Goal: Task Accomplishment & Management: Complete application form

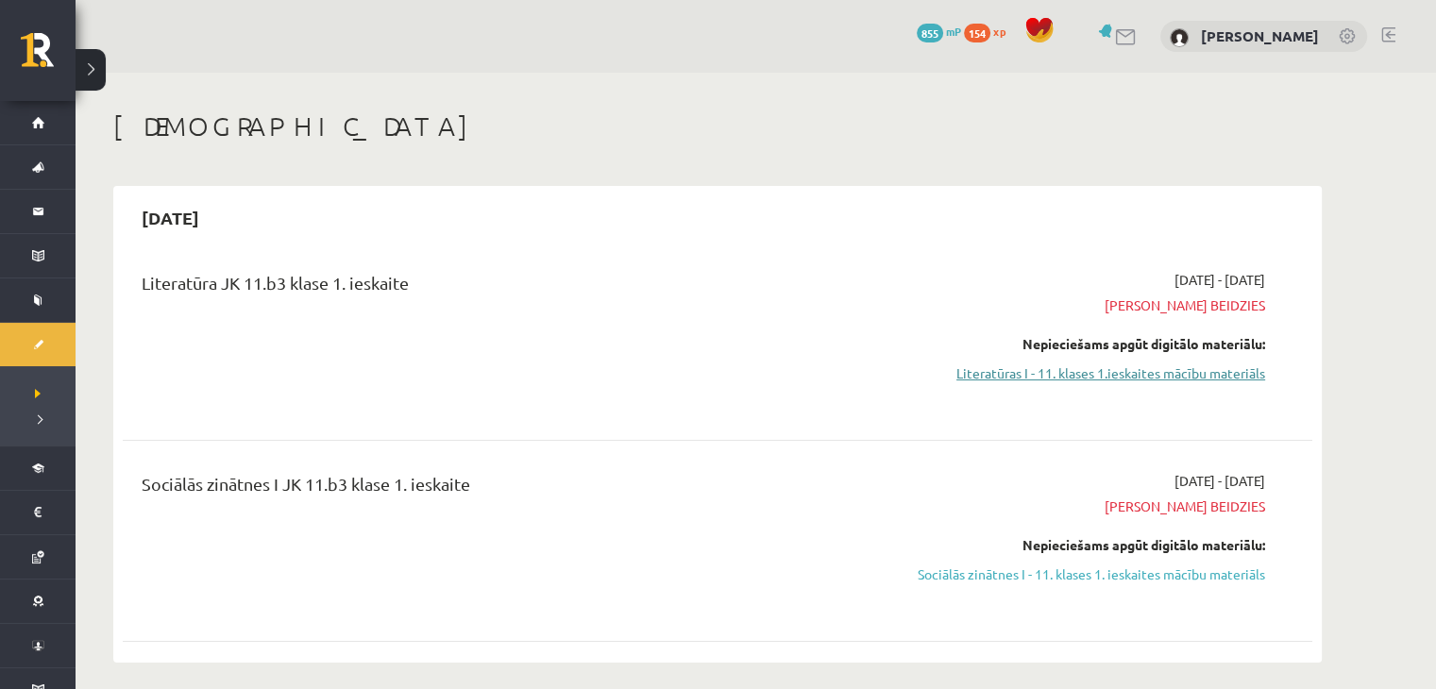
click at [1053, 366] on link "Literatūras I - 11. klases 1.ieskaites mācību materiāls" at bounding box center [1087, 374] width 356 height 20
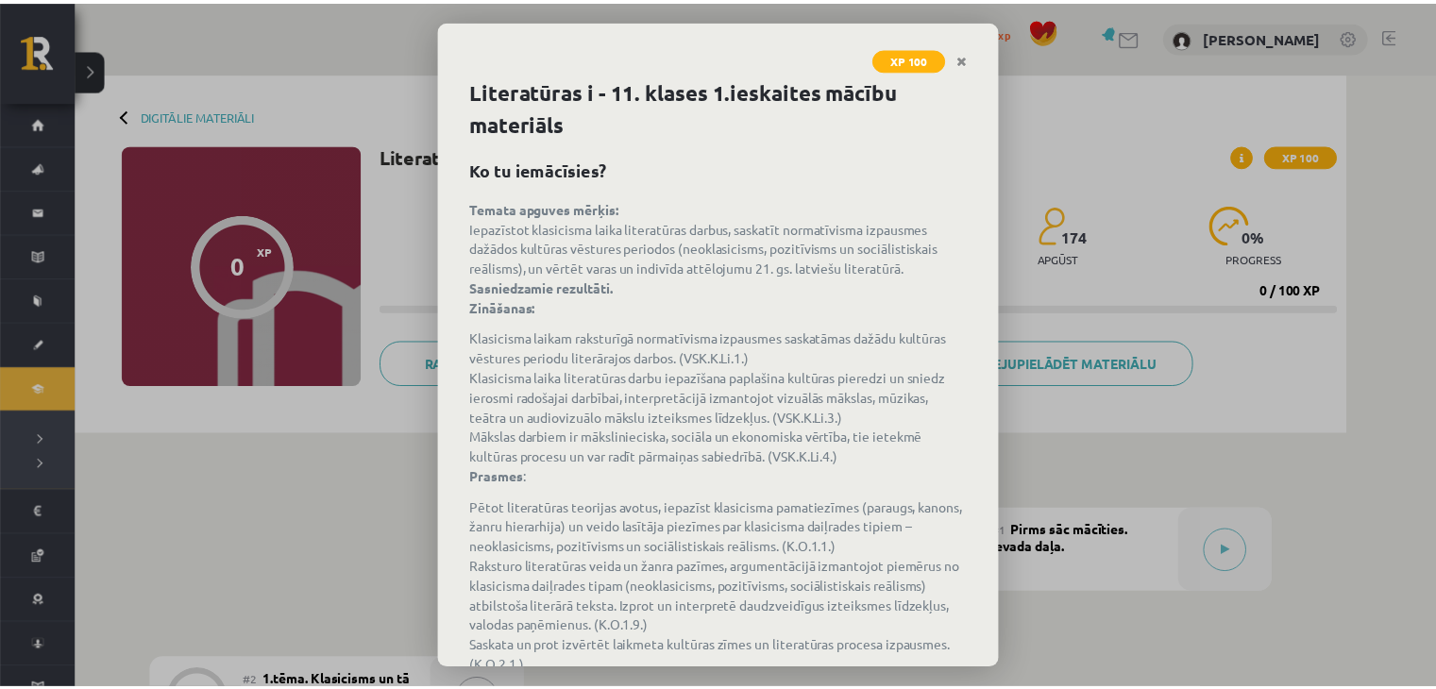
scroll to position [118, 0]
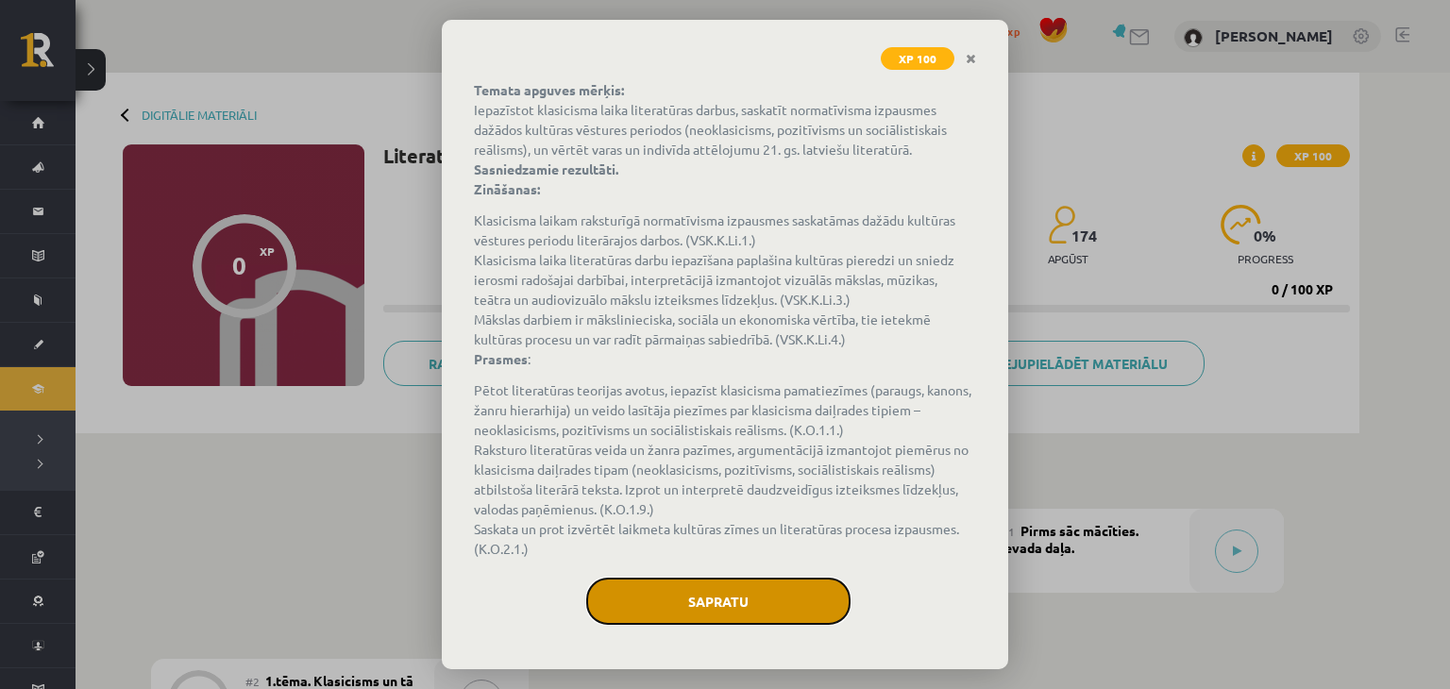
click at [697, 586] on button "Sapratu" at bounding box center [718, 601] width 264 height 47
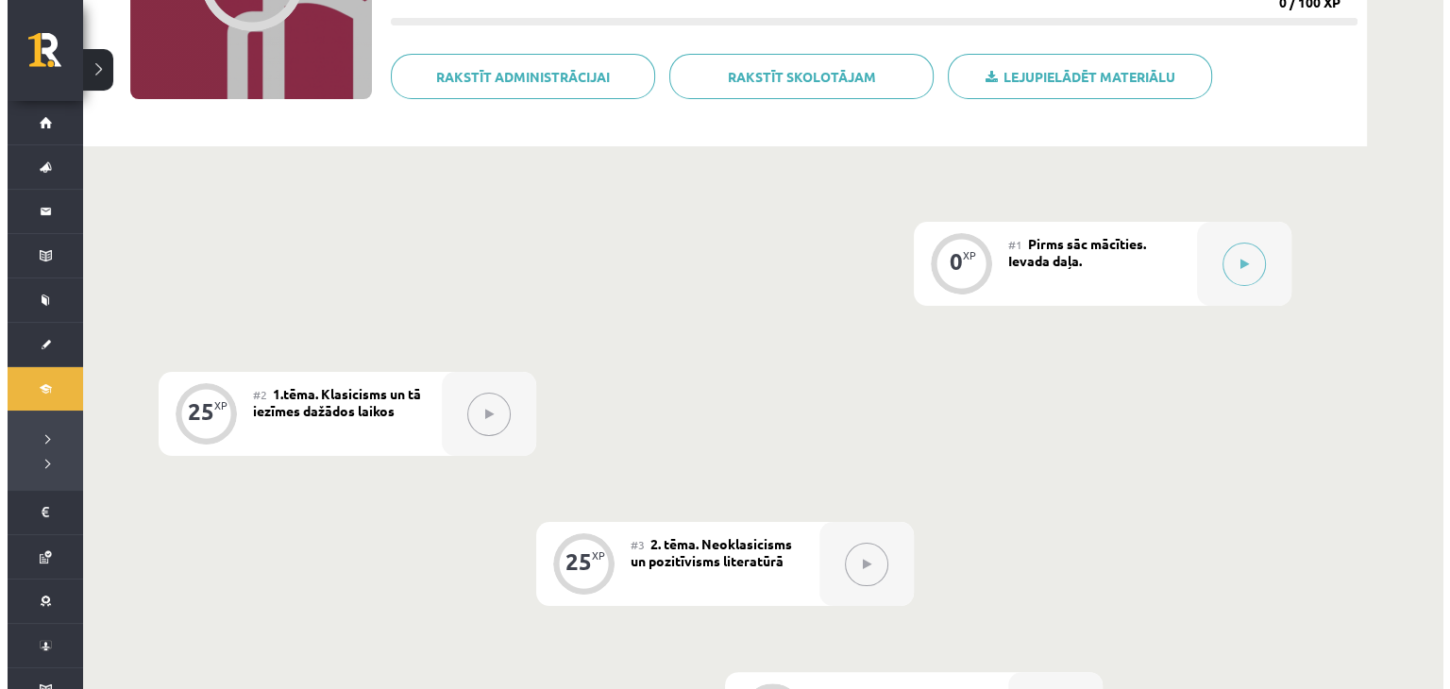
scroll to position [316, 0]
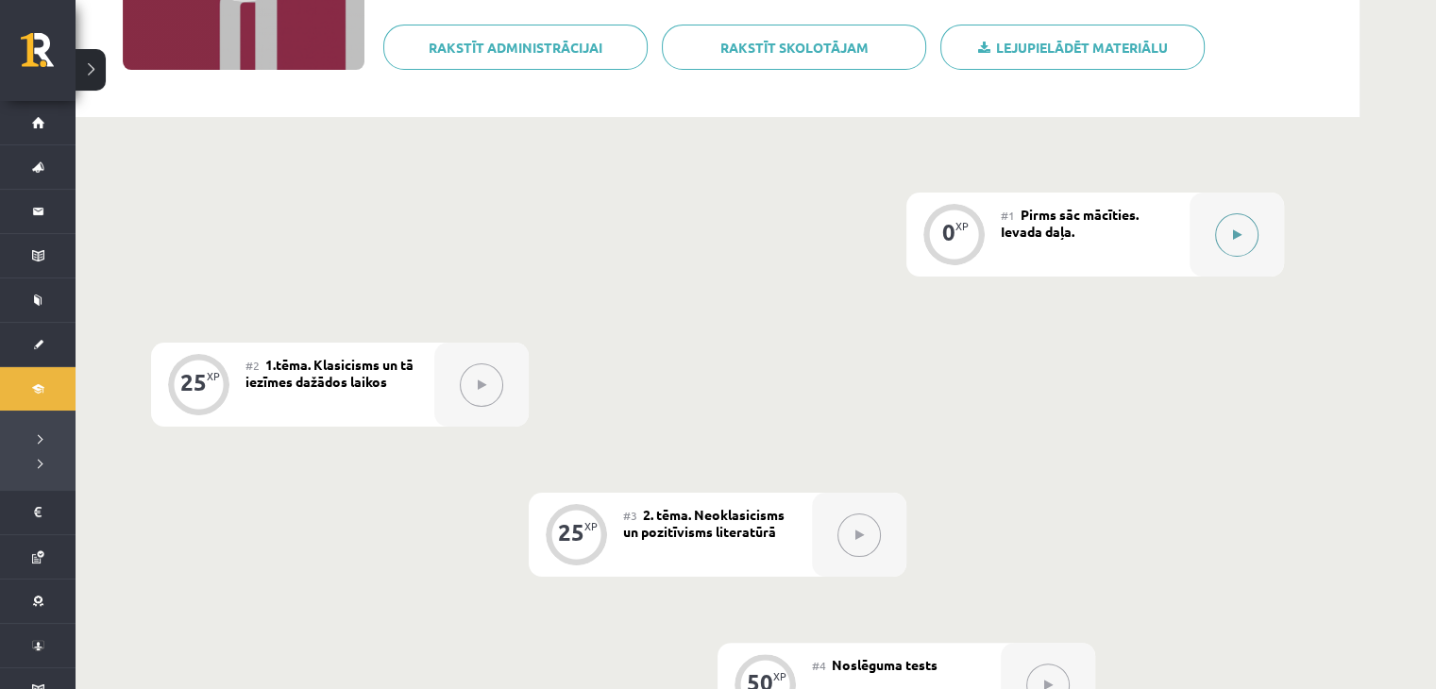
click at [1226, 231] on button at bounding box center [1236, 234] width 43 height 43
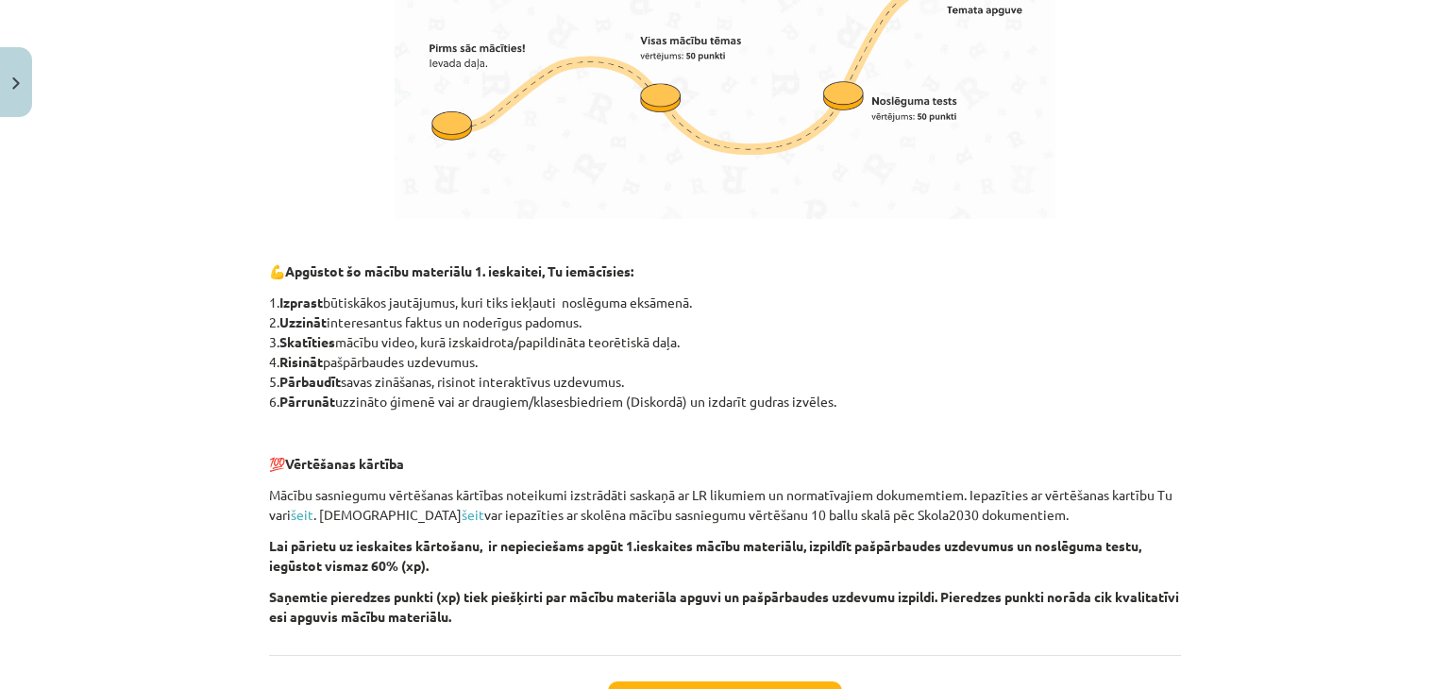
scroll to position [1285, 0]
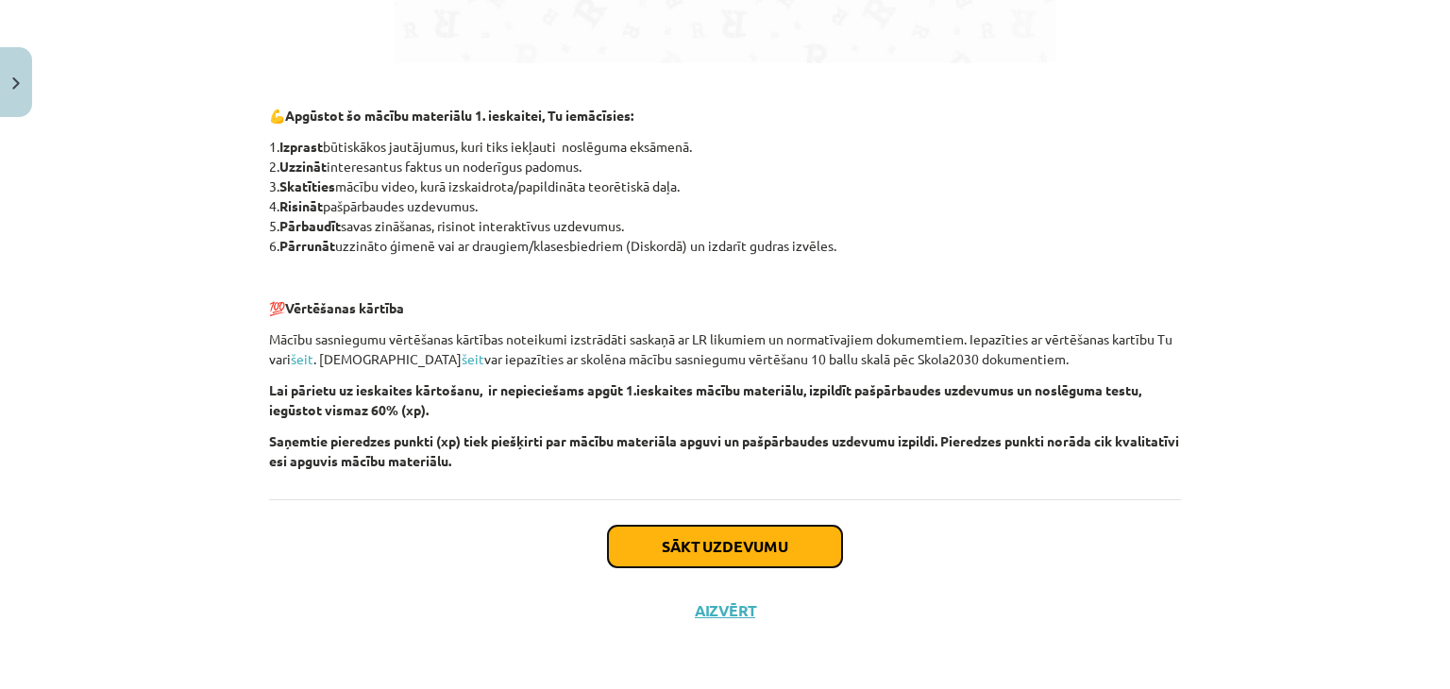
click at [682, 545] on button "Sākt uzdevumu" at bounding box center [725, 547] width 234 height 42
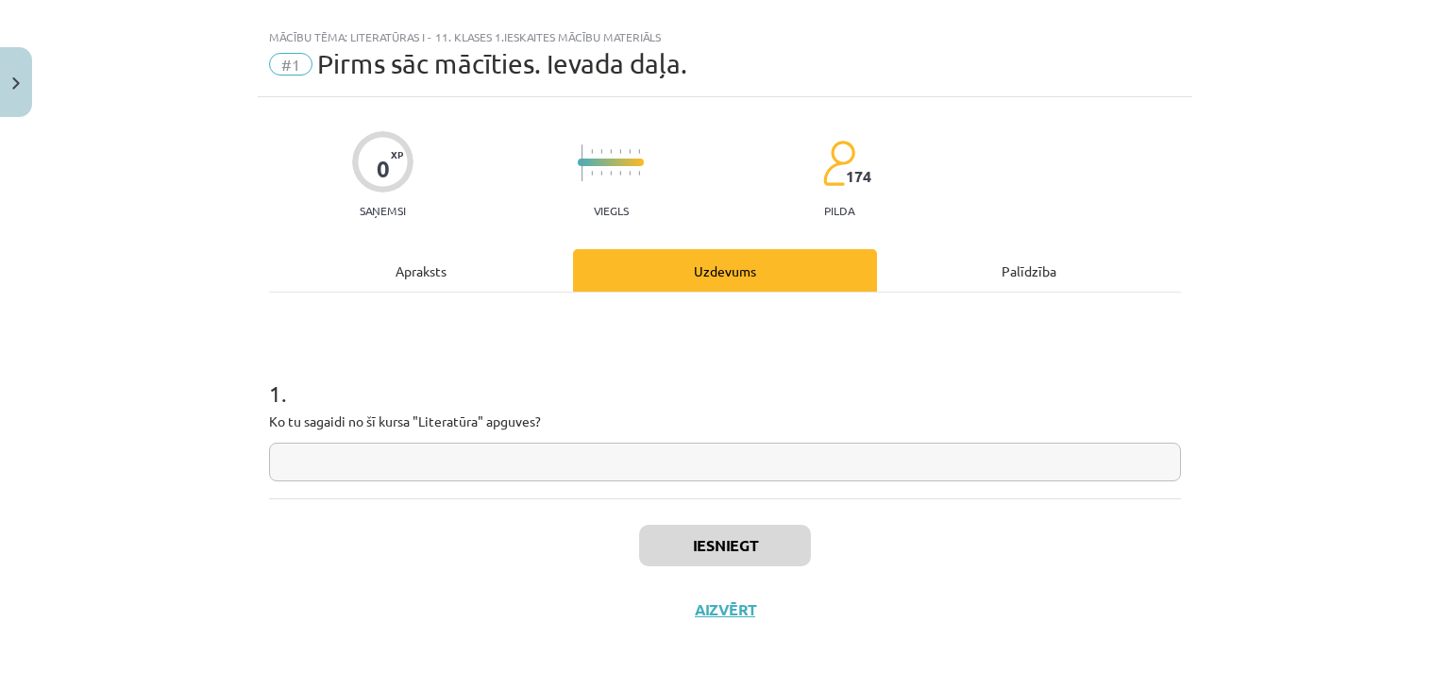
scroll to position [27, 0]
click at [636, 460] on input "text" at bounding box center [725, 463] width 912 height 39
click at [750, 465] on input "text" at bounding box center [725, 463] width 912 height 39
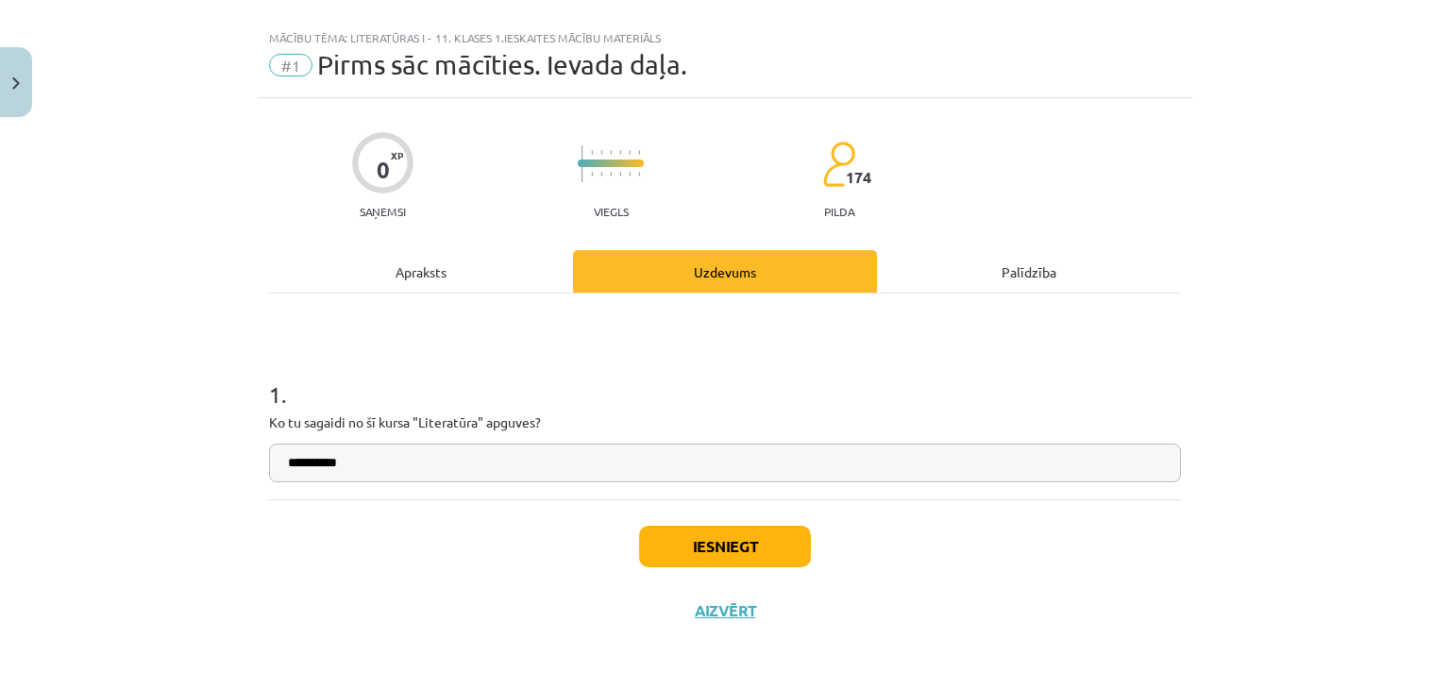
type input "**********"
click at [710, 528] on button "Iesniegt" at bounding box center [725, 547] width 172 height 42
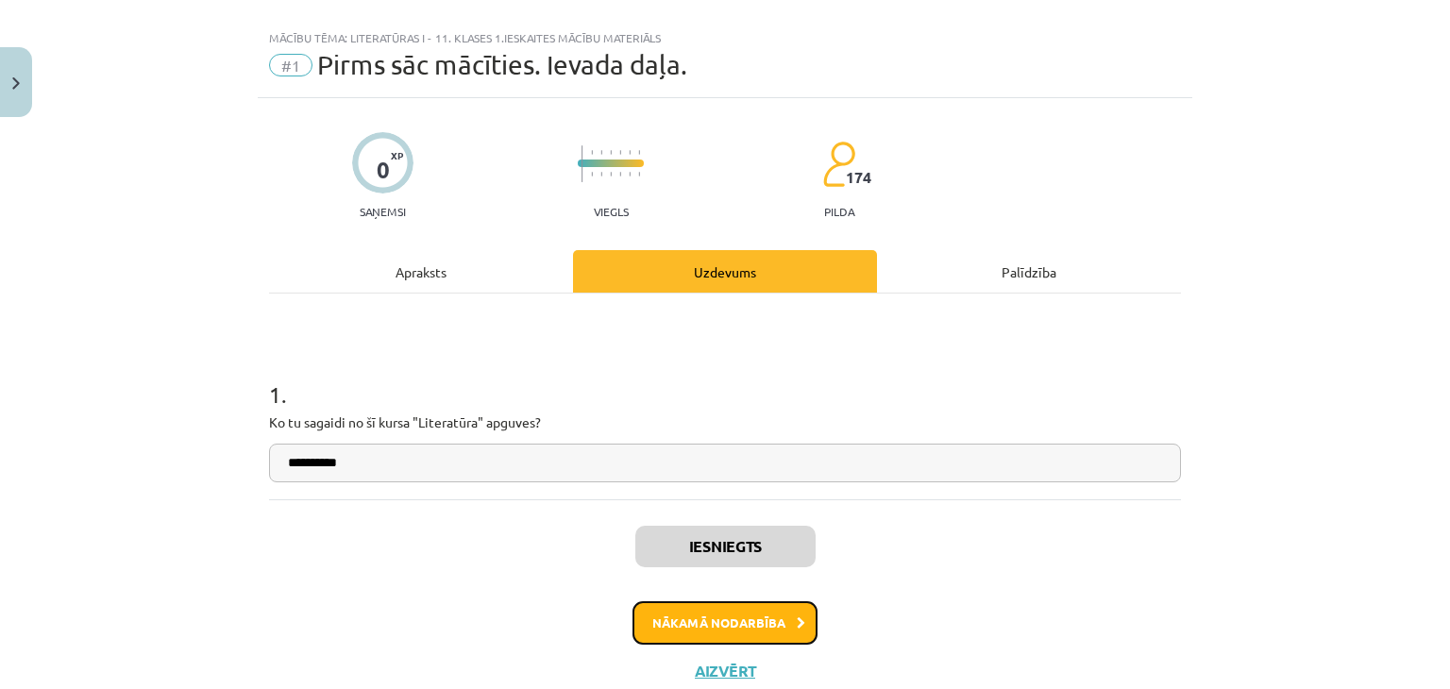
click at [714, 609] on button "Nākamā nodarbība" at bounding box center [725, 622] width 185 height 43
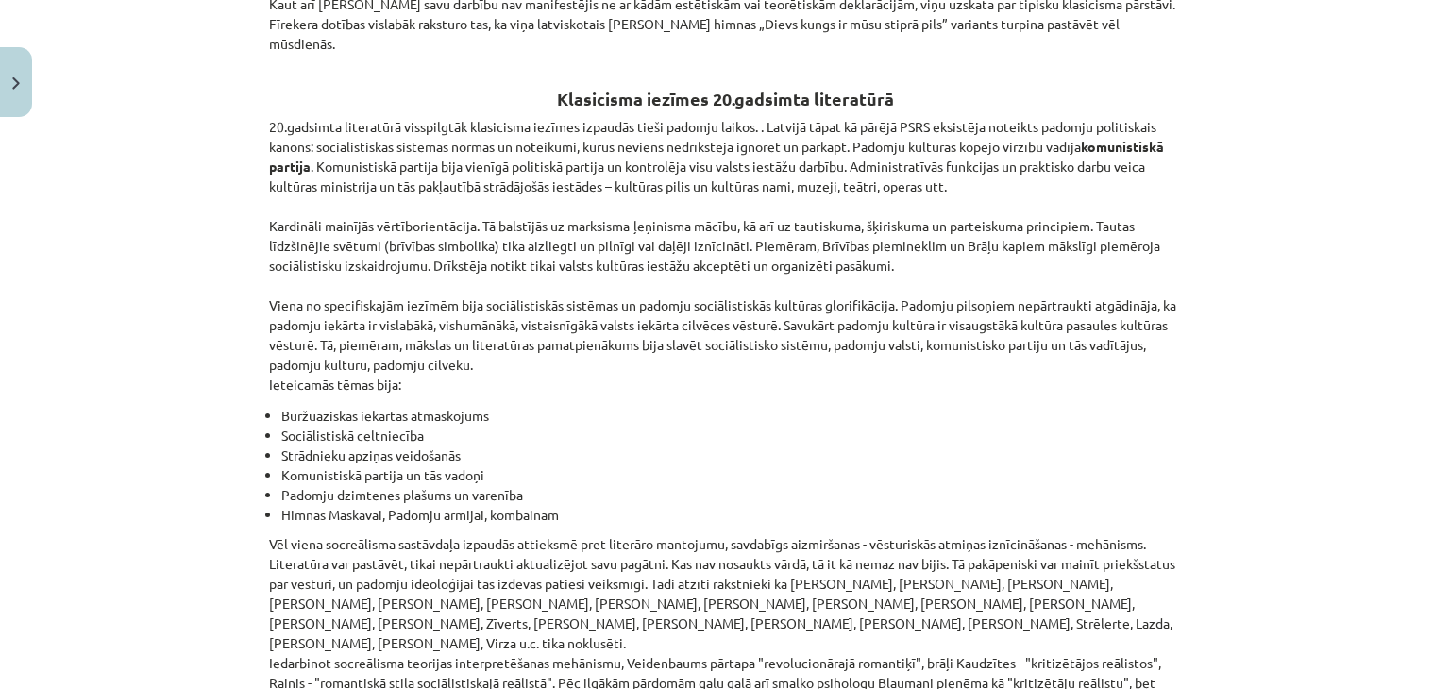
scroll to position [4333, 0]
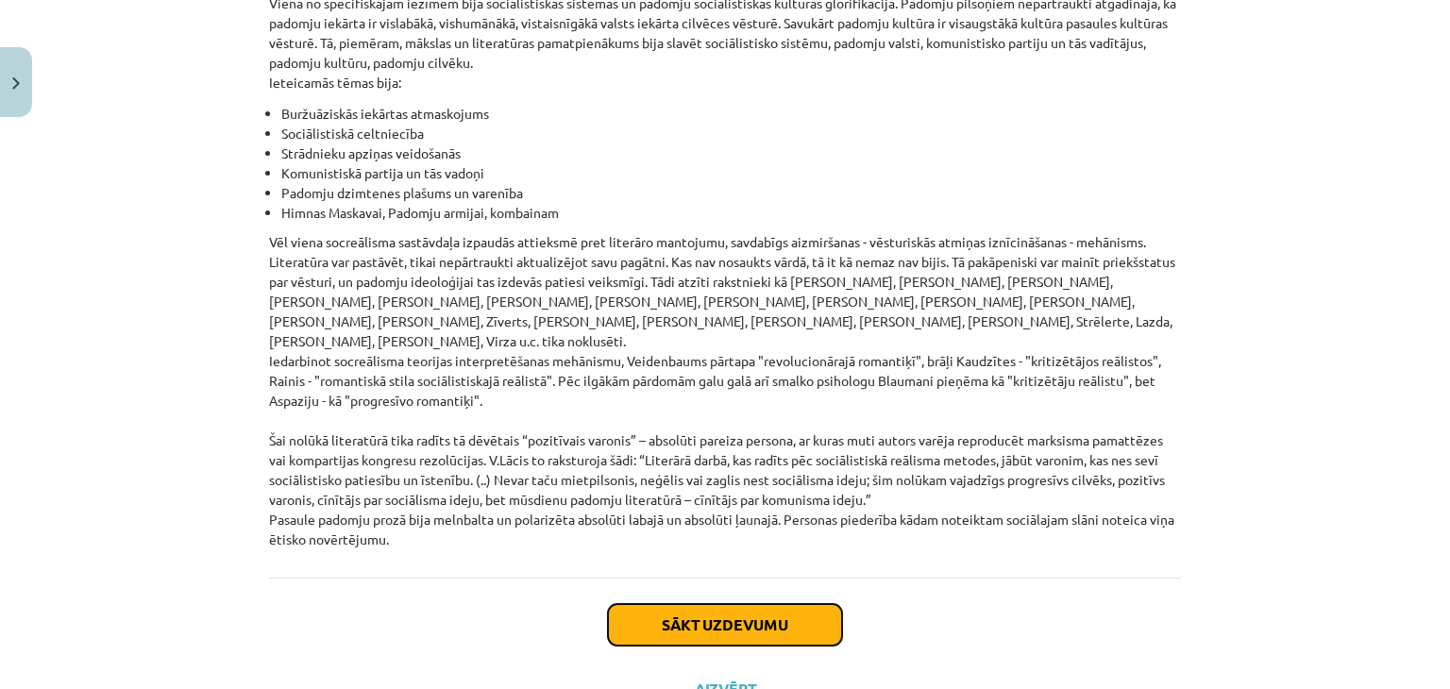
click at [671, 604] on button "Sākt uzdevumu" at bounding box center [725, 625] width 234 height 42
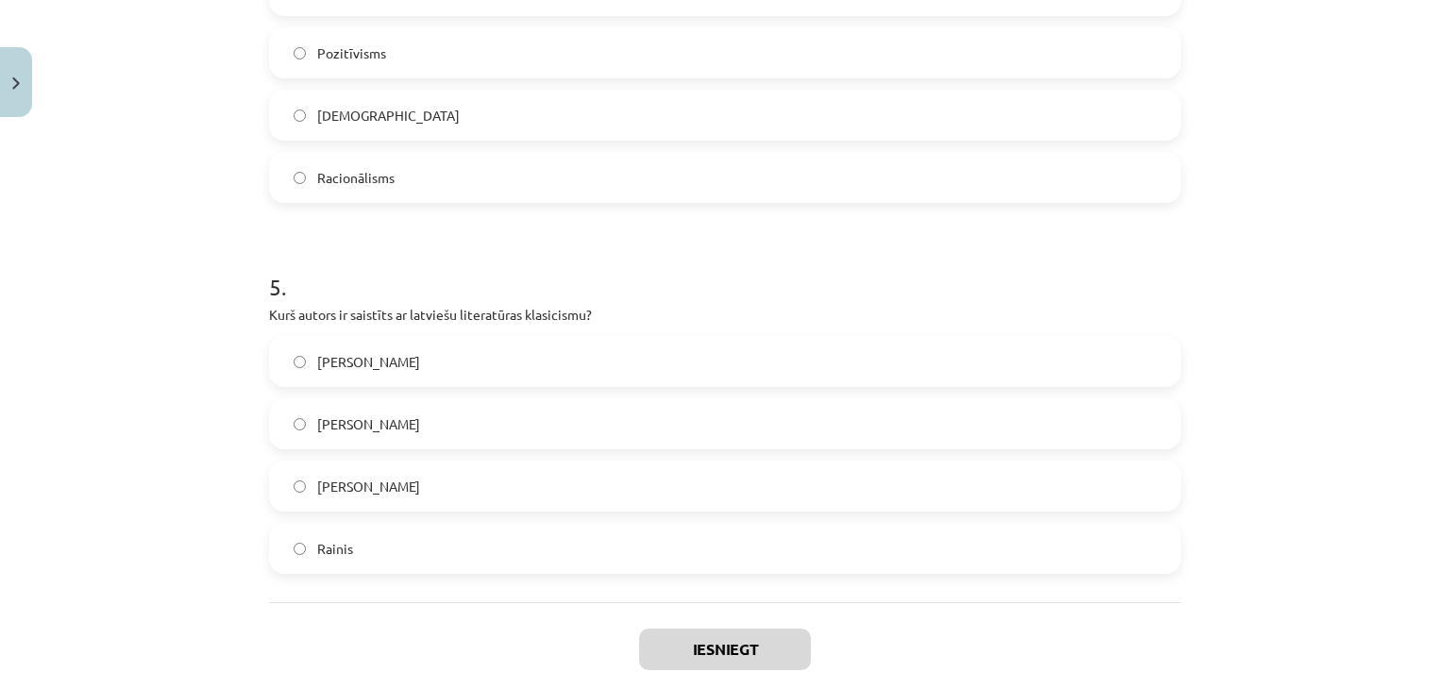
scroll to position [1722, 0]
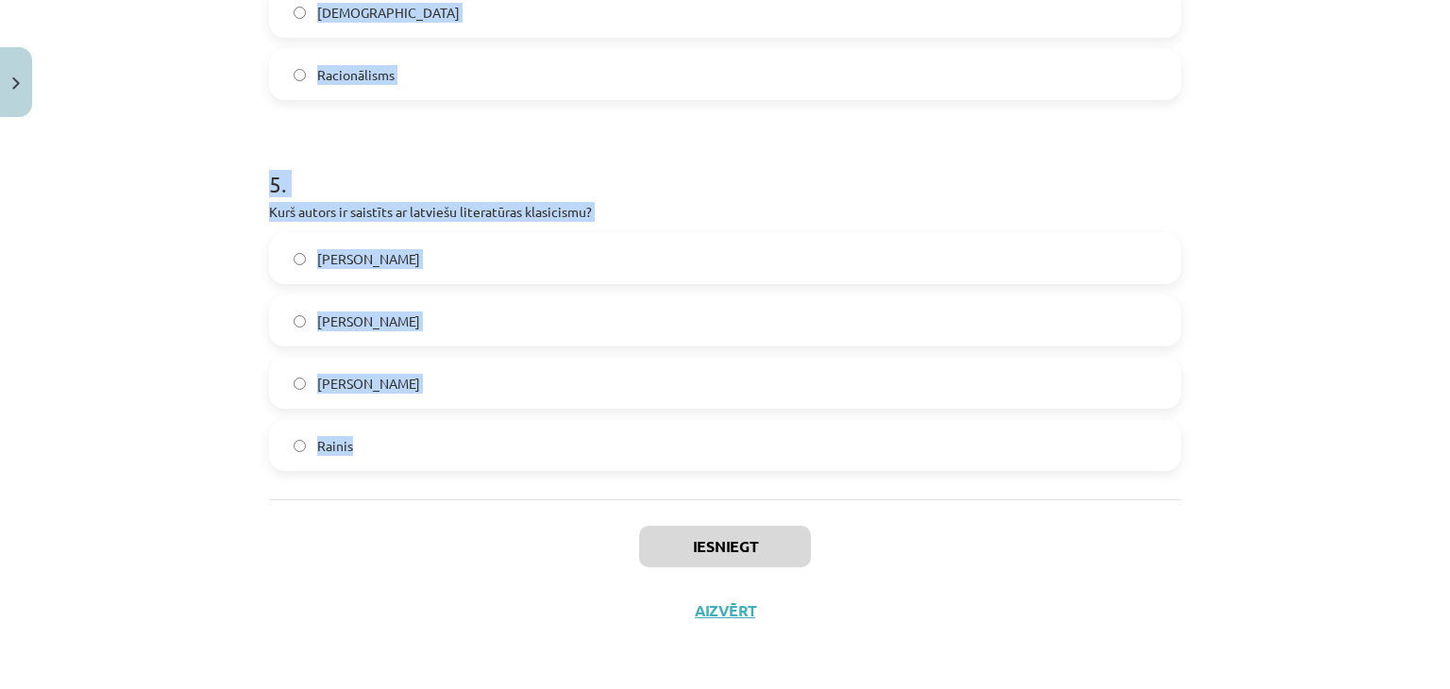
drag, startPoint x: 250, startPoint y: 235, endPoint x: 550, endPoint y: 477, distance: 385.5
click at [550, 477] on div "Mācību tēma: Literatūras i - 11. klases 1.ieskaites mācību materiāls #2 1.tēma.…" at bounding box center [725, 344] width 1450 height 689
copy form "1 . Kura iezīme raksturo literatūru padomju sociālistiskajā reālismā? Absolūti …"
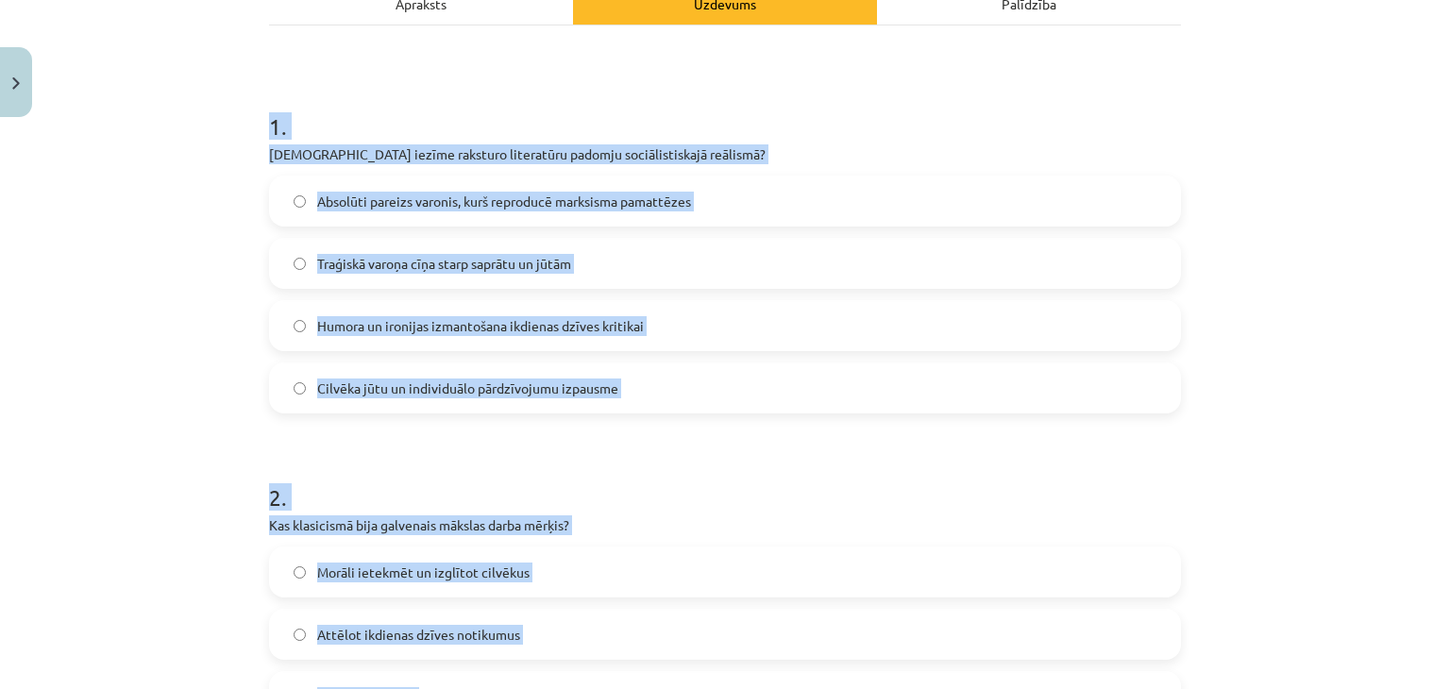
scroll to position [0, 0]
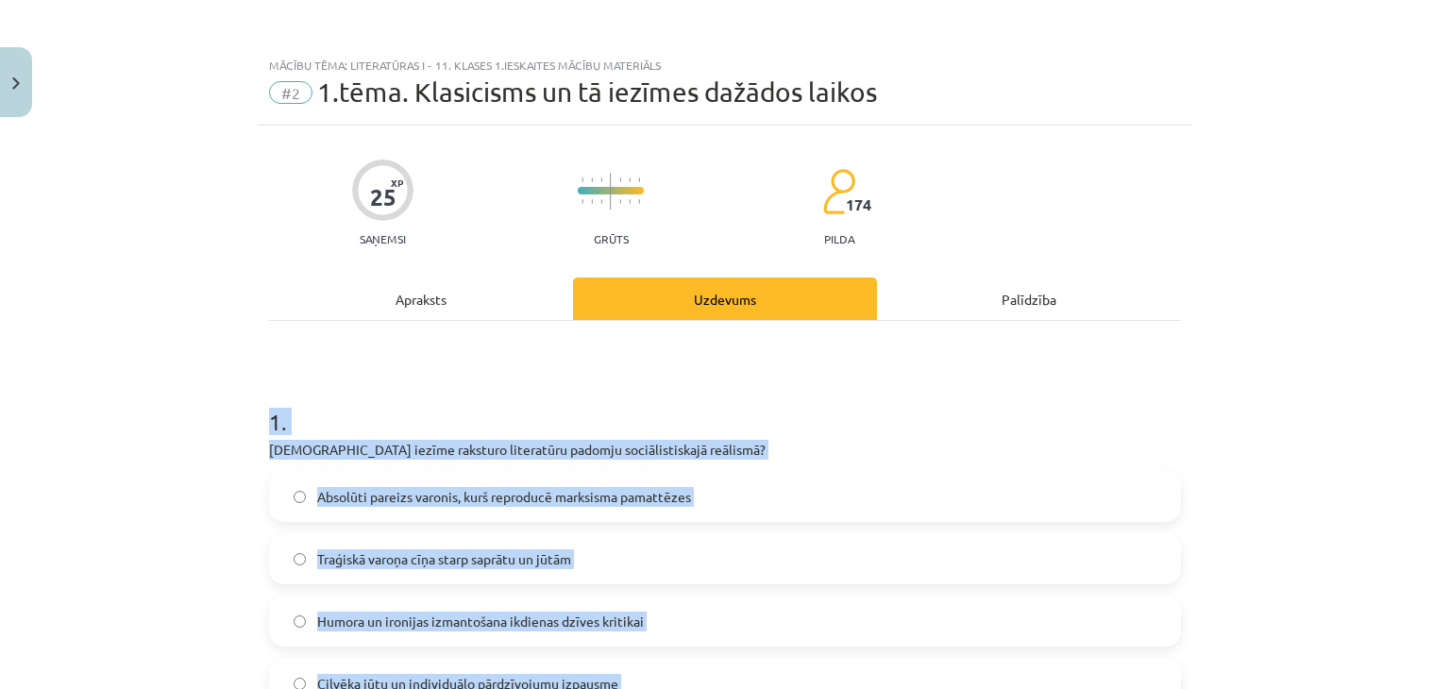
click at [286, 480] on label "Absolūti pareizs varonis, kurš reproducē marksisma pamattēzes" at bounding box center [725, 496] width 908 height 47
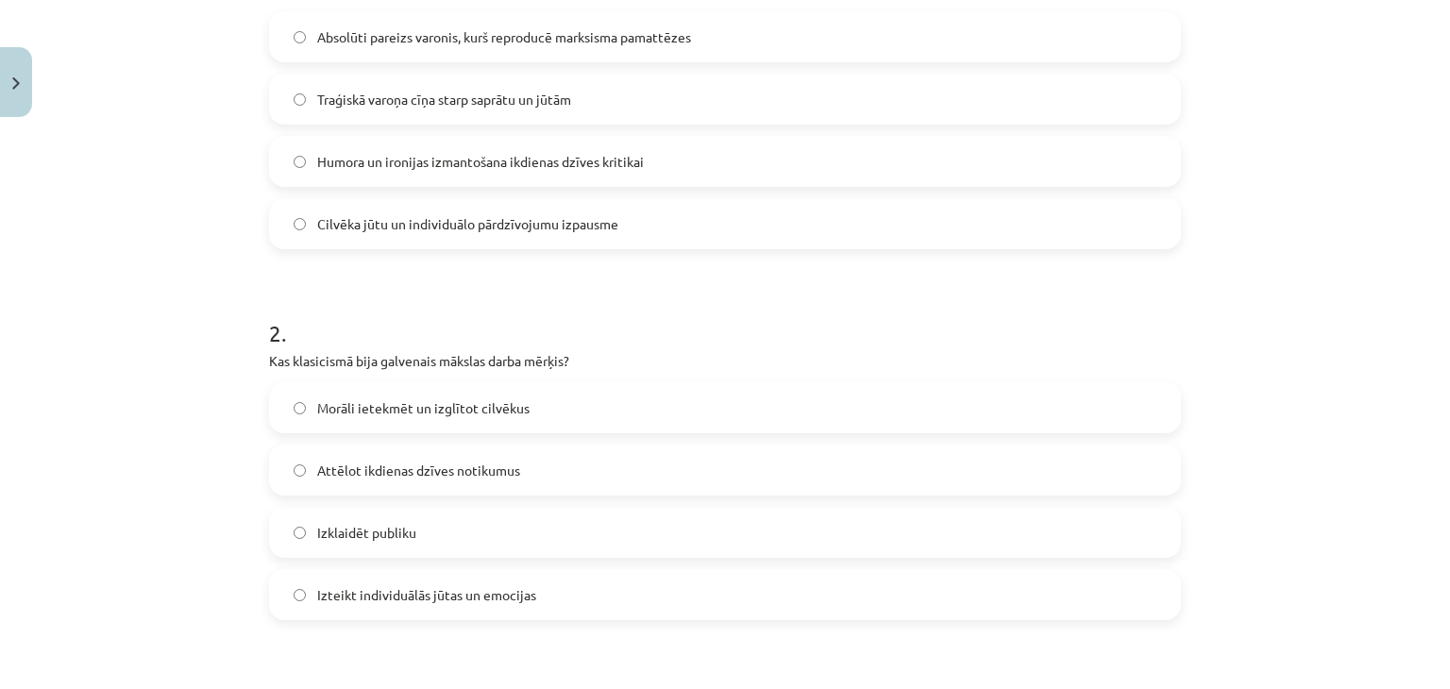
scroll to position [495, 0]
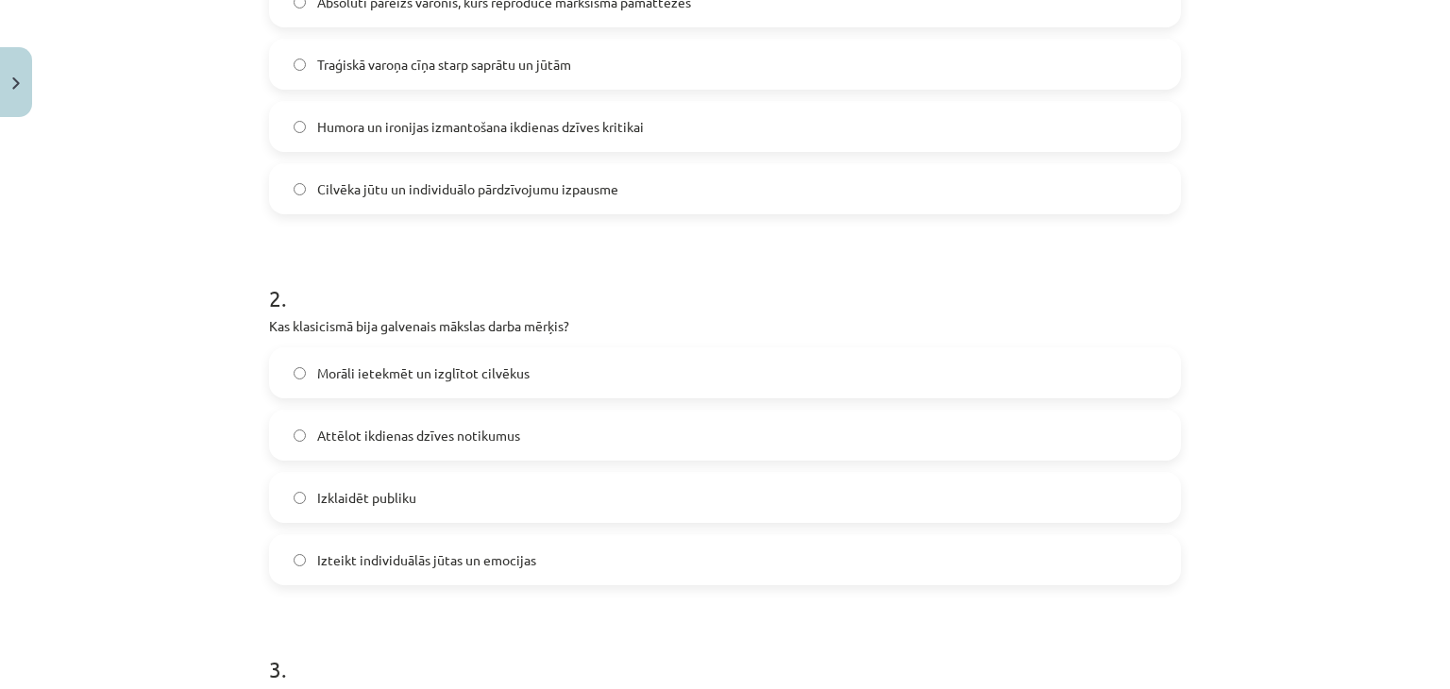
click at [343, 377] on span "Morāli ietekmēt un izglītot cilvēkus" at bounding box center [423, 374] width 212 height 20
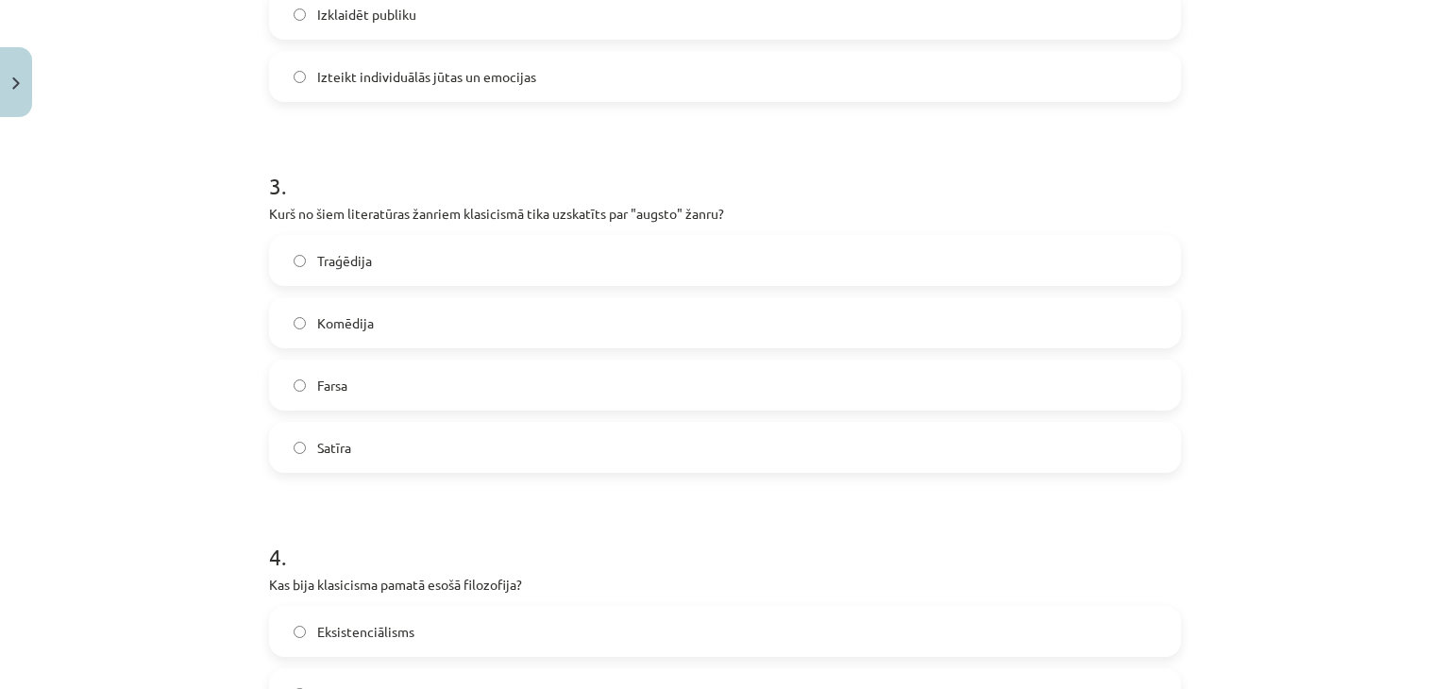
scroll to position [986, 0]
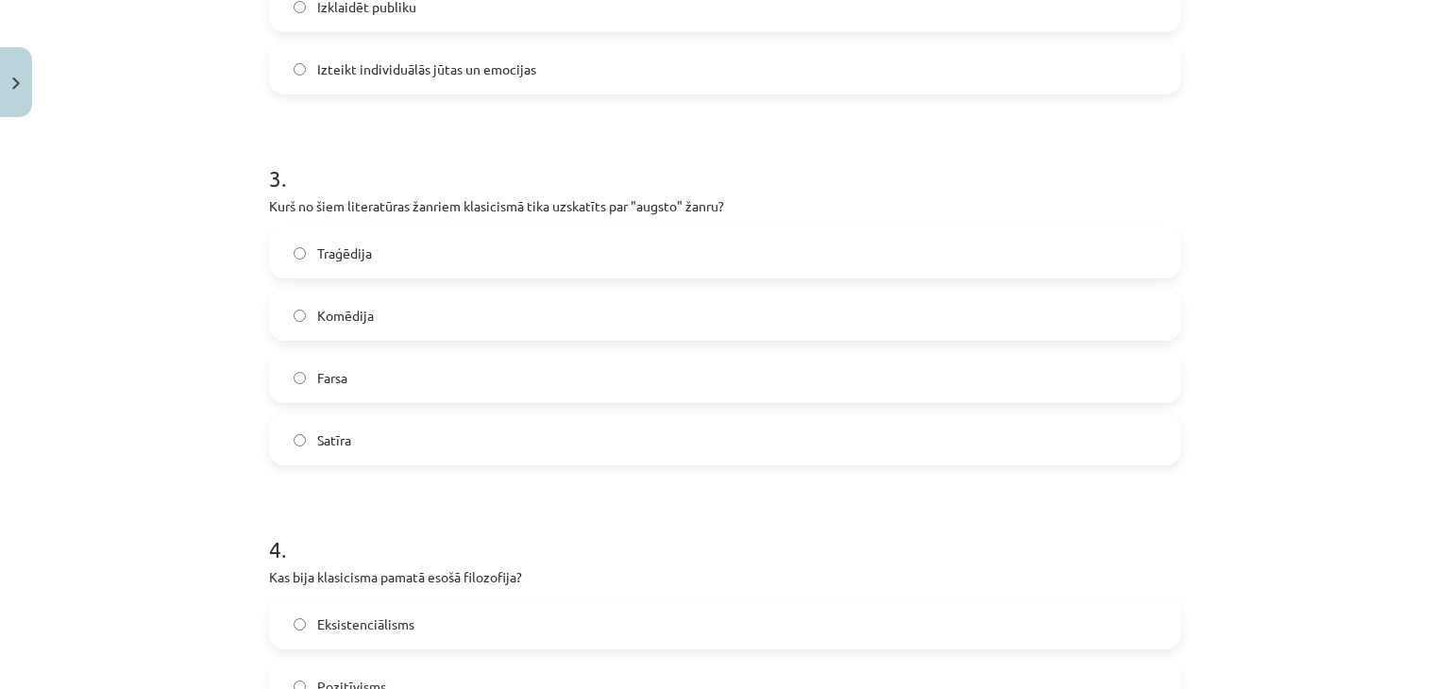
click at [340, 254] on span "Traģēdija" at bounding box center [344, 254] width 55 height 20
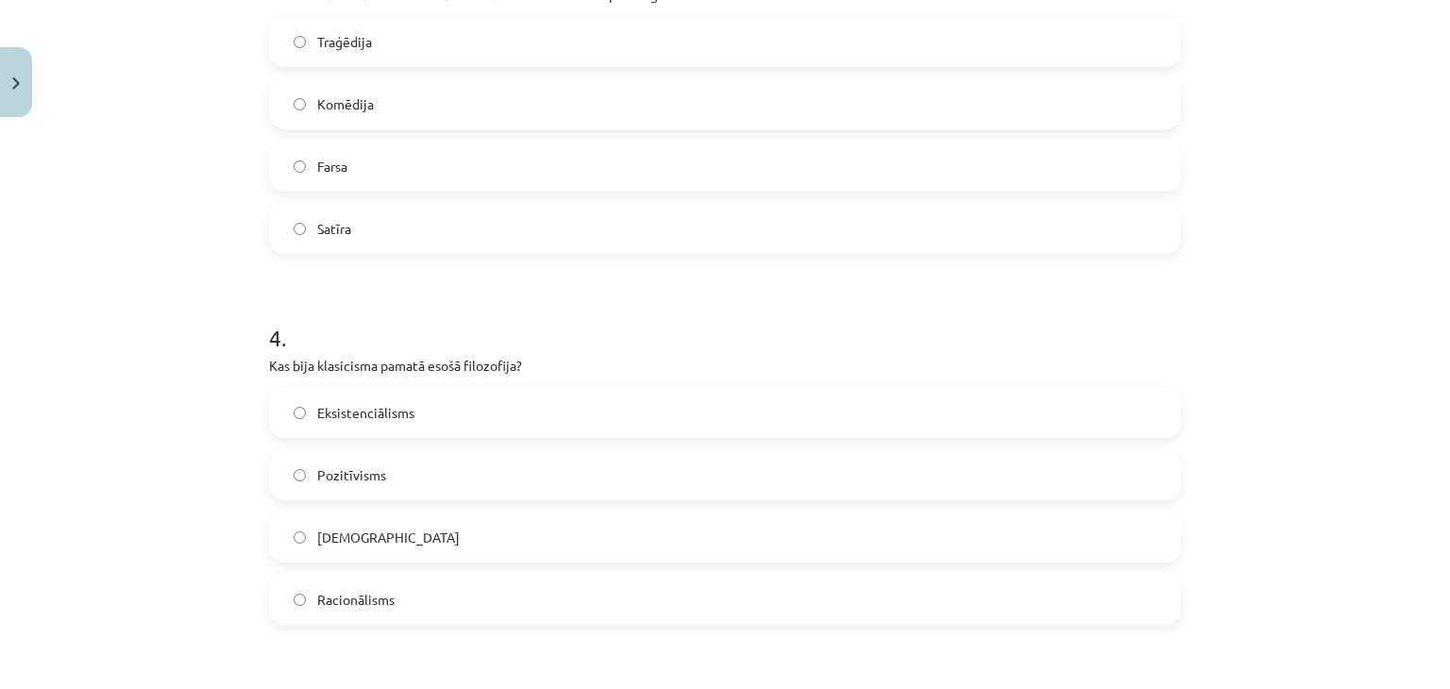
scroll to position [1200, 0]
click at [306, 604] on label "Racionālisms" at bounding box center [725, 596] width 908 height 47
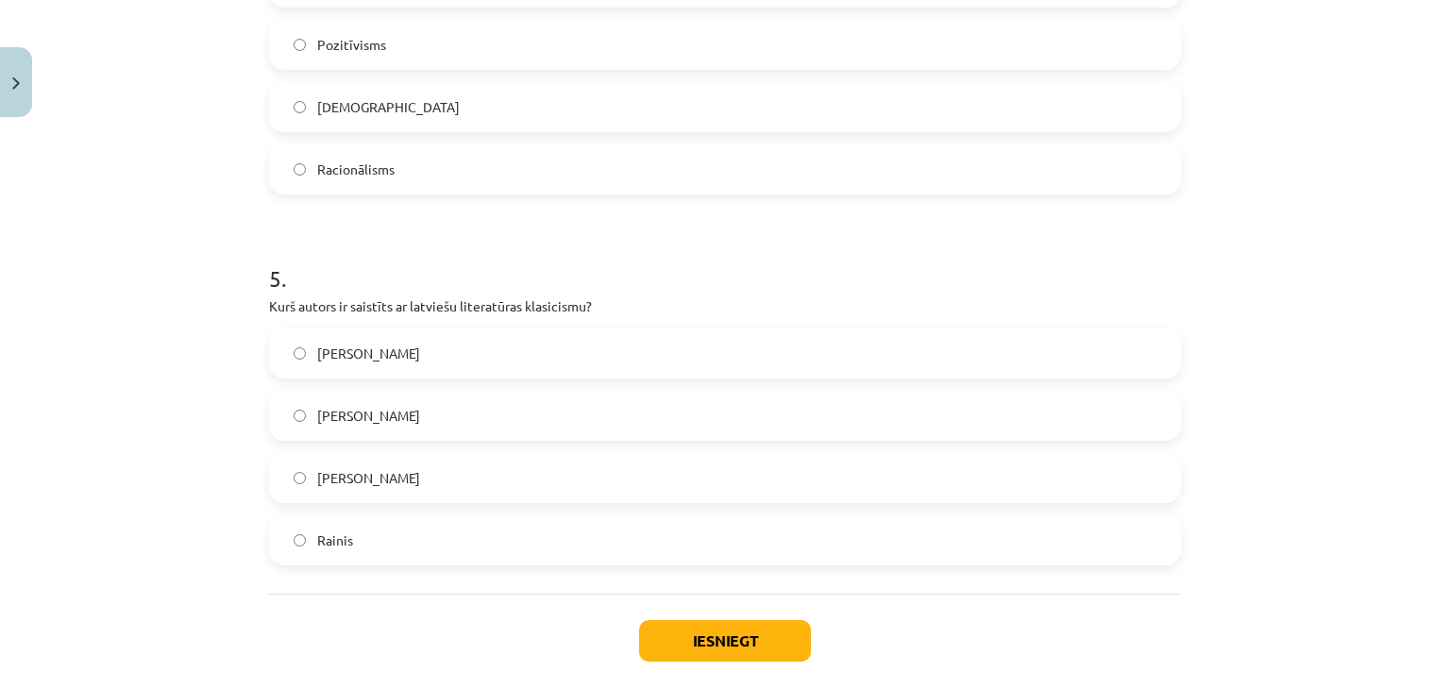
scroll to position [1633, 0]
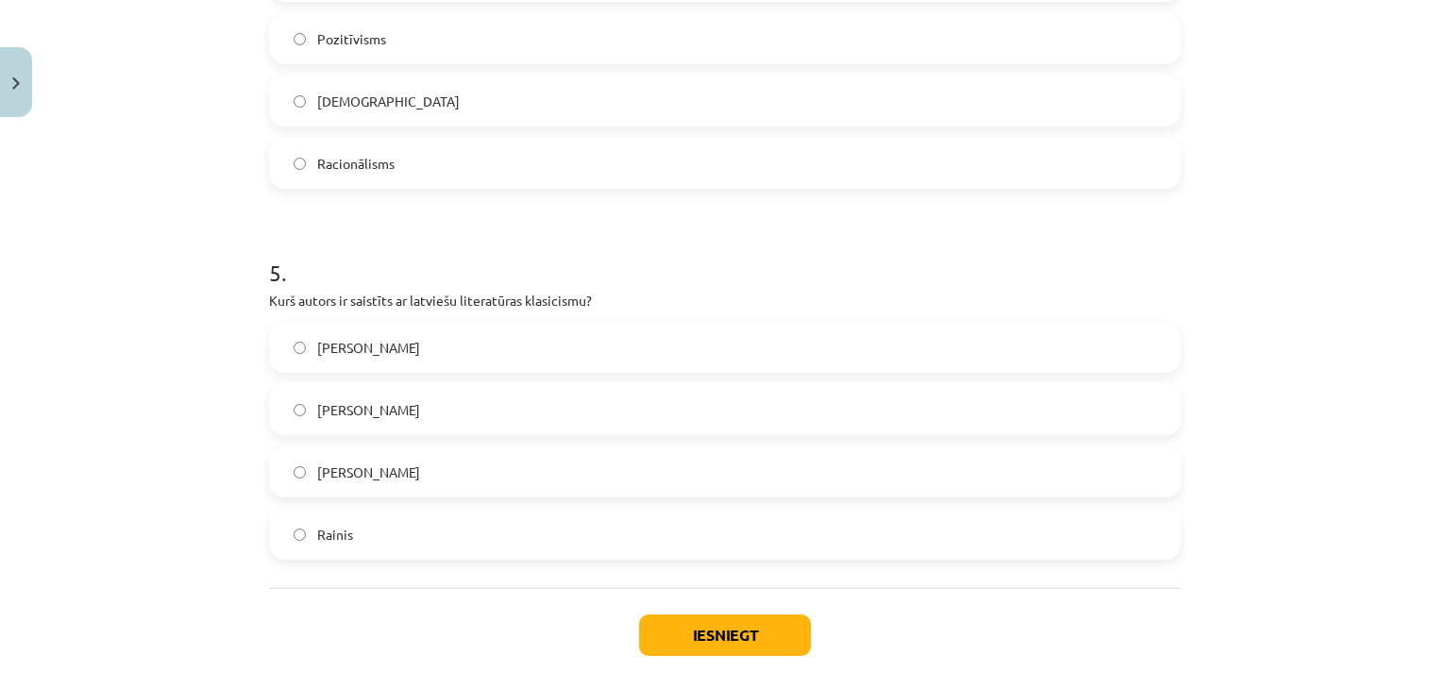
click at [392, 332] on label "Kristofers Fīrekers" at bounding box center [725, 347] width 908 height 47
click at [673, 629] on button "Iesniegt" at bounding box center [725, 636] width 172 height 42
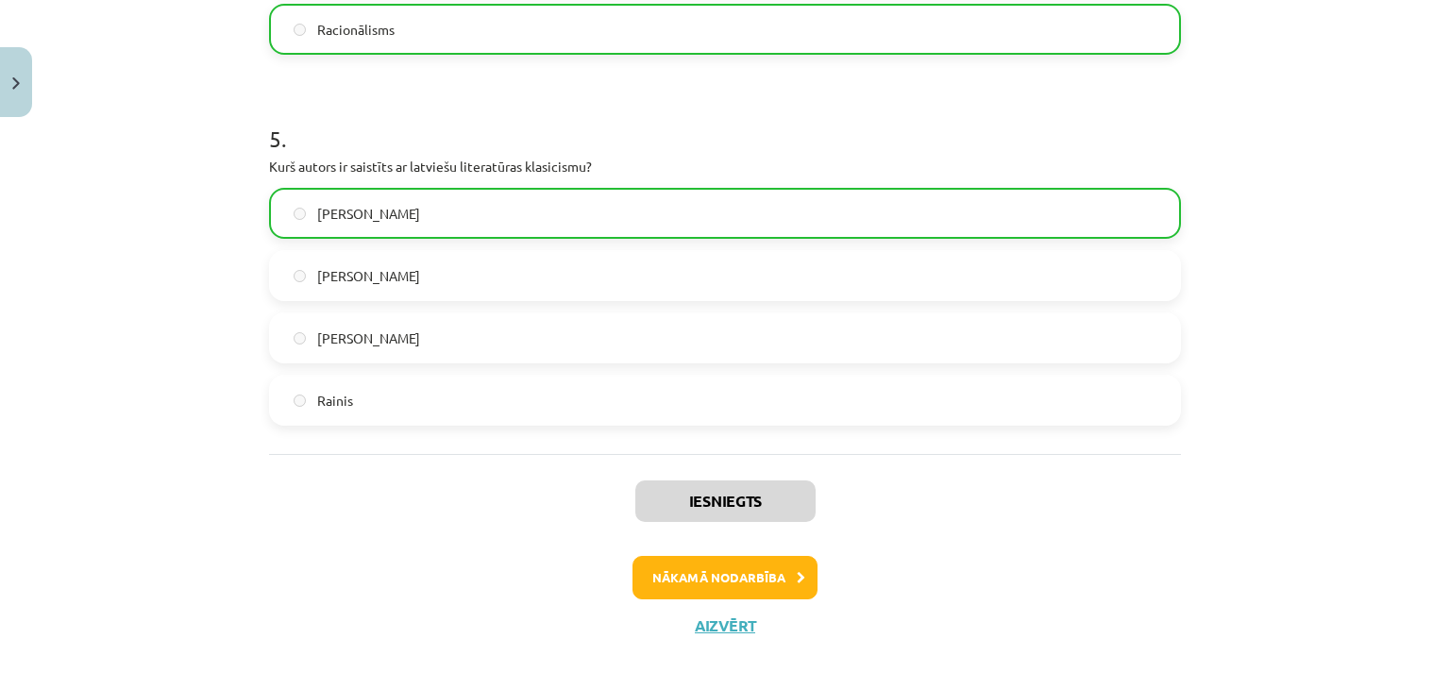
scroll to position [1783, 0]
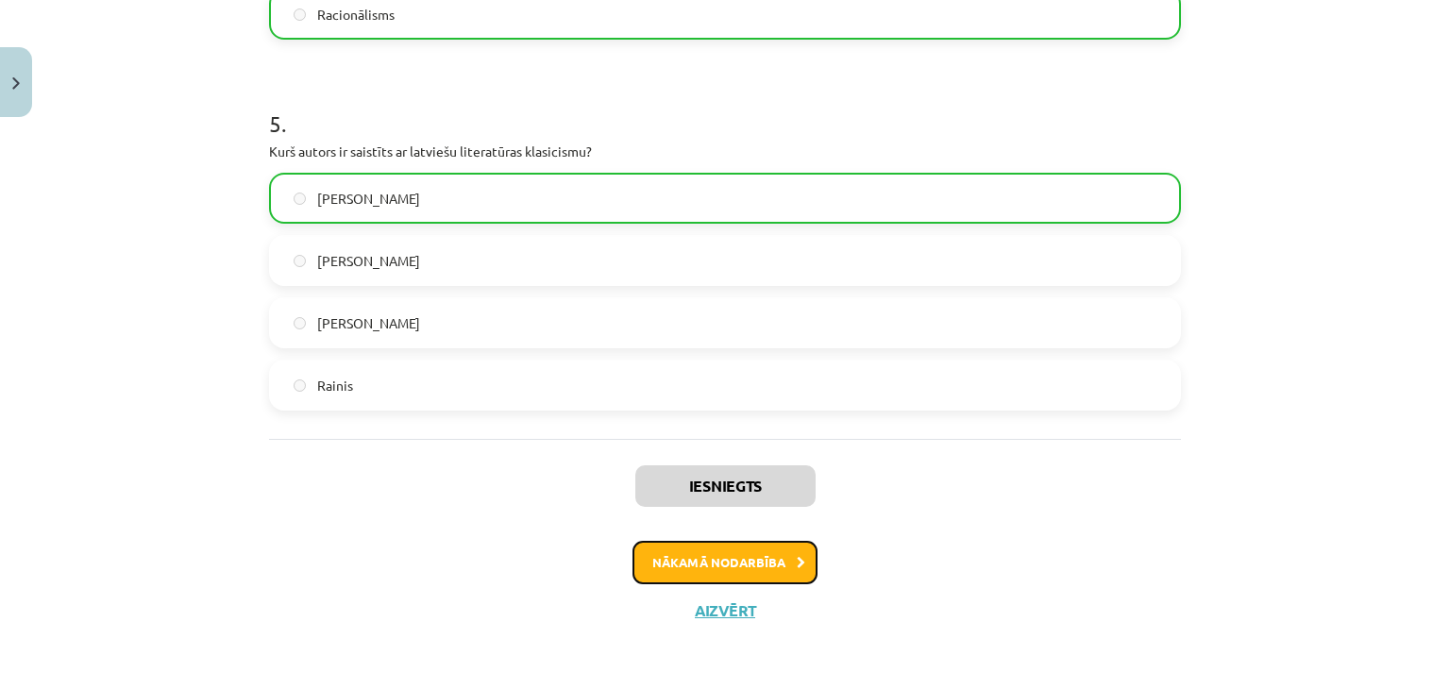
click at [658, 556] on button "Nākamā nodarbība" at bounding box center [725, 562] width 185 height 43
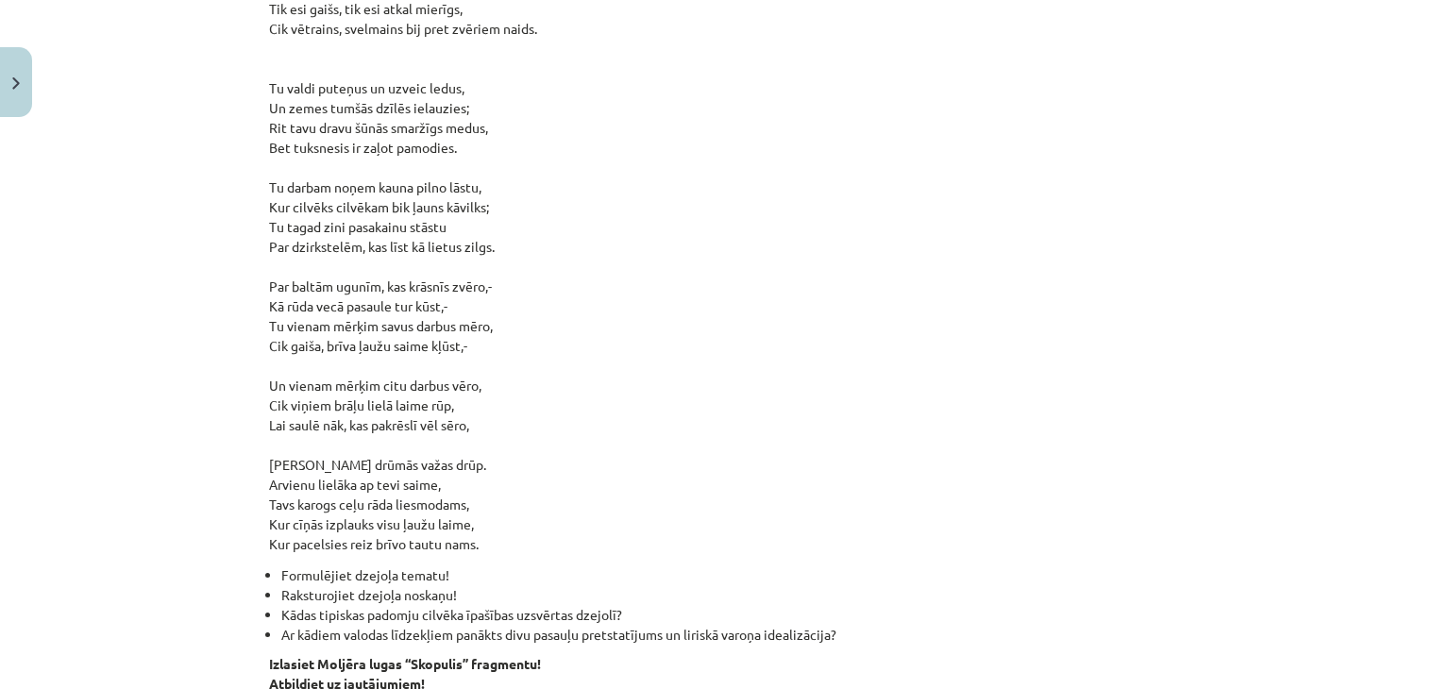
scroll to position [2584, 0]
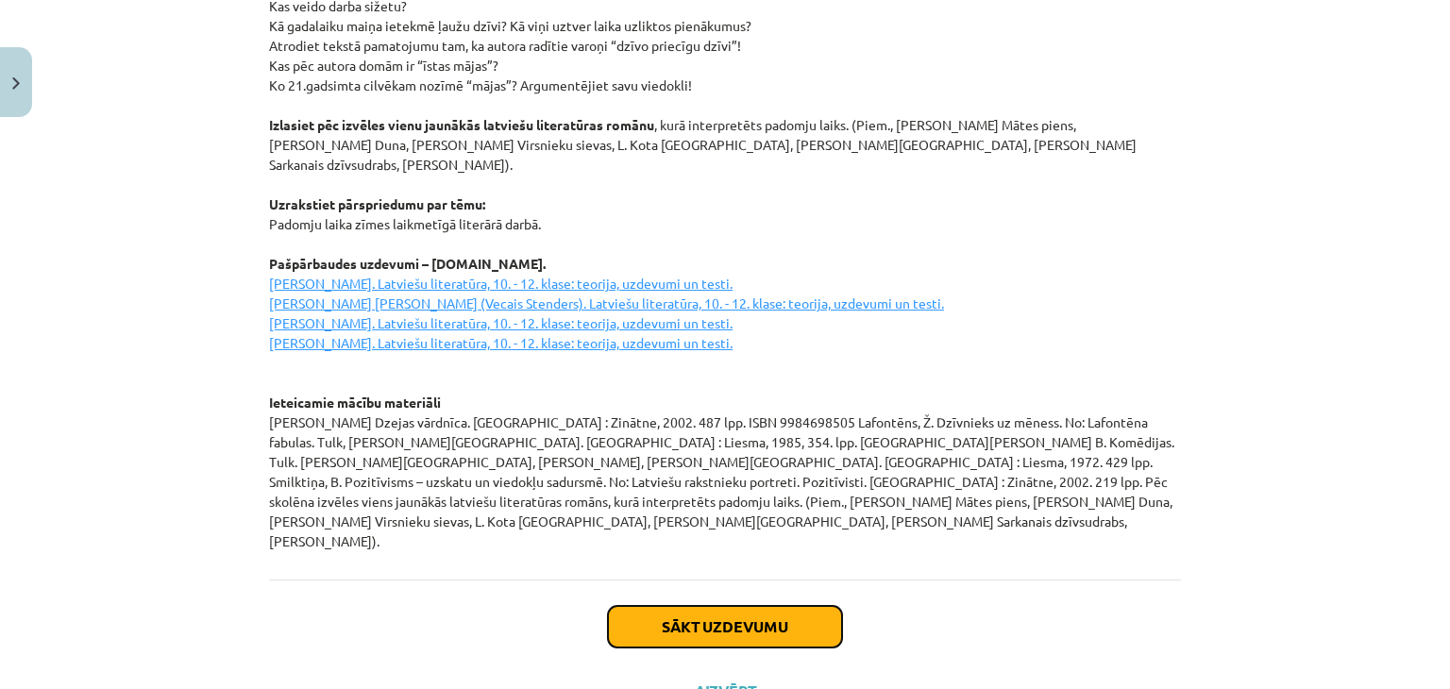
click at [710, 606] on button "Sākt uzdevumu" at bounding box center [725, 627] width 234 height 42
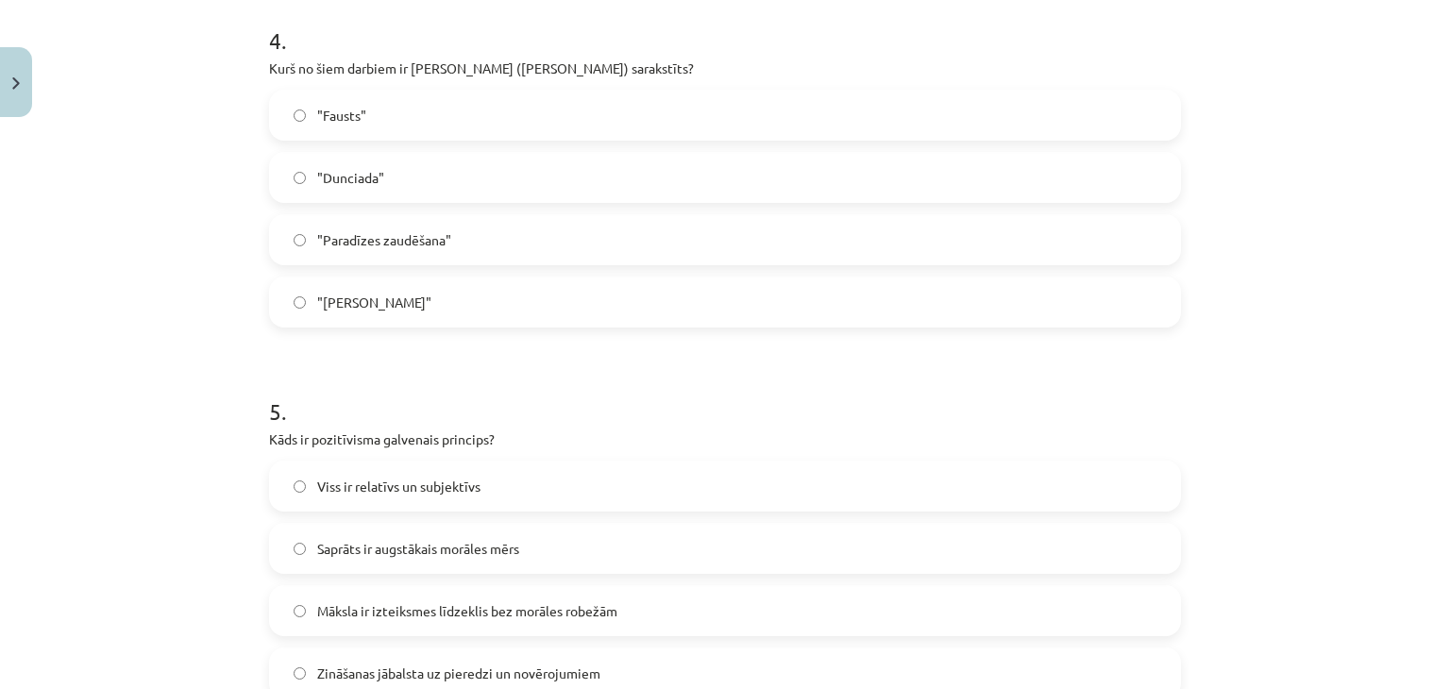
scroll to position [1722, 0]
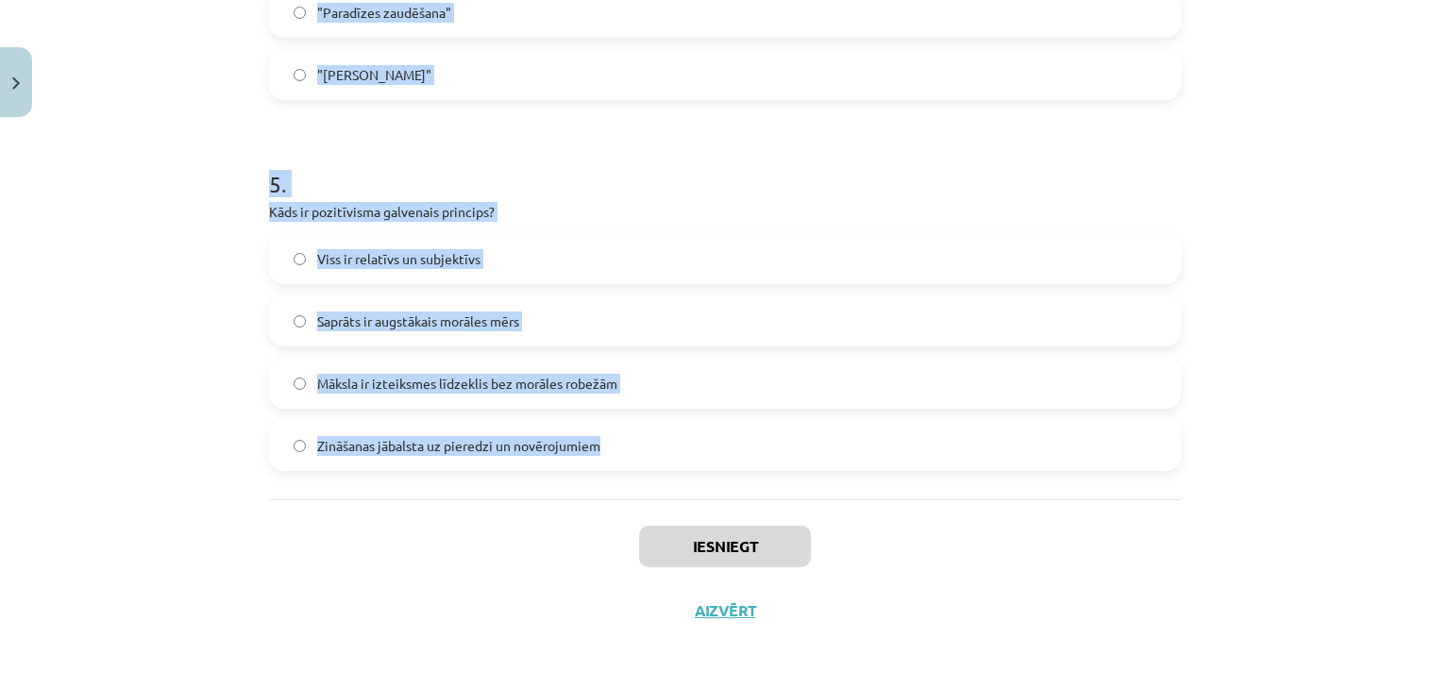
drag, startPoint x: 251, startPoint y: 166, endPoint x: 692, endPoint y: 455, distance: 527.2
copy form "1 . Kādas ir neoklasicisma literatūras galvenās iezīmes? Absurds un eksperiment…"
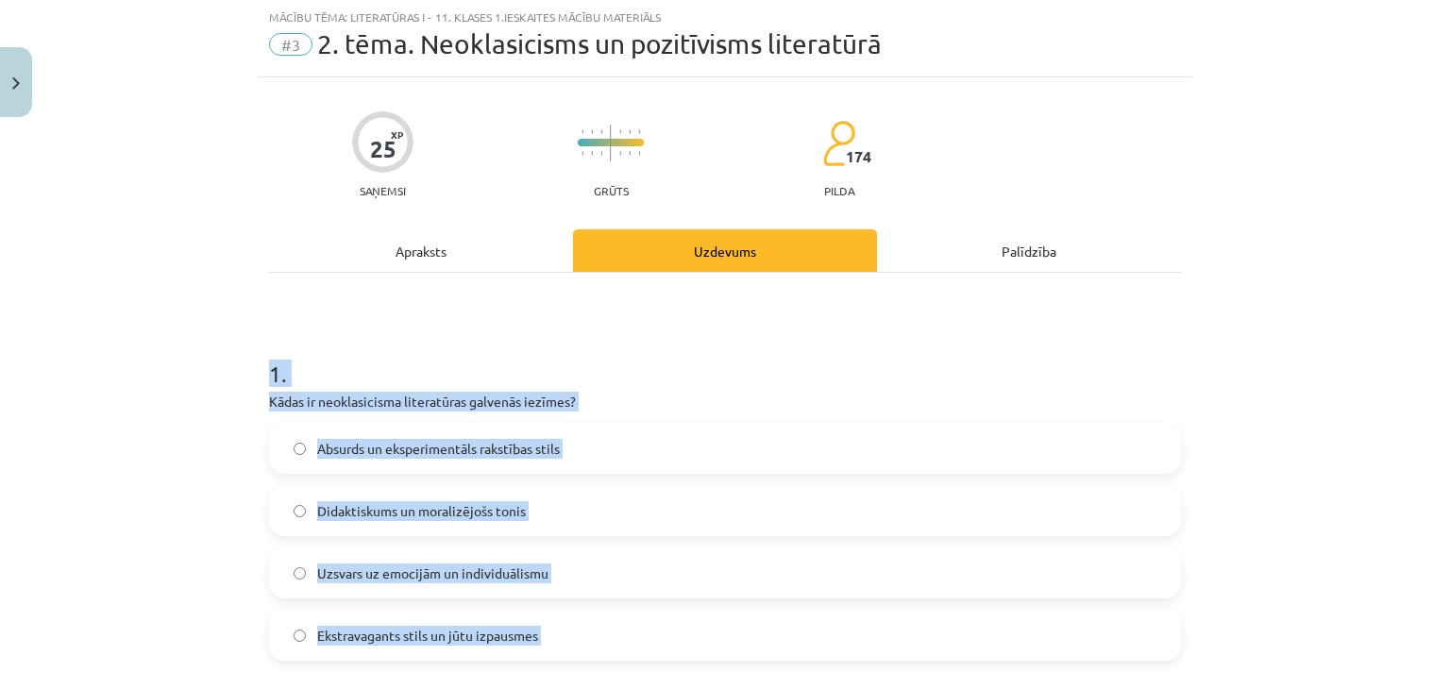
scroll to position [0, 0]
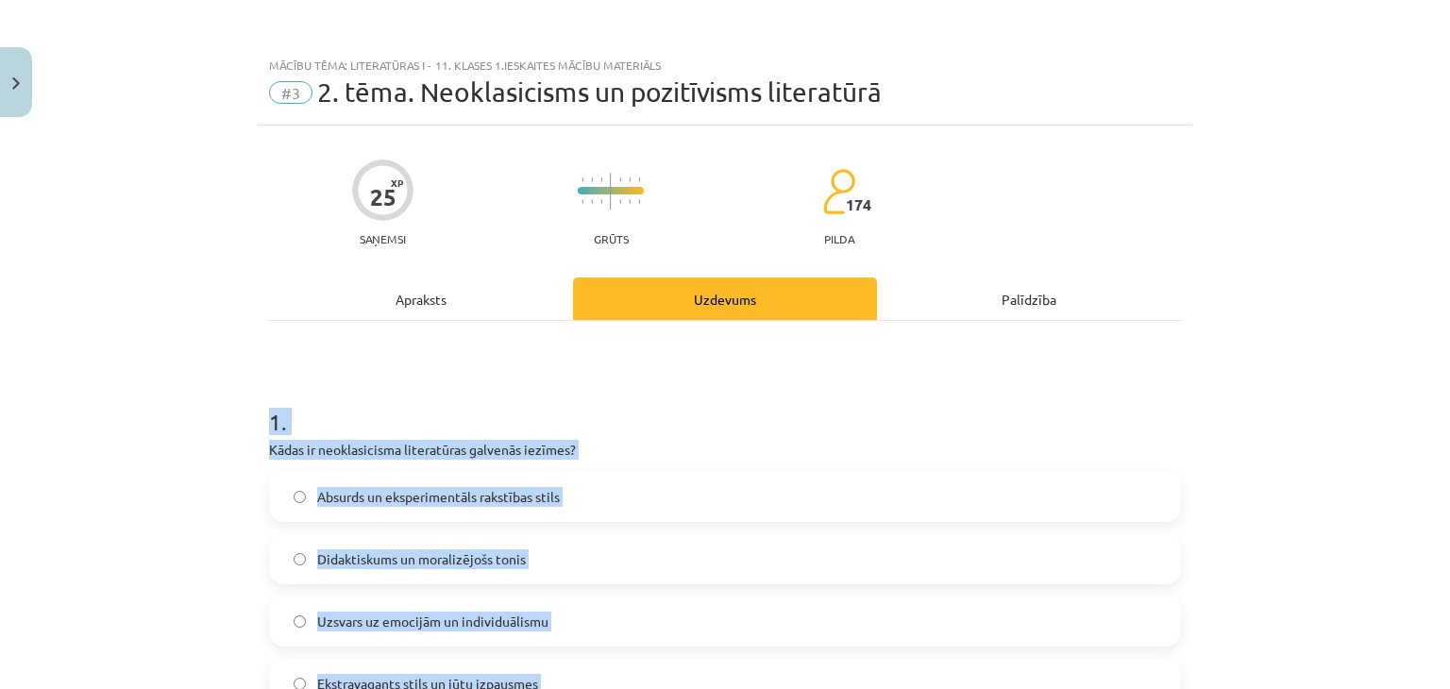
click at [150, 537] on div "Mācību tēma: Literatūras i - 11. klases 1.ieskaites mācību materiāls #3 2. tēma…" at bounding box center [725, 344] width 1450 height 689
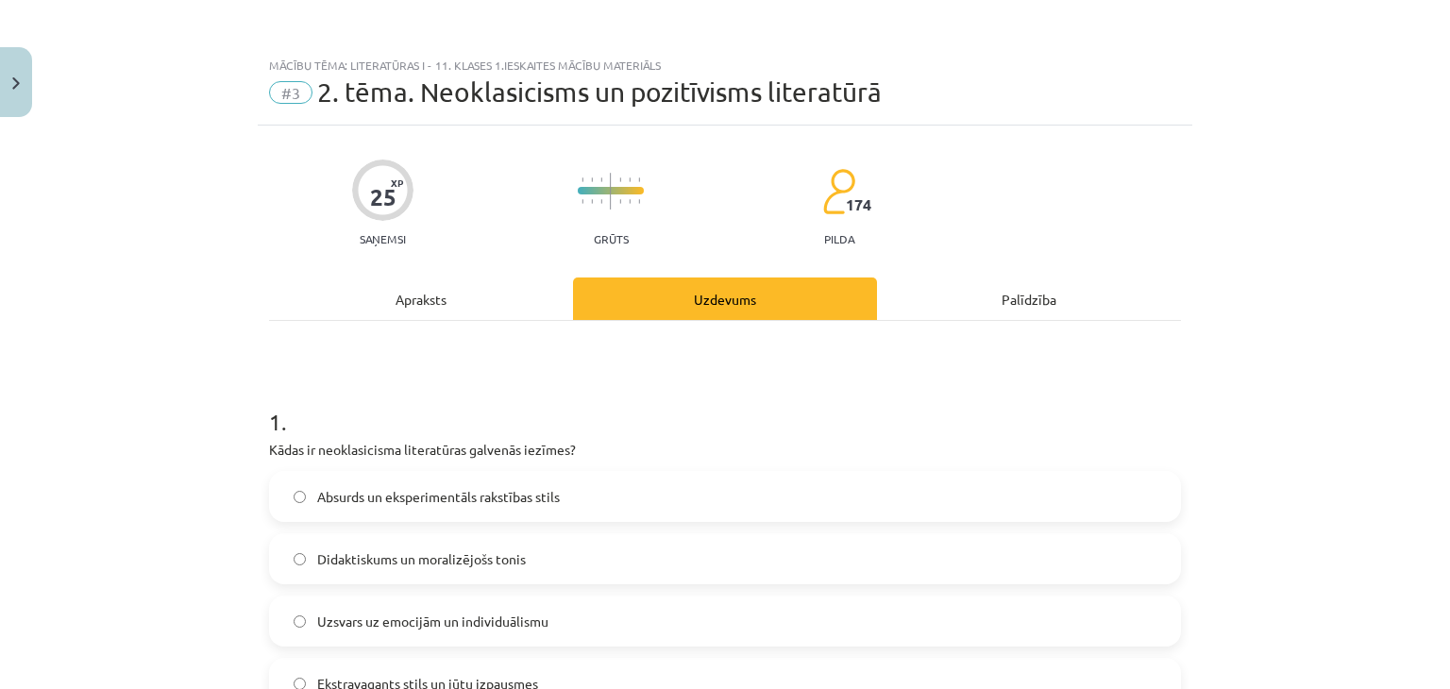
click at [282, 559] on label "Didaktiskums un moralizējošs tonis" at bounding box center [725, 558] width 908 height 47
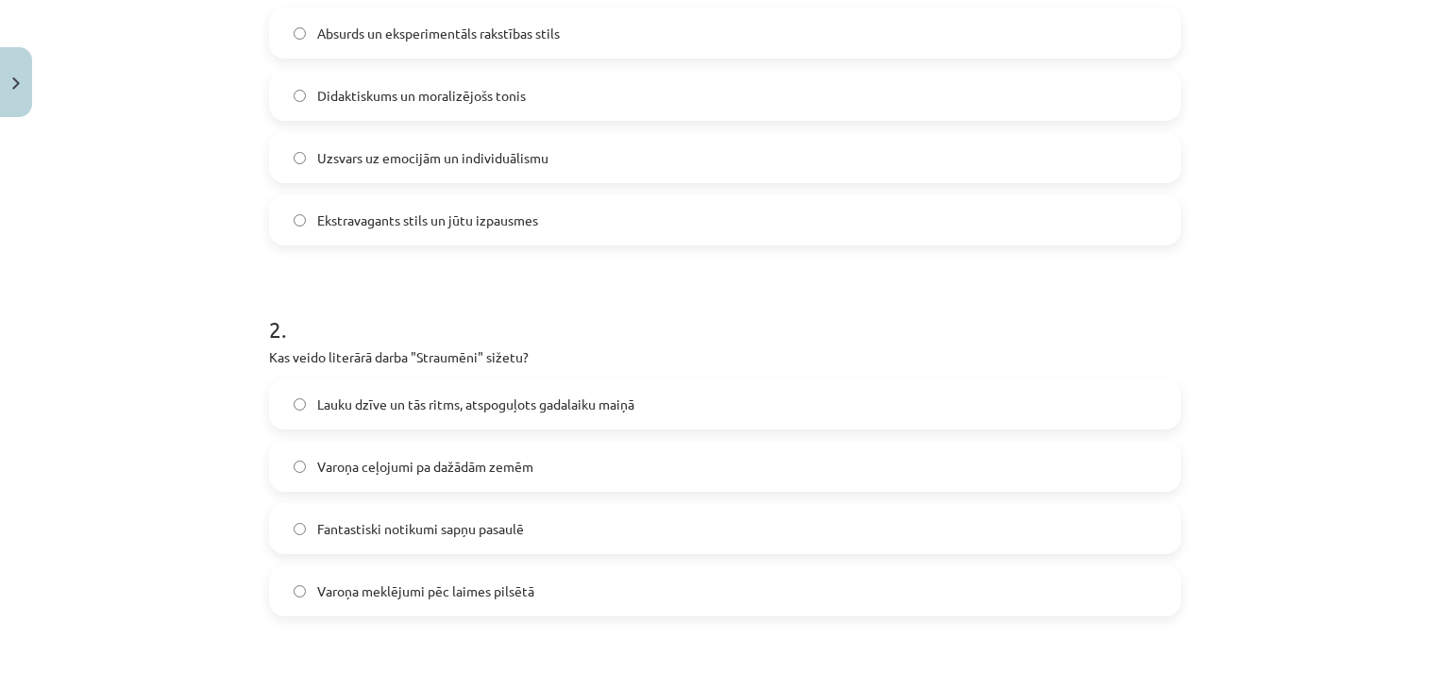
scroll to position [491, 0]
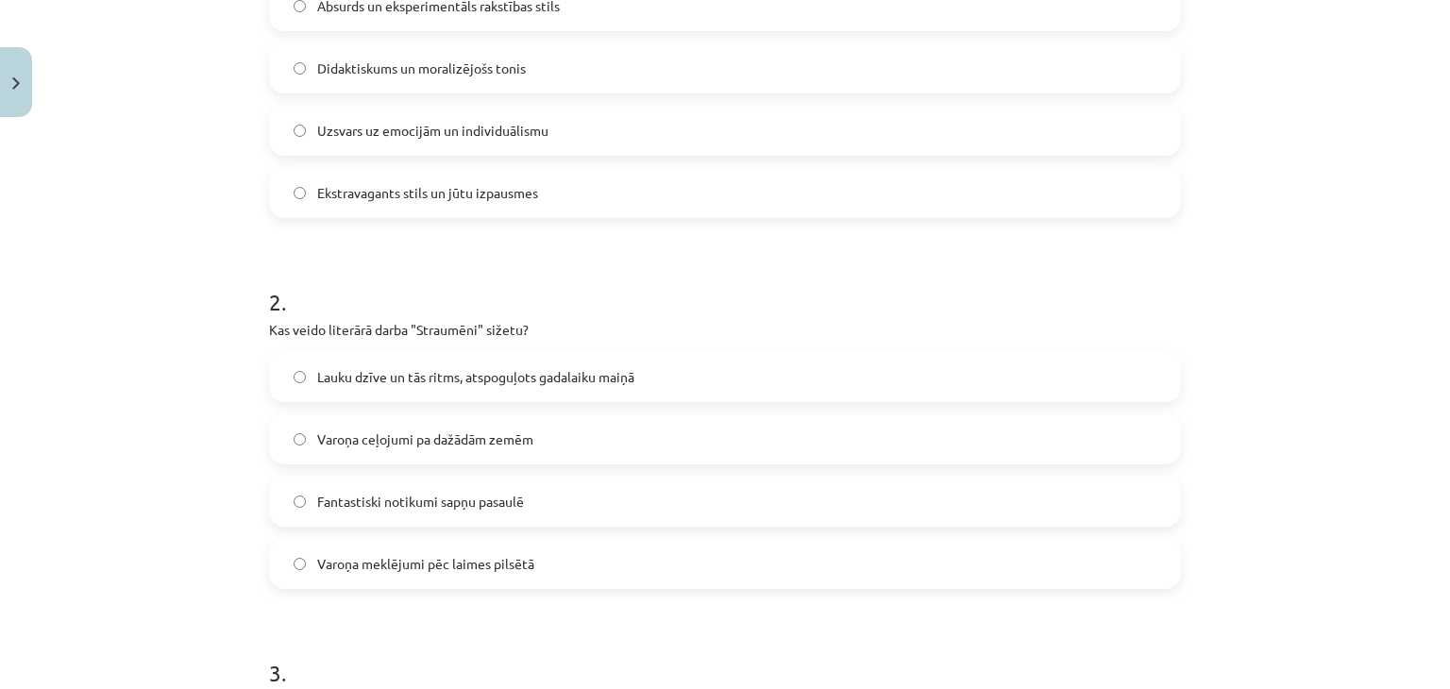
click at [317, 385] on span "Lauku dzīve un tās ritms, atspoguļots gadalaiku maiņā" at bounding box center [475, 377] width 317 height 20
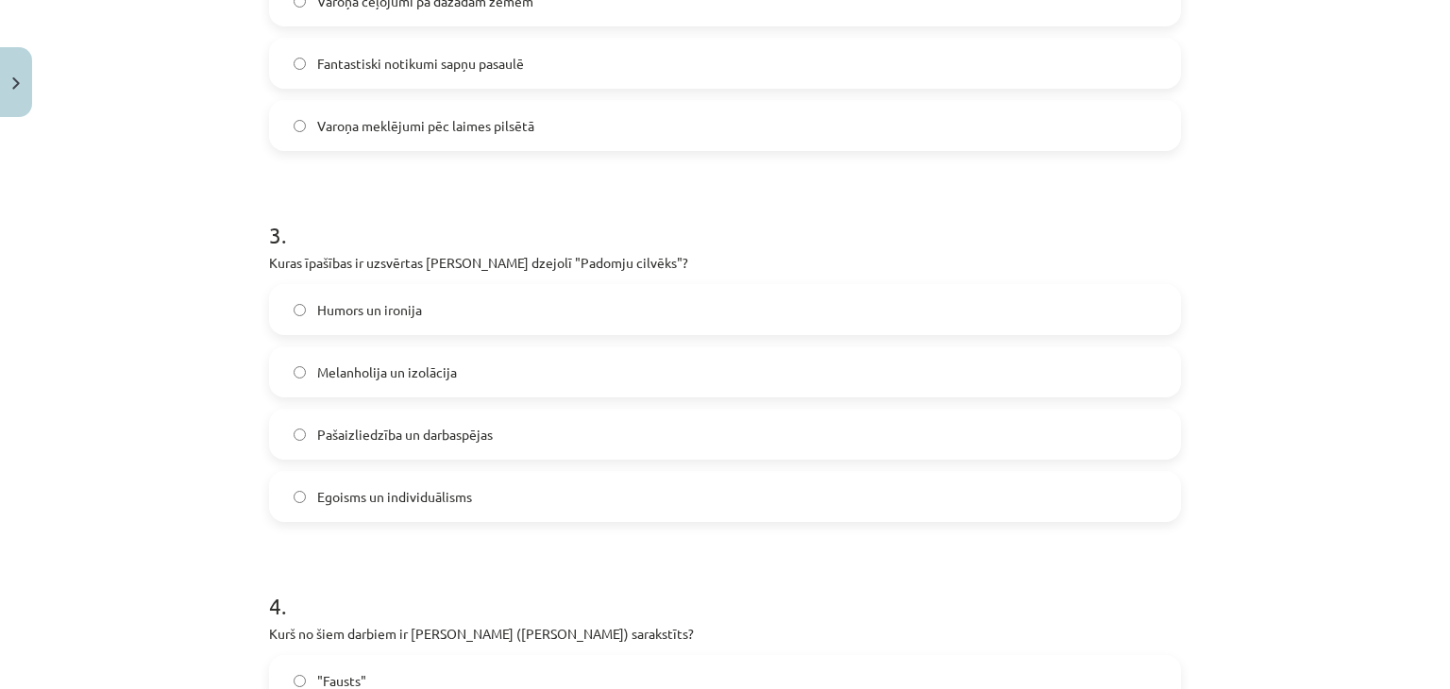
scroll to position [932, 0]
click at [287, 440] on label "Pašaizliedzība un darbaspējas" at bounding box center [725, 431] width 908 height 47
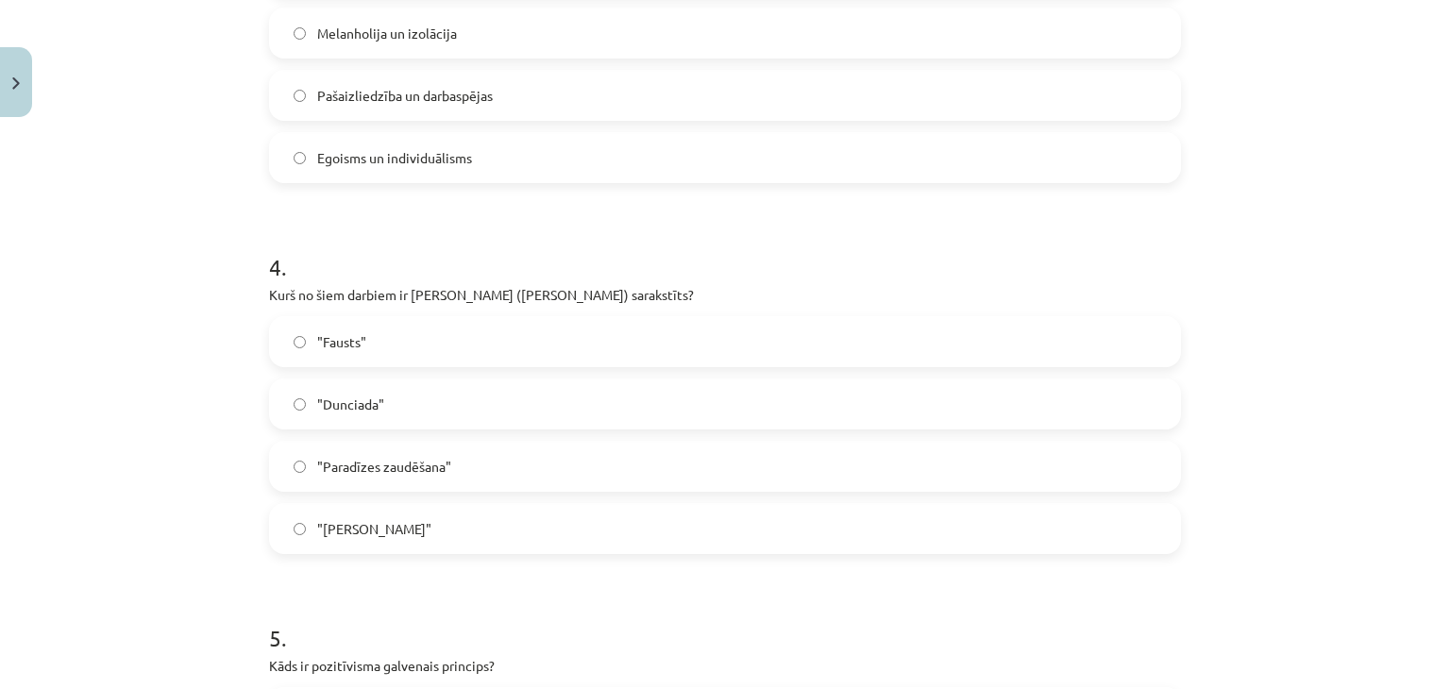
scroll to position [1269, 0]
click at [296, 412] on label ""Dunciada"" at bounding box center [725, 403] width 908 height 47
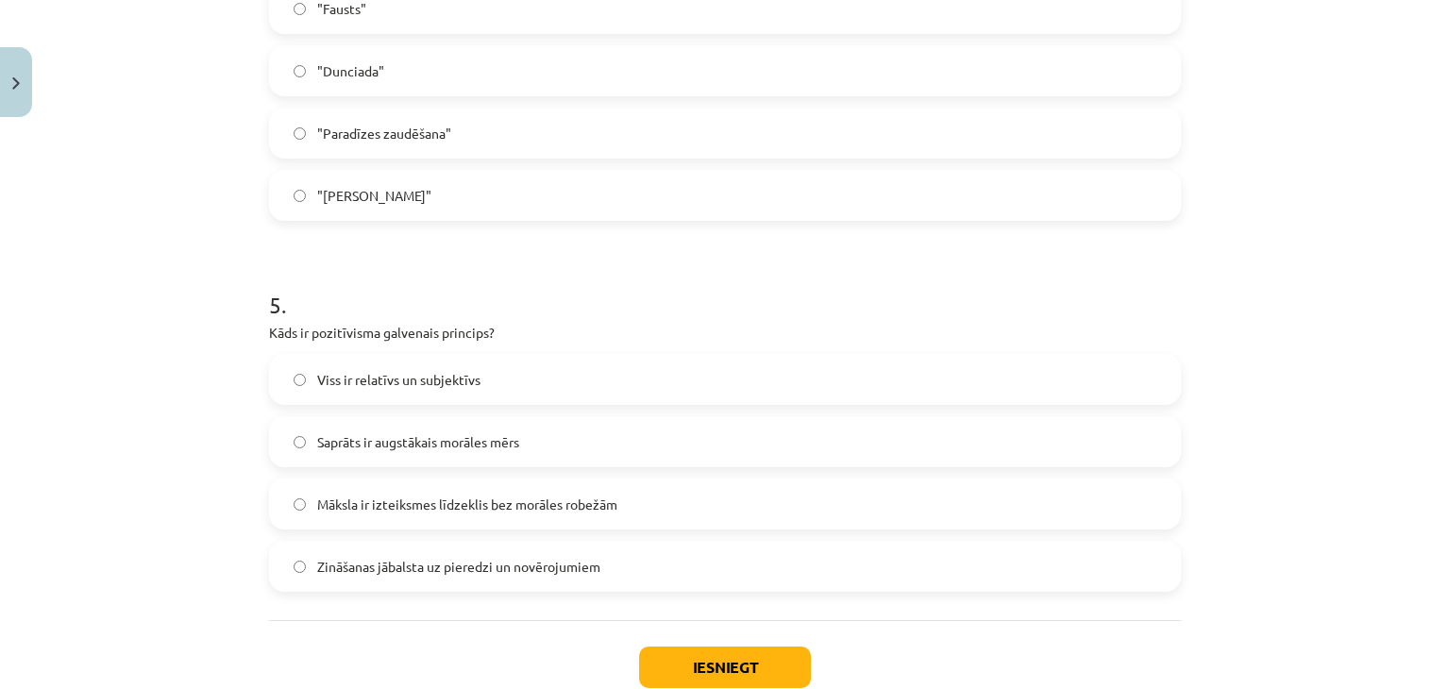
scroll to position [1609, 0]
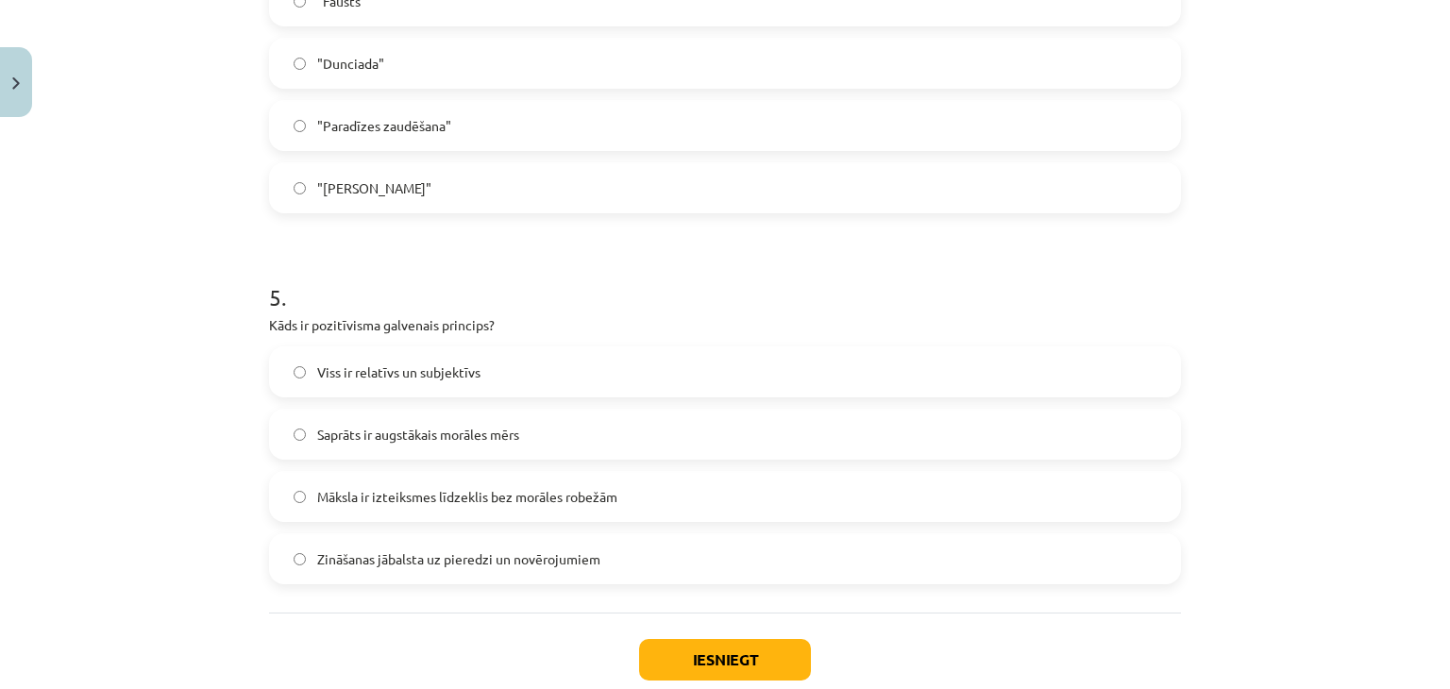
click at [319, 552] on span "Zināšanas jābalsta uz pieredzi un novērojumiem" at bounding box center [458, 560] width 283 height 20
click at [667, 654] on button "Iesniegt" at bounding box center [725, 660] width 172 height 42
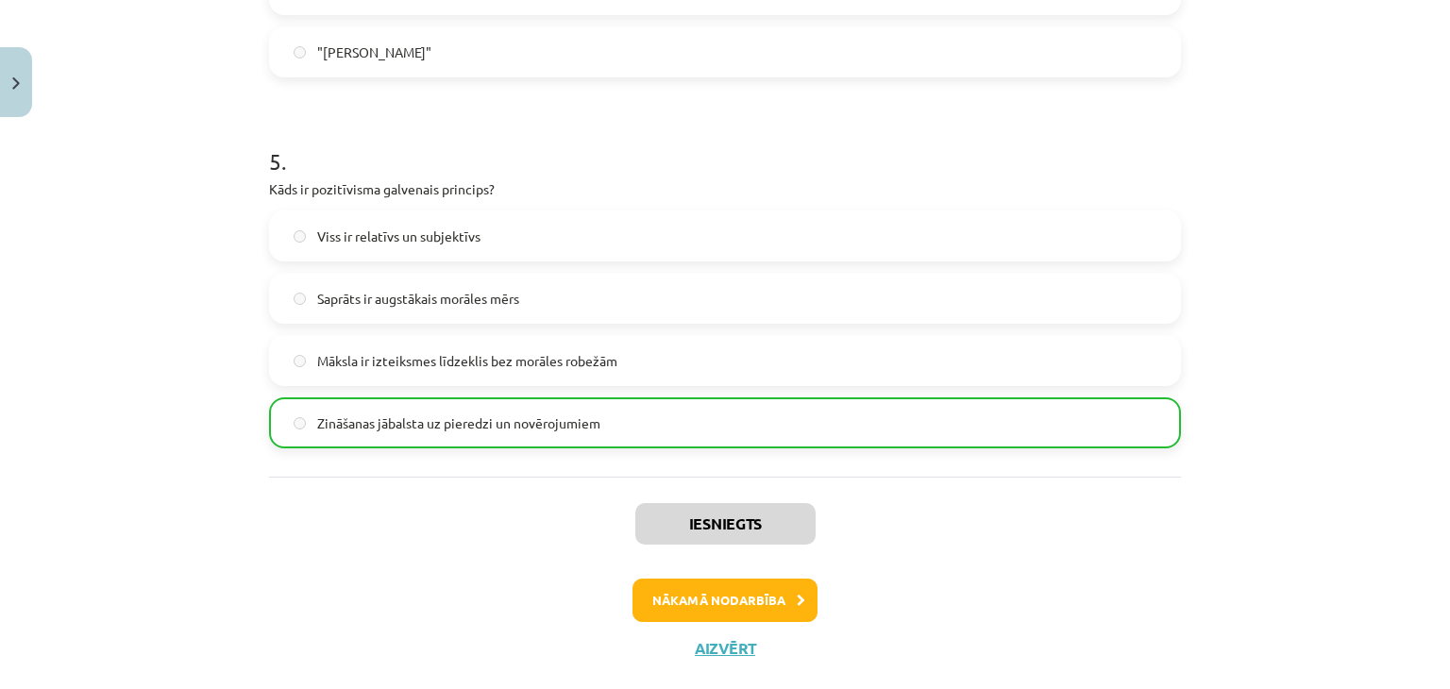
scroll to position [1783, 0]
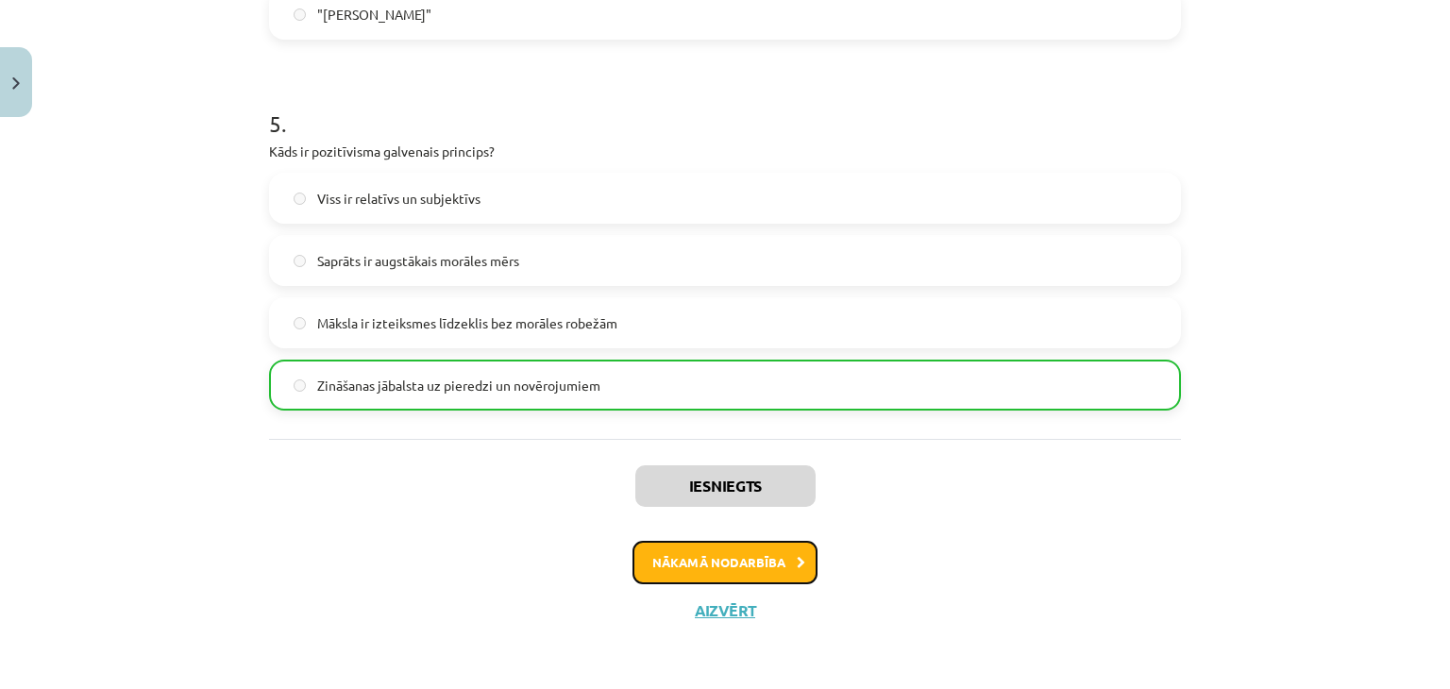
click at [684, 541] on button "Nākamā nodarbība" at bounding box center [725, 562] width 185 height 43
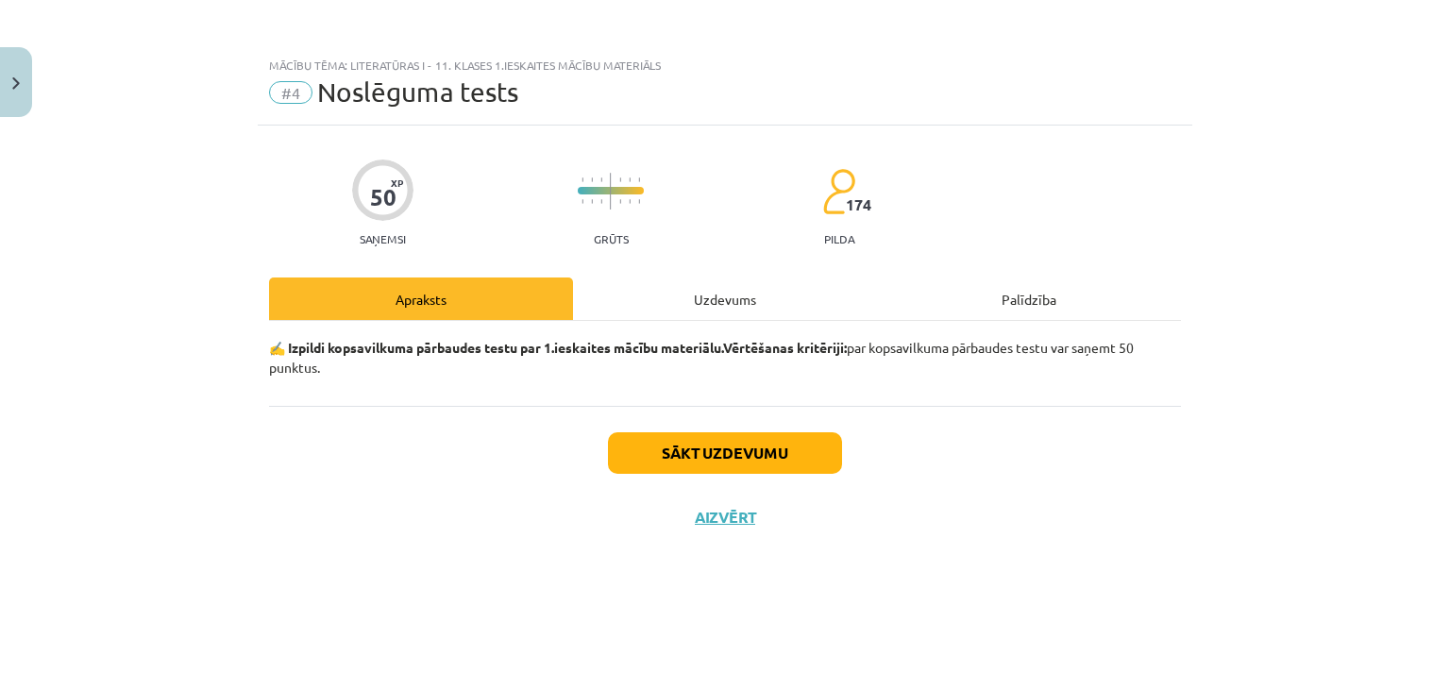
scroll to position [0, 0]
click at [719, 446] on button "Sākt uzdevumu" at bounding box center [725, 453] width 234 height 42
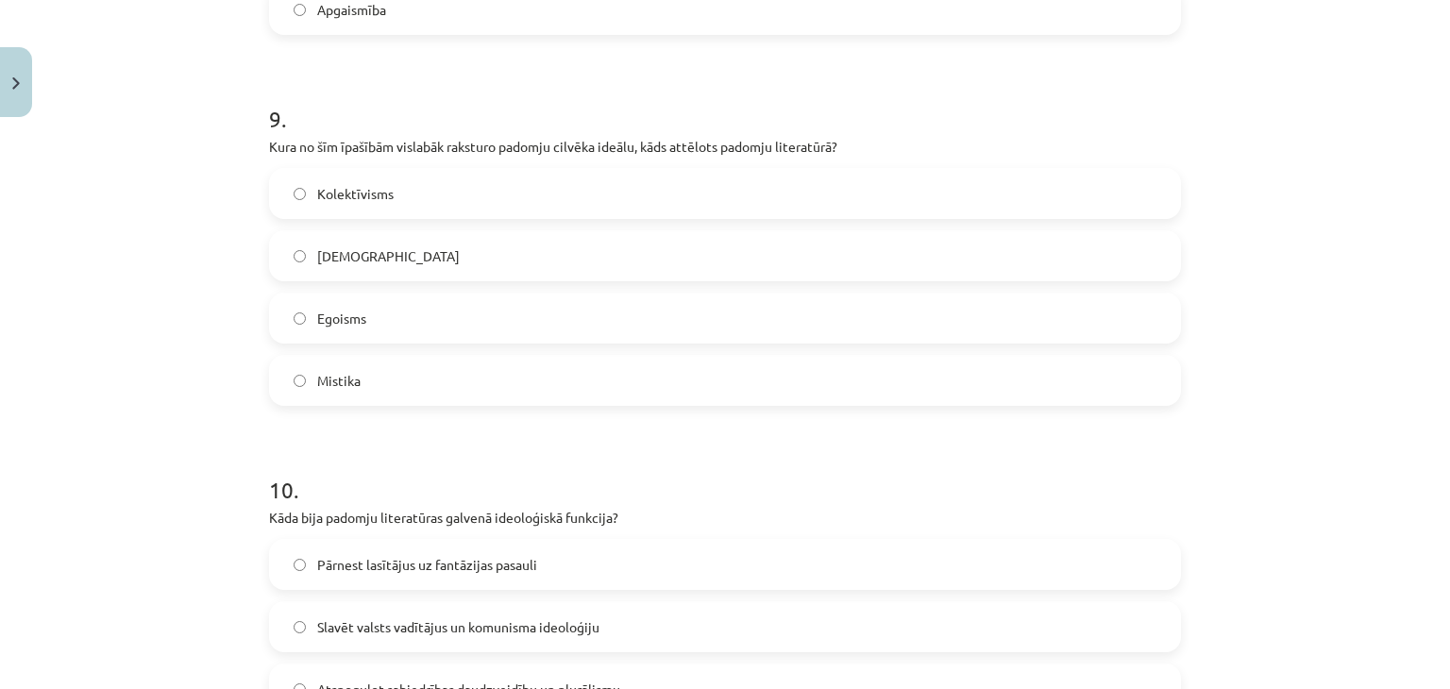
scroll to position [3578, 0]
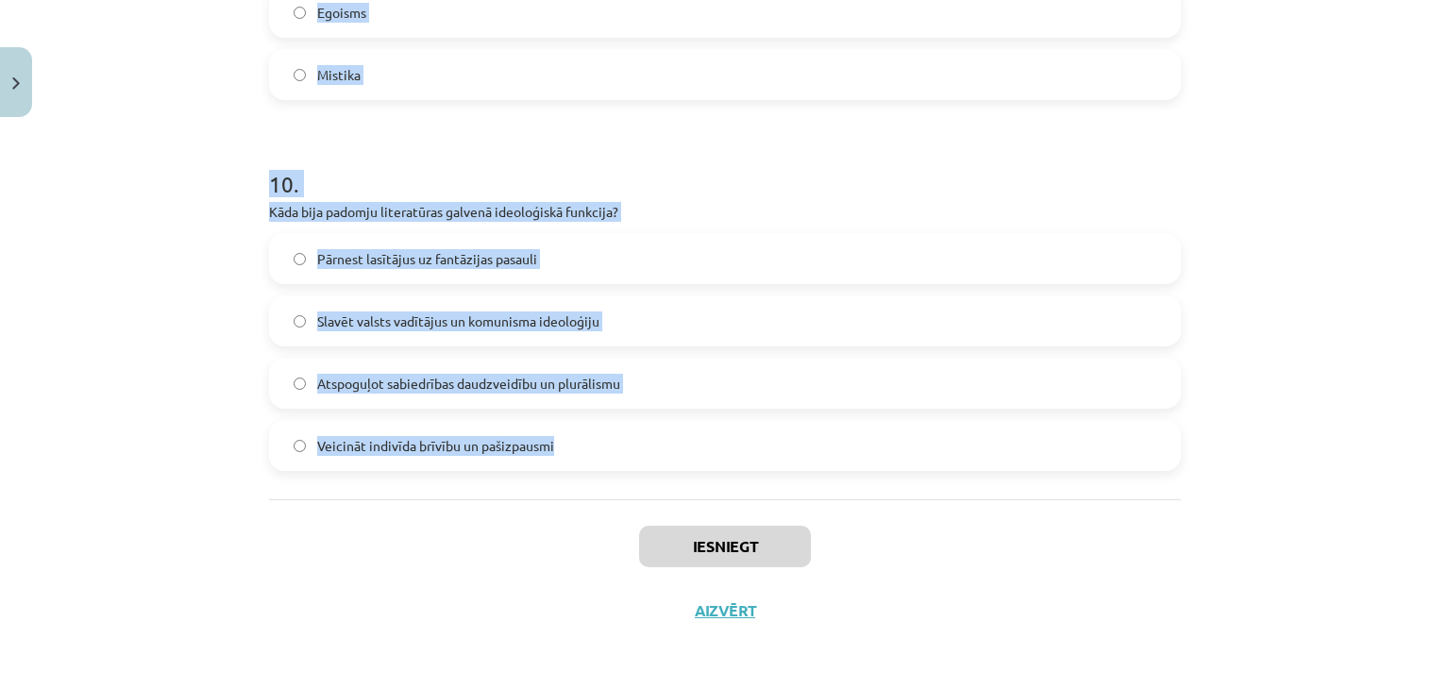
drag, startPoint x: 240, startPoint y: 165, endPoint x: 653, endPoint y: 469, distance: 513.3
click at [653, 469] on div "Mācību tēma: Literatūras i - 11. klases 1.ieskaites mācību materiāls #4 Noslēgu…" at bounding box center [725, 344] width 1450 height 689
copy form "1 . Kurš darbs ir raksturīgs klasicisma literatūrai? "Anna Kareņina" - Ļevs Tol…"
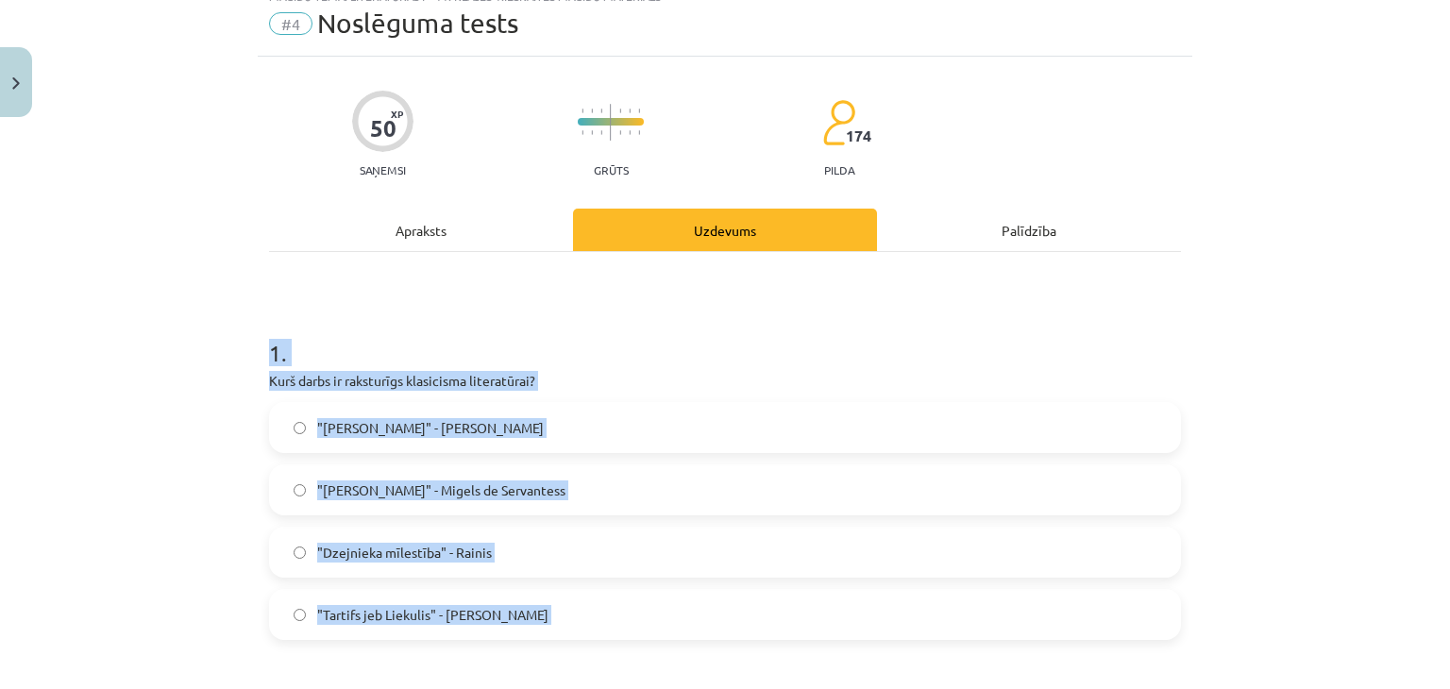
scroll to position [0, 0]
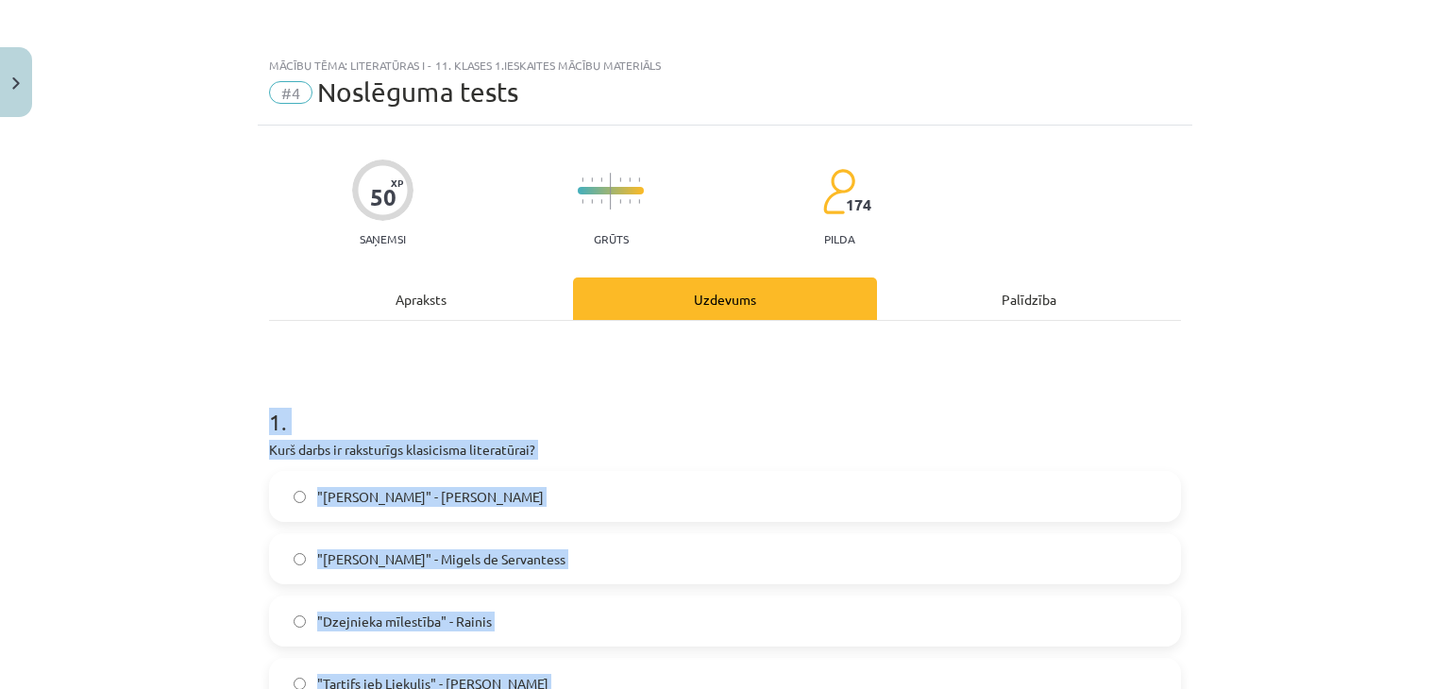
click at [76, 590] on div "Mācību tēma: Literatūras i - 11. klases 1.ieskaites mācību materiāls #4 Noslēgu…" at bounding box center [725, 344] width 1450 height 689
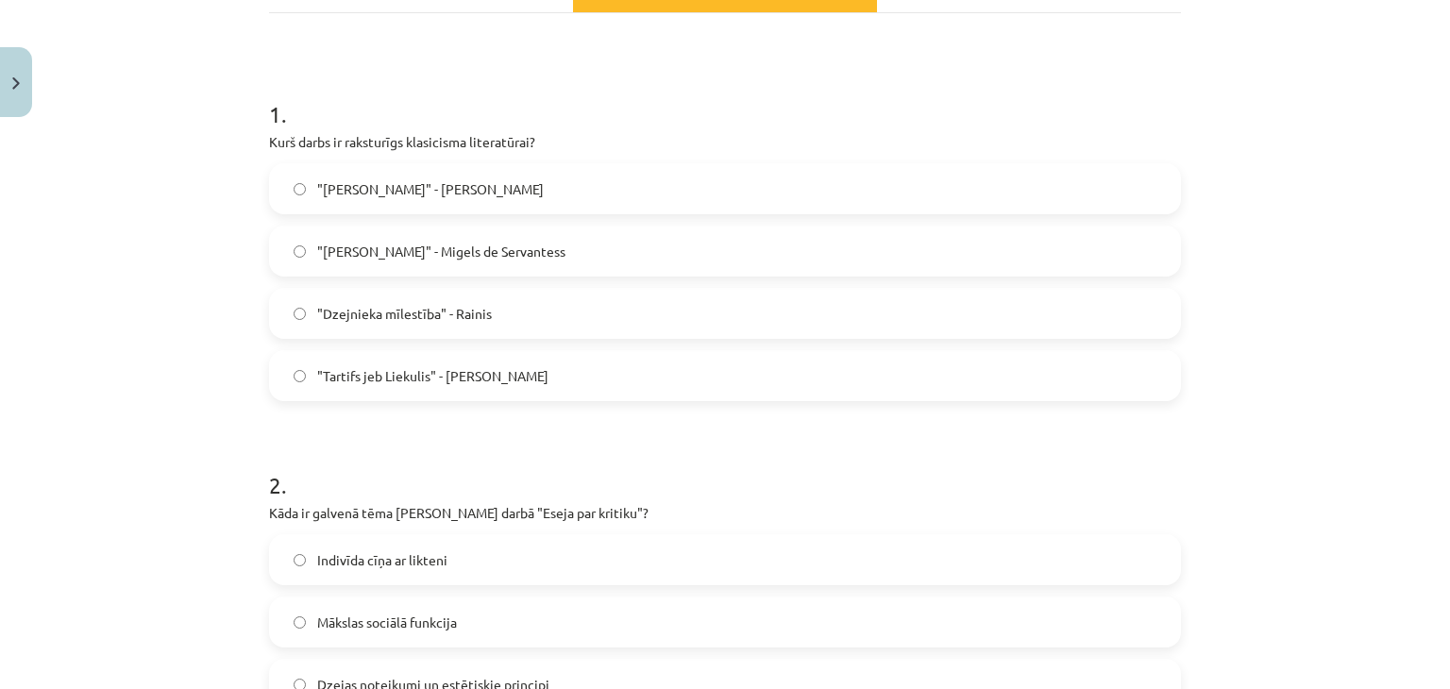
scroll to position [317, 0]
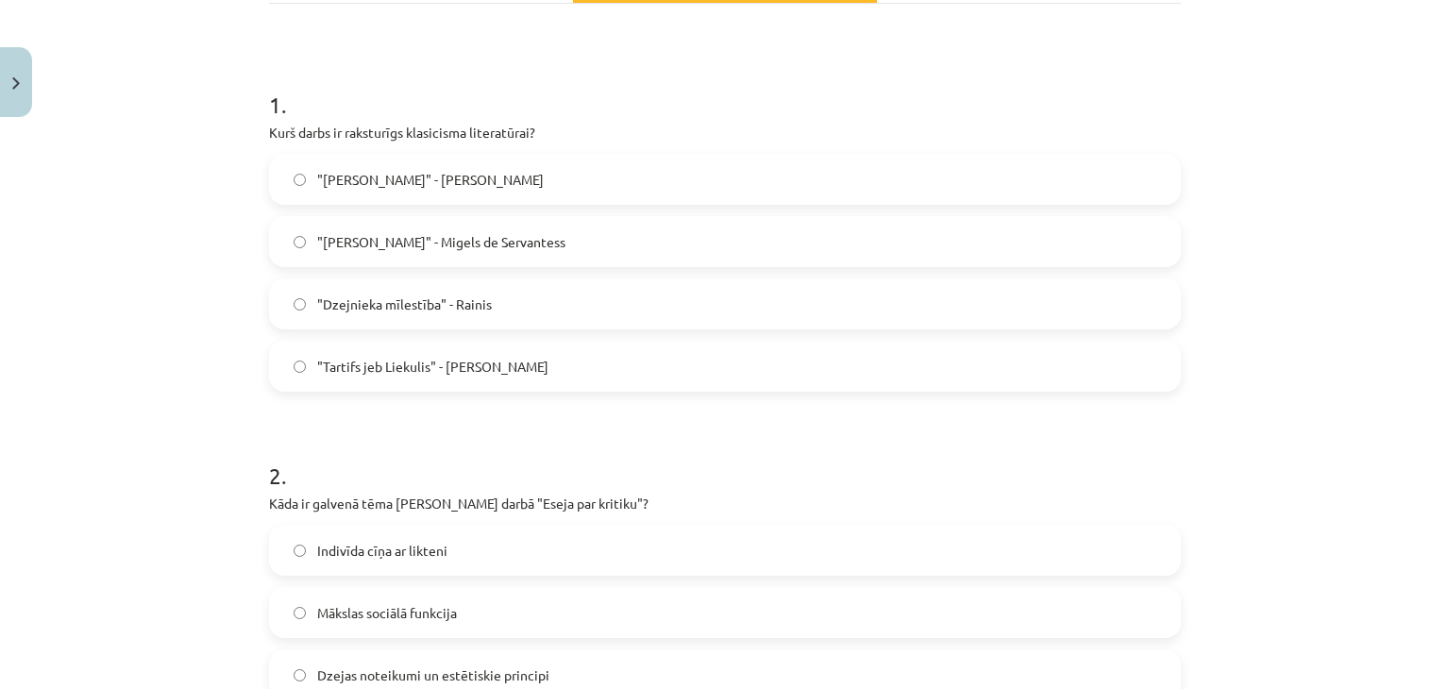
click at [305, 381] on label ""Tartifs jeb Liekulis" - Žans Batists Moljērs" at bounding box center [725, 366] width 908 height 47
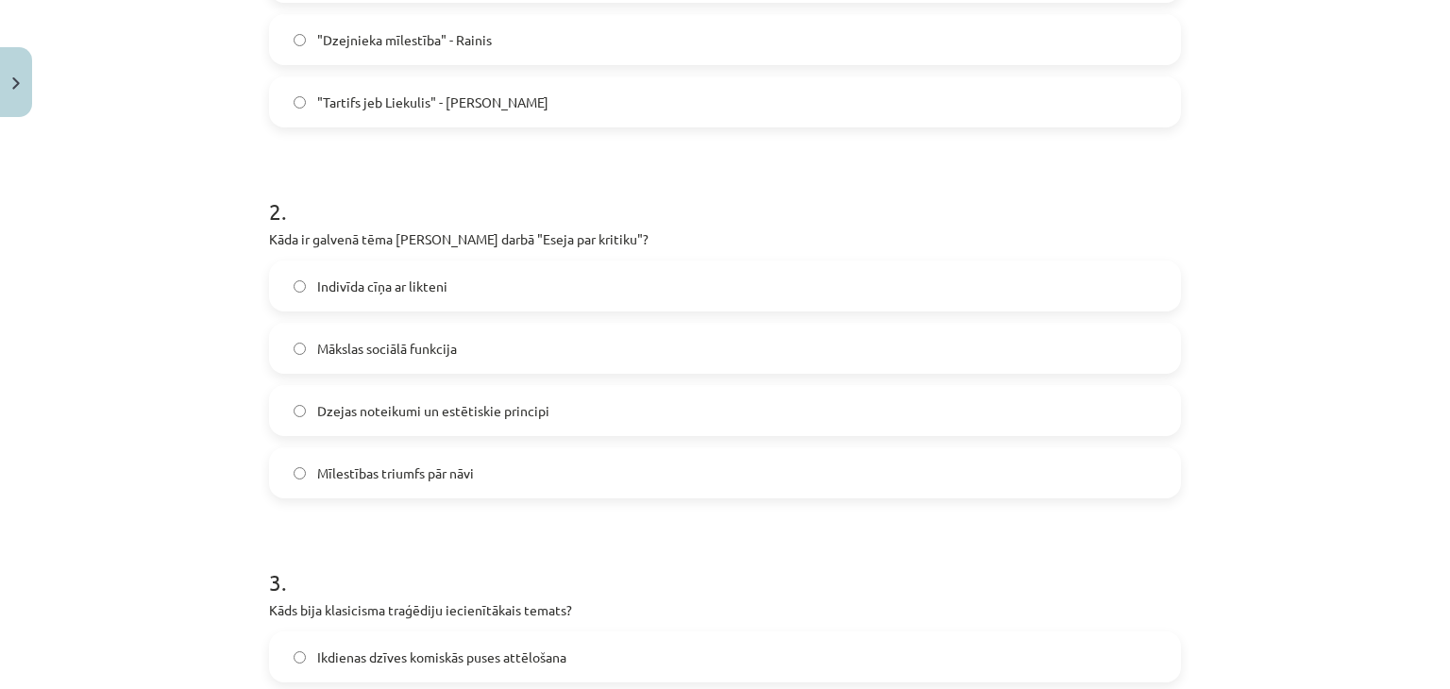
scroll to position [596, 0]
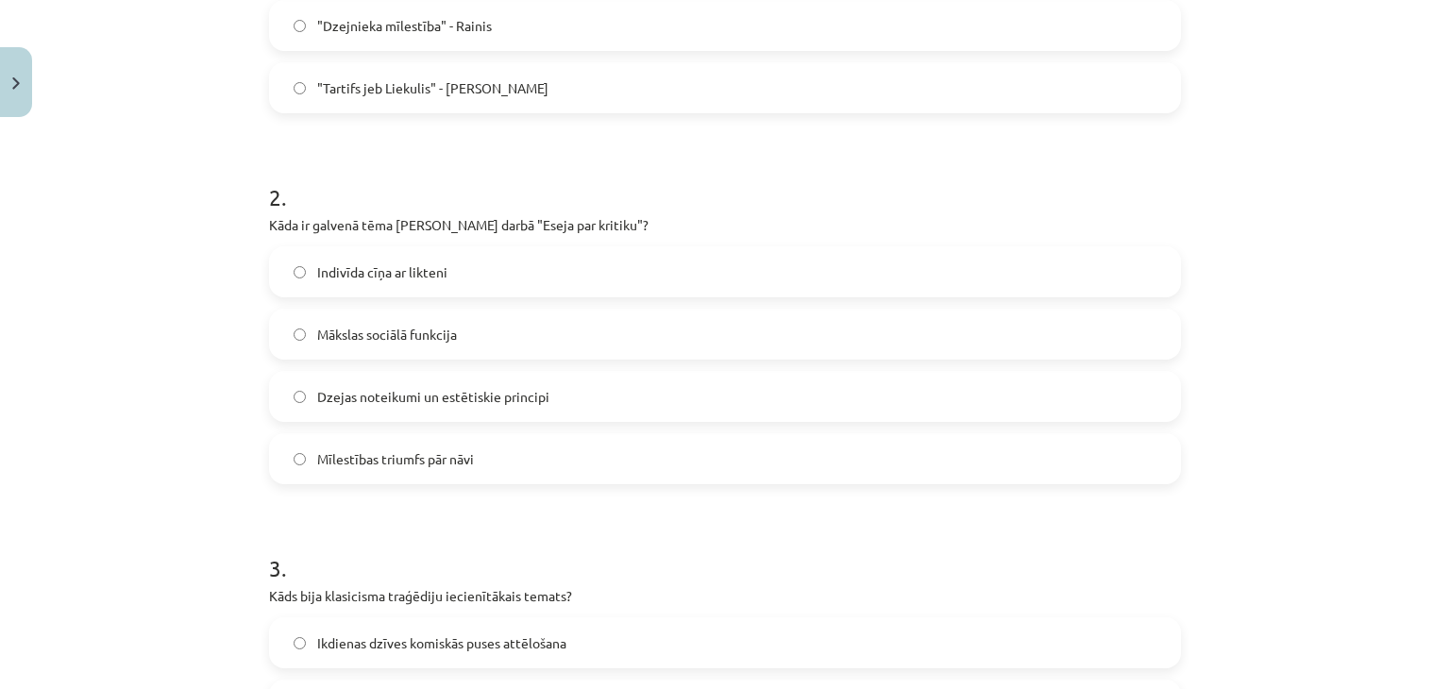
click at [356, 388] on span "Dzejas noteikumi un estētiskie principi" at bounding box center [433, 397] width 232 height 20
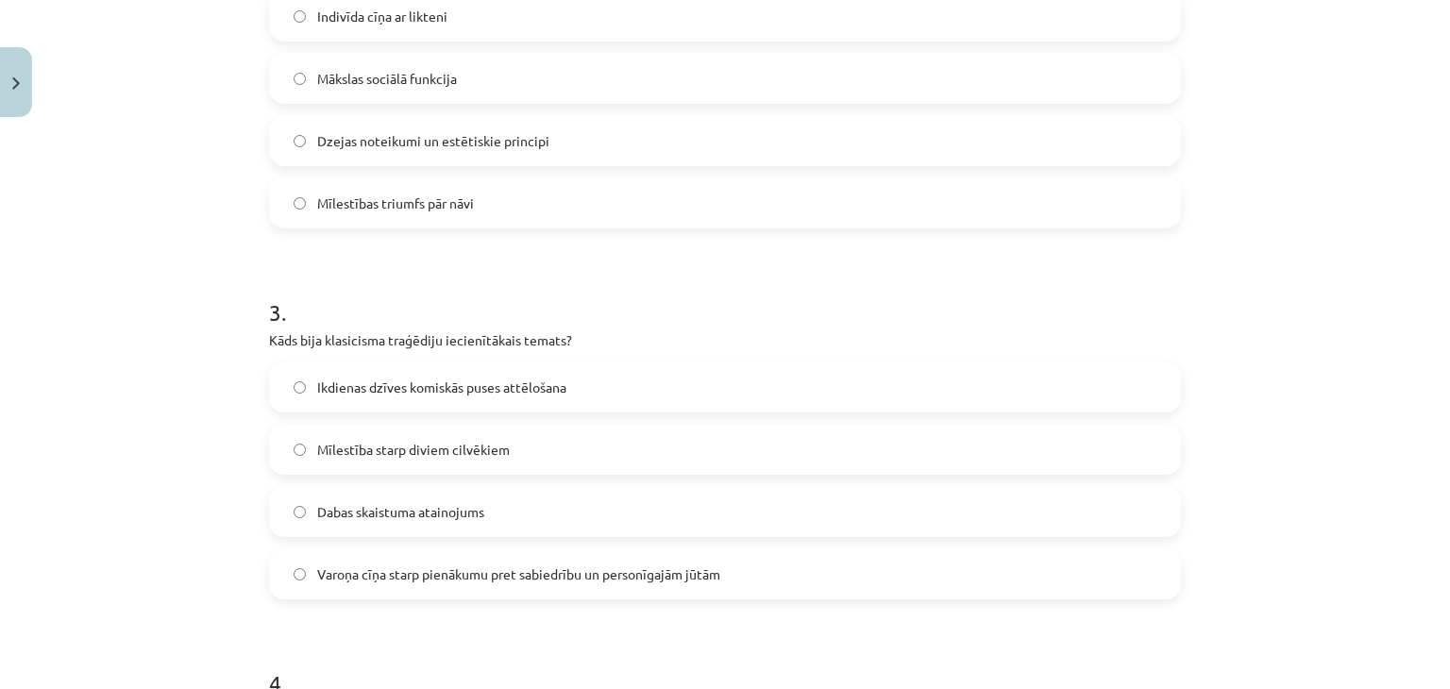
scroll to position [854, 0]
click at [329, 564] on span "Varoņa cīņa starp pienākumu pret sabiedrību un personīgajām jūtām" at bounding box center [518, 573] width 403 height 20
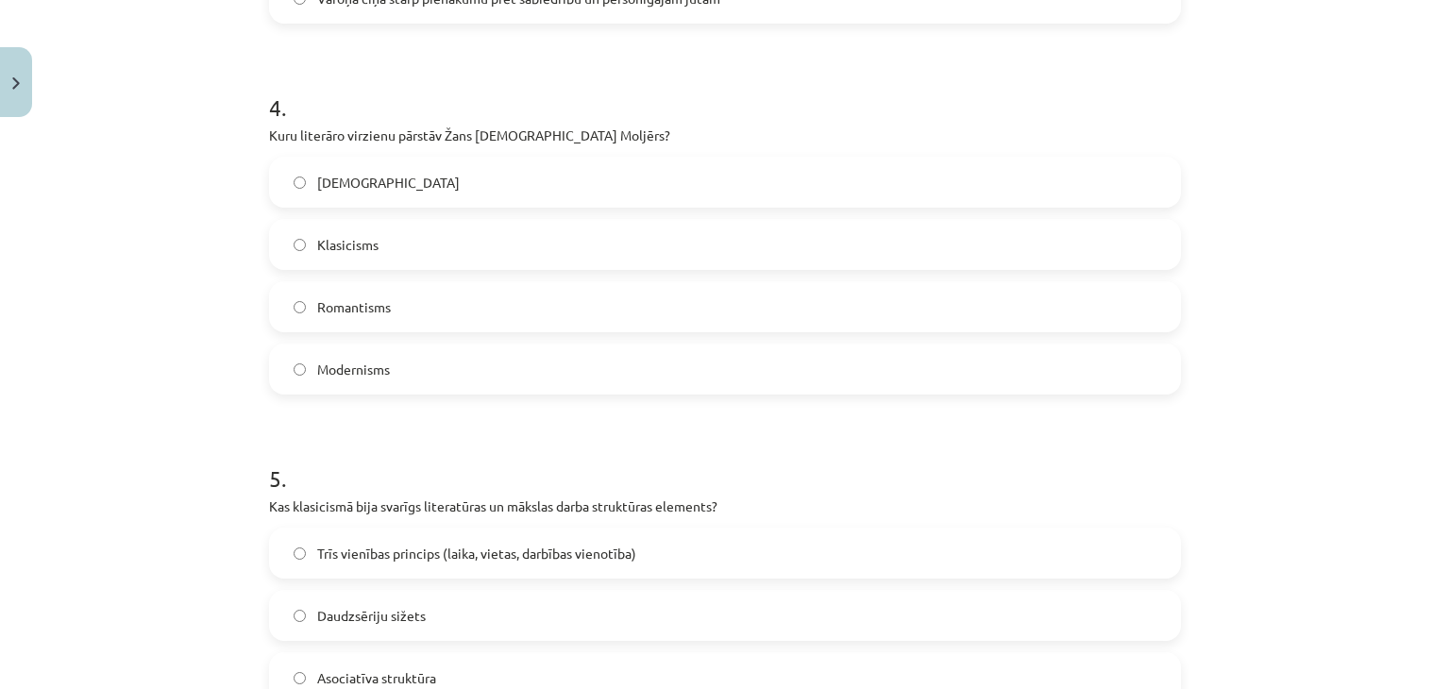
scroll to position [1442, 0]
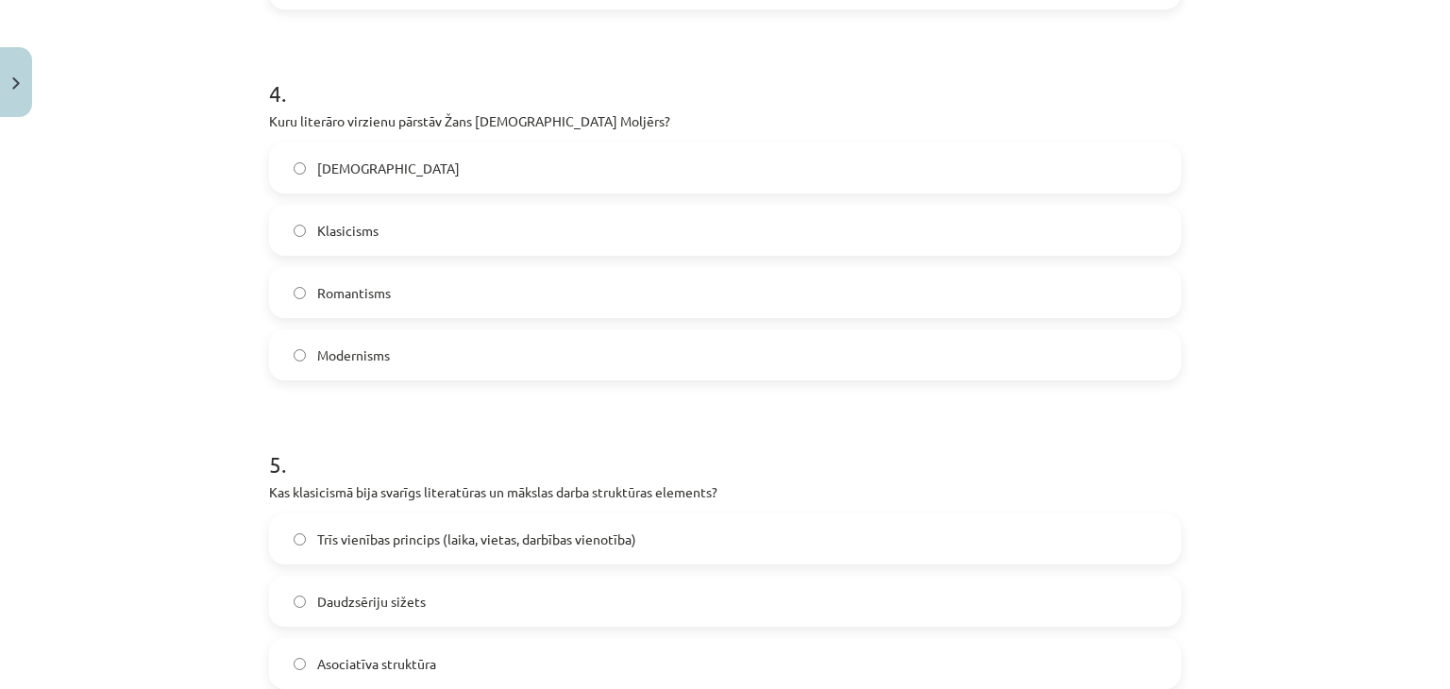
click at [344, 217] on label "Klasicisms" at bounding box center [725, 230] width 908 height 47
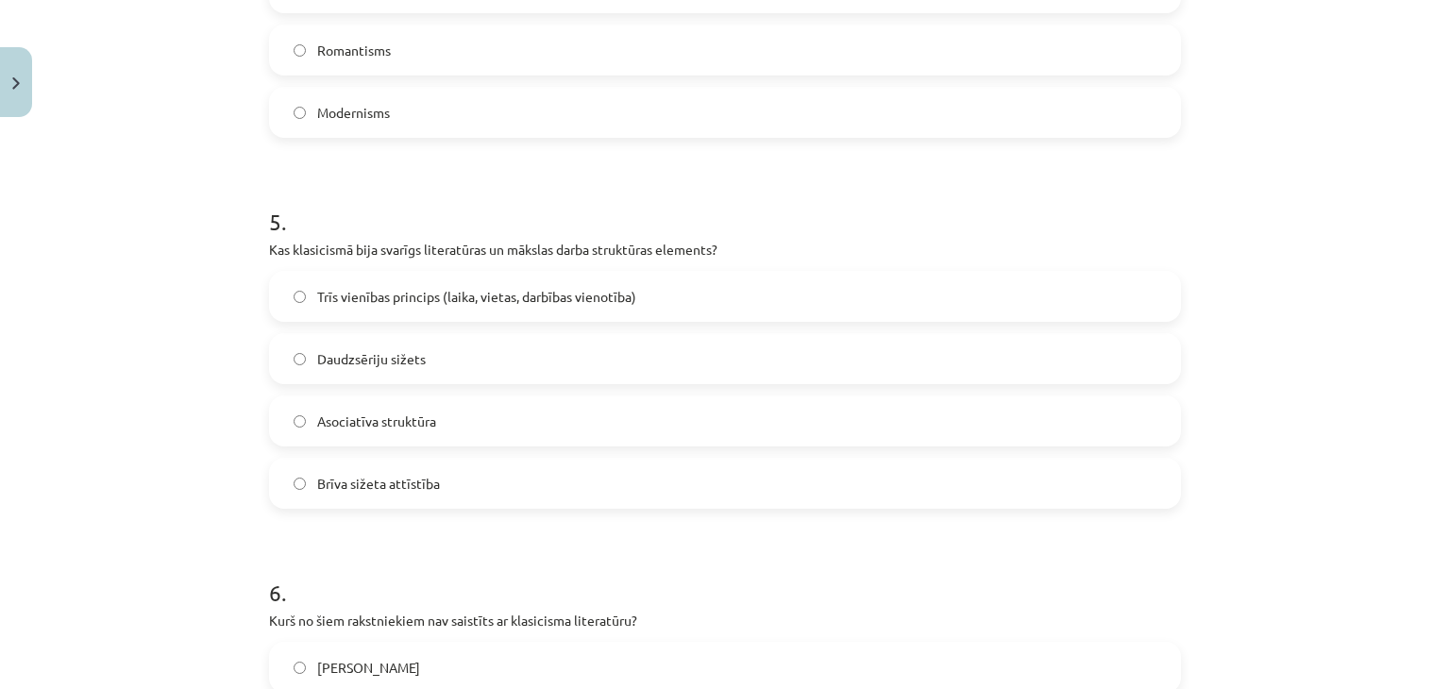
scroll to position [1687, 0]
click at [336, 290] on span "Trīs vienības princips (laika, vietas, darbības vienotība)" at bounding box center [476, 294] width 319 height 20
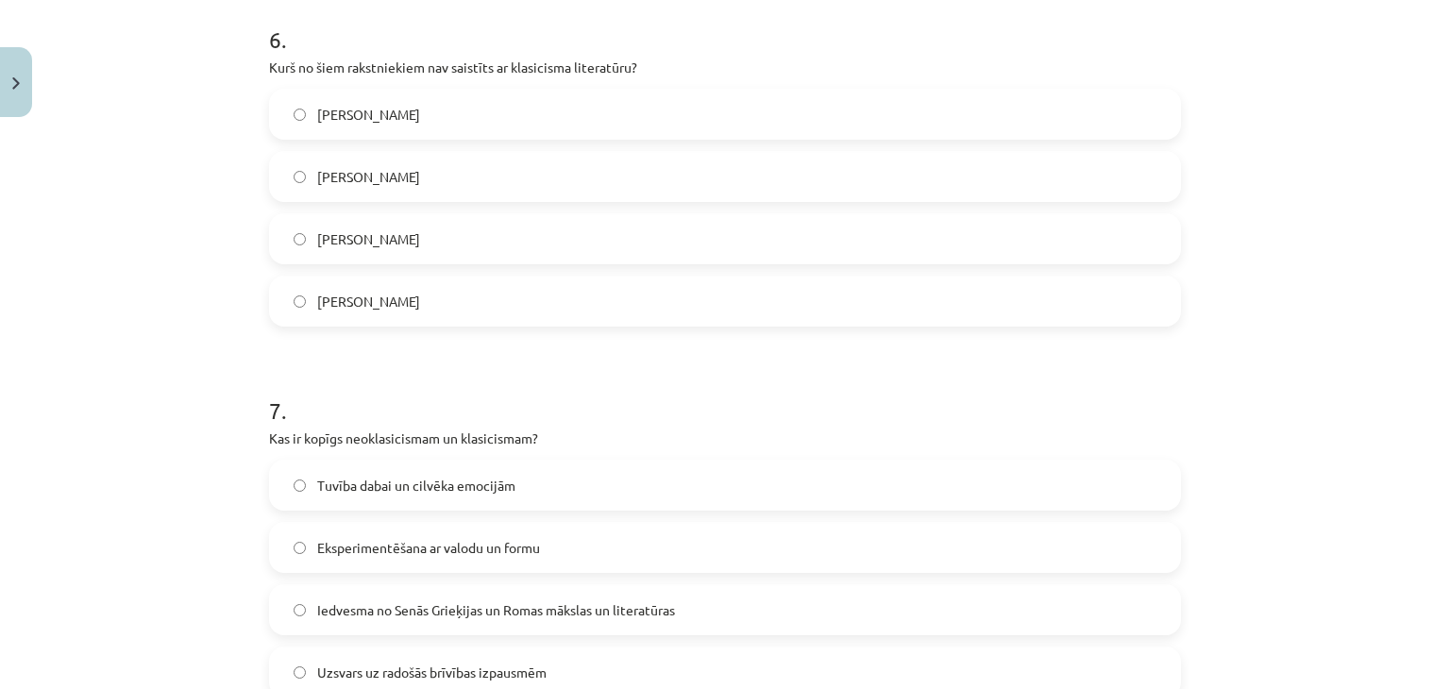
scroll to position [2239, 0]
click at [332, 224] on label "Vilis Lācis" at bounding box center [725, 237] width 908 height 47
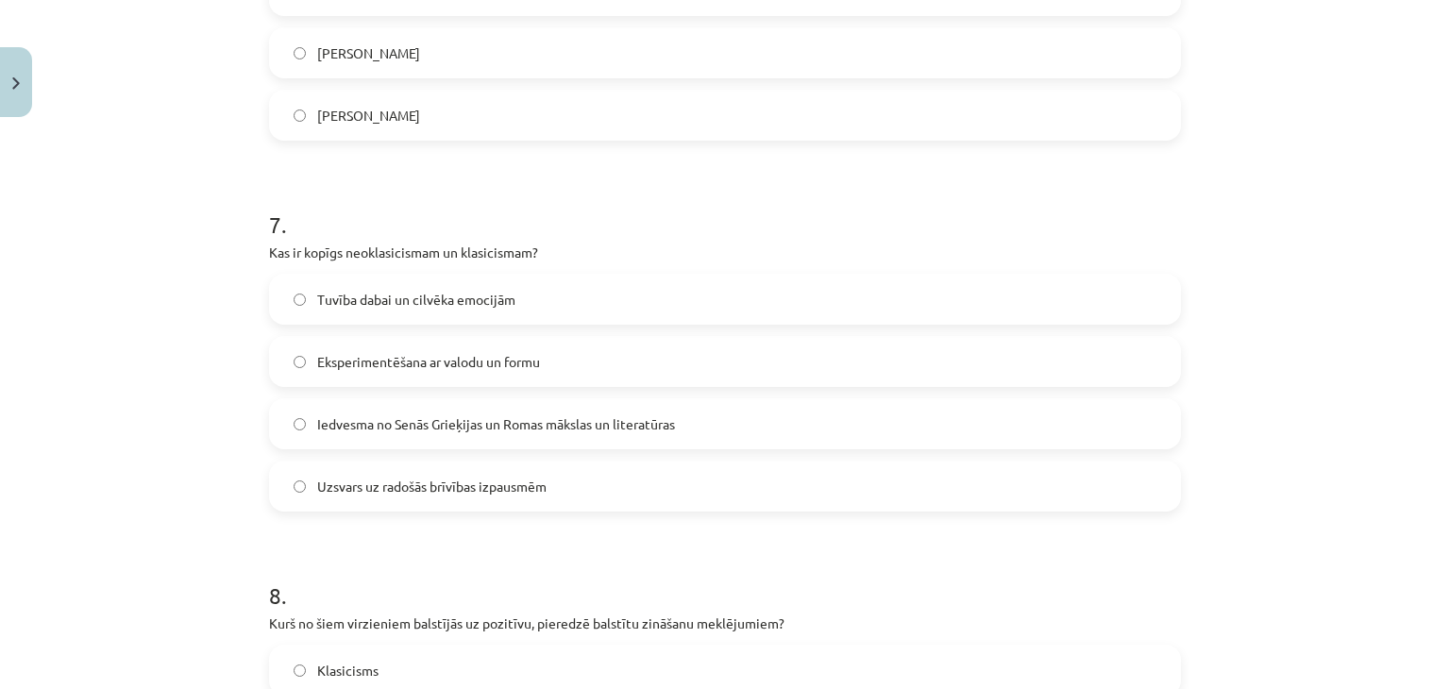
scroll to position [2428, 0]
click at [331, 405] on label "Iedvesma no Senās Grieķijas un Romas mākslas un literatūras" at bounding box center [725, 420] width 908 height 47
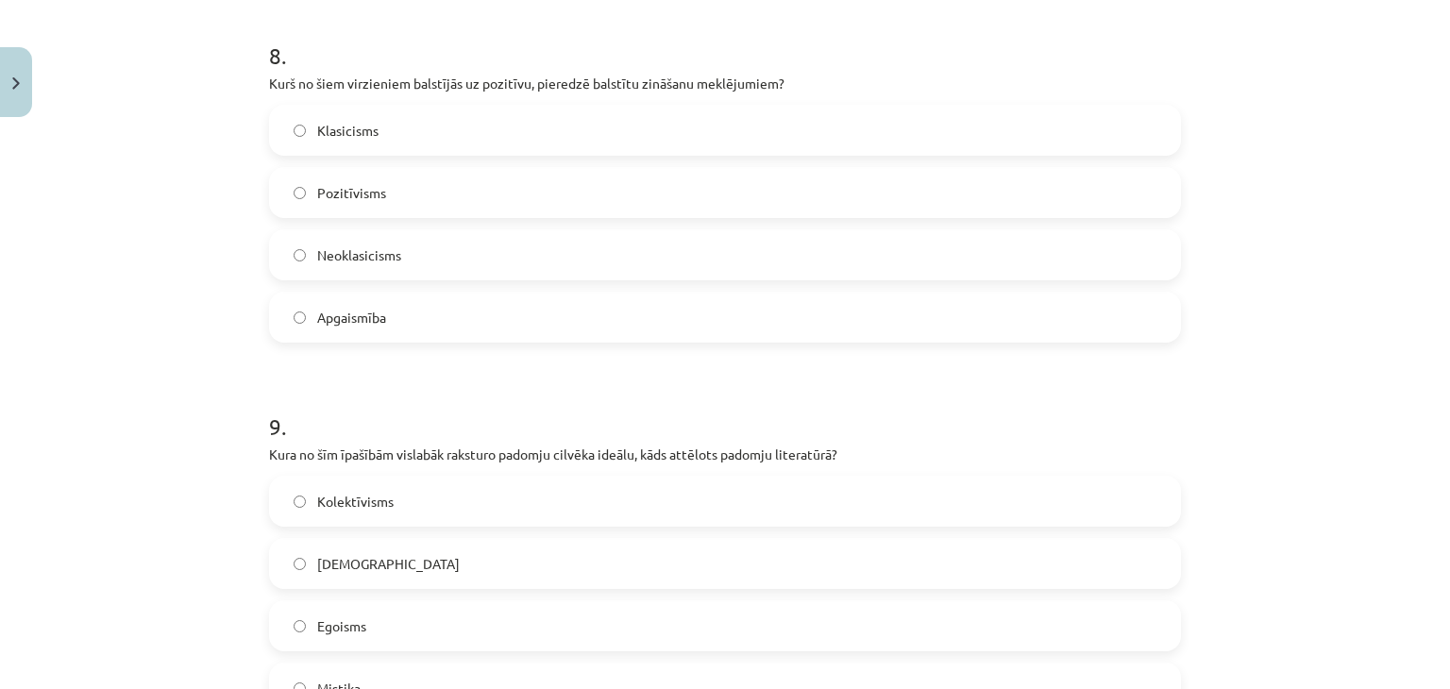
scroll to position [3047, 0]
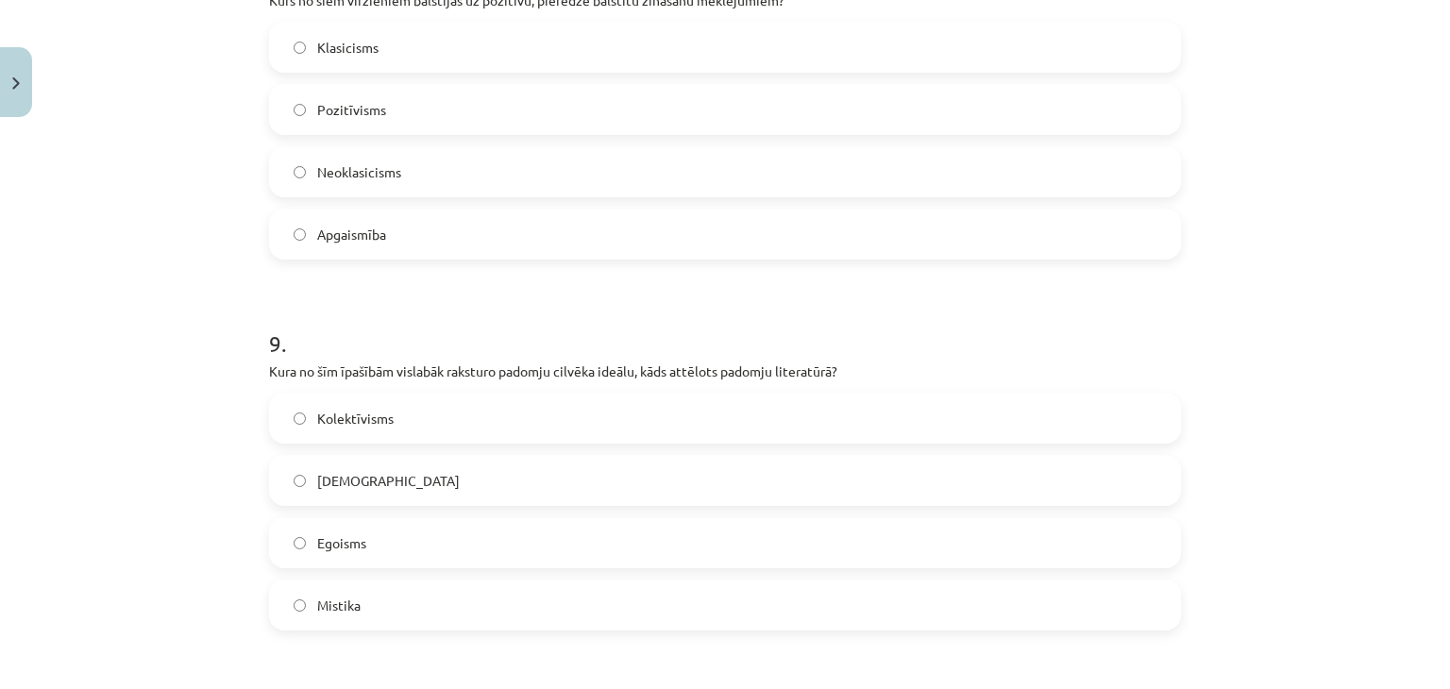
click at [363, 116] on span "Pozitīvisms" at bounding box center [351, 110] width 69 height 20
click at [315, 399] on label "Kolektīvisms" at bounding box center [725, 418] width 908 height 47
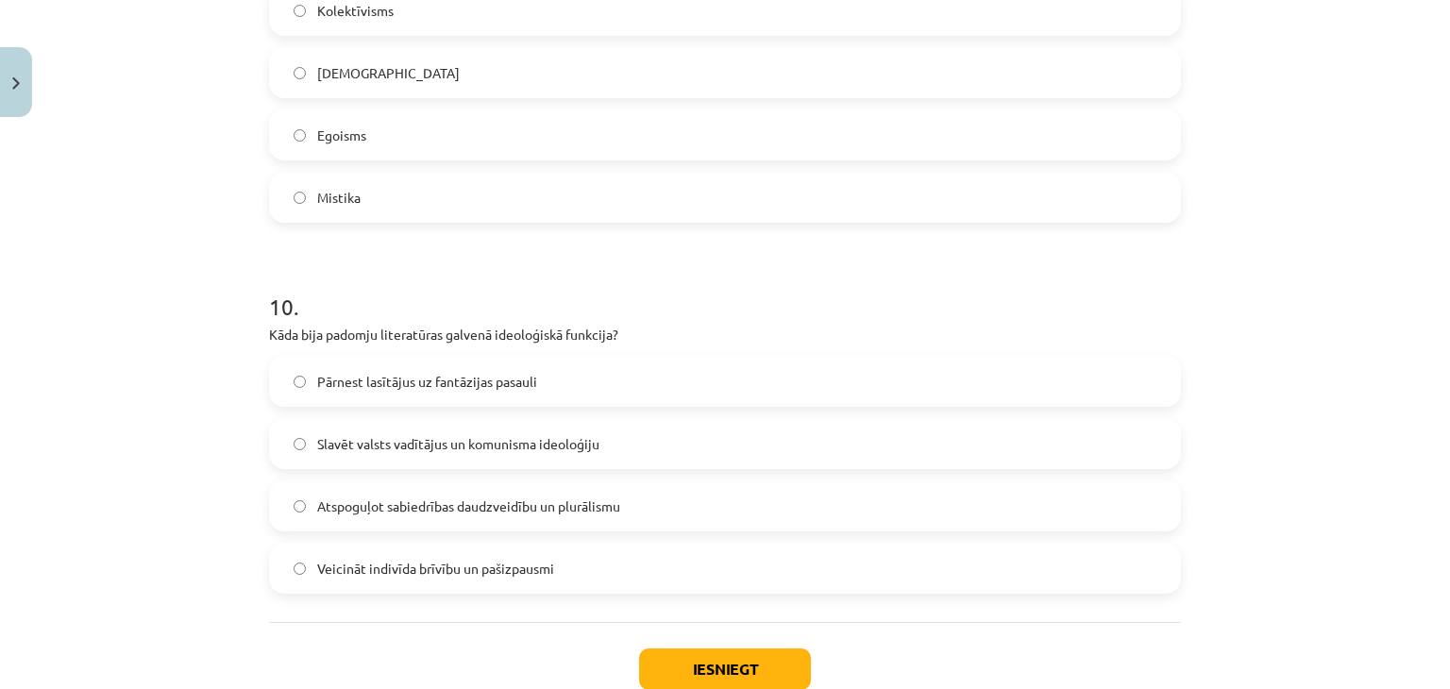
scroll to position [3456, 0]
click at [321, 441] on span "Slavēt valsts vadītājus un komunisma ideoloģiju" at bounding box center [458, 443] width 282 height 20
click at [674, 662] on button "Iesniegt" at bounding box center [725, 669] width 172 height 42
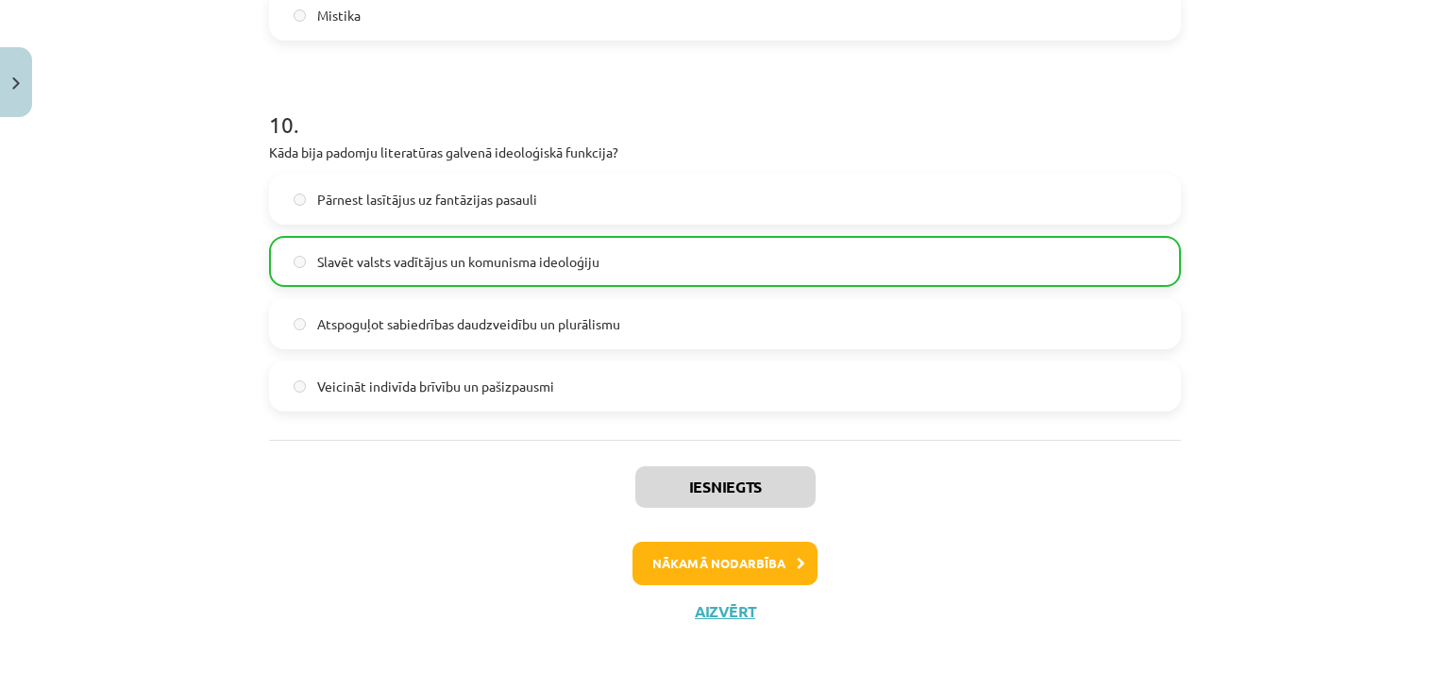
scroll to position [3637, 0]
click at [742, 554] on button "Nākamā nodarbība" at bounding box center [725, 563] width 185 height 43
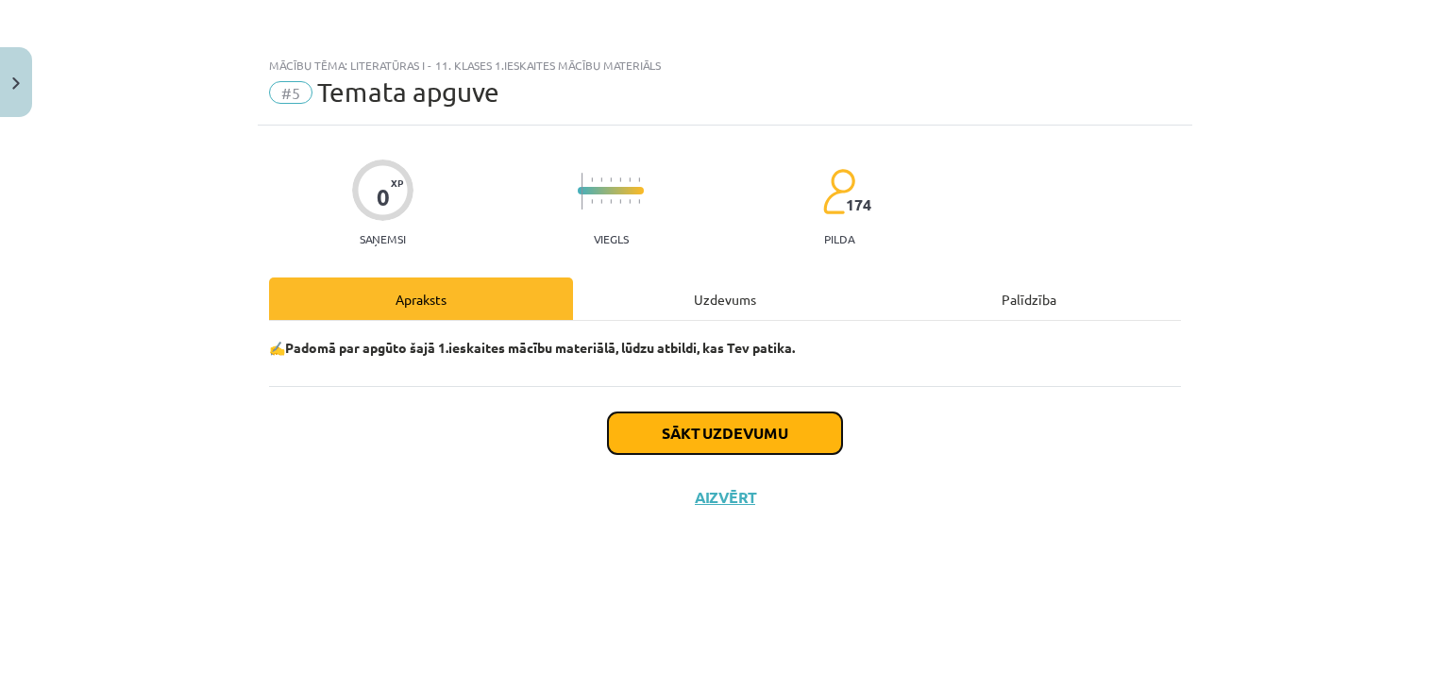
click at [729, 414] on button "Sākt uzdevumu" at bounding box center [725, 434] width 234 height 42
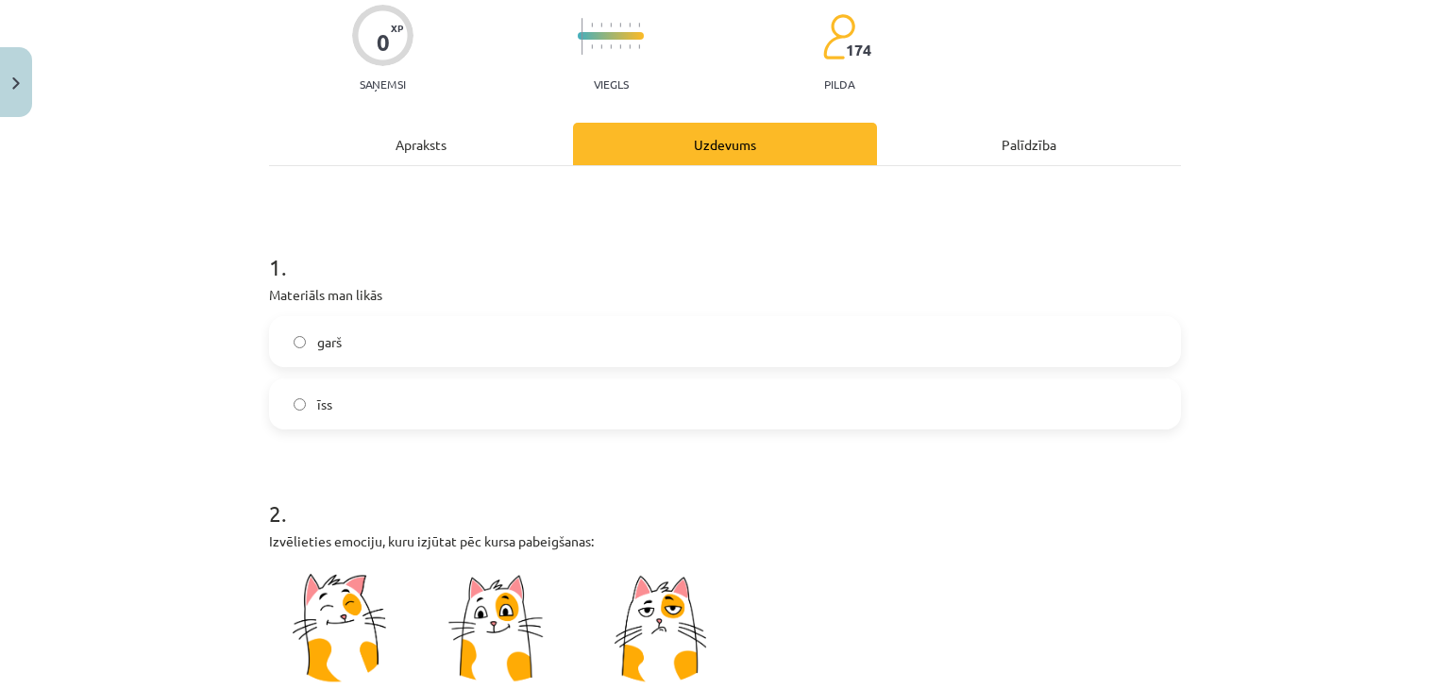
scroll to position [178, 0]
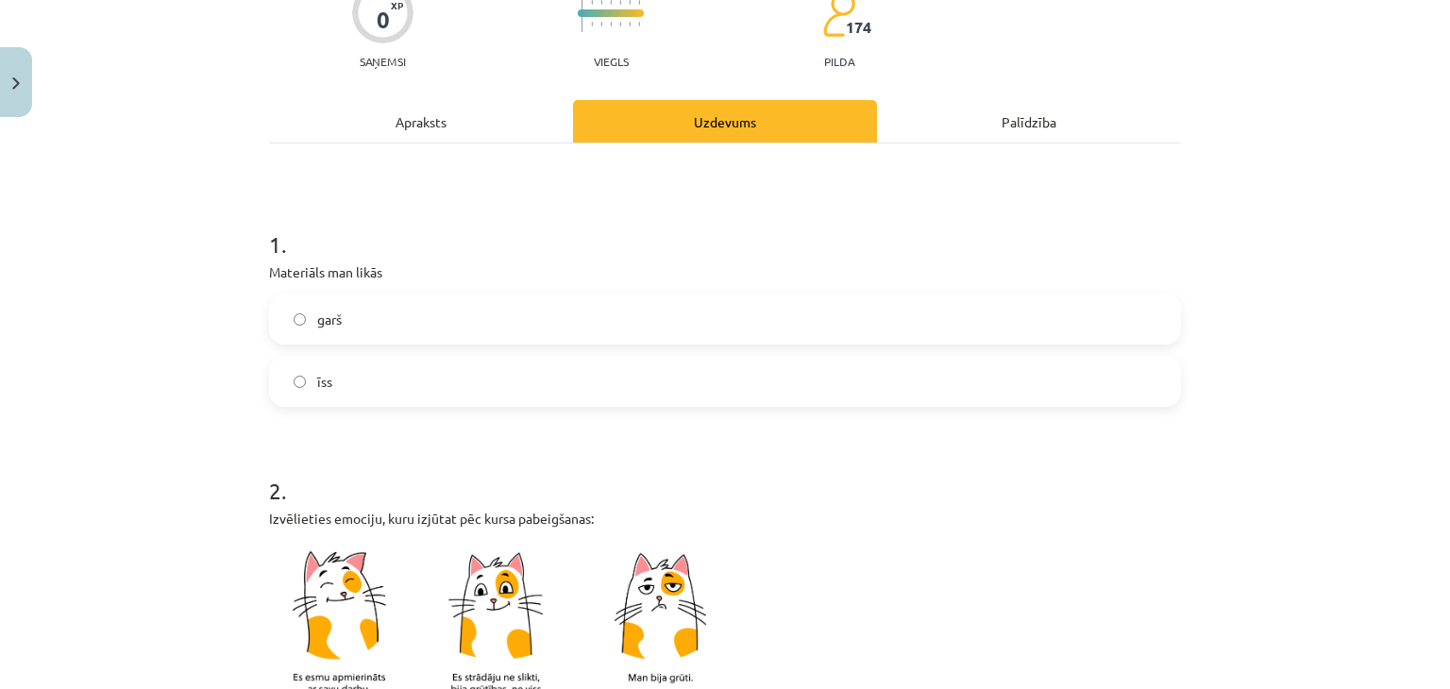
click at [504, 364] on label "īss" at bounding box center [725, 381] width 908 height 47
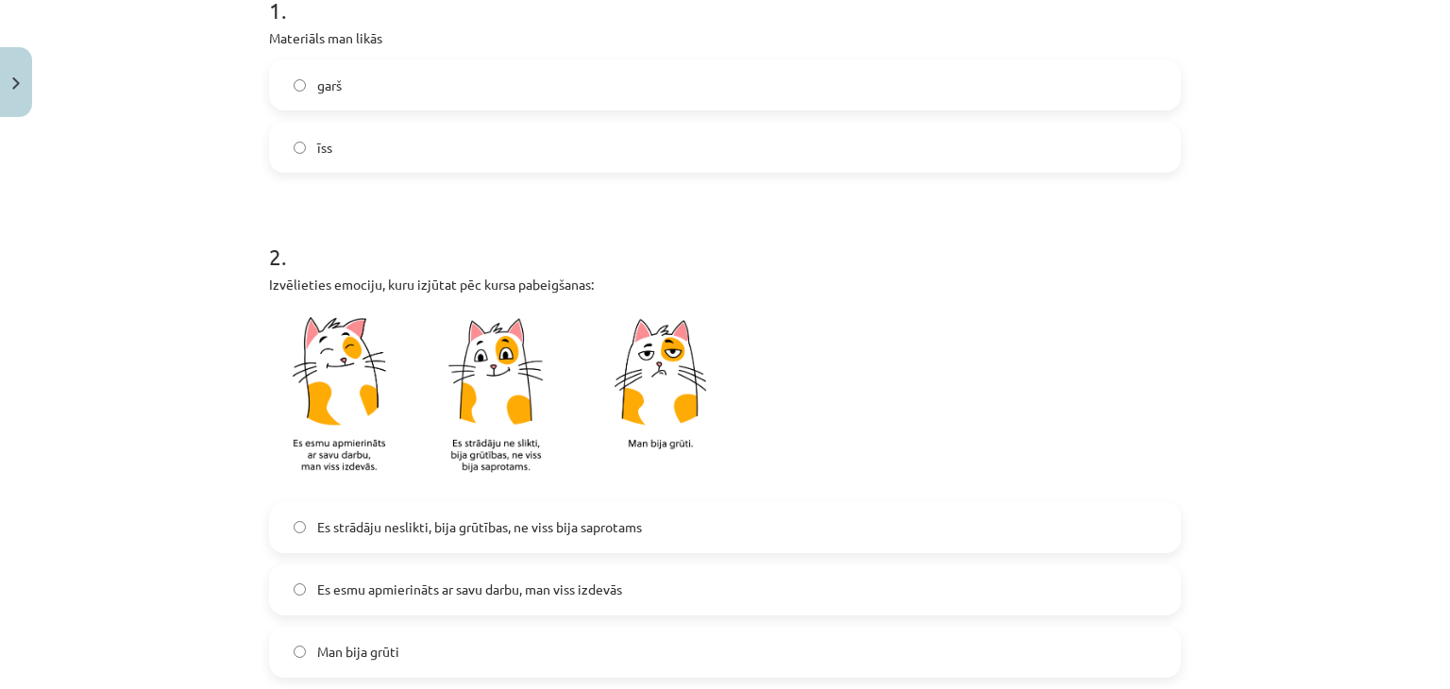
scroll to position [433, 0]
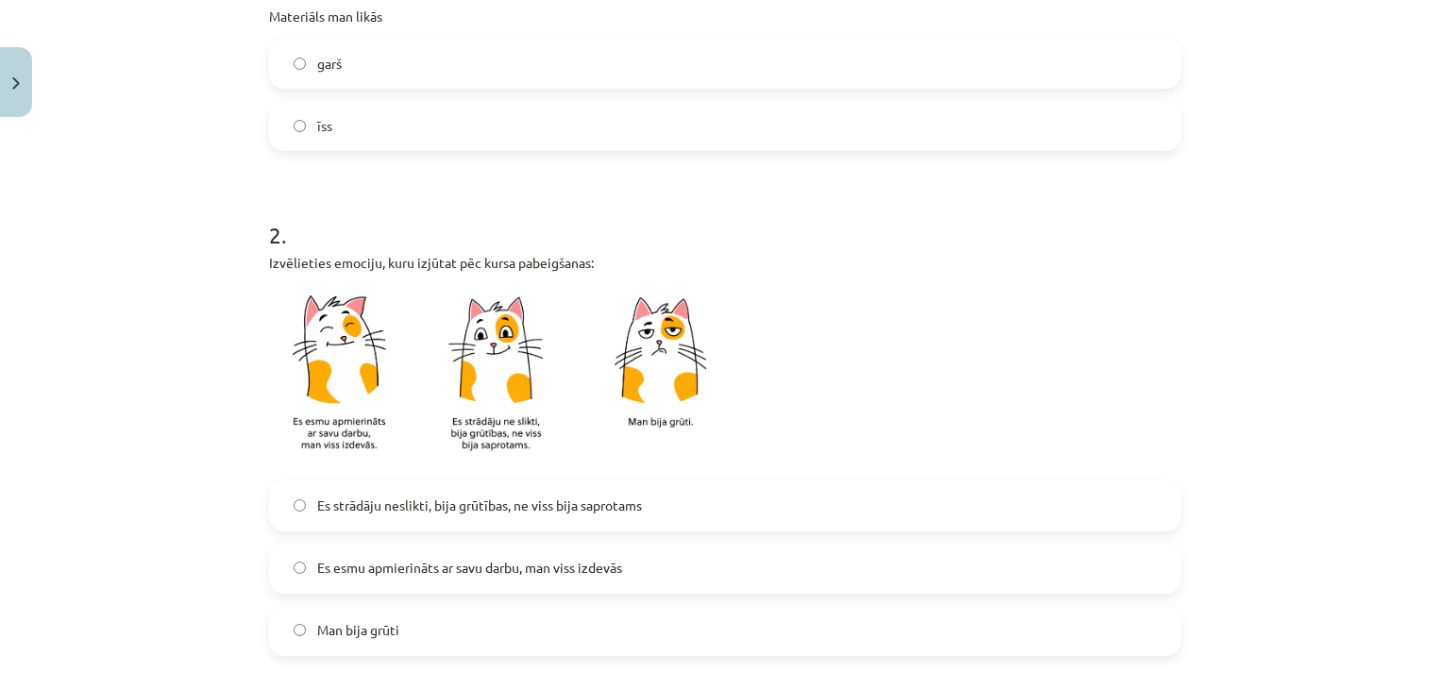
click at [381, 496] on span "Es strādāju neslikti, bija grūtības, ne viss bija saprotams" at bounding box center [479, 506] width 325 height 20
click at [359, 574] on span "Es esmu apmierināts ar savu darbu, man viss izdevās" at bounding box center [469, 568] width 305 height 20
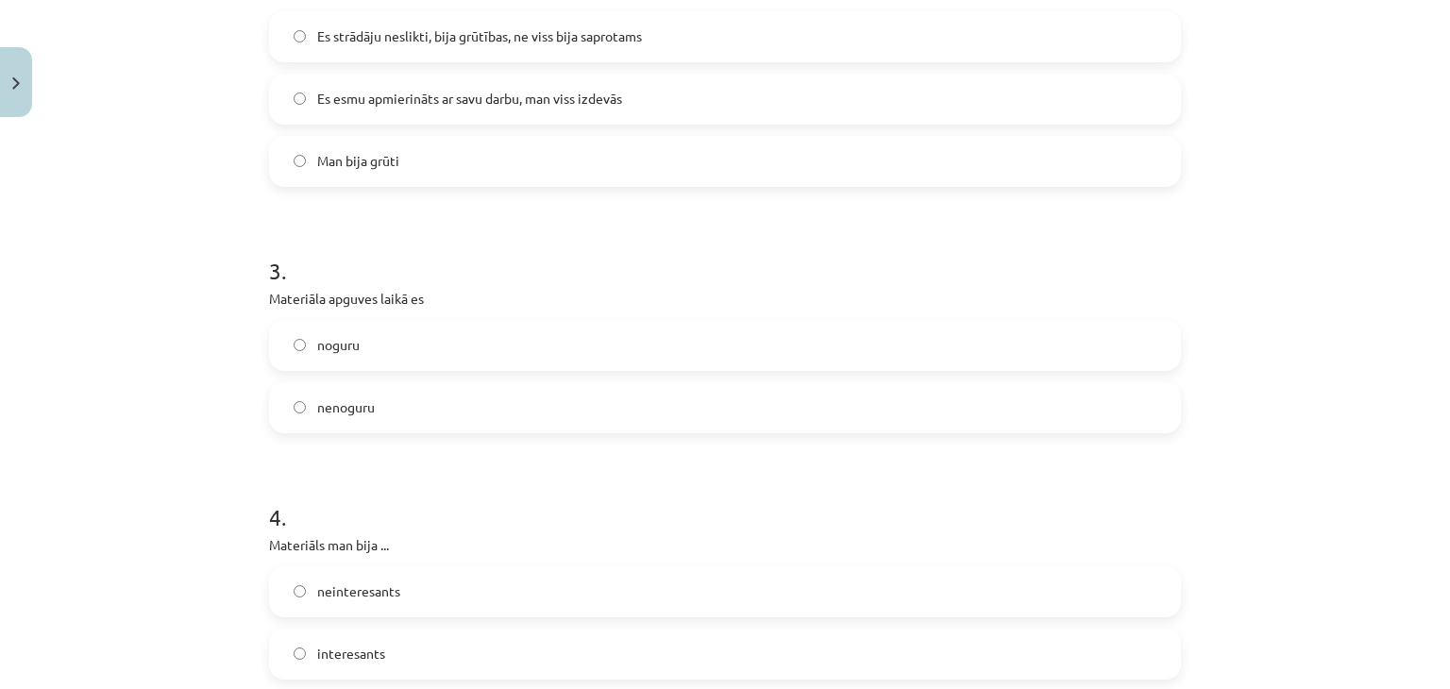
scroll to position [906, 0]
click at [397, 390] on label "nenoguru" at bounding box center [725, 404] width 908 height 47
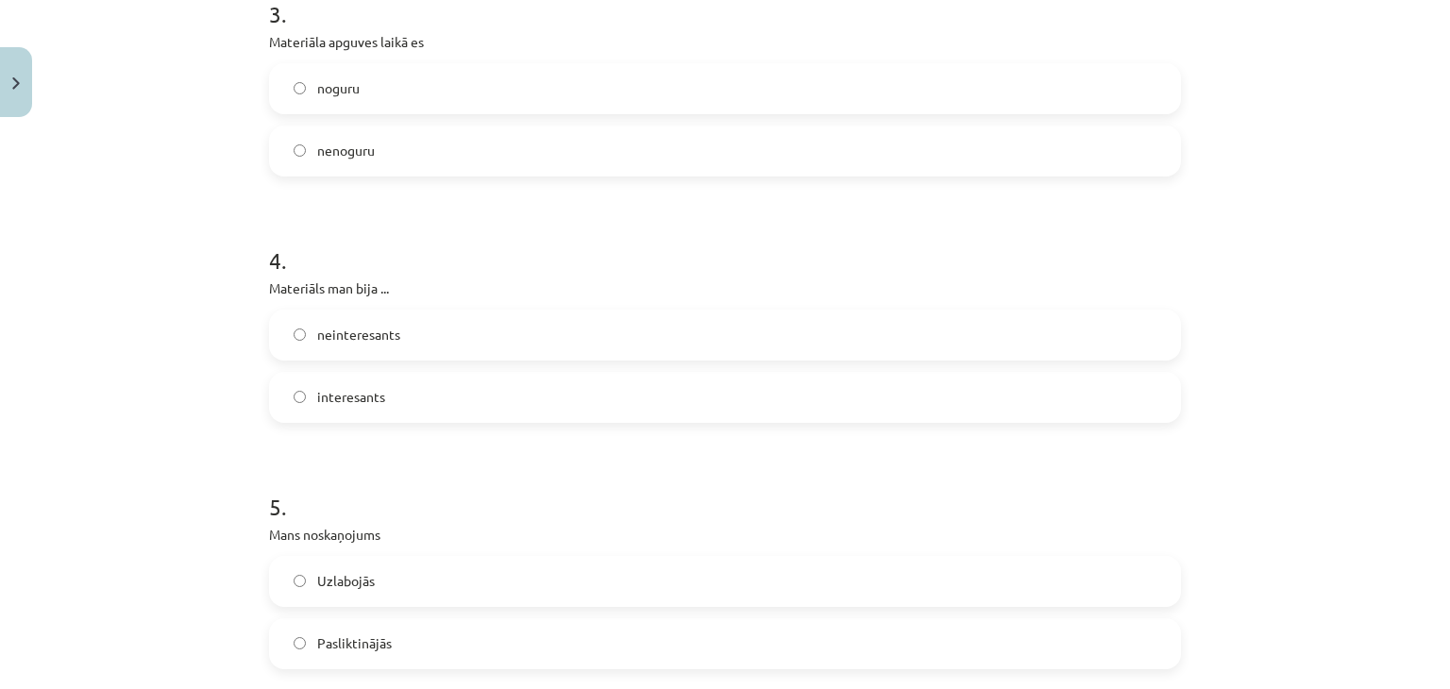
scroll to position [1163, 0]
click at [451, 375] on label "interesants" at bounding box center [725, 393] width 908 height 47
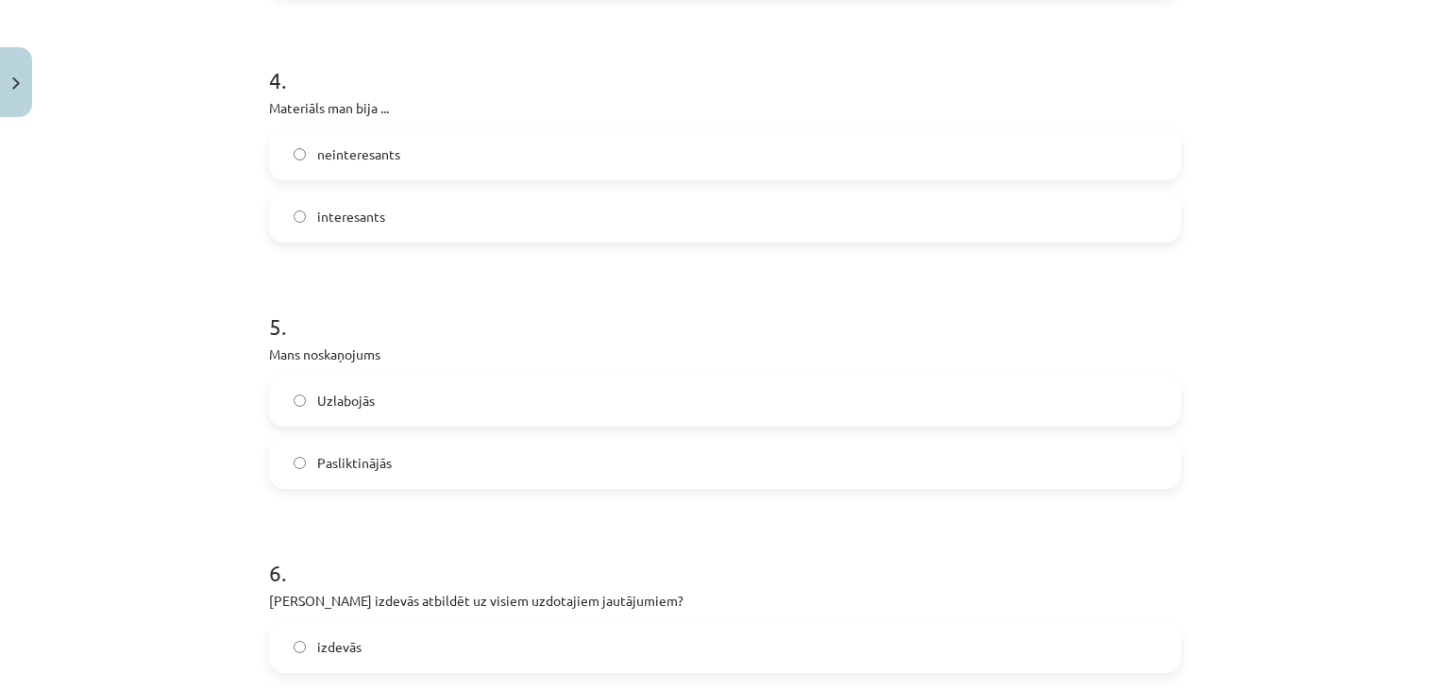
scroll to position [1346, 0]
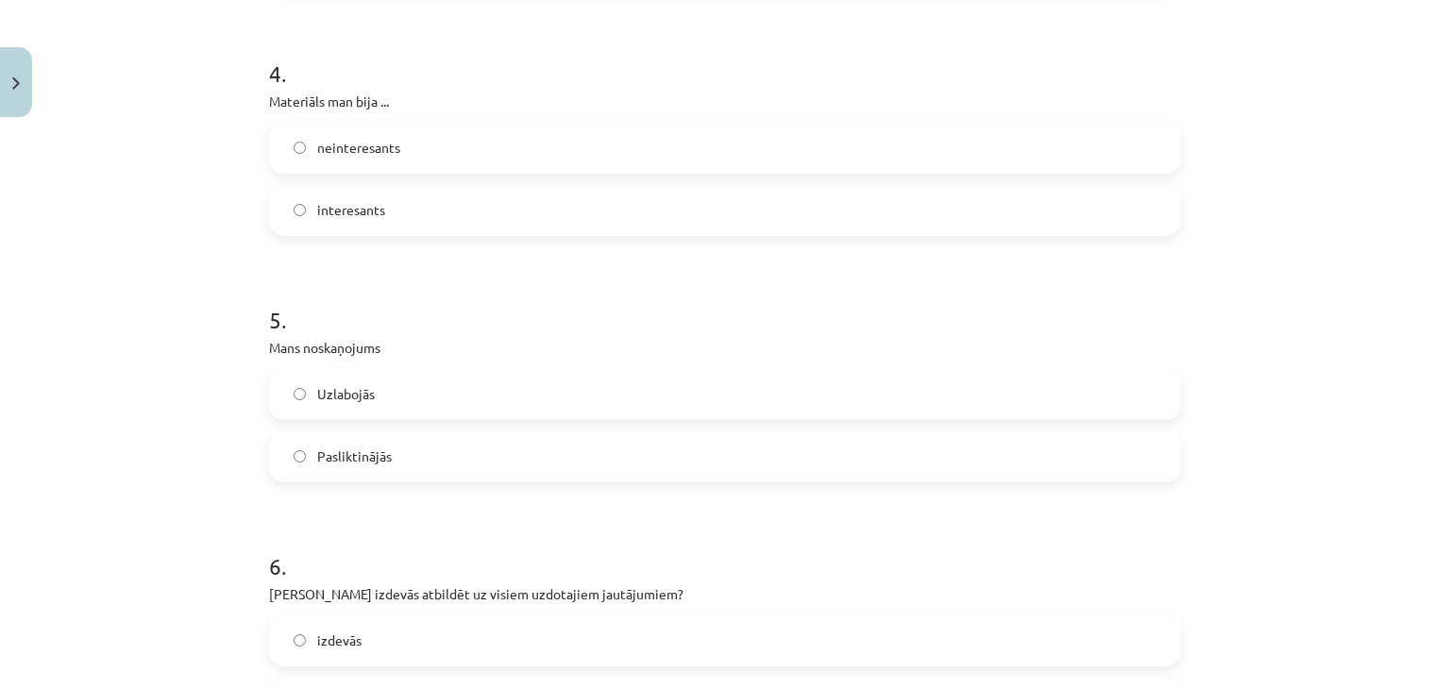
click at [444, 387] on label "Uzlabojās" at bounding box center [725, 394] width 908 height 47
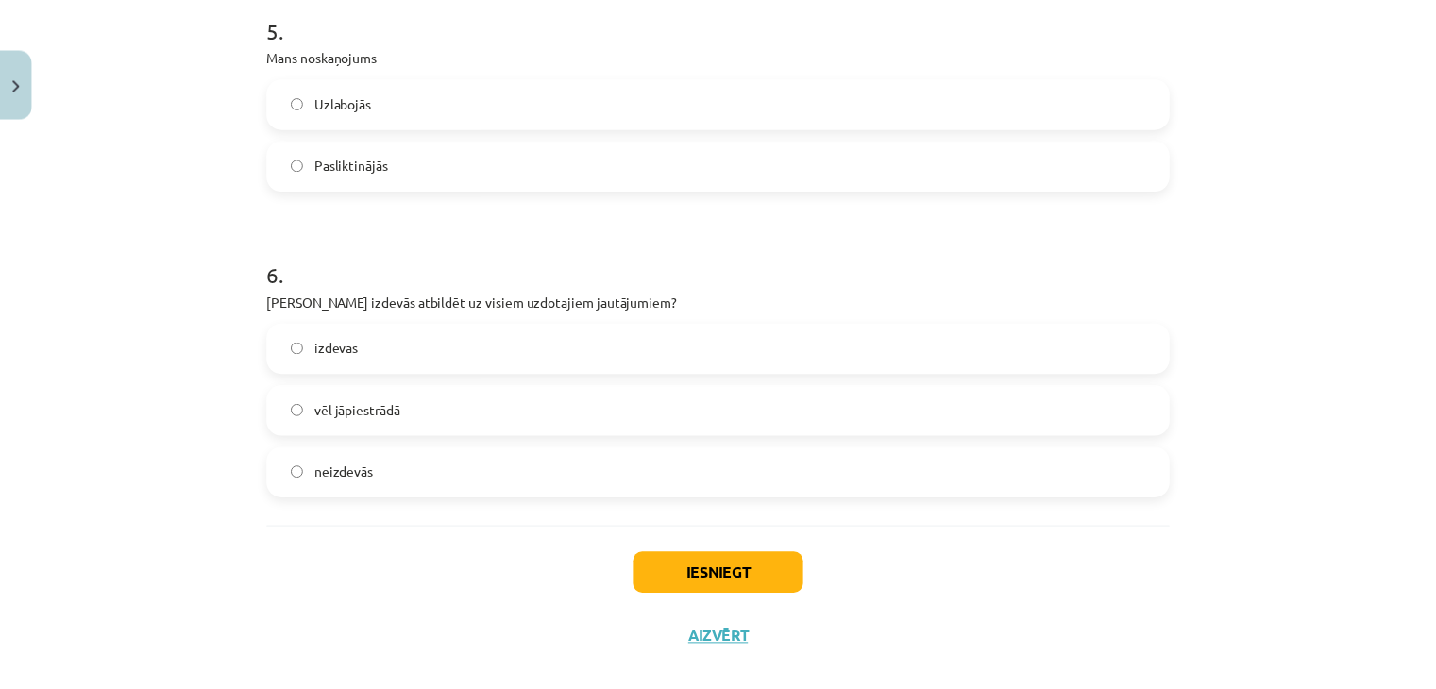
scroll to position [1646, 0]
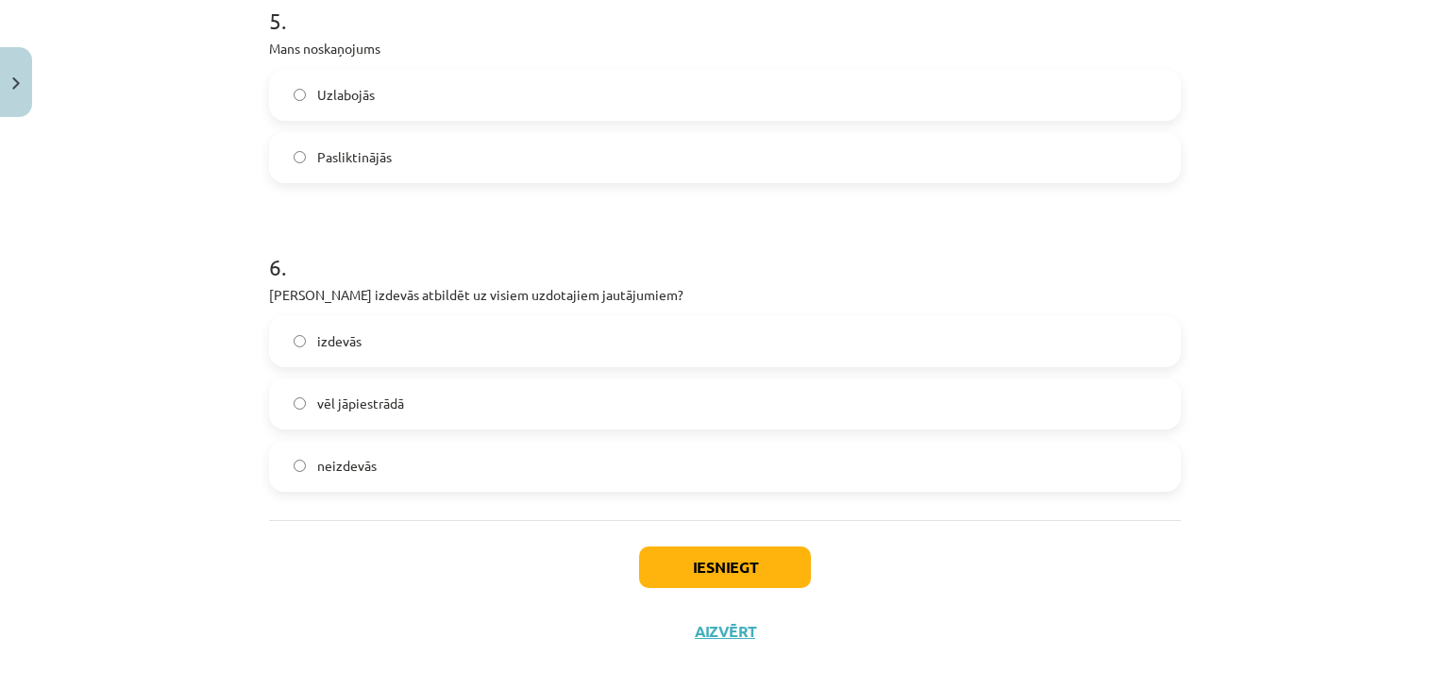
click at [419, 335] on label "izdevās" at bounding box center [725, 341] width 908 height 47
click at [678, 560] on button "Iesniegt" at bounding box center [725, 568] width 172 height 42
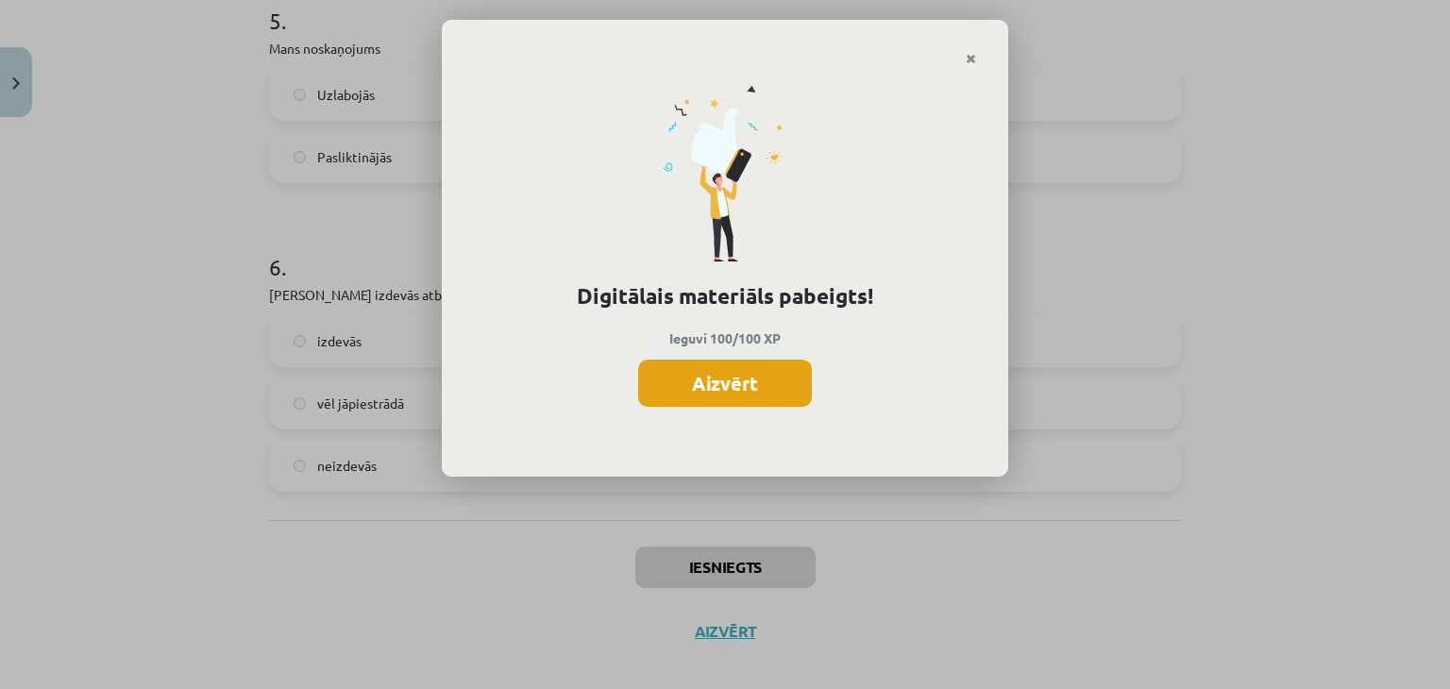
click at [736, 400] on button "Aizvērt" at bounding box center [725, 383] width 174 height 47
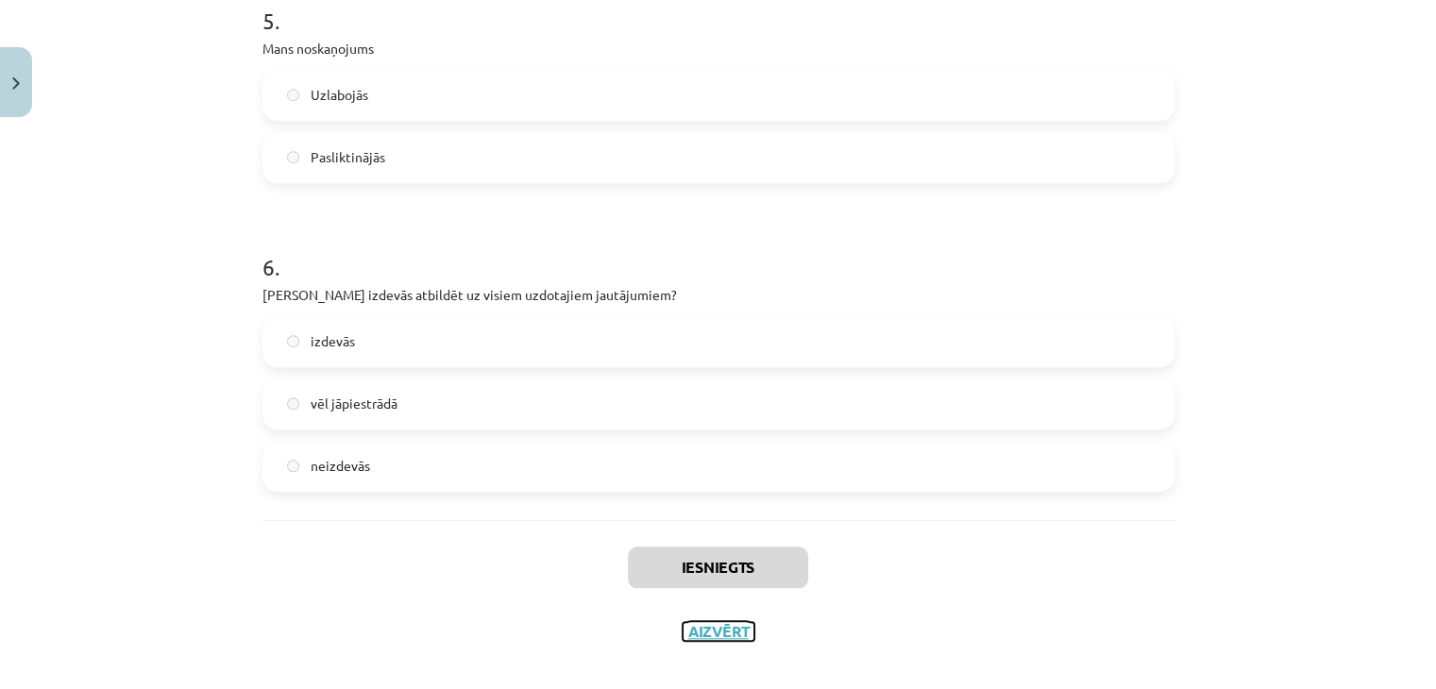
click at [700, 635] on button "Aizvērt" at bounding box center [719, 631] width 72 height 19
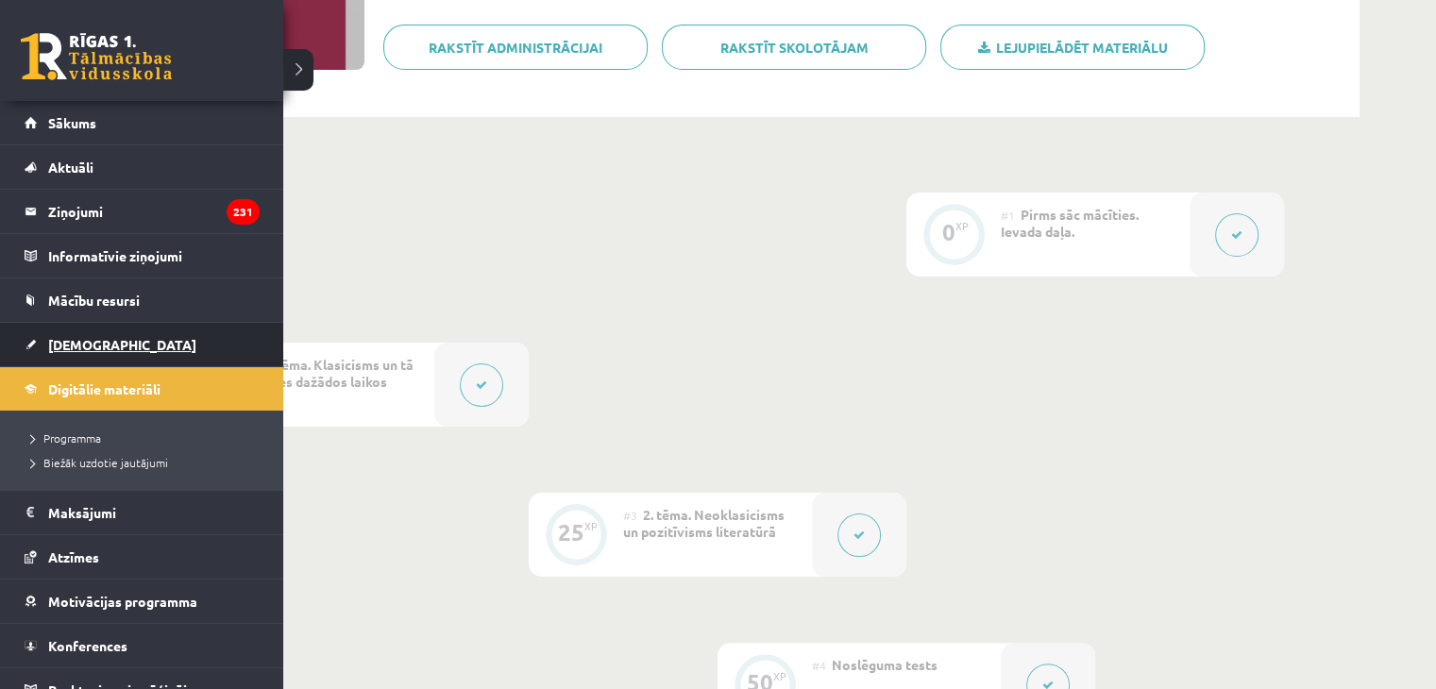
click at [66, 348] on span "[DEMOGRAPHIC_DATA]" at bounding box center [122, 344] width 148 height 17
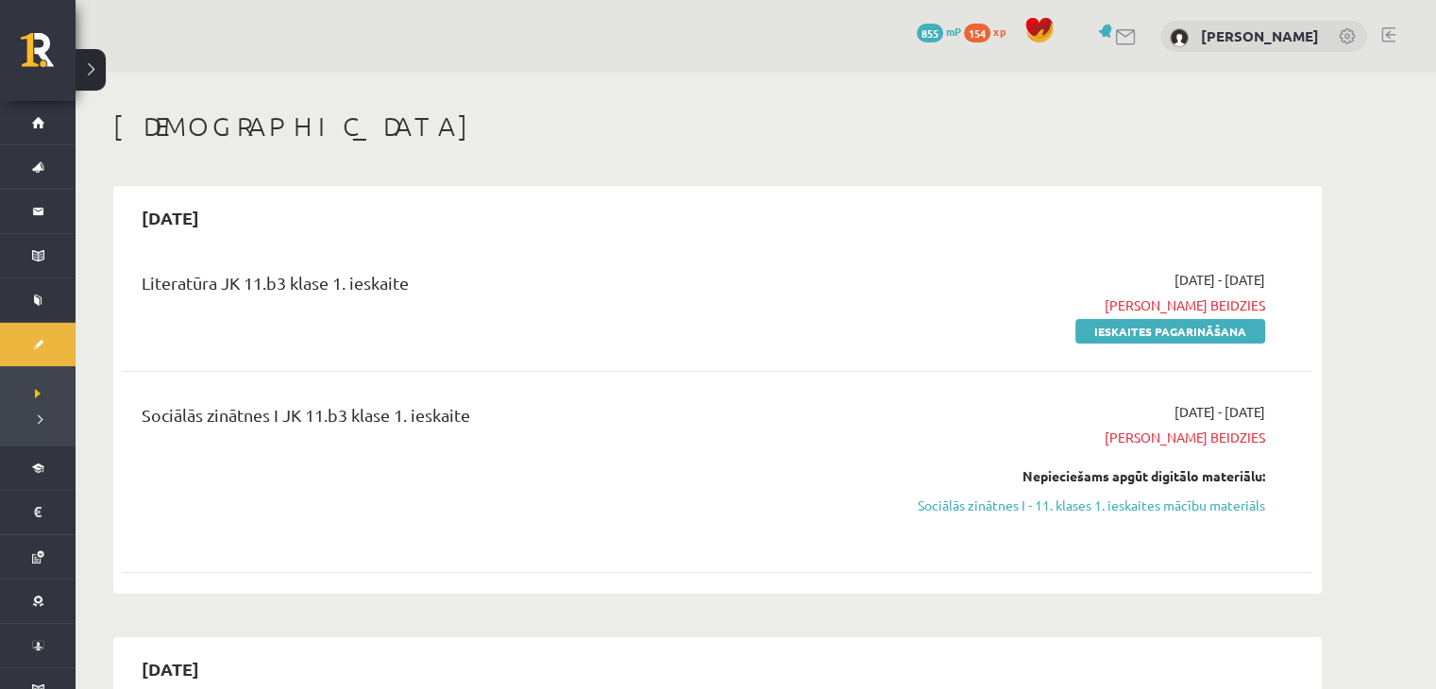
scroll to position [40, 0]
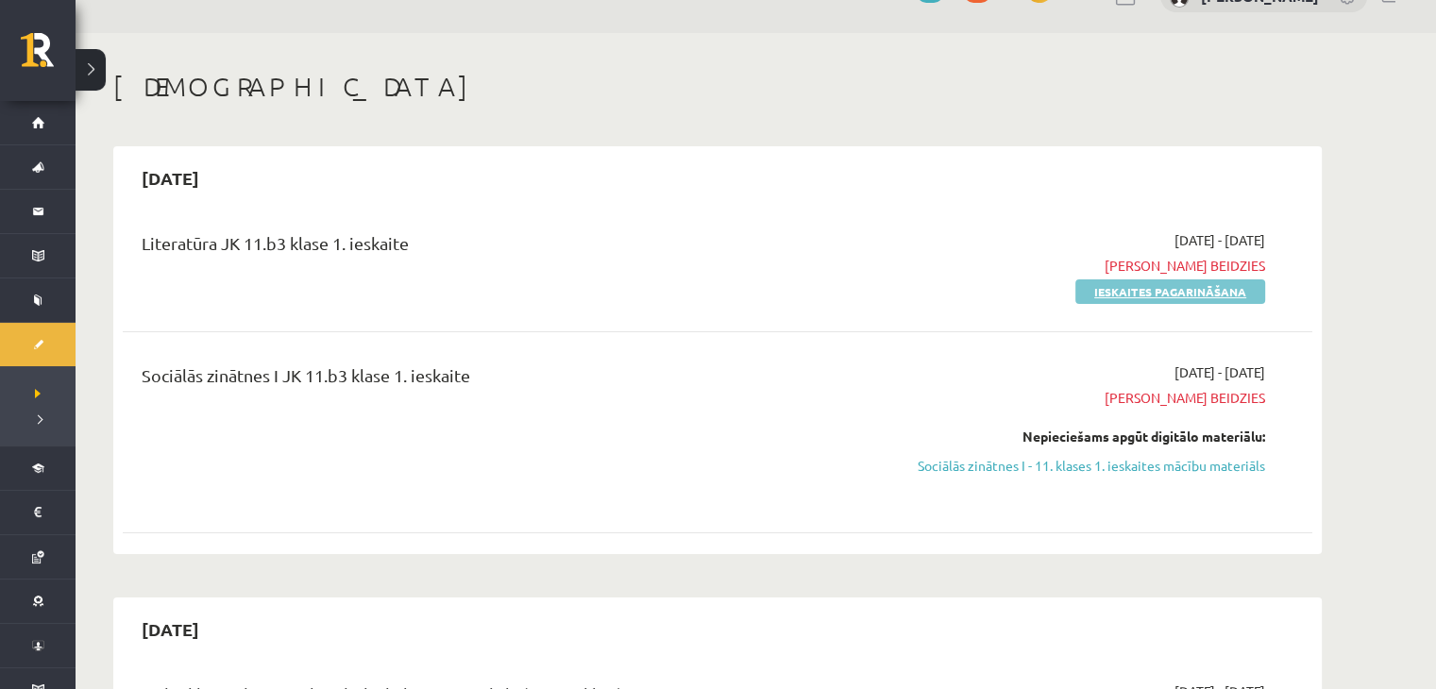
click at [1141, 297] on link "Ieskaites pagarināšana" at bounding box center [1170, 291] width 190 height 25
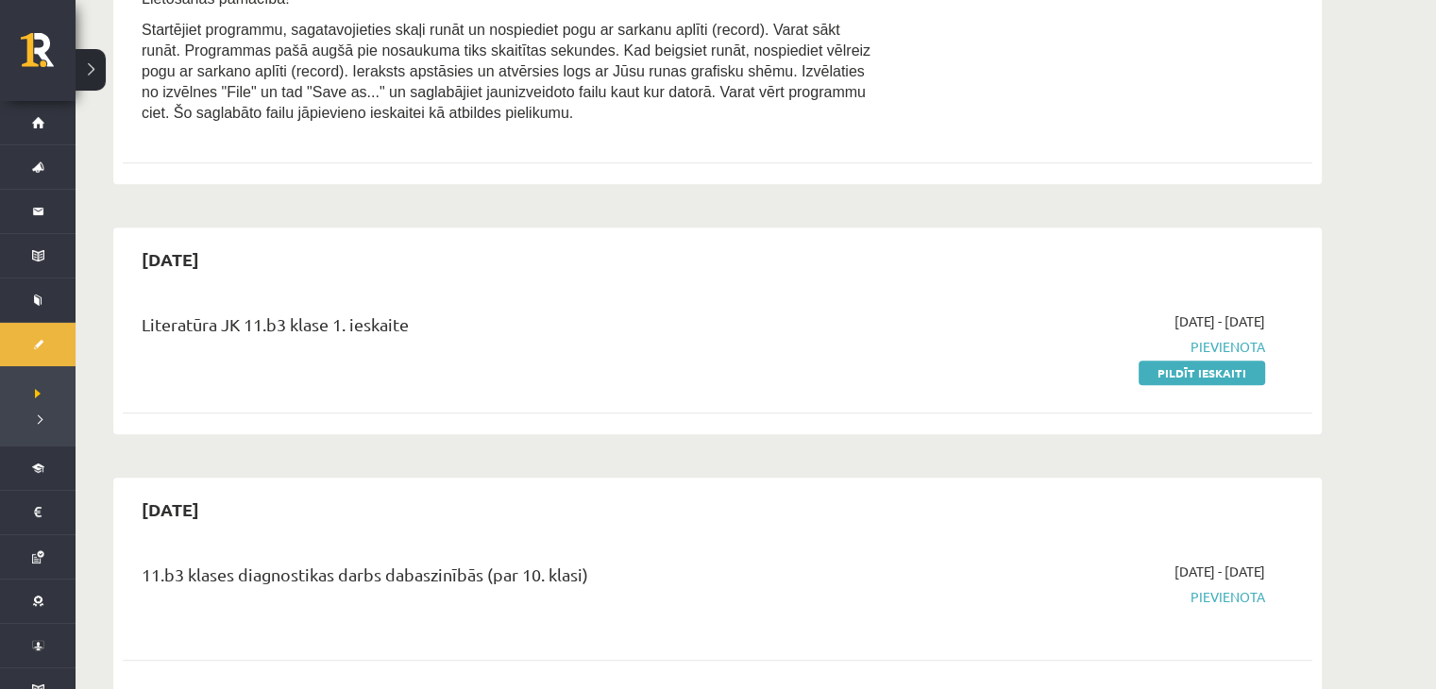
scroll to position [1464, 0]
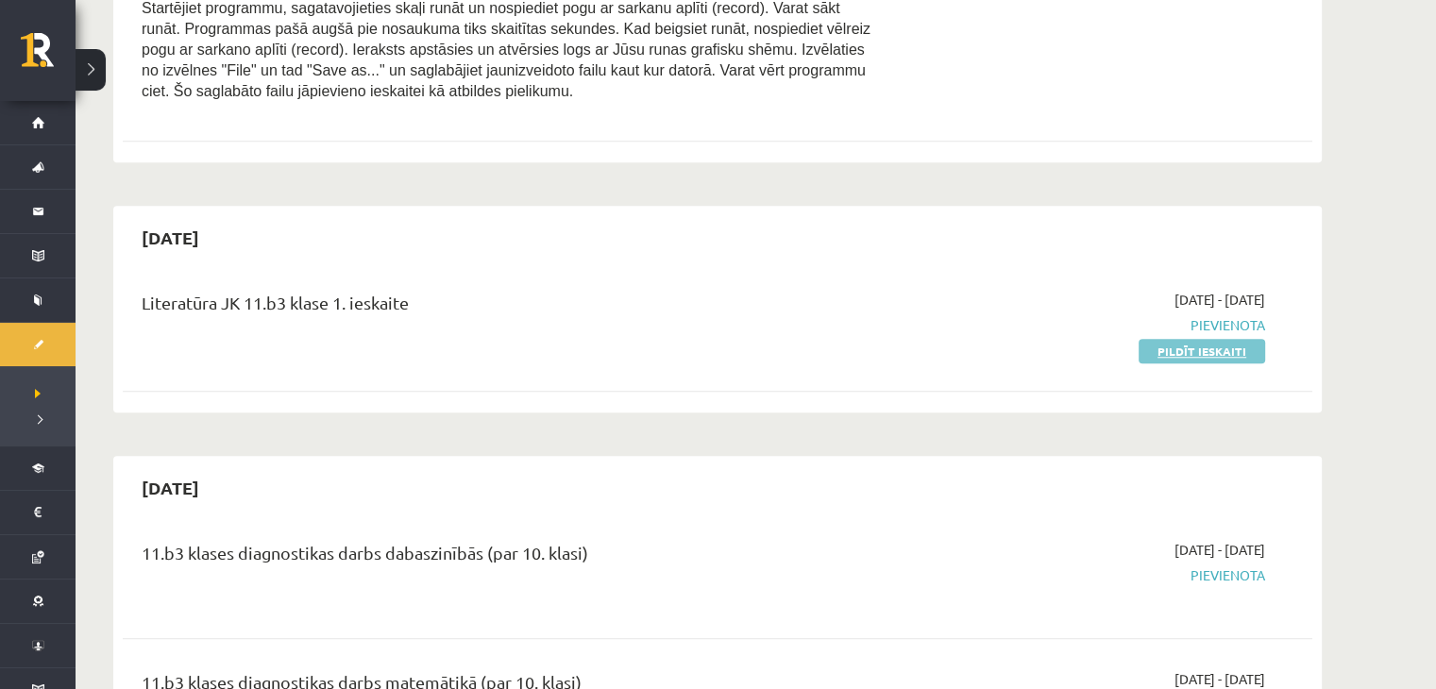
click at [1233, 352] on link "Pildīt ieskaiti" at bounding box center [1202, 351] width 127 height 25
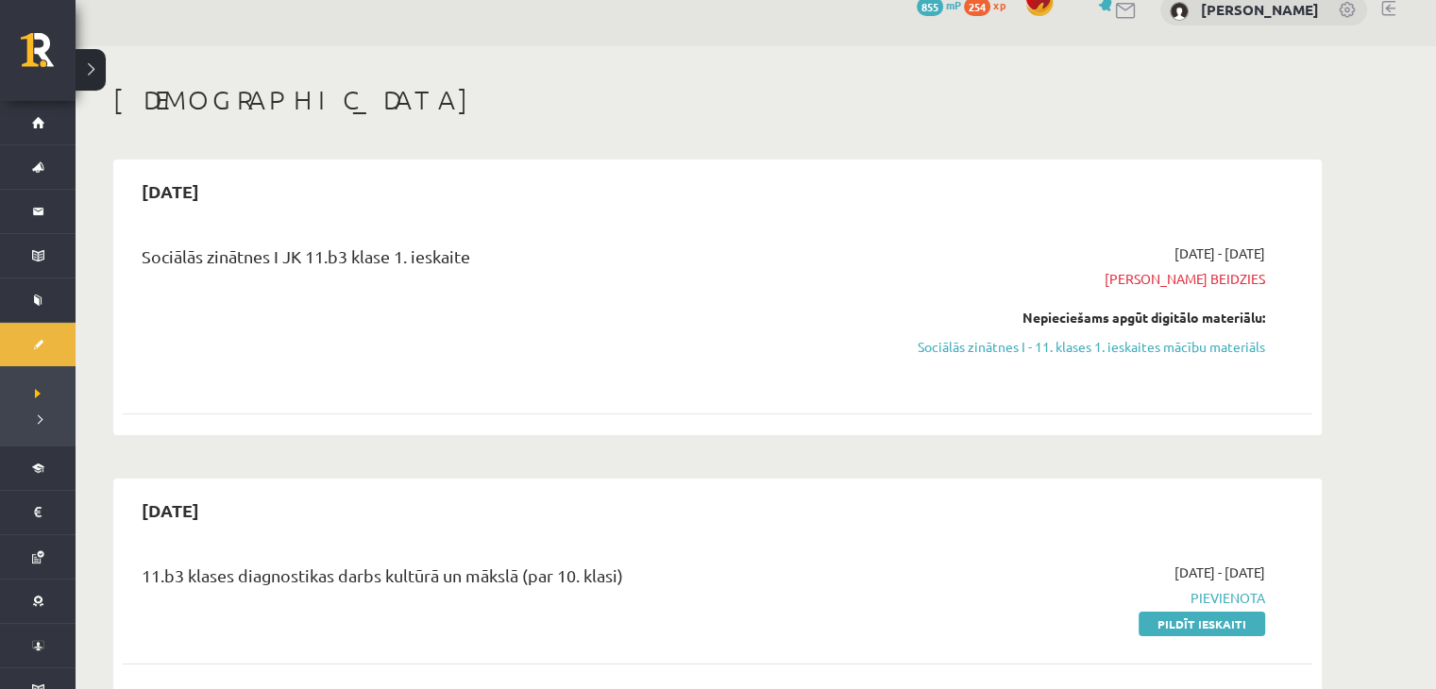
scroll to position [0, 0]
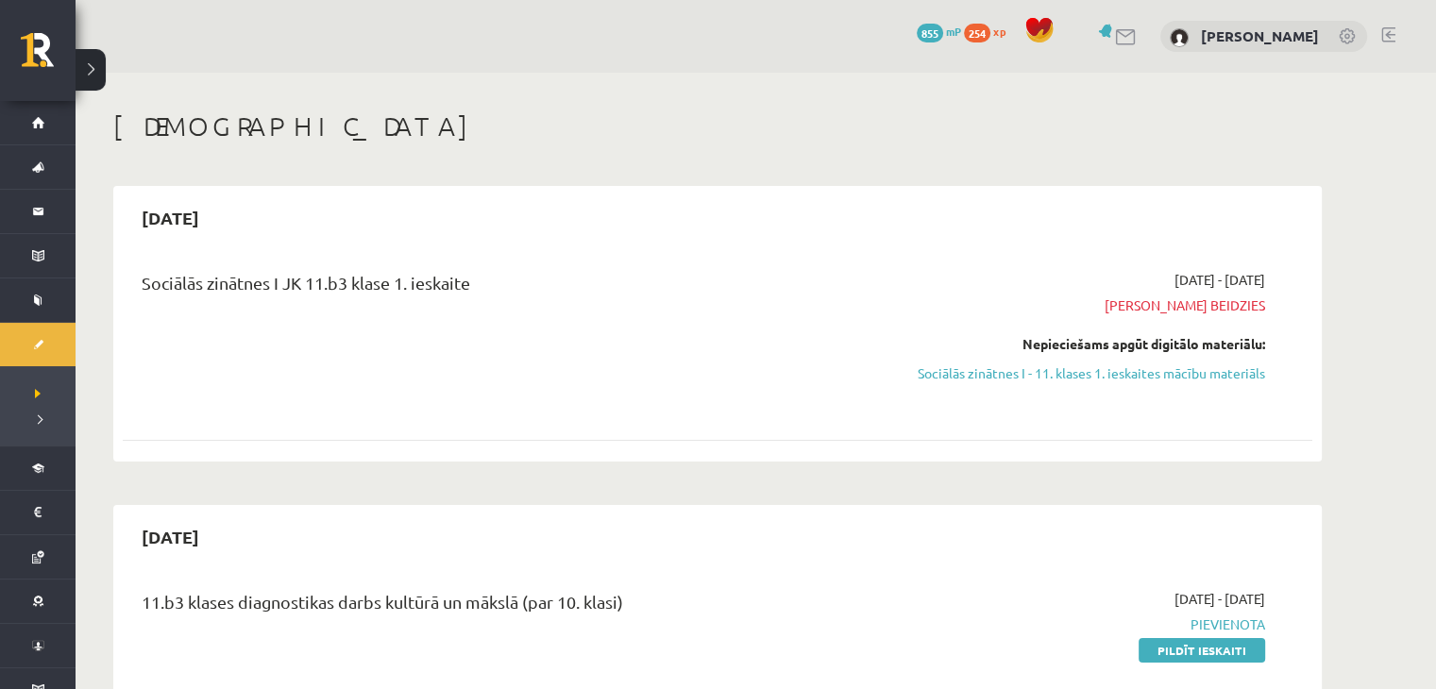
click at [1106, 388] on div "2025-09-16 - 2025-09-30 Termiņš beidzies Nepieciešams apgūt digitālo materiālu:…" at bounding box center [1087, 340] width 384 height 140
click at [1106, 367] on link "Sociālās zinātnes I - 11. klases 1. ieskaites mācību materiāls" at bounding box center [1087, 374] width 356 height 20
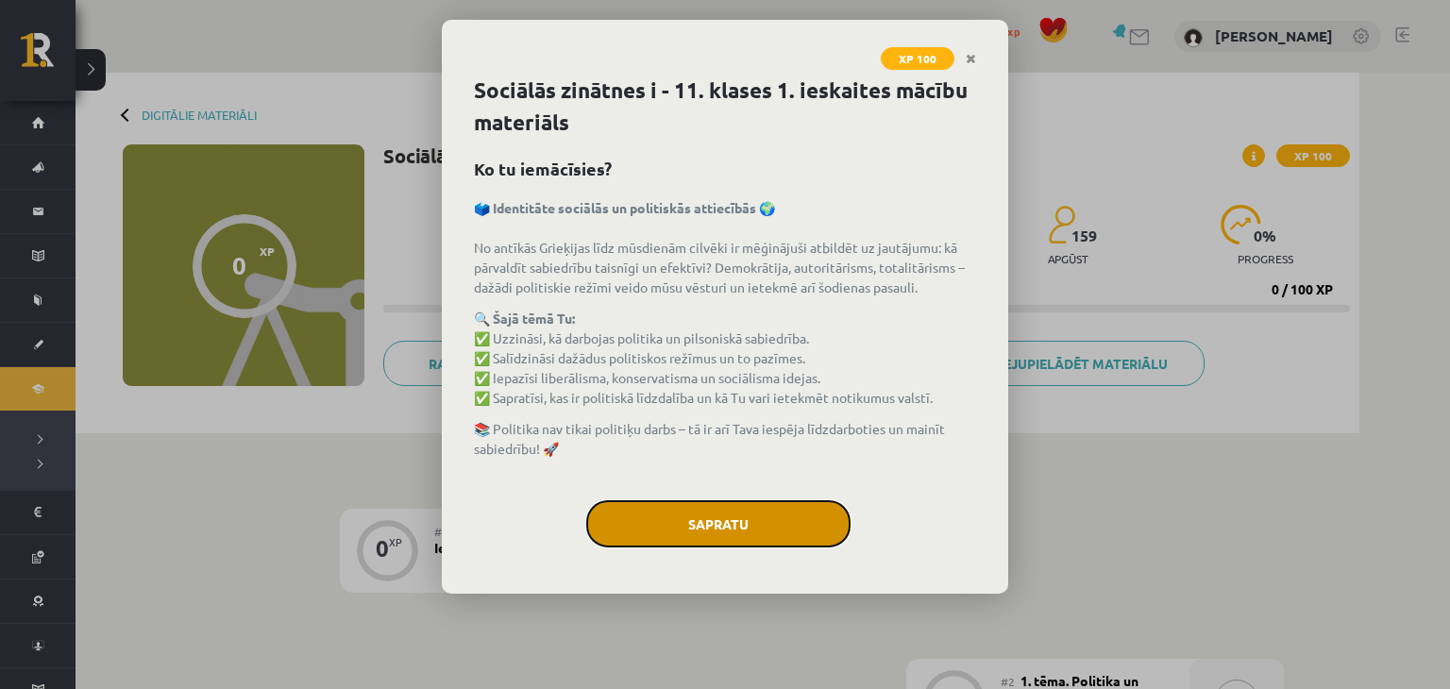
click at [671, 509] on button "Sapratu" at bounding box center [718, 523] width 264 height 47
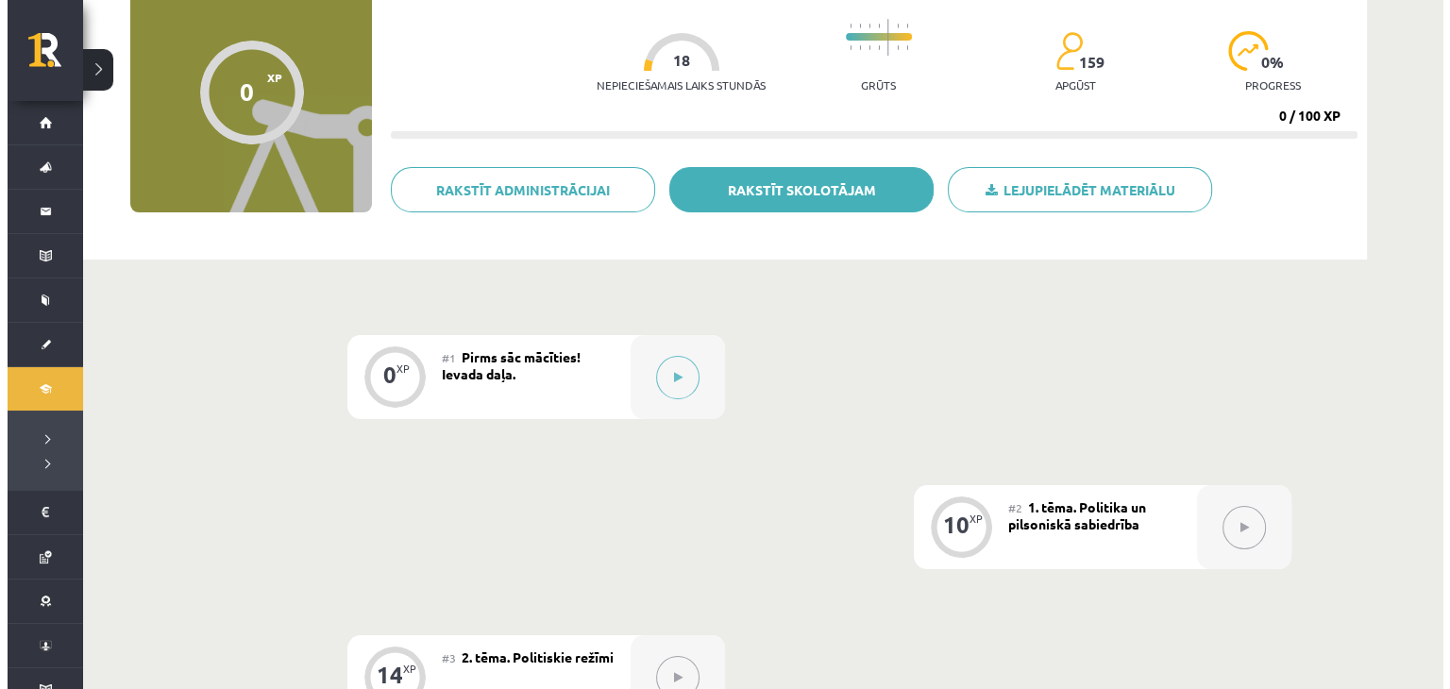
scroll to position [288, 0]
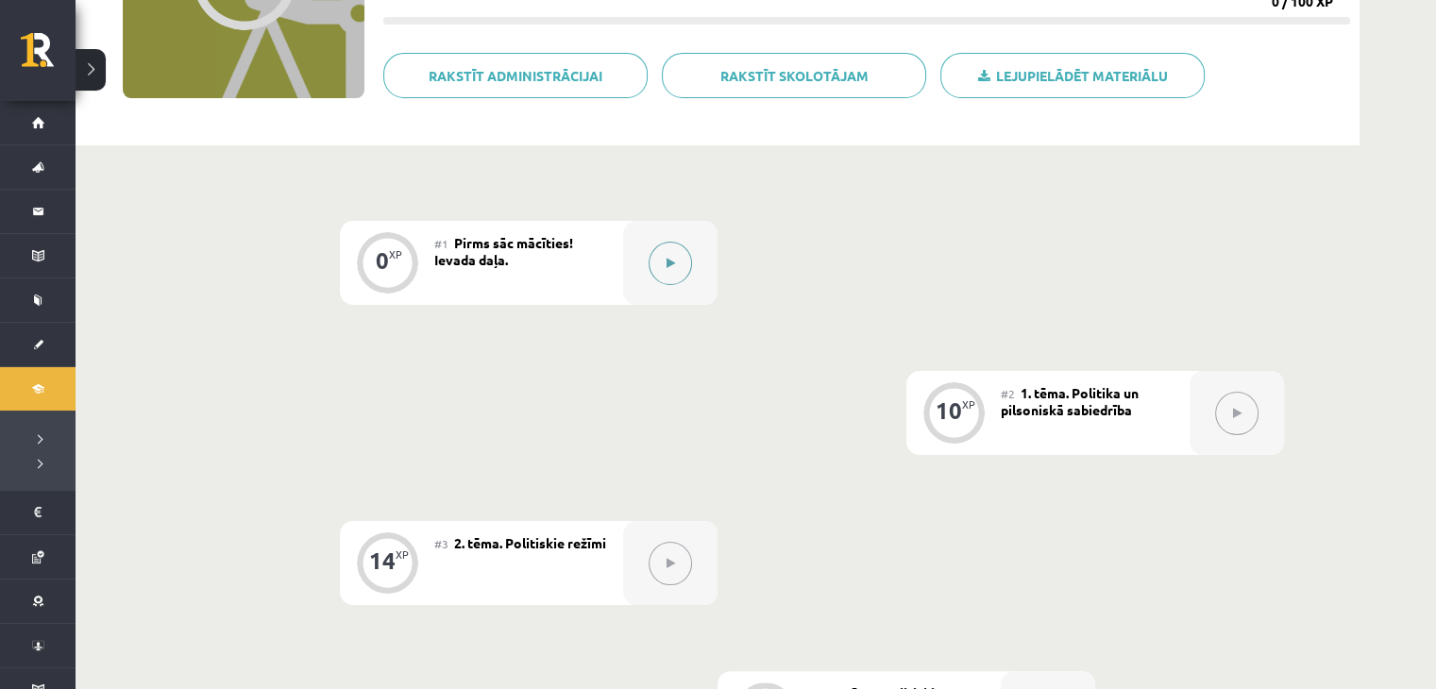
click at [677, 245] on button at bounding box center [670, 263] width 43 height 43
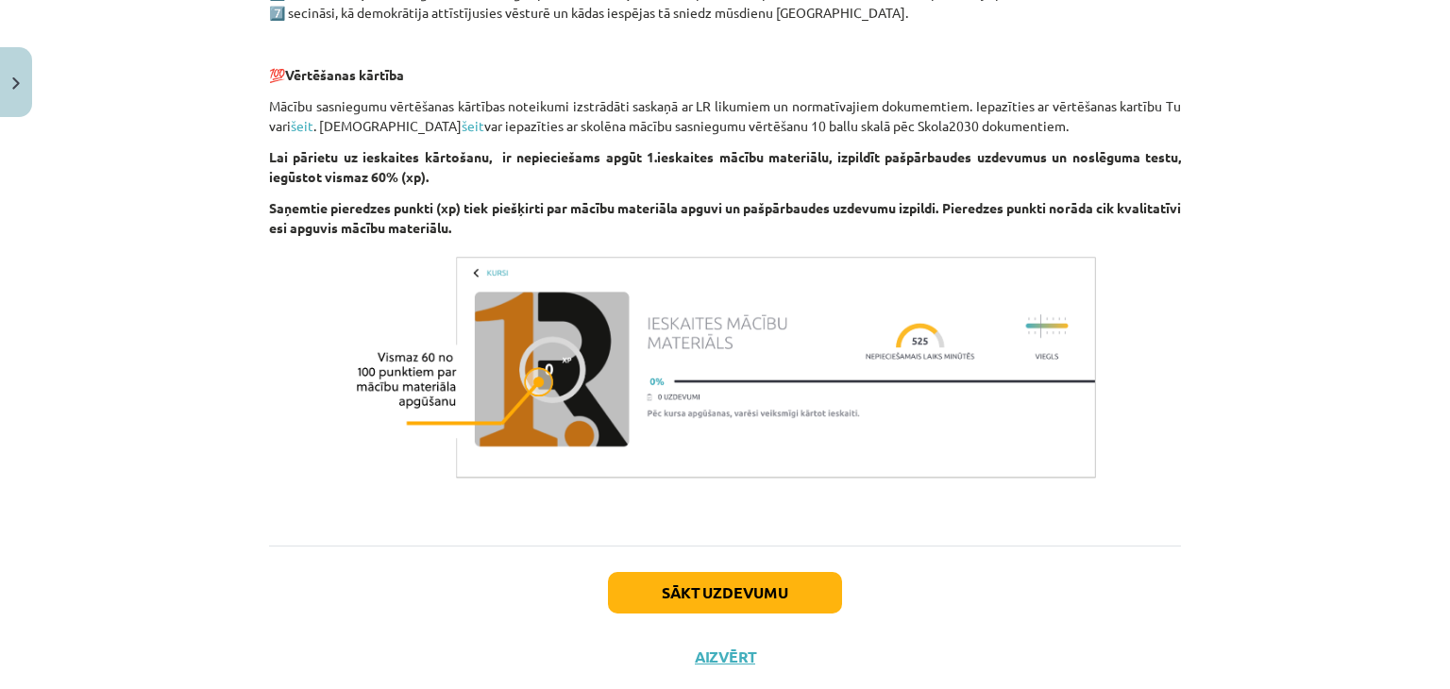
scroll to position [1205, 0]
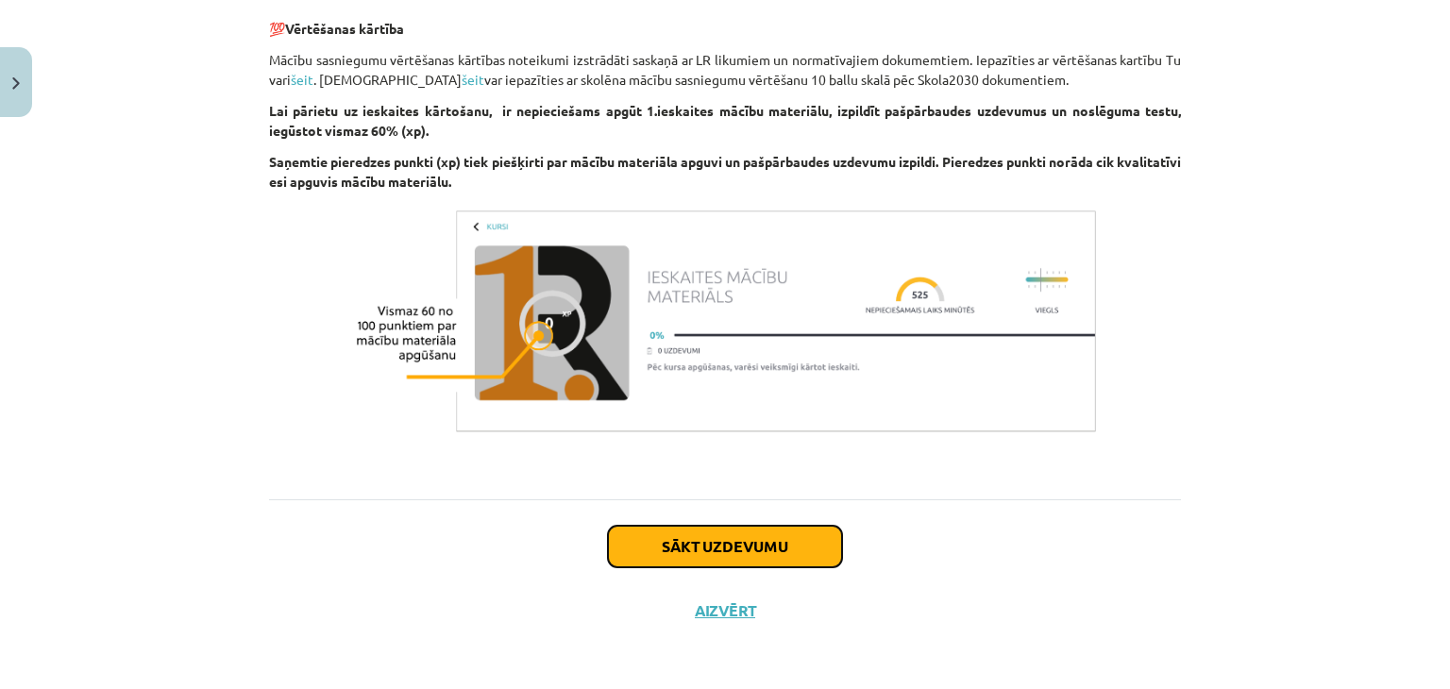
click at [618, 541] on button "Sākt uzdevumu" at bounding box center [725, 547] width 234 height 42
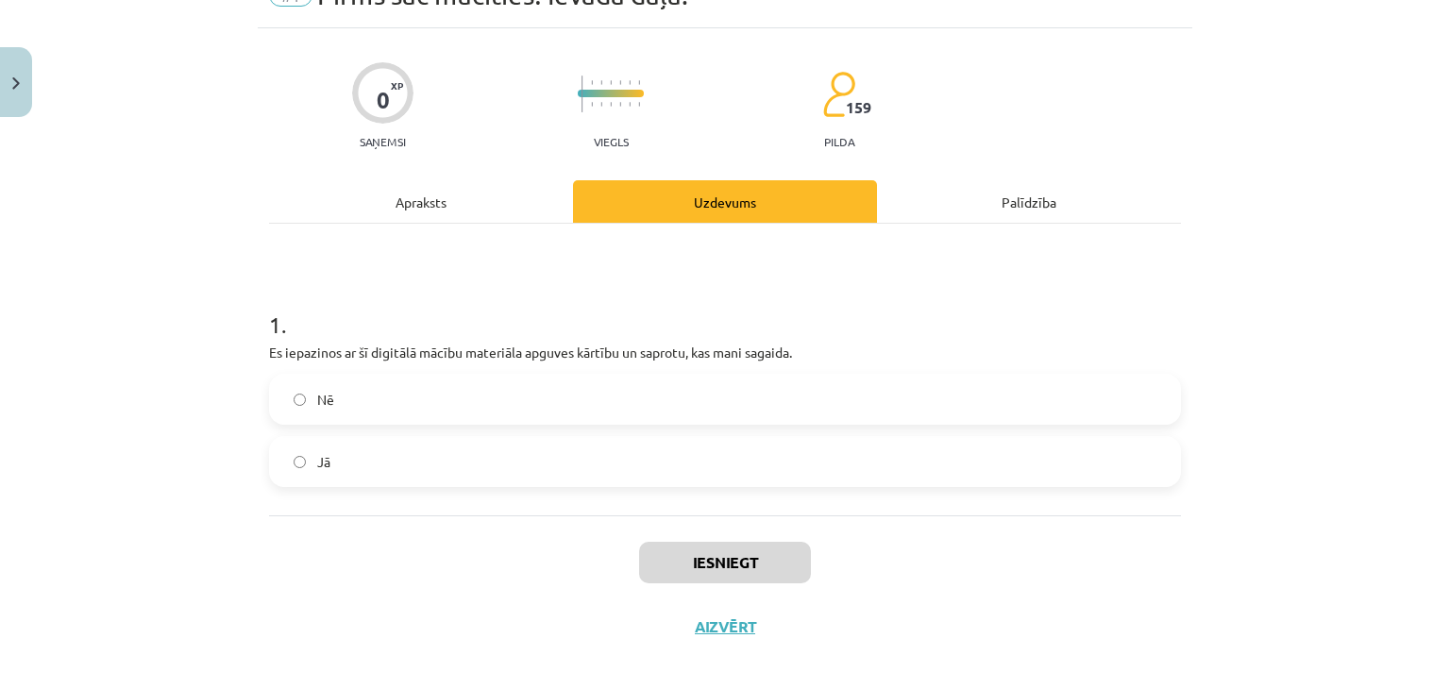
scroll to position [47, 0]
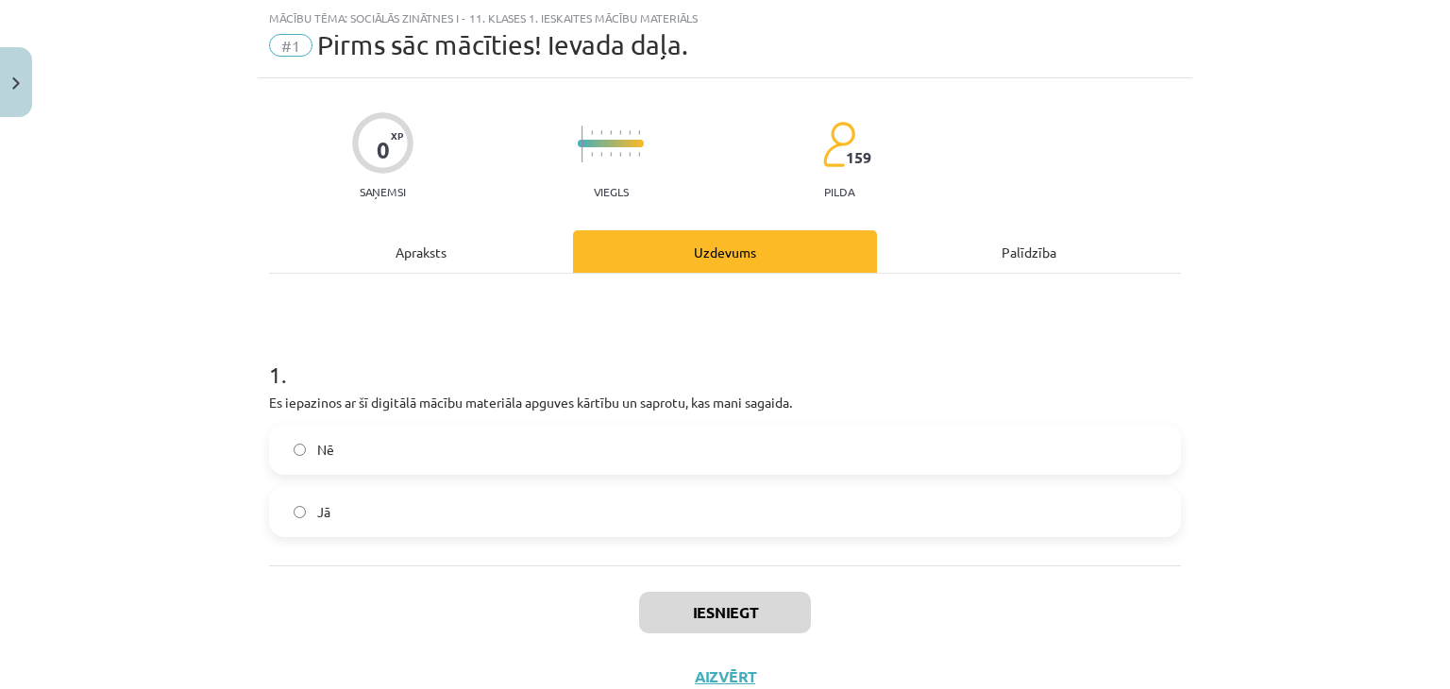
click at [465, 500] on label "Jā" at bounding box center [725, 511] width 908 height 47
click at [735, 597] on button "Iesniegt" at bounding box center [725, 613] width 172 height 42
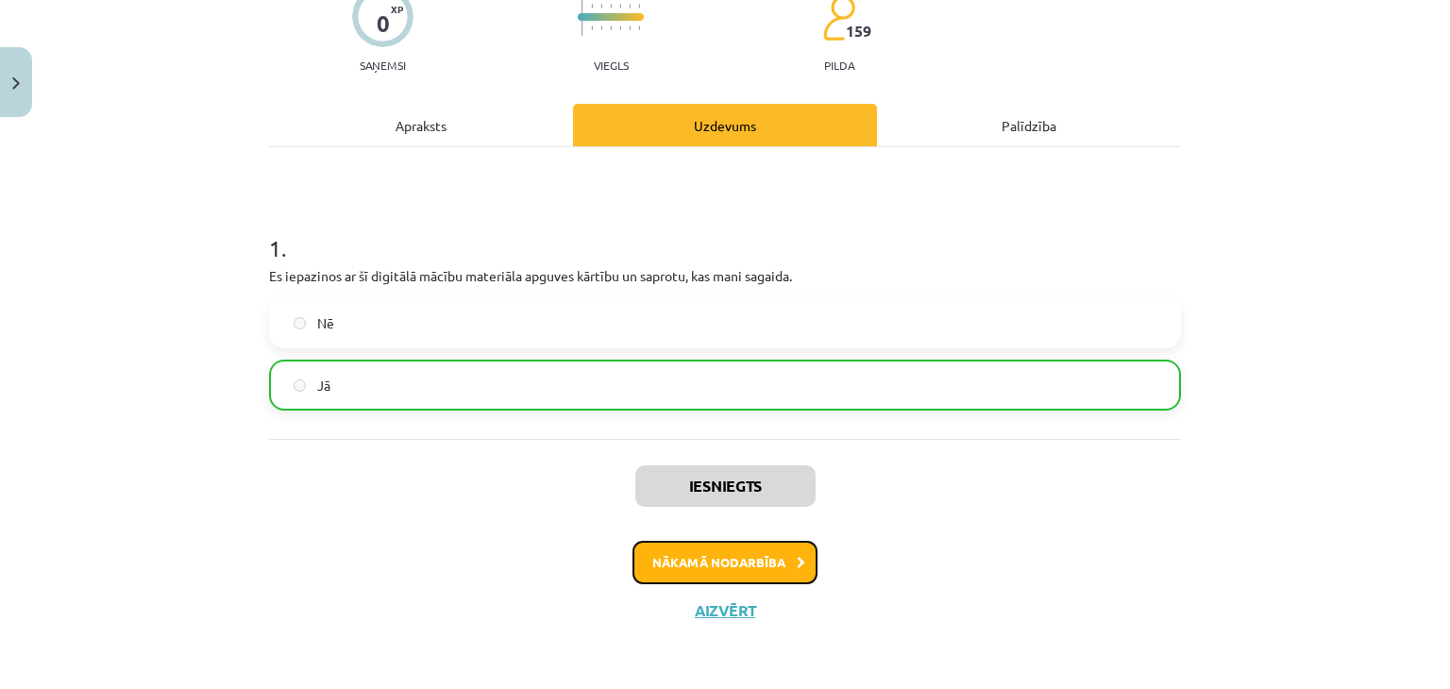
click at [715, 555] on button "Nākamā nodarbība" at bounding box center [725, 562] width 185 height 43
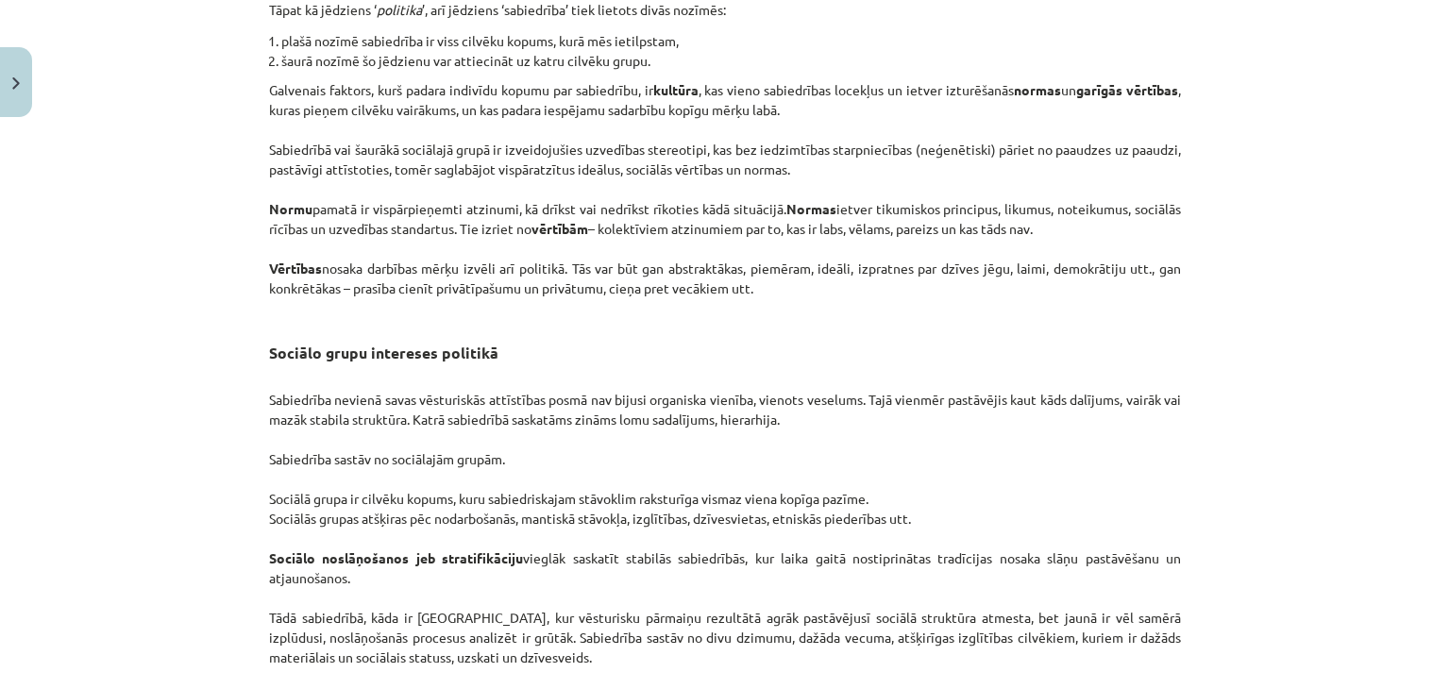
scroll to position [2955, 0]
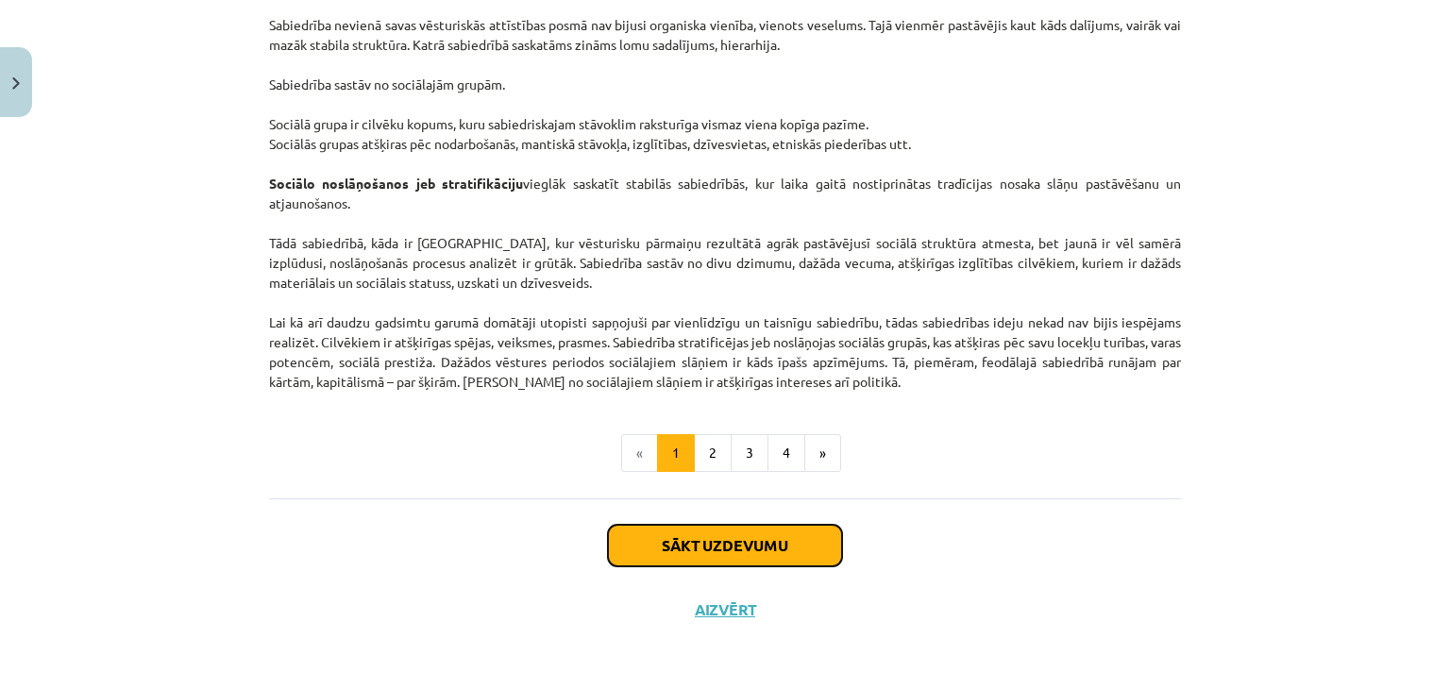
click at [745, 543] on button "Sākt uzdevumu" at bounding box center [725, 546] width 234 height 42
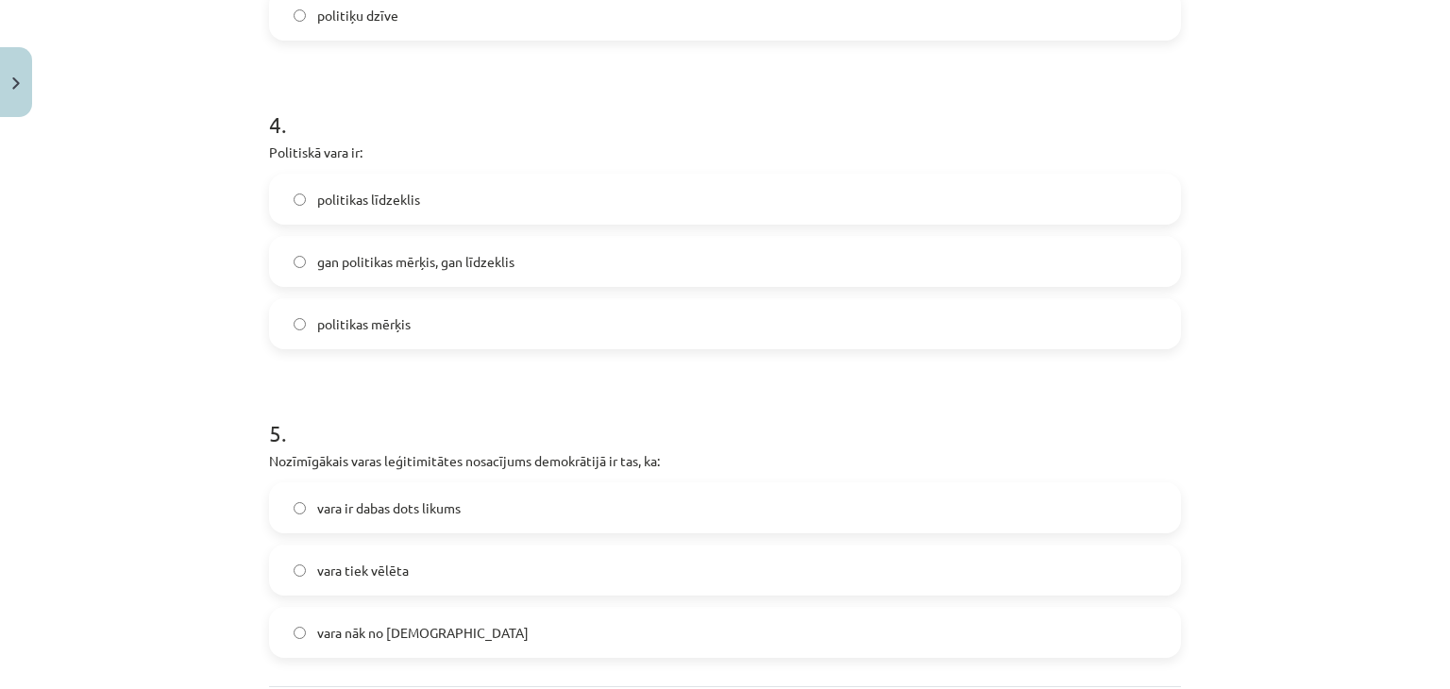
scroll to position [1412, 0]
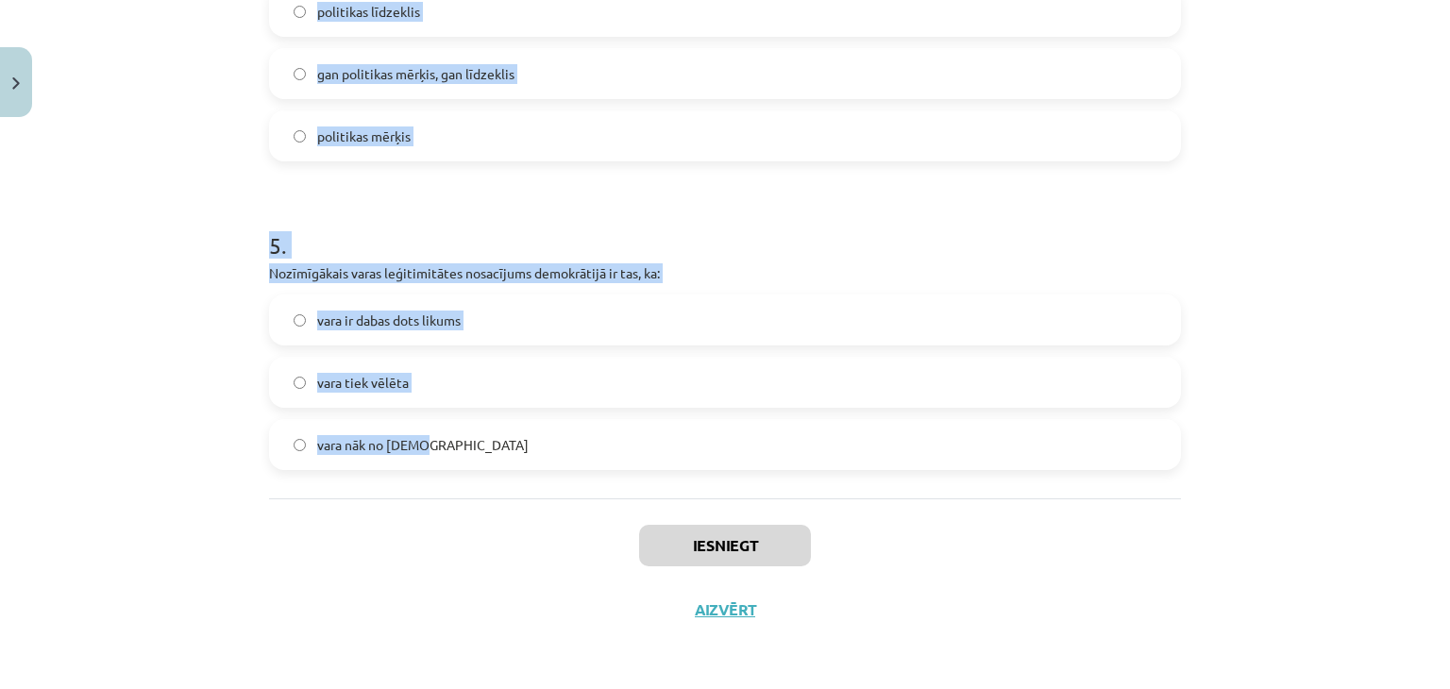
drag, startPoint x: 241, startPoint y: 214, endPoint x: 593, endPoint y: 471, distance: 435.9
click at [593, 471] on div "Mācību tēma: Sociālās zinātnes i - 11. klases 1. ieskaites mācību materiāls #2 …" at bounding box center [725, 344] width 1450 height 689
copy form "1 . Izpratne par pilsonisko sabiedrību: radās mūsdienās viduslaikos radās Jauna…"
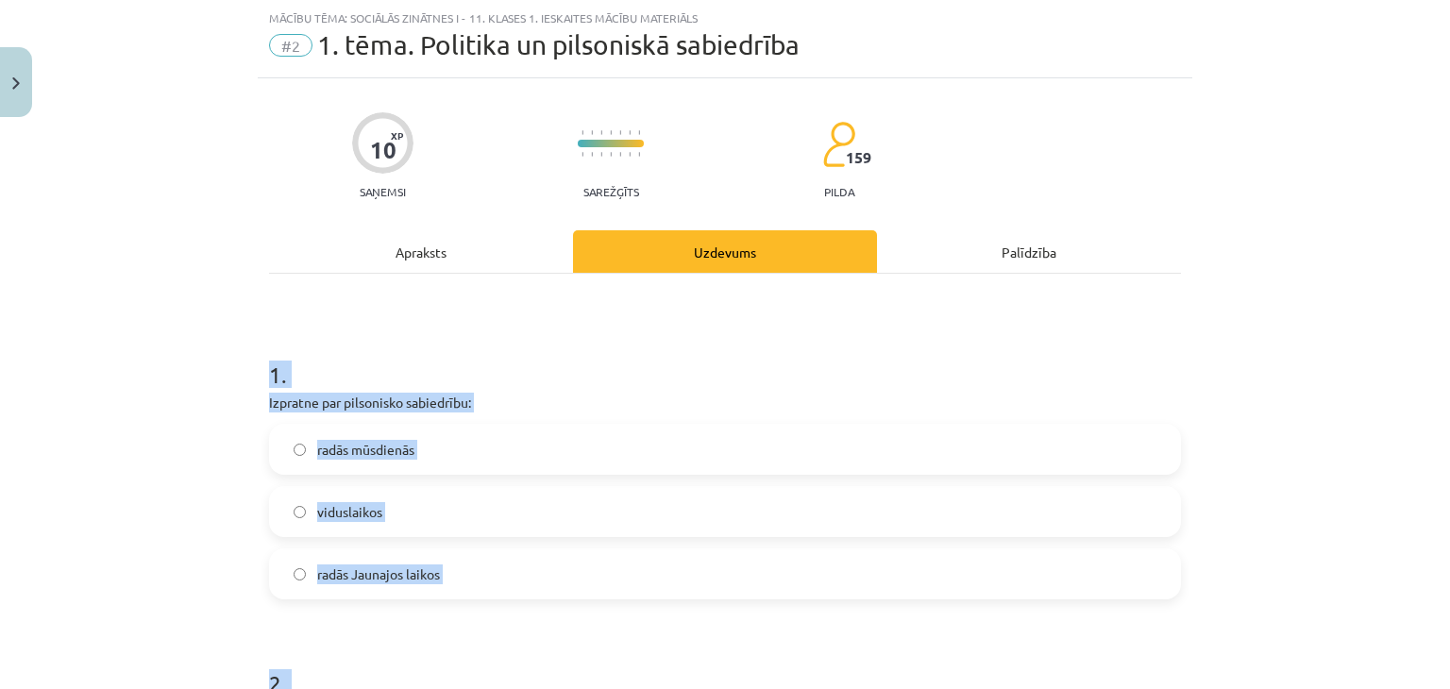
scroll to position [0, 0]
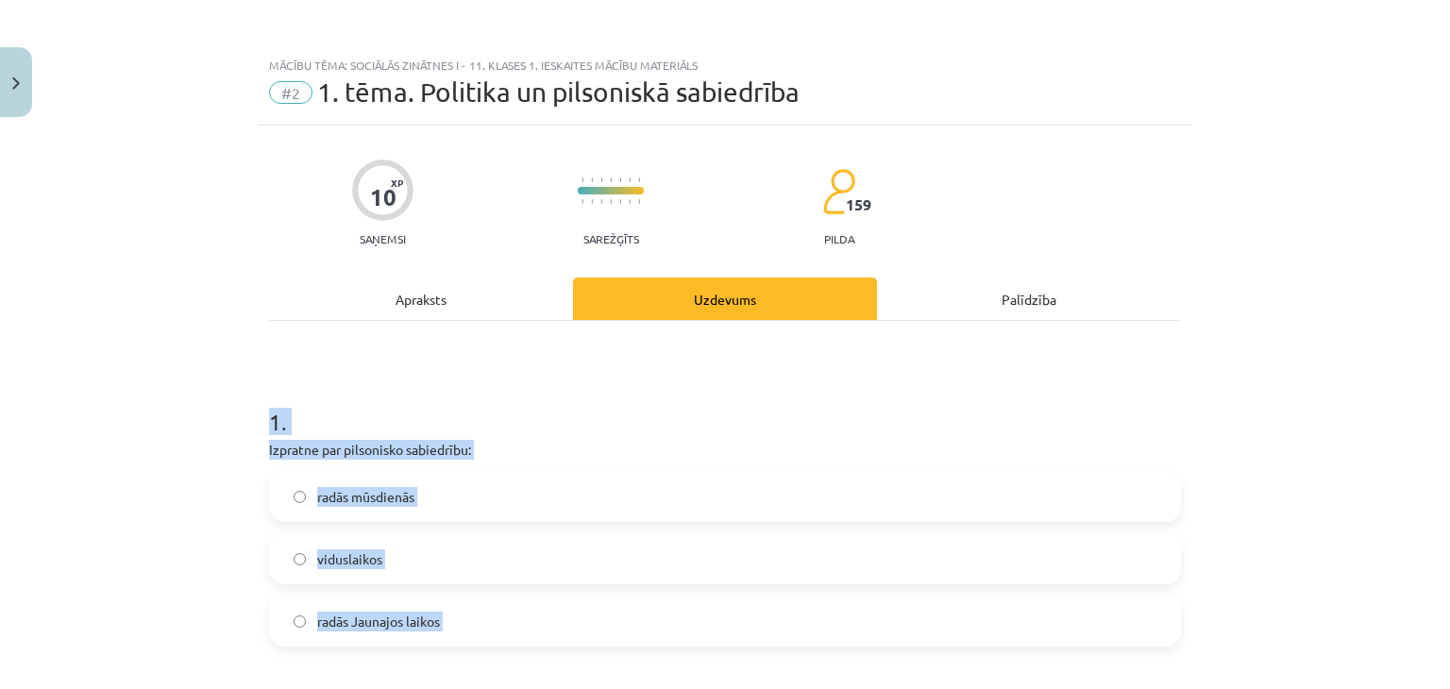
click at [129, 633] on div "Mācību tēma: Sociālās zinātnes i - 11. klases 1. ieskaites mācību materiāls #2 …" at bounding box center [725, 344] width 1450 height 689
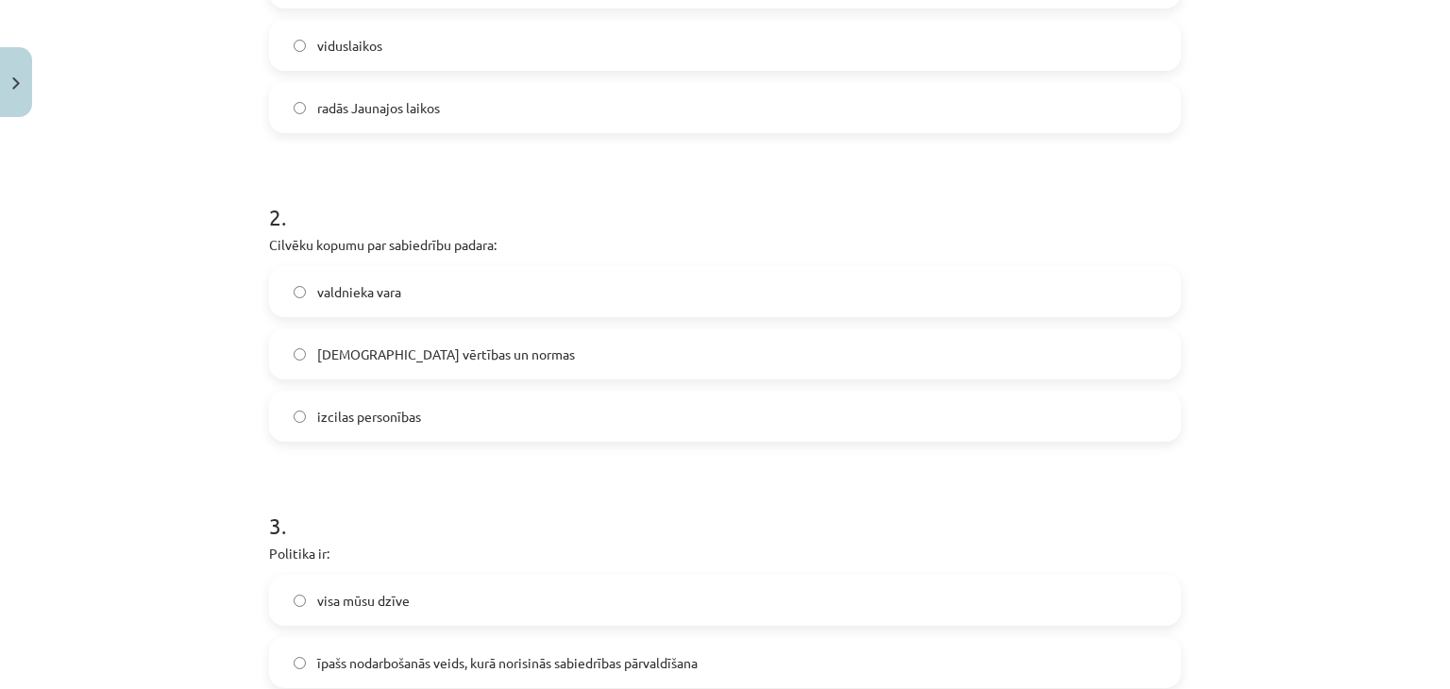
scroll to position [517, 0]
click at [317, 356] on span "kopīgās vērtības un normas" at bounding box center [446, 351] width 258 height 20
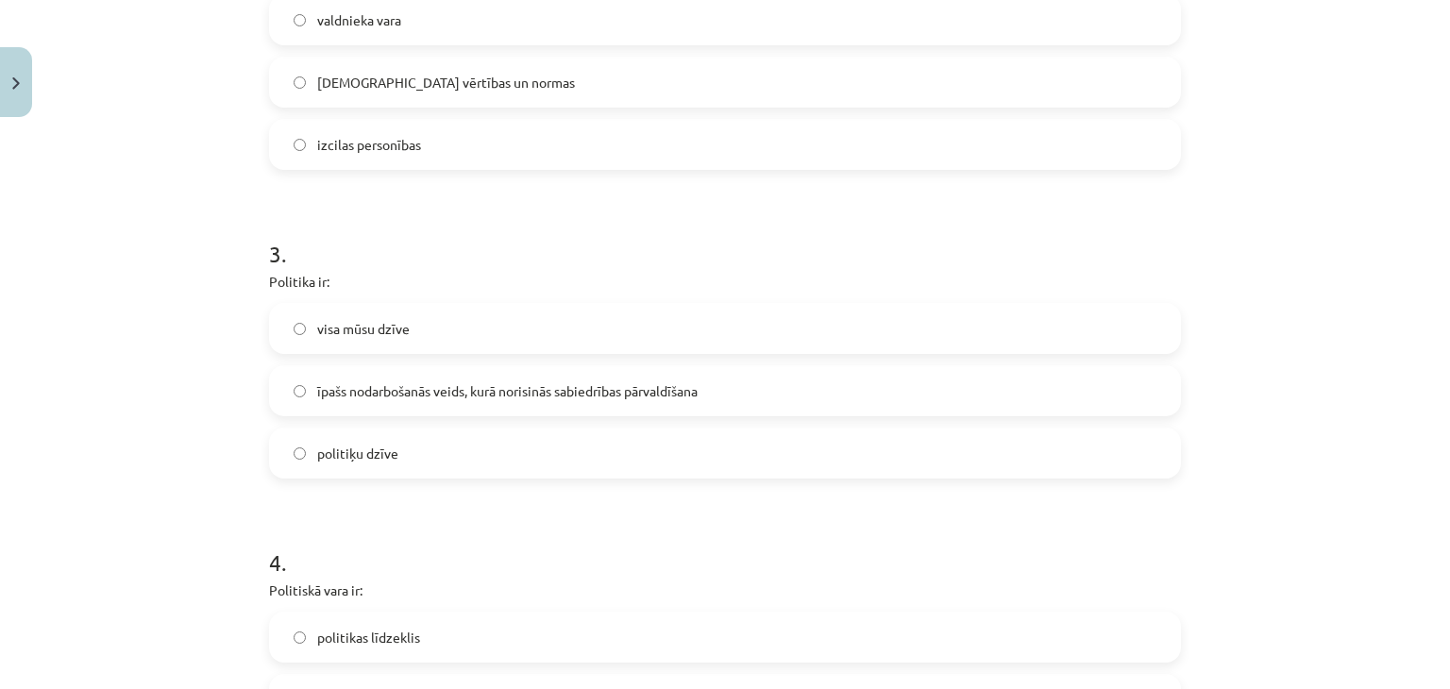
click at [317, 382] on span "īpašs nodarbošanās veids, kurā norisinās sabiedrības pārvaldīšana" at bounding box center [507, 391] width 381 height 20
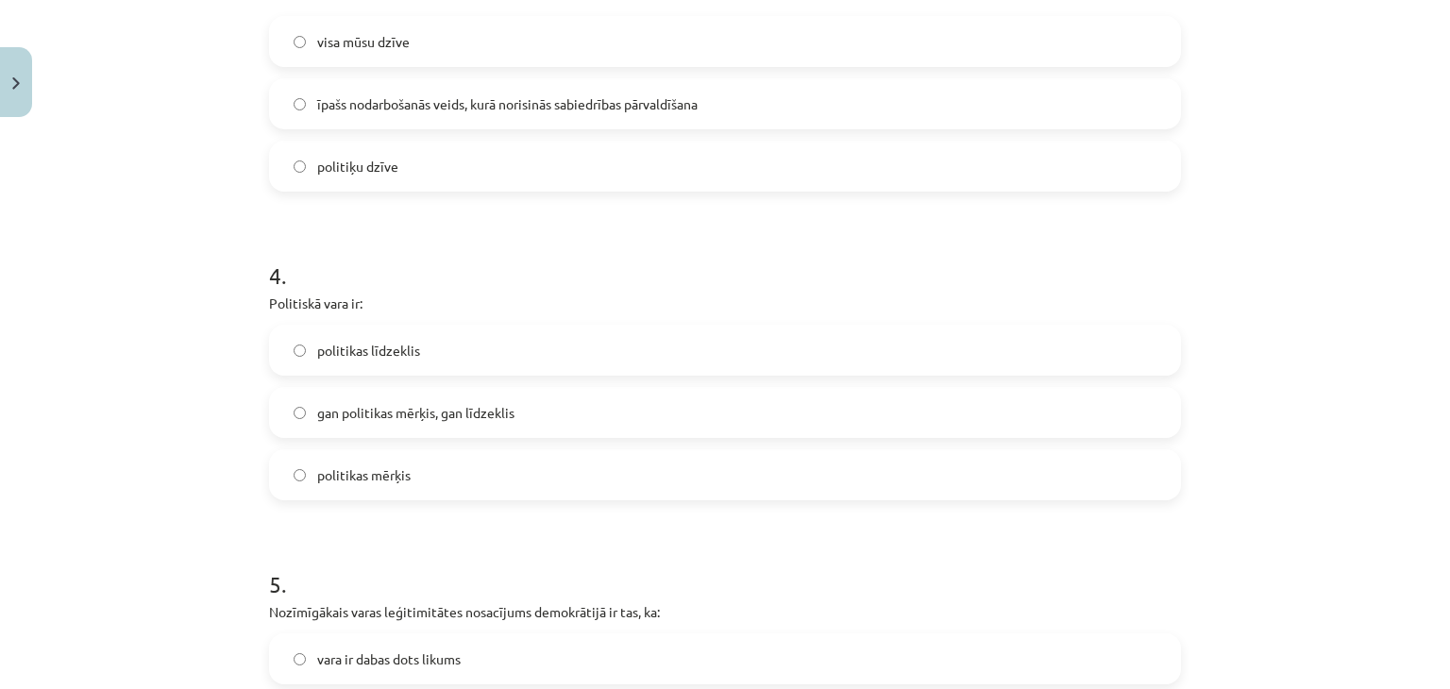
scroll to position [1078, 0]
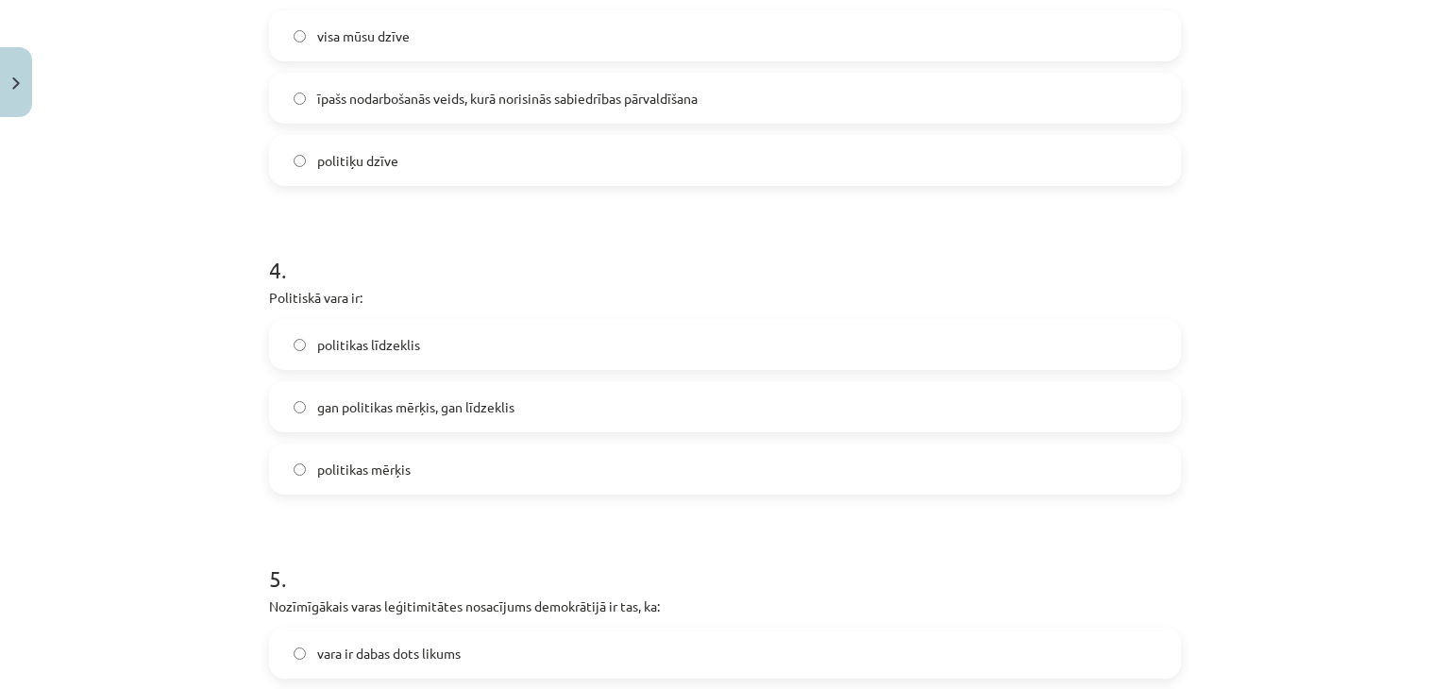
click at [328, 398] on span "gan politikas mērķis, gan līdzeklis" at bounding box center [415, 408] width 197 height 20
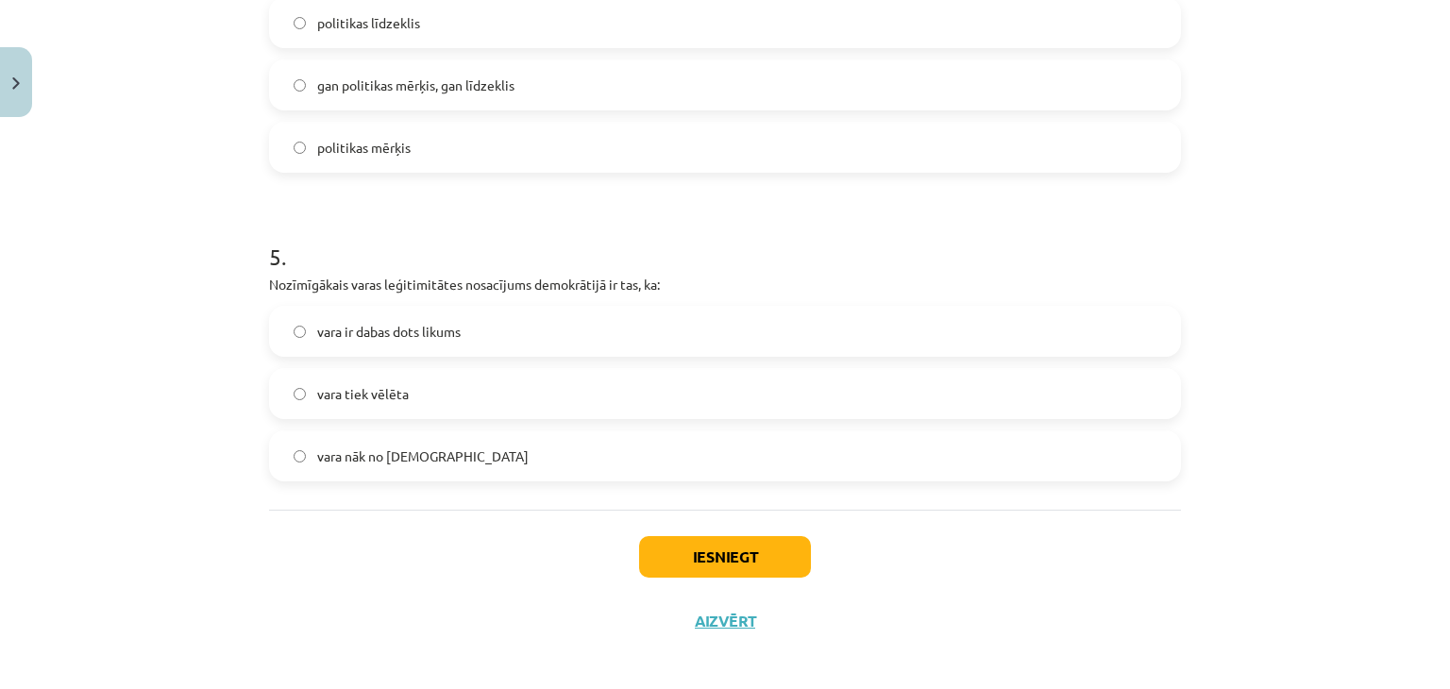
scroll to position [1412, 0]
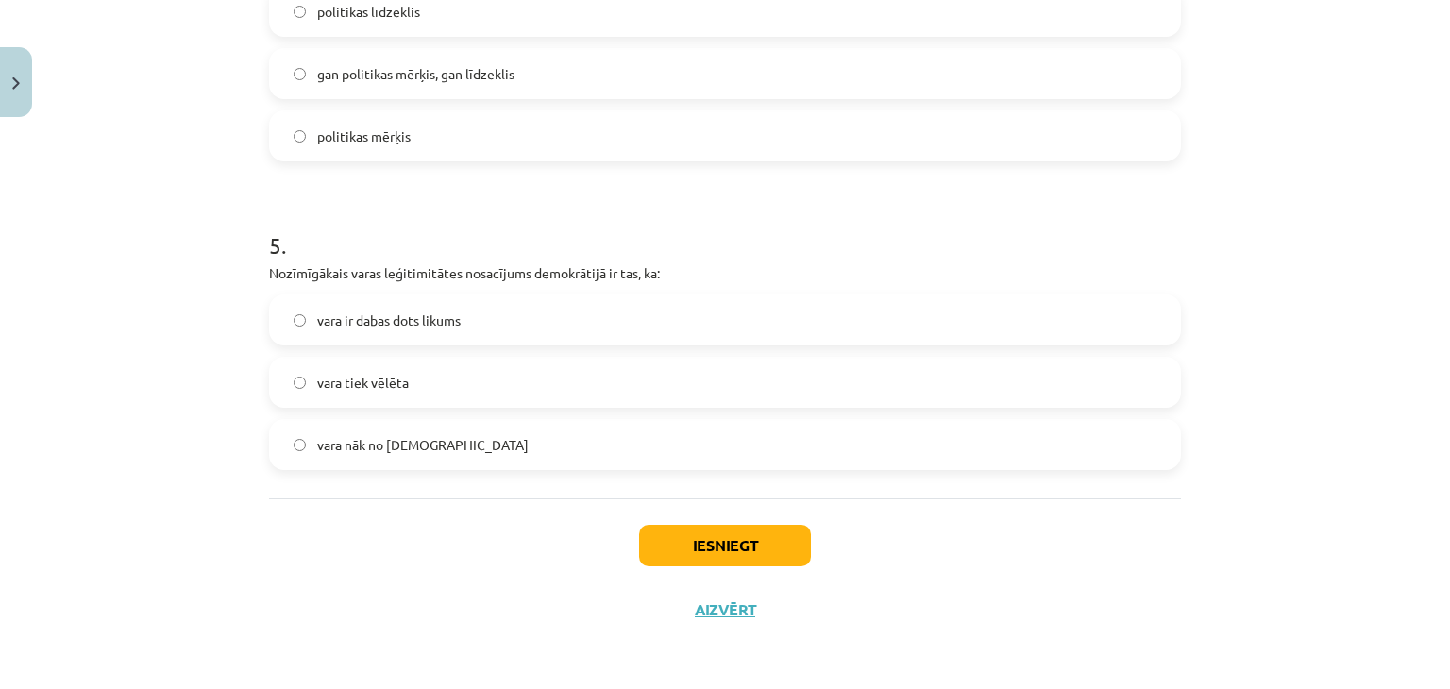
click at [326, 376] on span "vara tiek vēlēta" at bounding box center [363, 383] width 92 height 20
click at [676, 536] on button "Iesniegt" at bounding box center [725, 546] width 172 height 42
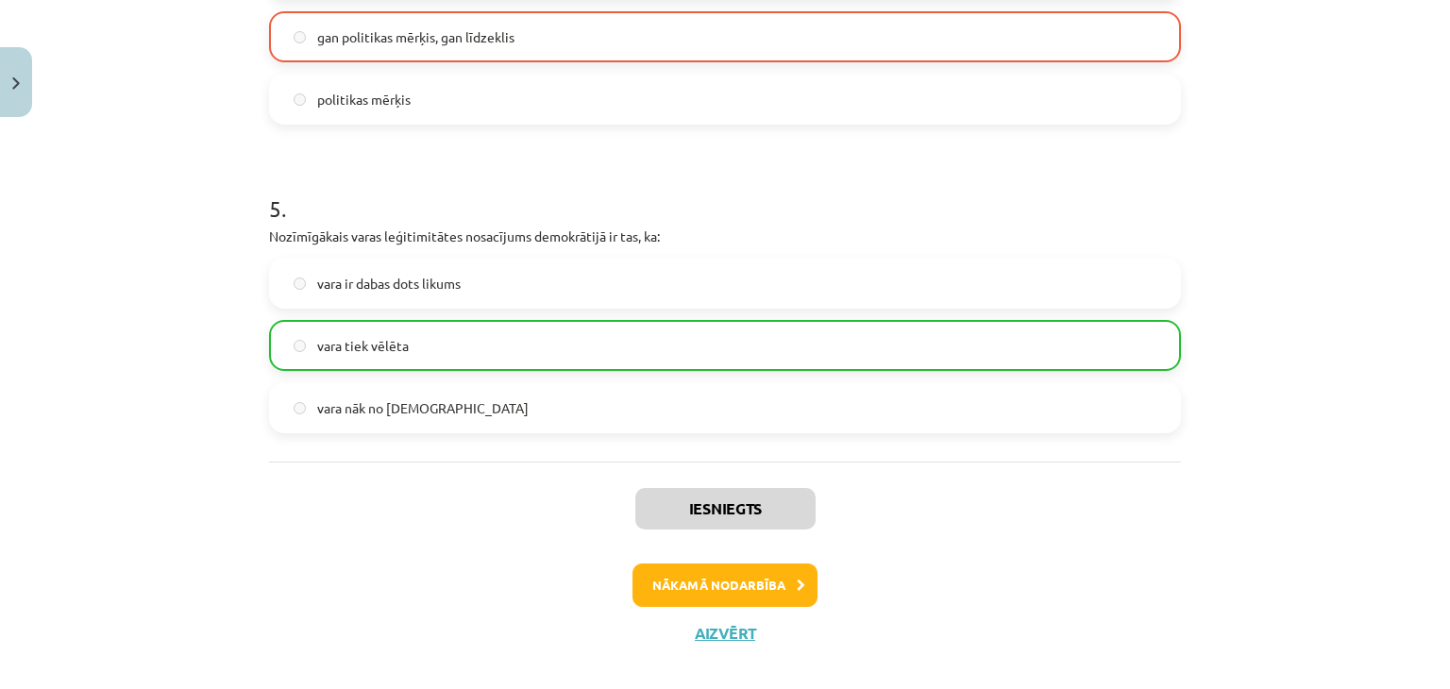
scroll to position [1470, 0]
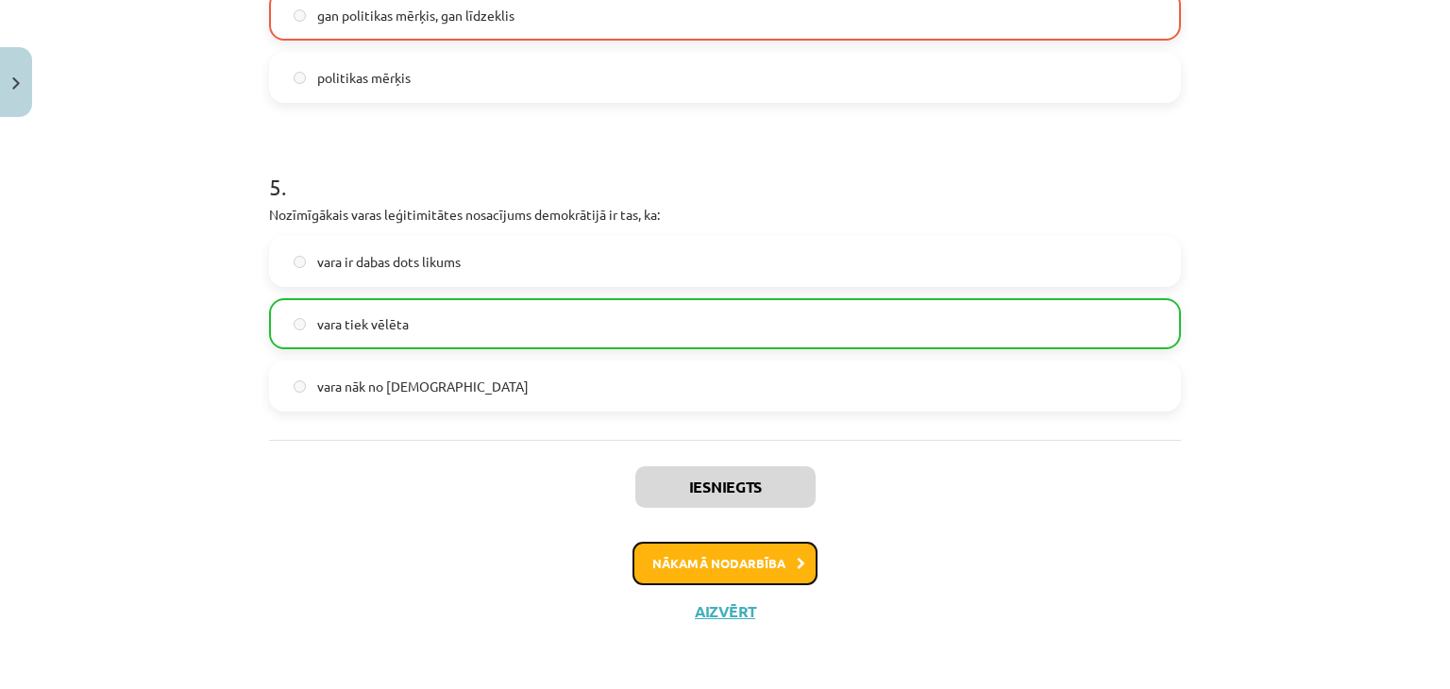
click at [715, 555] on button "Nākamā nodarbība" at bounding box center [725, 563] width 185 height 43
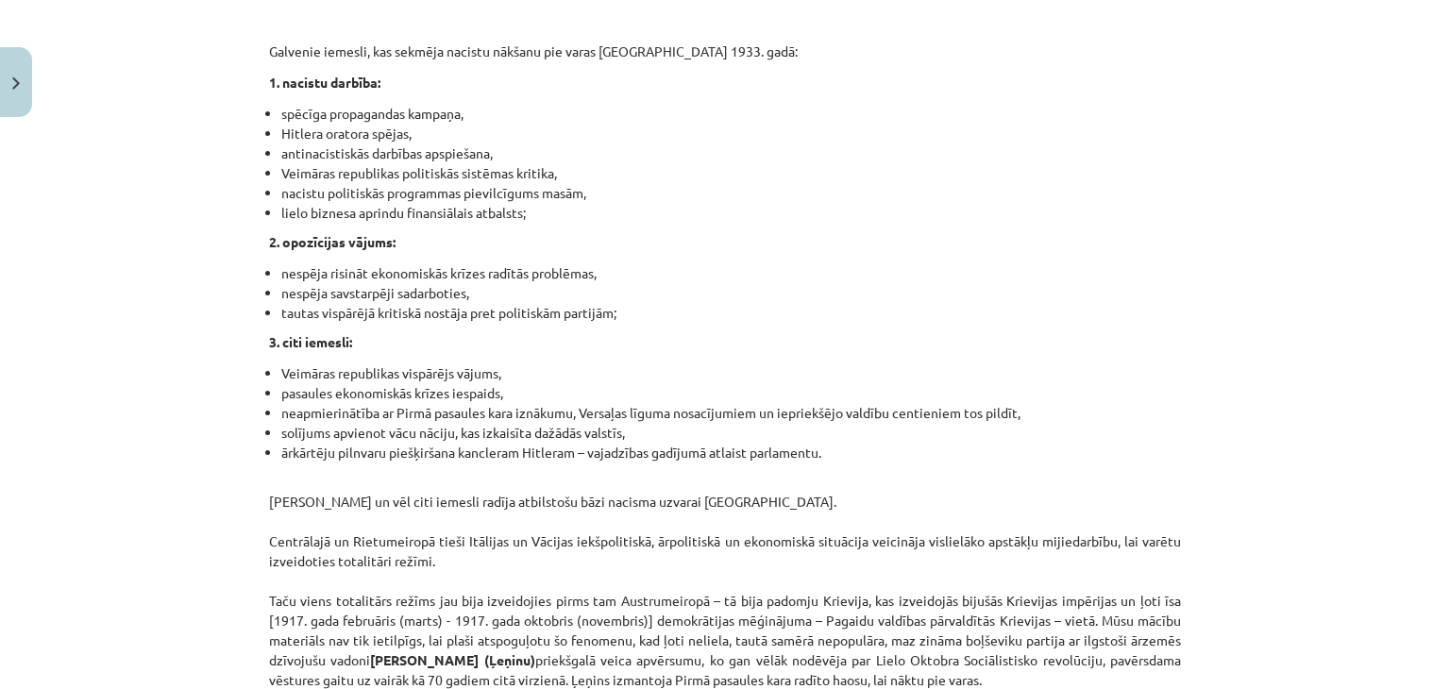
scroll to position [4869, 0]
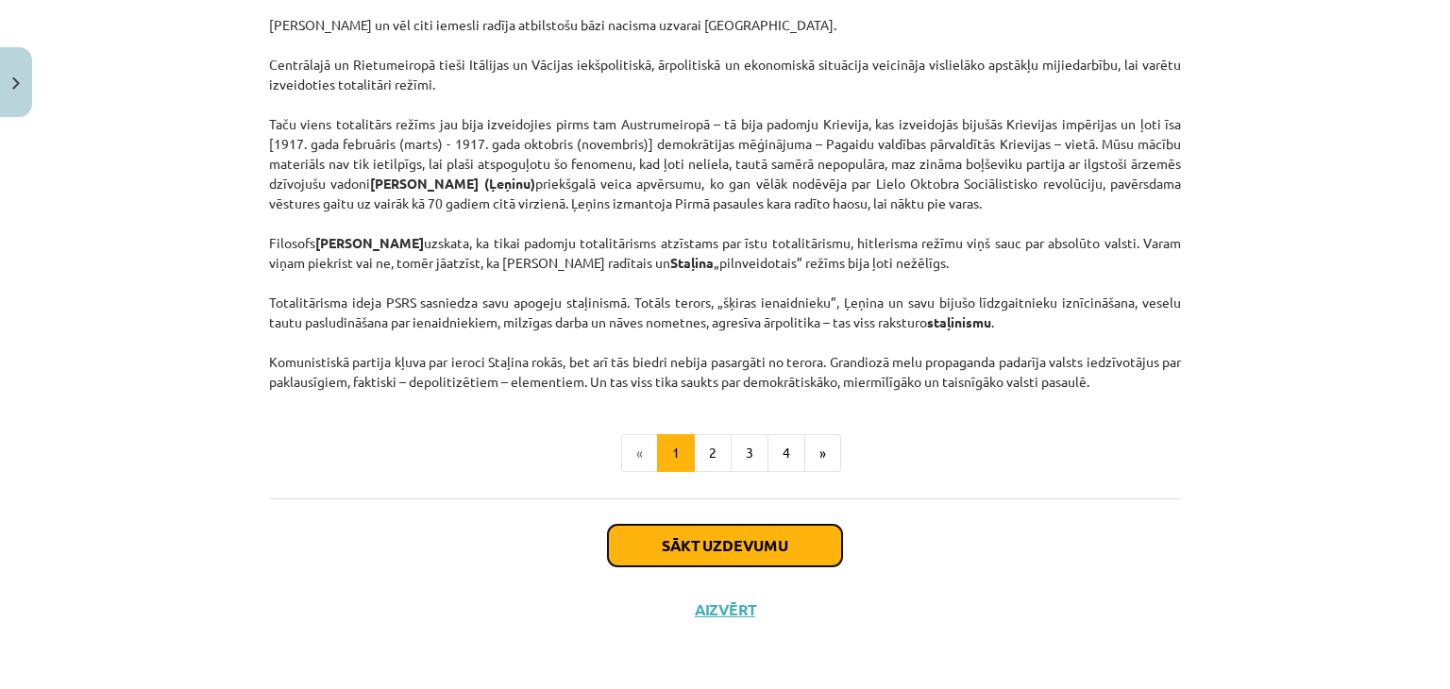
click at [722, 545] on button "Sākt uzdevumu" at bounding box center [725, 546] width 234 height 42
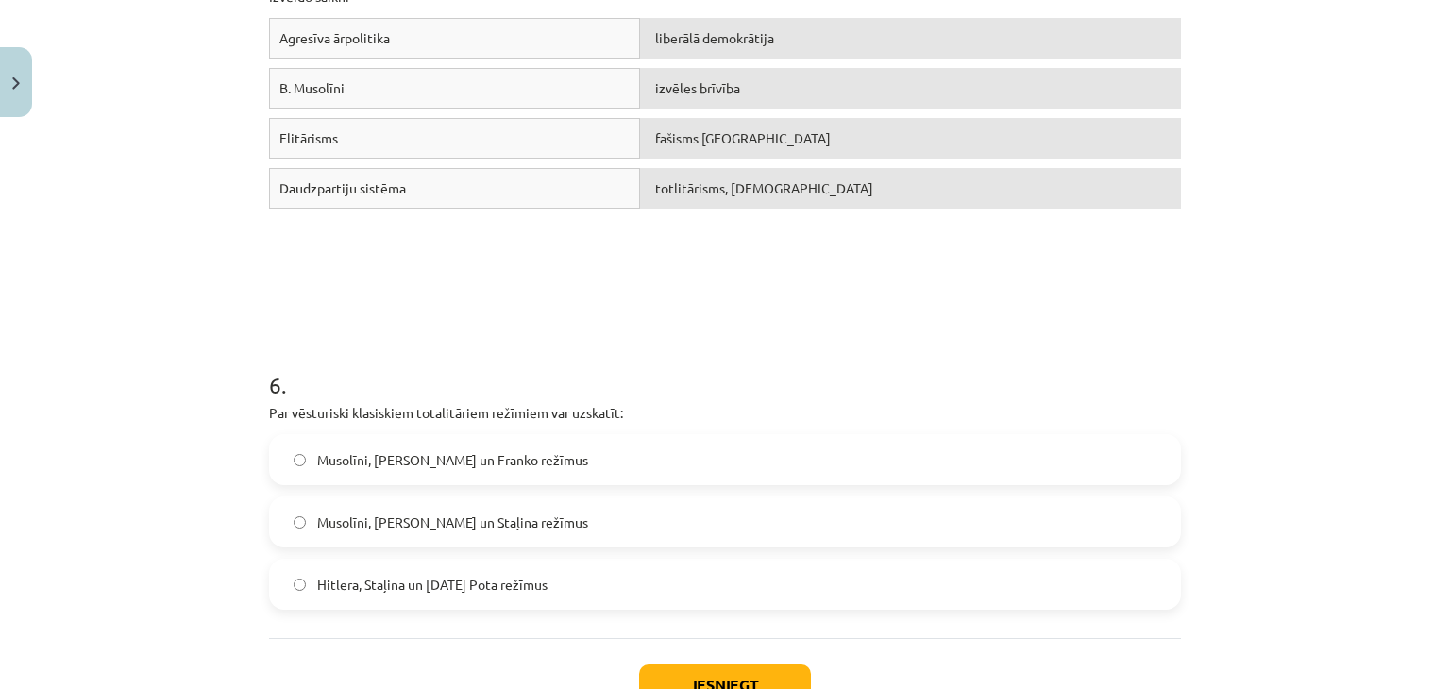
scroll to position [1839, 0]
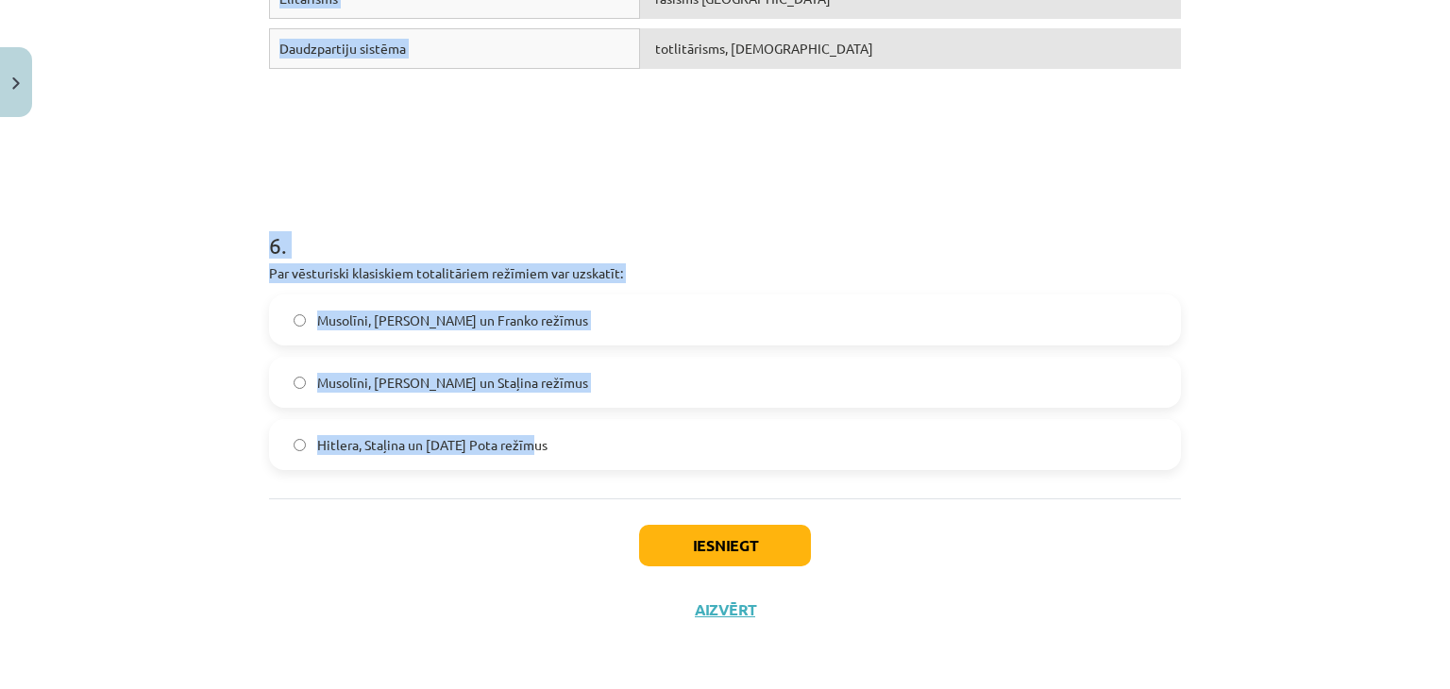
drag, startPoint x: 262, startPoint y: 24, endPoint x: 642, endPoint y: 424, distance: 551.7
copy form "1 . Autoritārais režīms: parasti balstās uz tradicionālajām vērtībām pilnīgi de…"
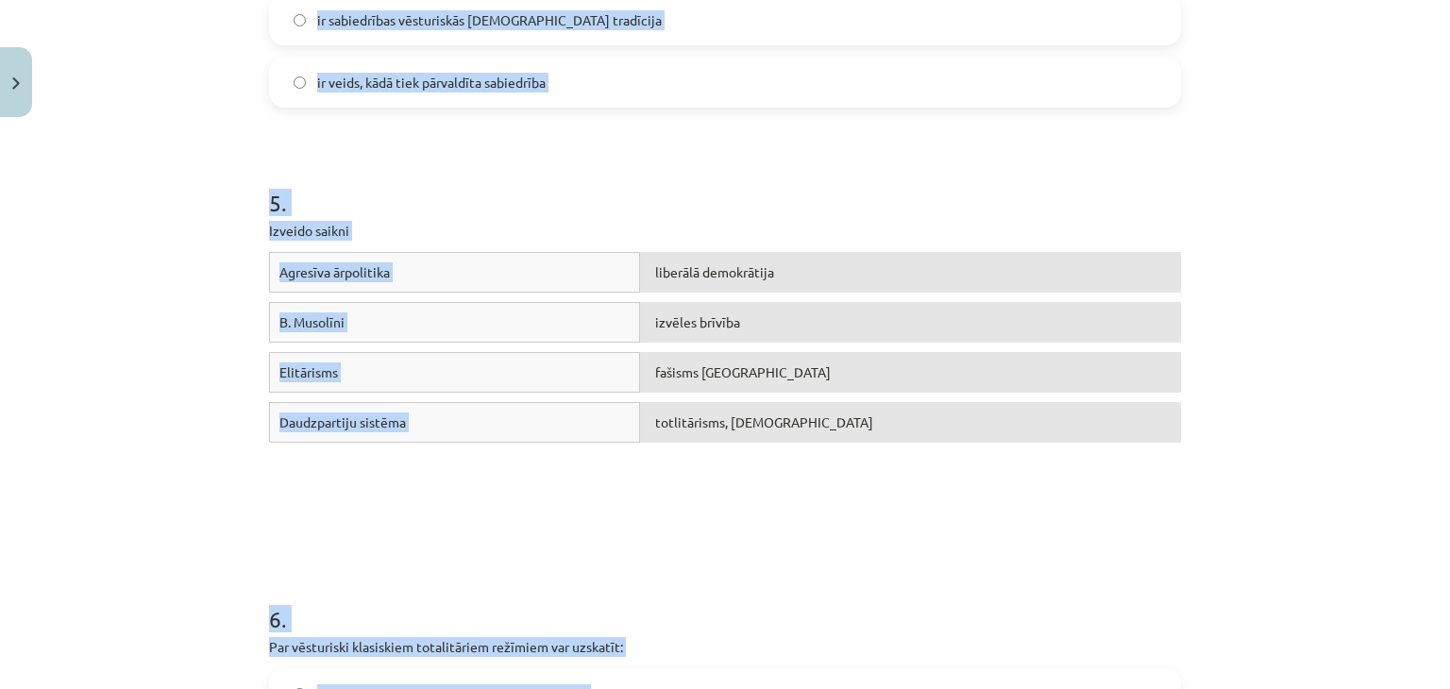
scroll to position [1464, 0]
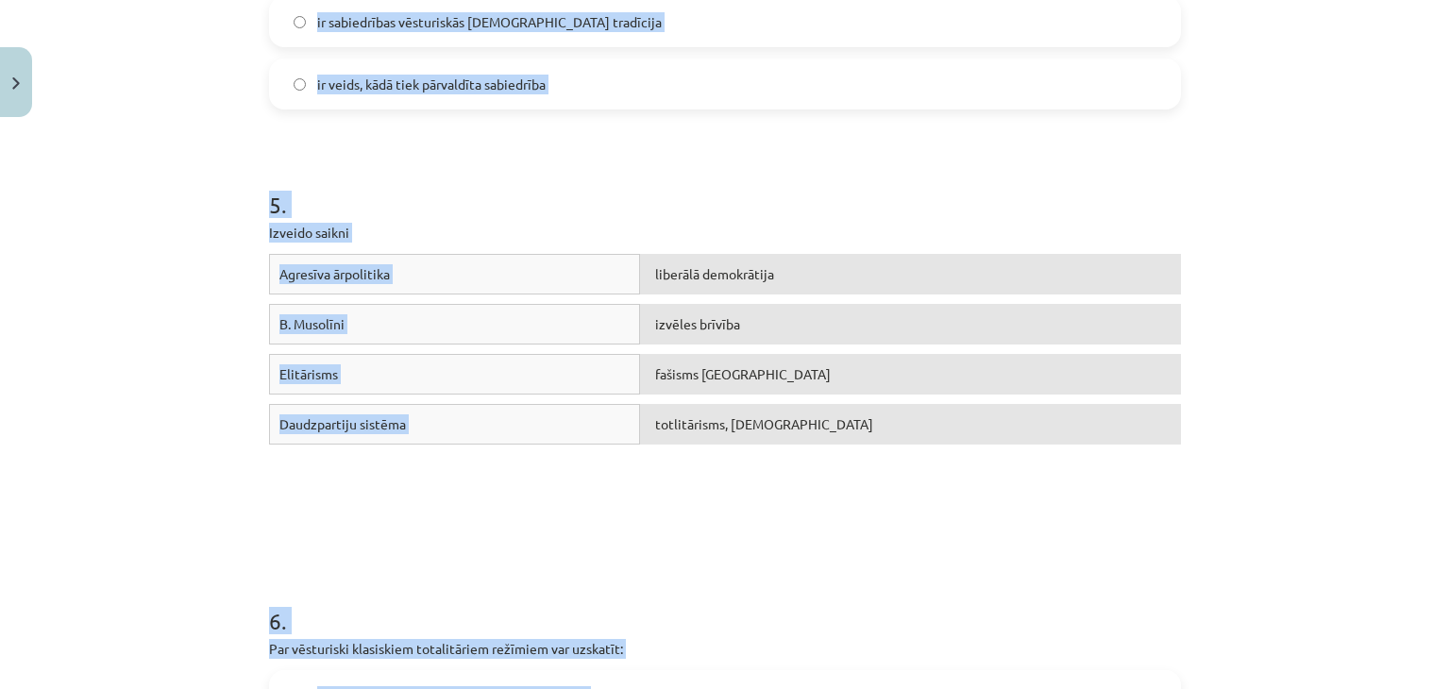
click at [721, 203] on h1 "5 ." at bounding box center [725, 188] width 912 height 59
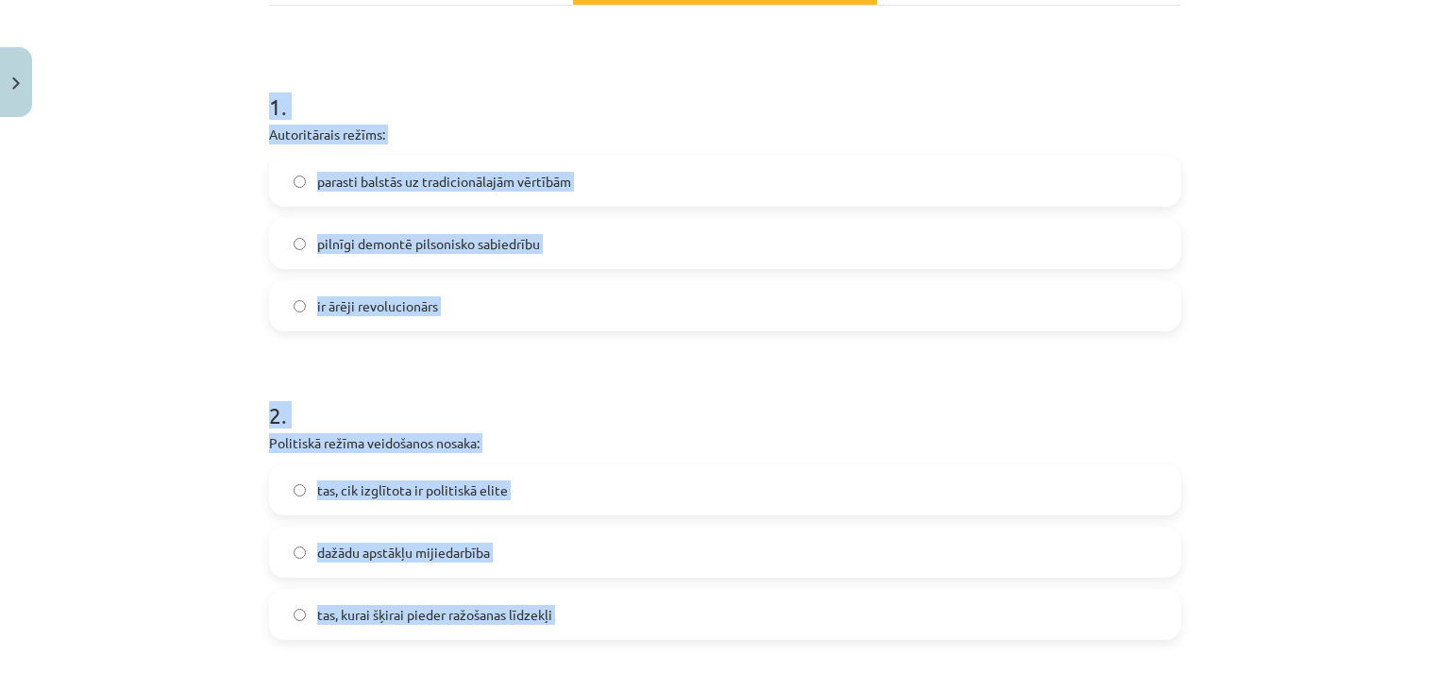
scroll to position [311, 0]
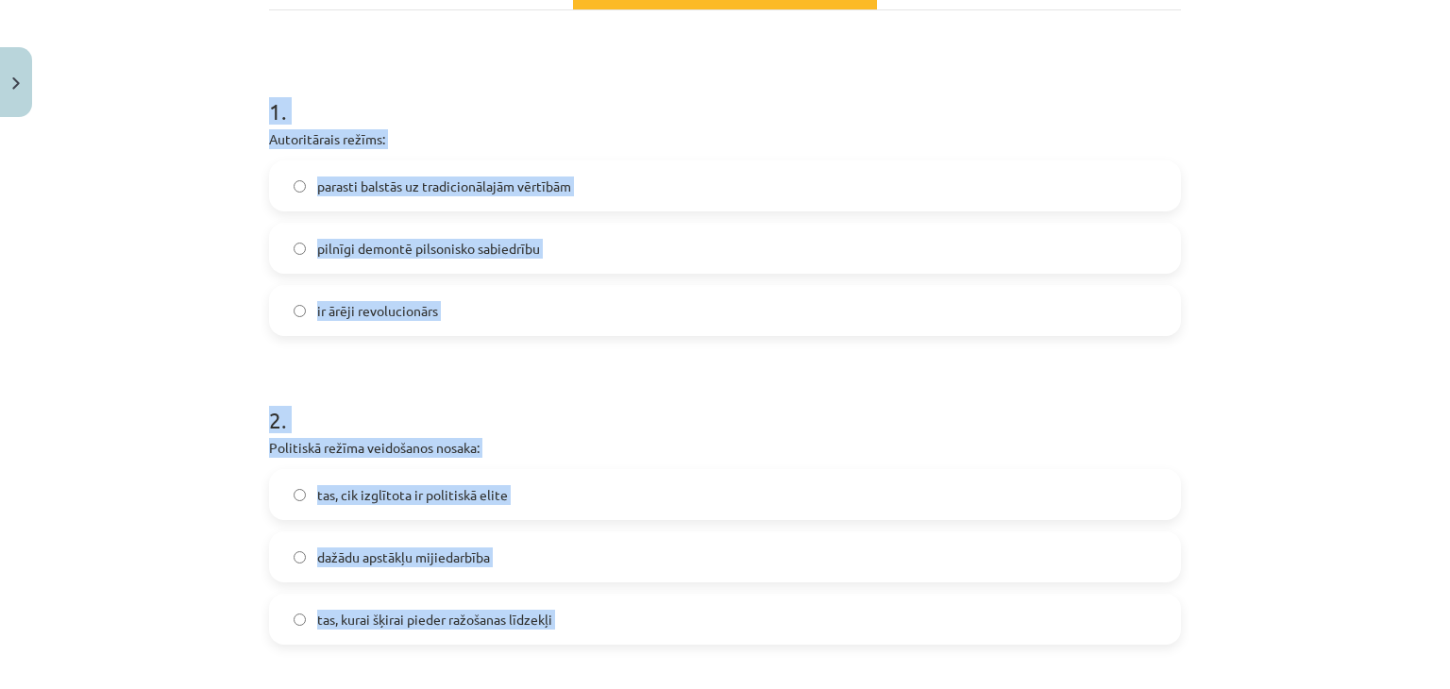
click at [191, 266] on div "Mācību tēma: Sociālās zinātnes i - 11. klases 1. ieskaites mācību materiāls #3 …" at bounding box center [725, 344] width 1450 height 689
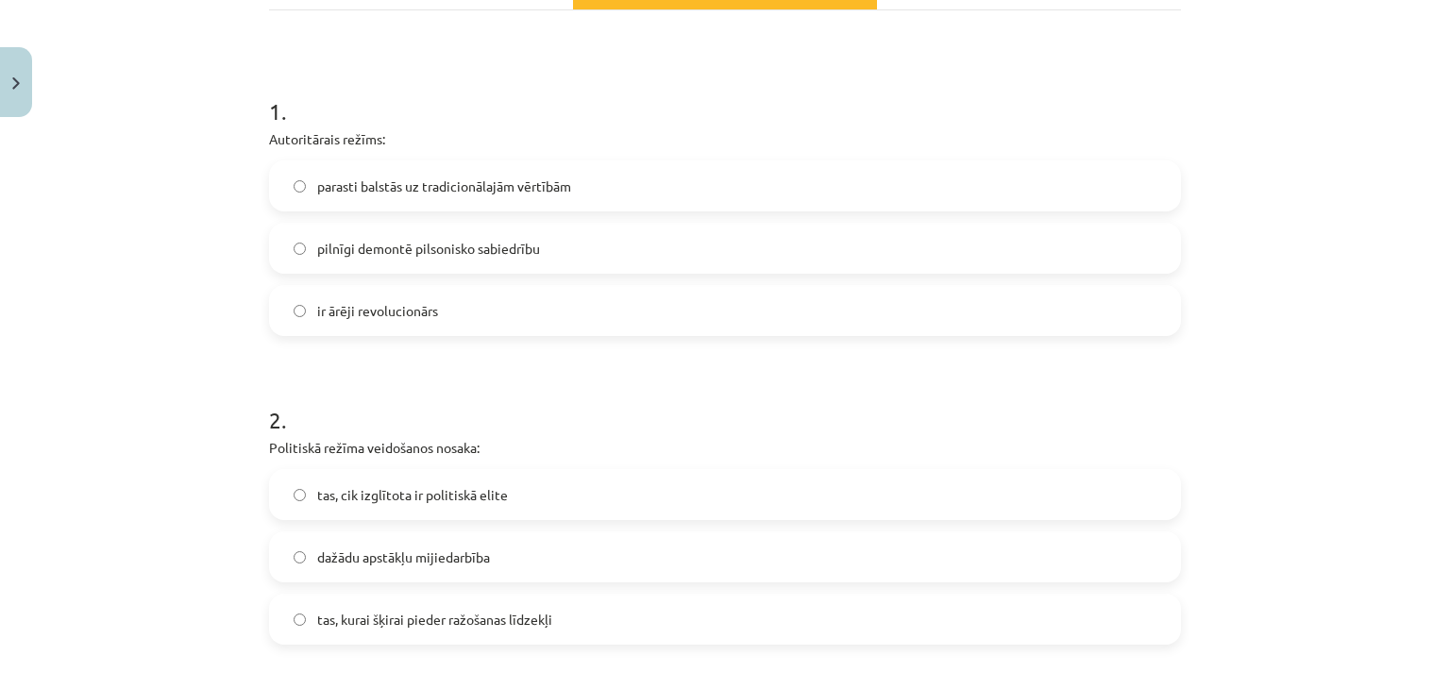
click at [301, 173] on label "parasti balstās uz tradicionālajām vērtībām" at bounding box center [725, 185] width 908 height 47
click at [317, 560] on span "dažādu apstākļu mijiedarbība" at bounding box center [403, 558] width 173 height 20
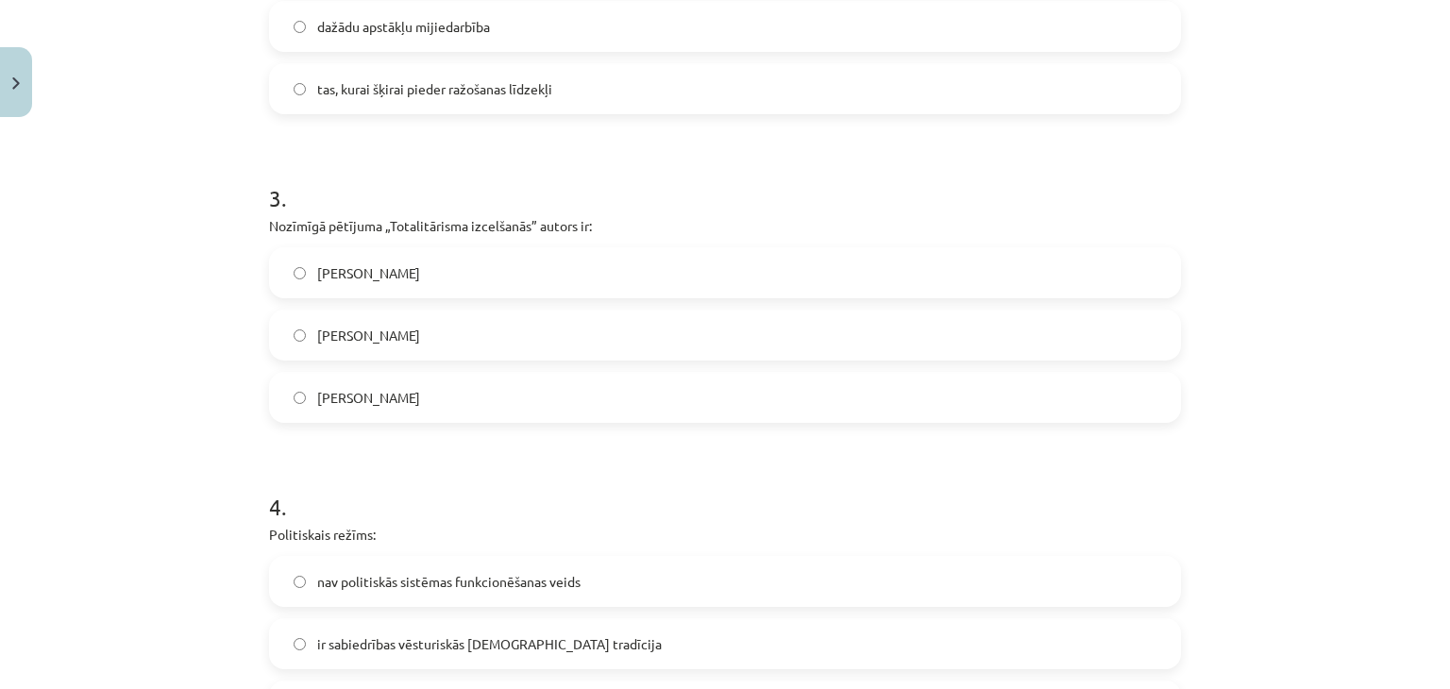
scroll to position [843, 0]
click at [332, 347] on label "Hanna Ārendte" at bounding box center [725, 333] width 908 height 47
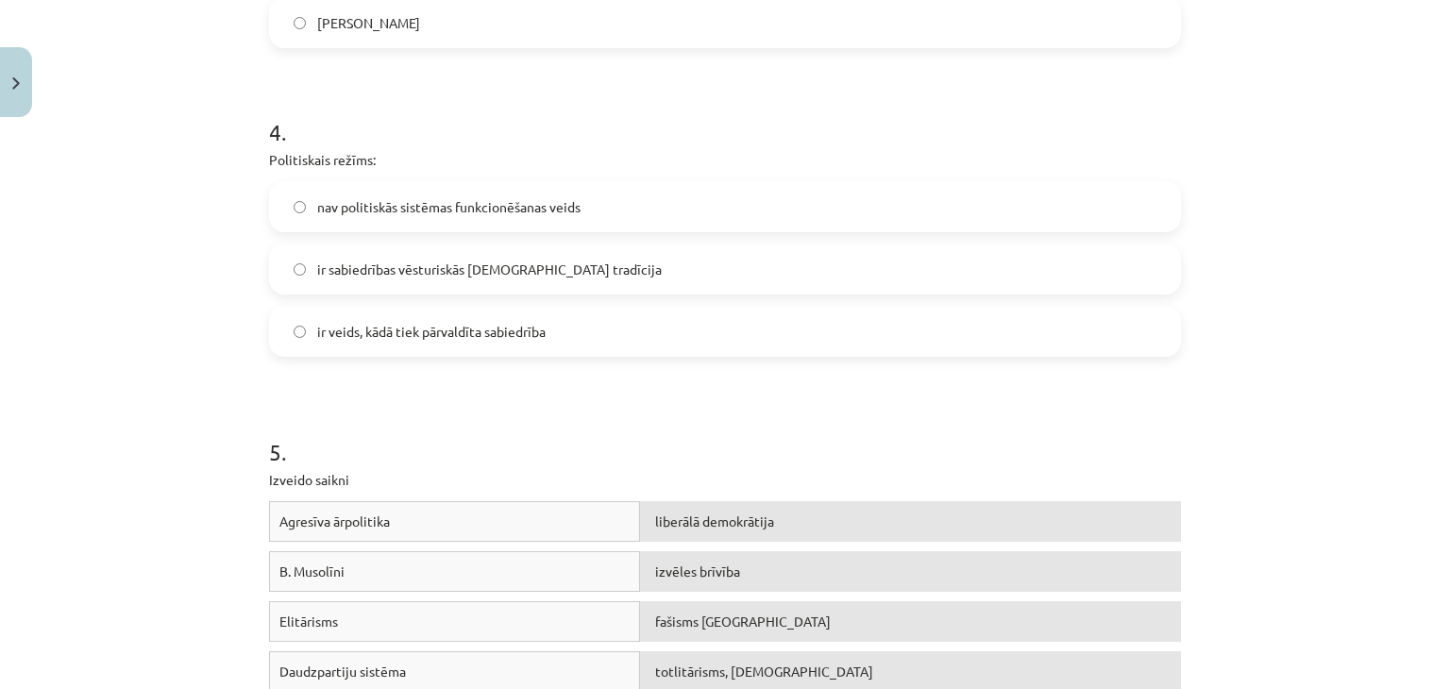
scroll to position [1217, 0]
click at [301, 348] on label "ir veids, kādā tiek pārvaldīta sabiedrība" at bounding box center [725, 330] width 908 height 47
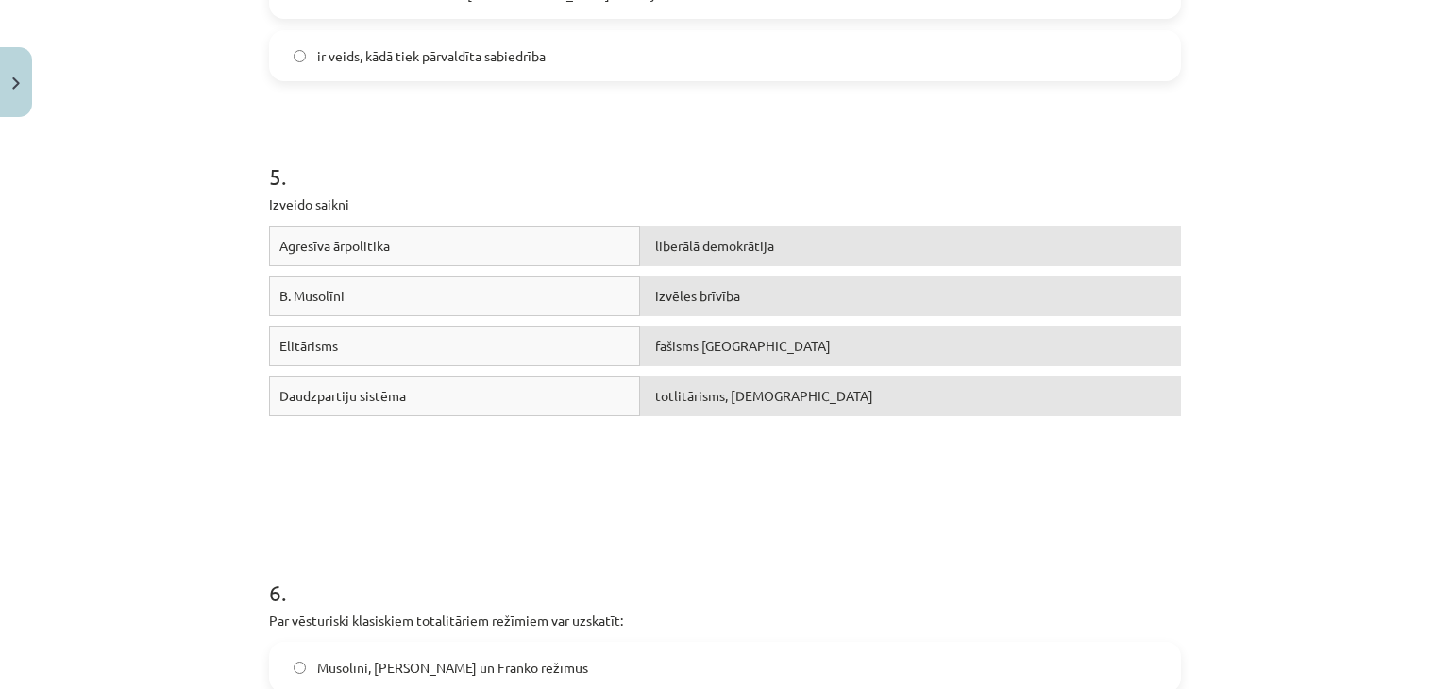
scroll to position [1535, 0]
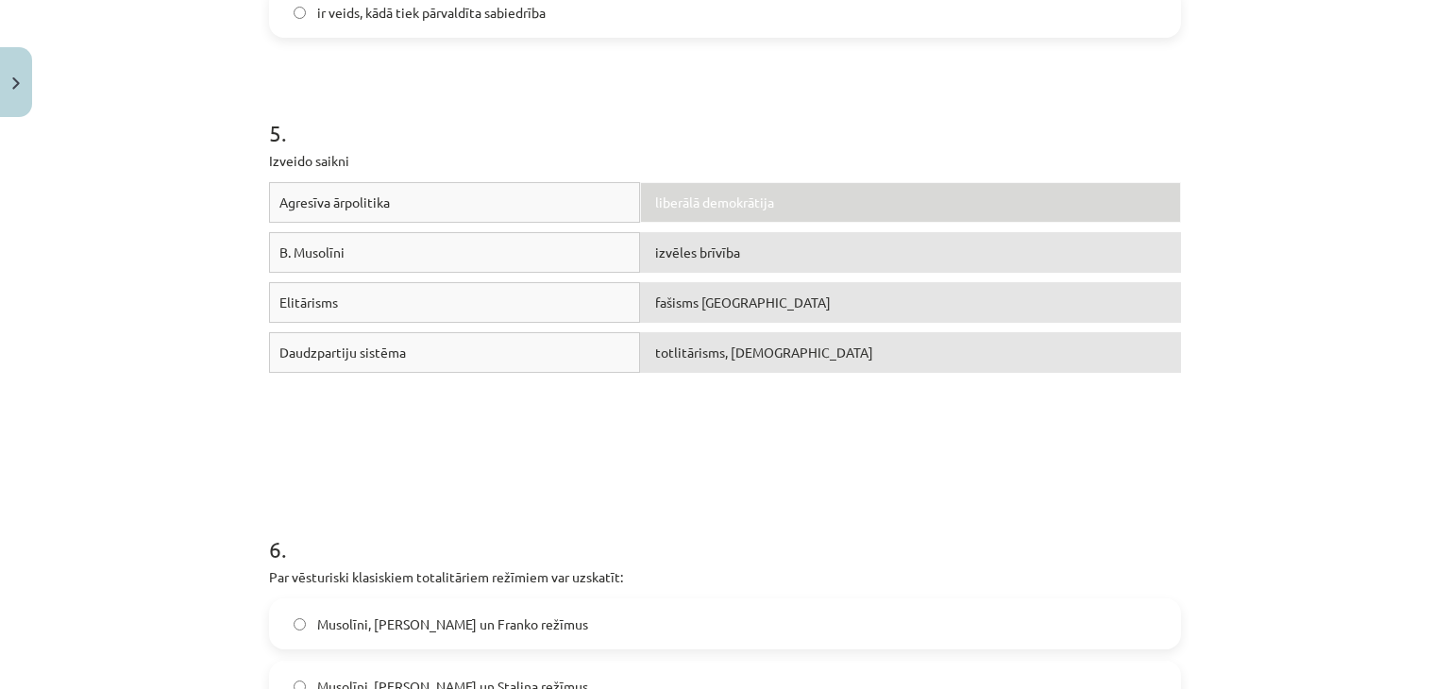
click at [700, 212] on div "liberālā demokrātija" at bounding box center [910, 202] width 541 height 41
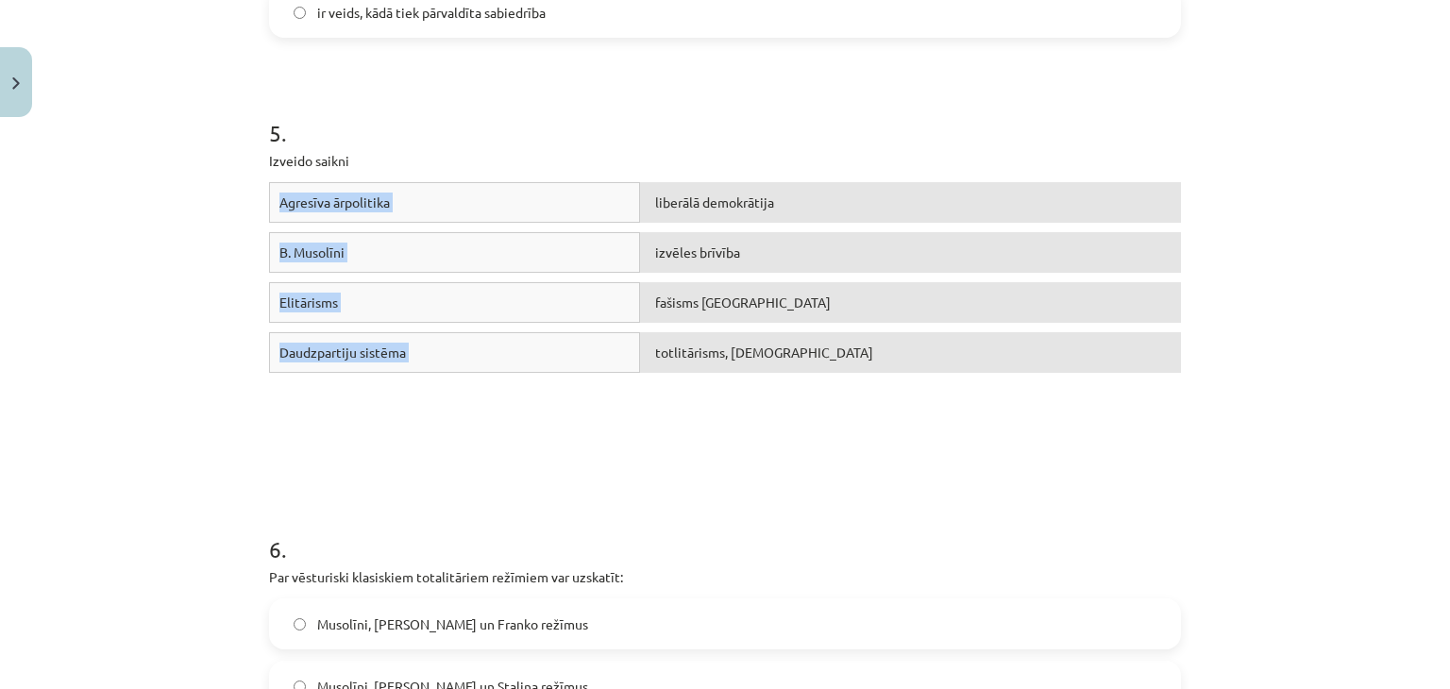
drag, startPoint x: 268, startPoint y: 197, endPoint x: 856, endPoint y: 411, distance: 625.8
click at [856, 411] on div "Agresīva ārpolitika liberālā demokrātija B. Musolīni izvēles brīvība Elitārisms…" at bounding box center [725, 323] width 912 height 283
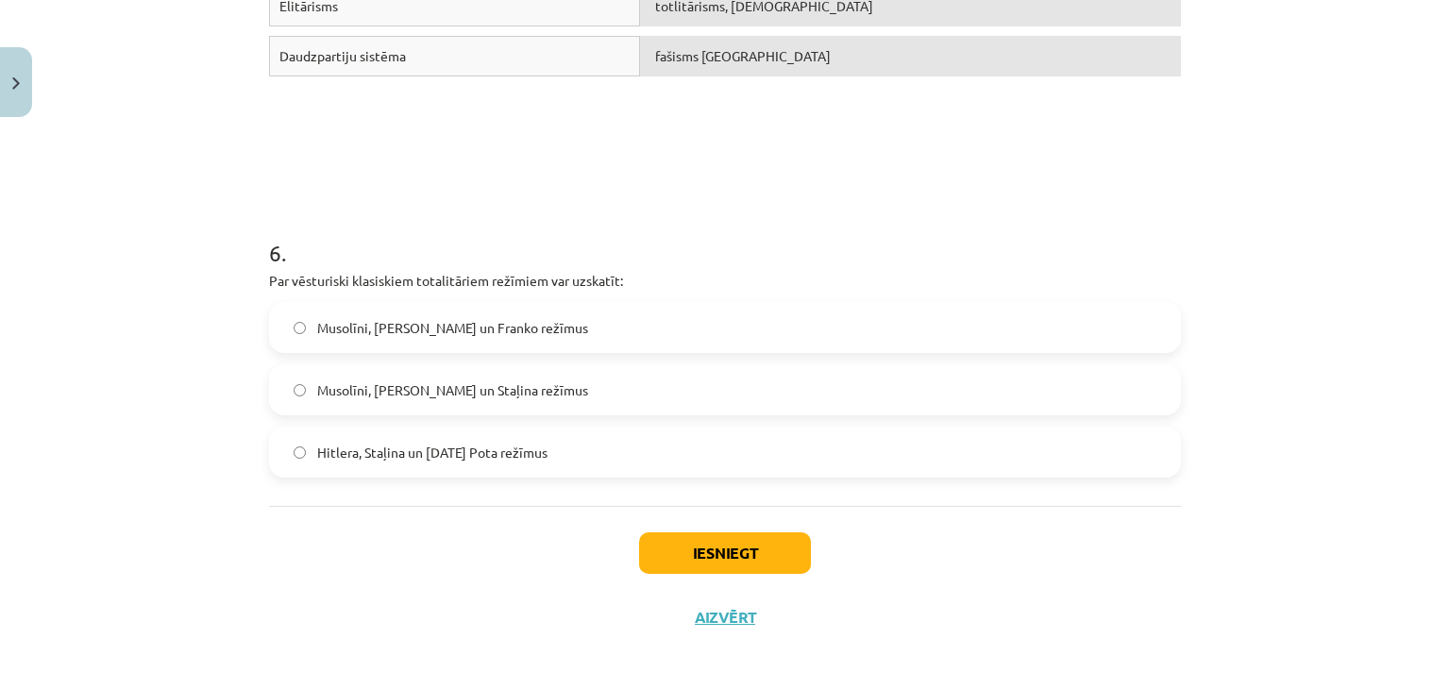
scroll to position [1836, 0]
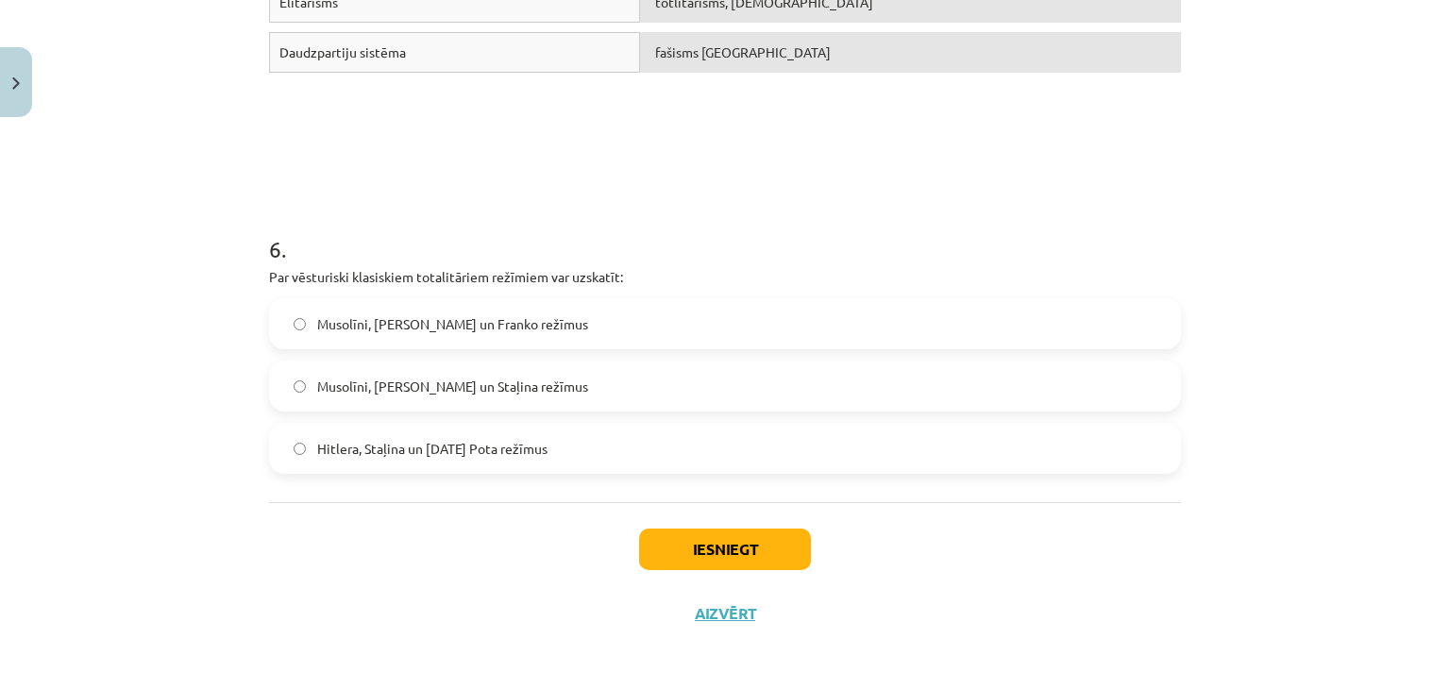
click at [357, 336] on label "Musolīni, Hitlera un Franko režīmus" at bounding box center [725, 323] width 908 height 47
click at [669, 548] on button "Iesniegt" at bounding box center [725, 550] width 172 height 42
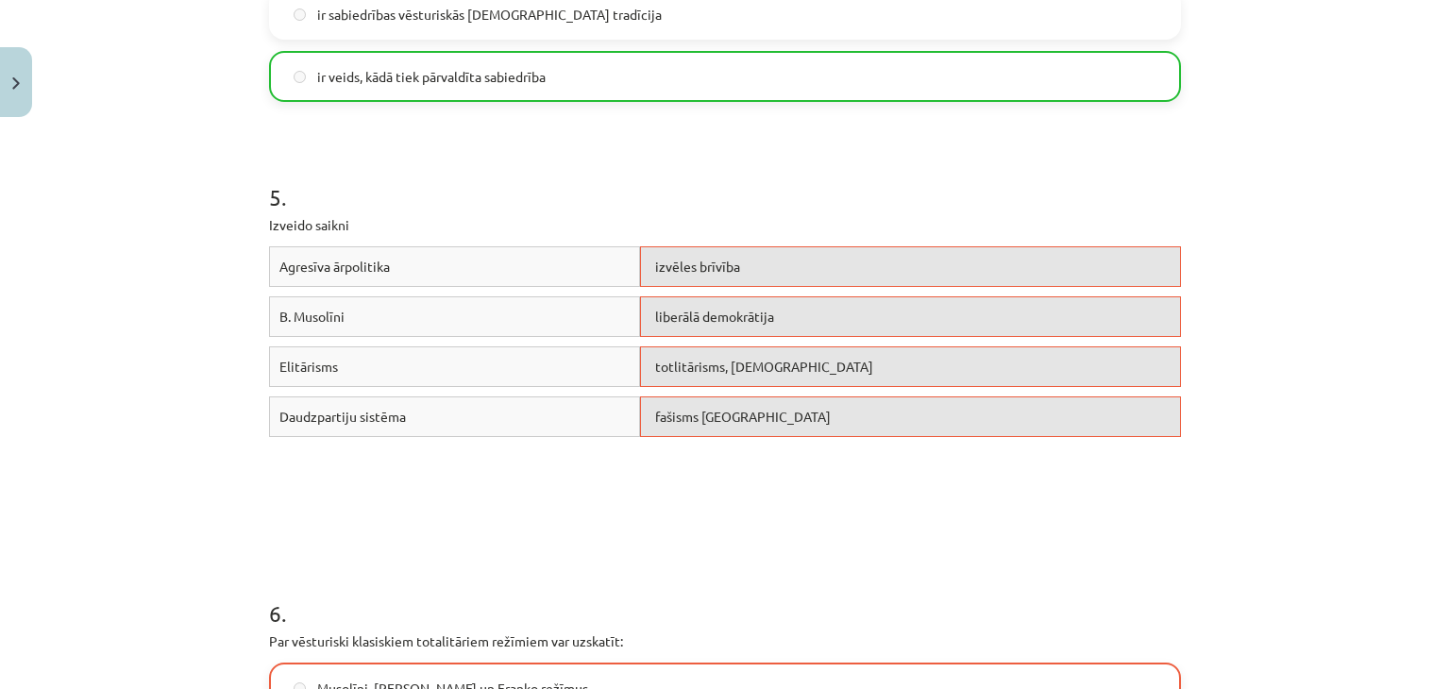
scroll to position [1899, 0]
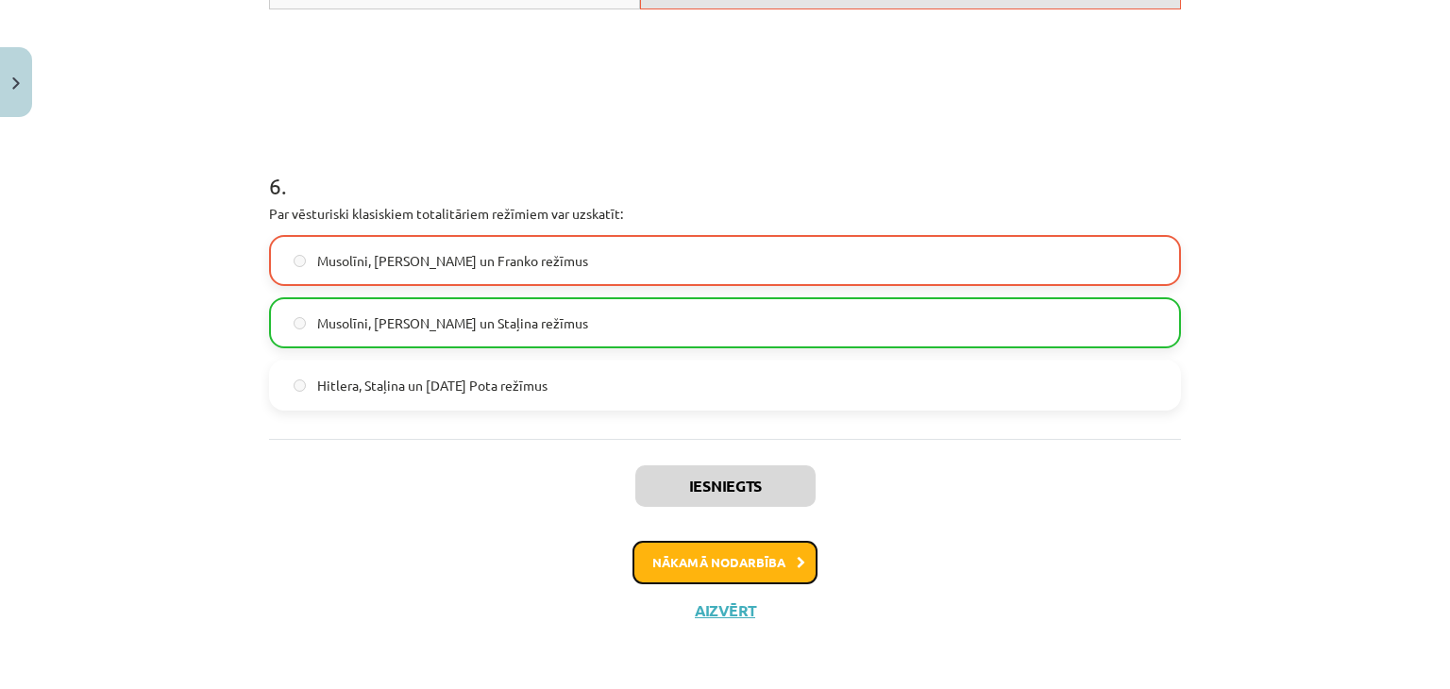
click at [667, 567] on button "Nākamā nodarbība" at bounding box center [725, 562] width 185 height 43
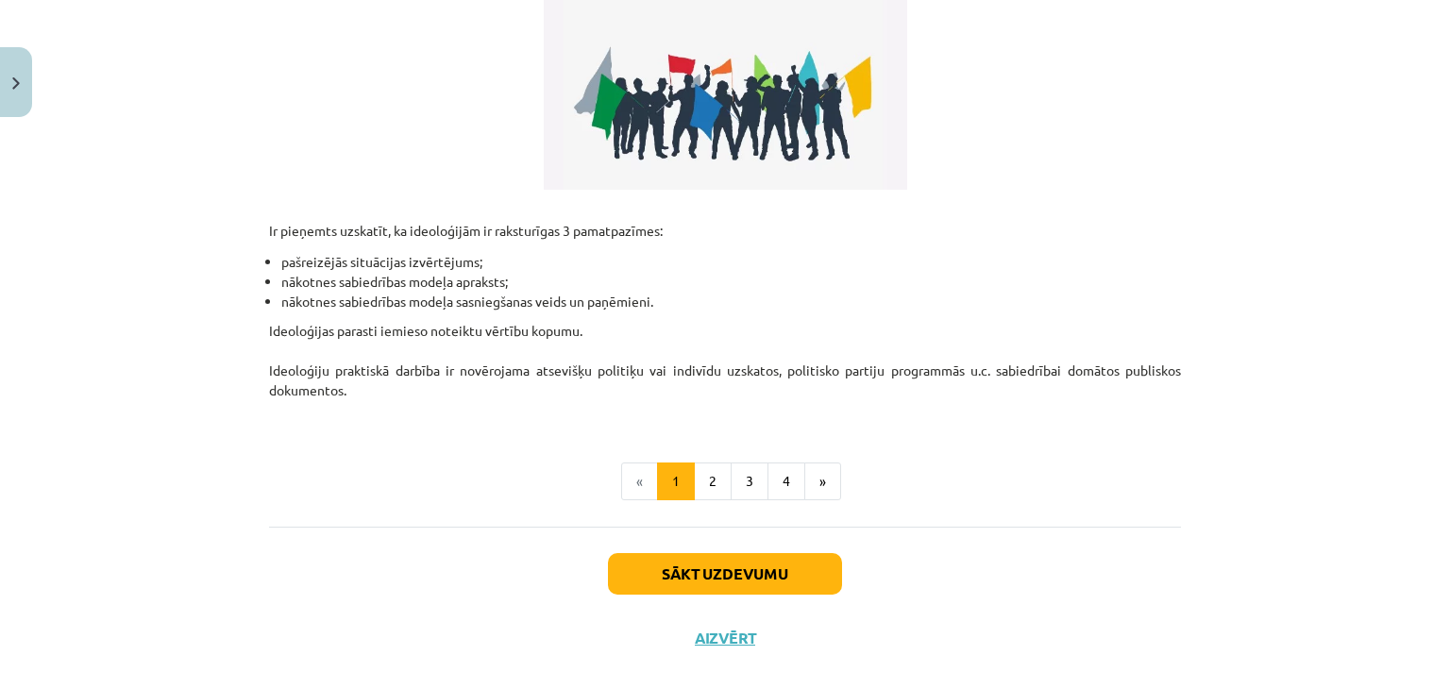
scroll to position [525, 0]
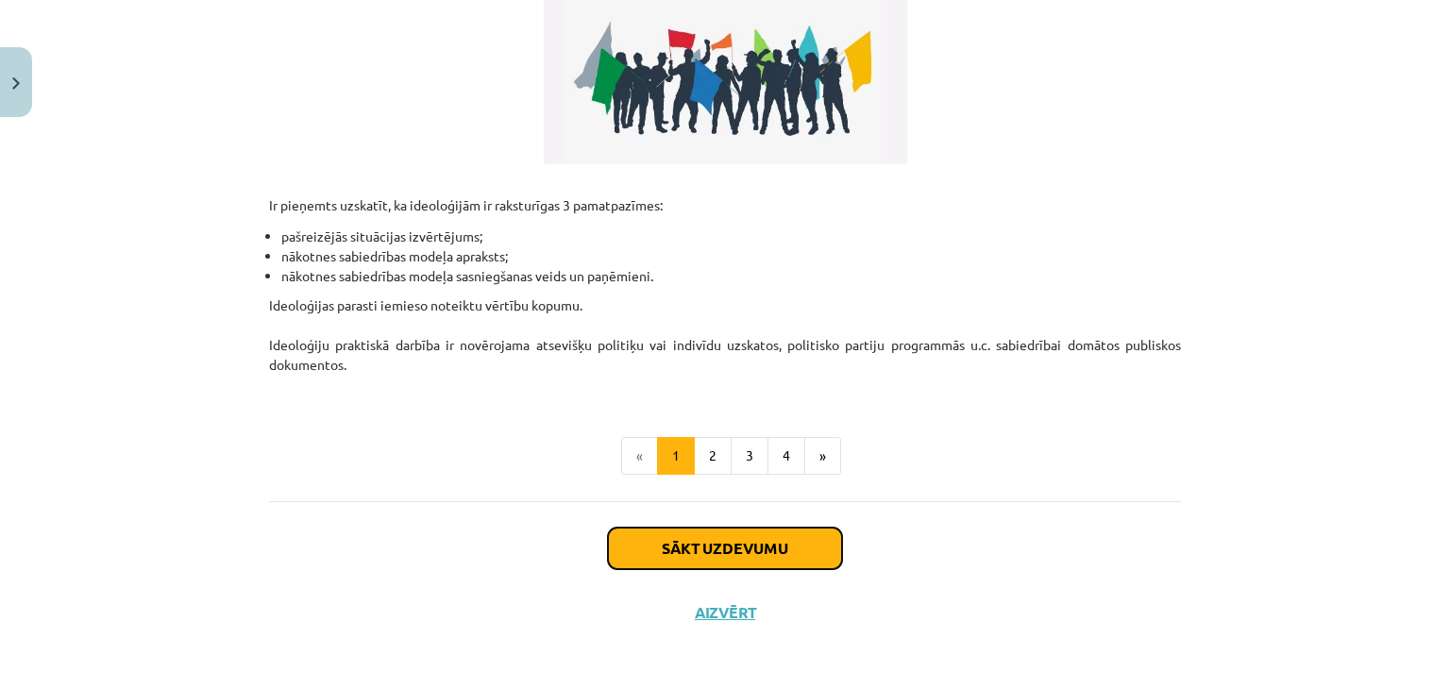
click at [671, 542] on button "Sākt uzdevumu" at bounding box center [725, 549] width 234 height 42
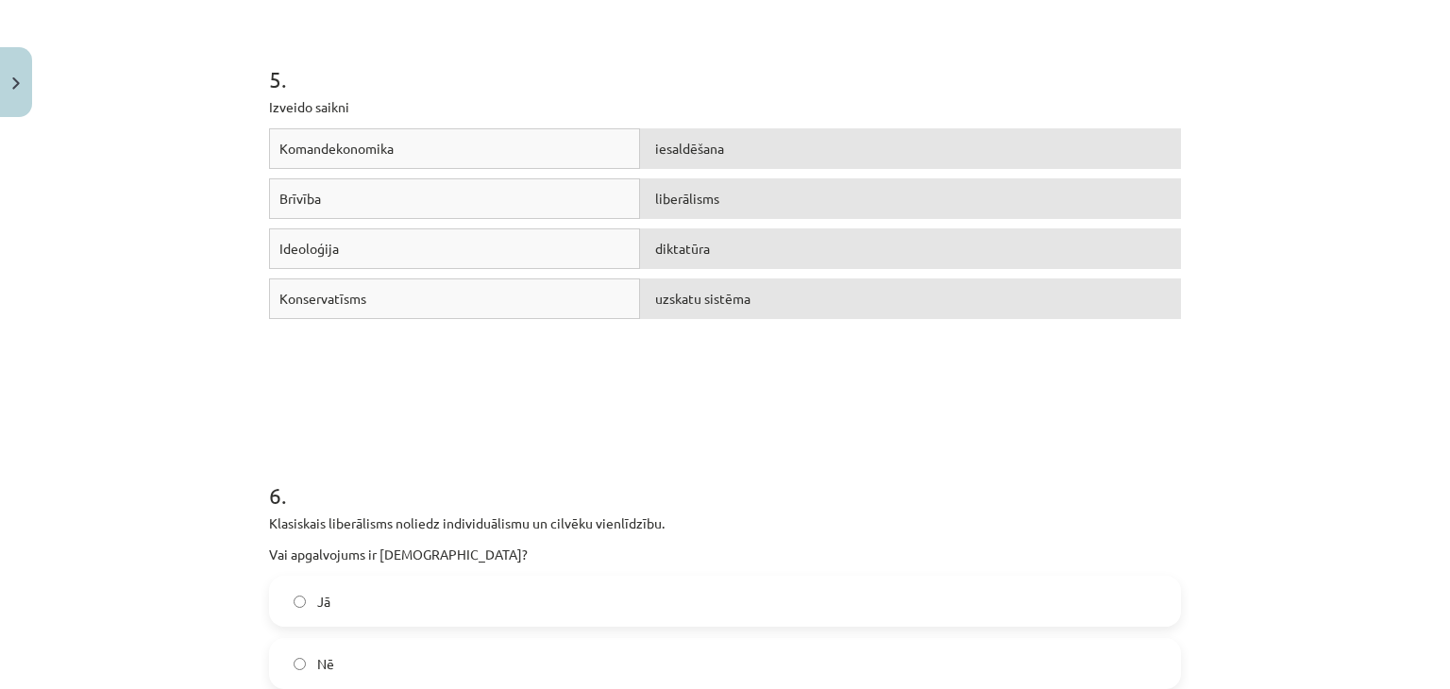
scroll to position [1969, 0]
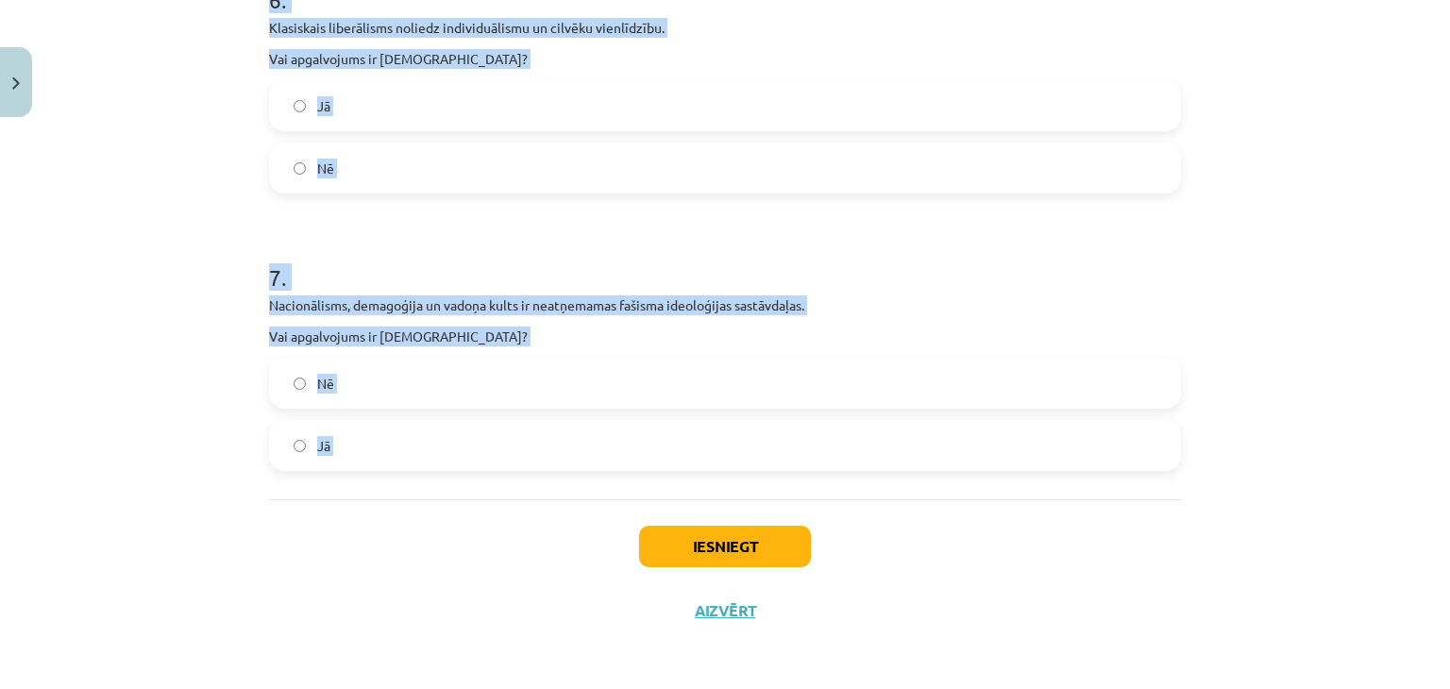
drag, startPoint x: 249, startPoint y: 106, endPoint x: 662, endPoint y: 554, distance: 609.4
click at [662, 554] on div "Mācību tēma: Sociālās zinātnes i - 11. klases 1. ieskaites mācību materiāls #4 …" at bounding box center [725, 344] width 1450 height 689
copy form "1 . Komunistiskā ideoloģija balstās uz K.Marksa, F.Engelsa un V.Ļeņina mācībām.…"
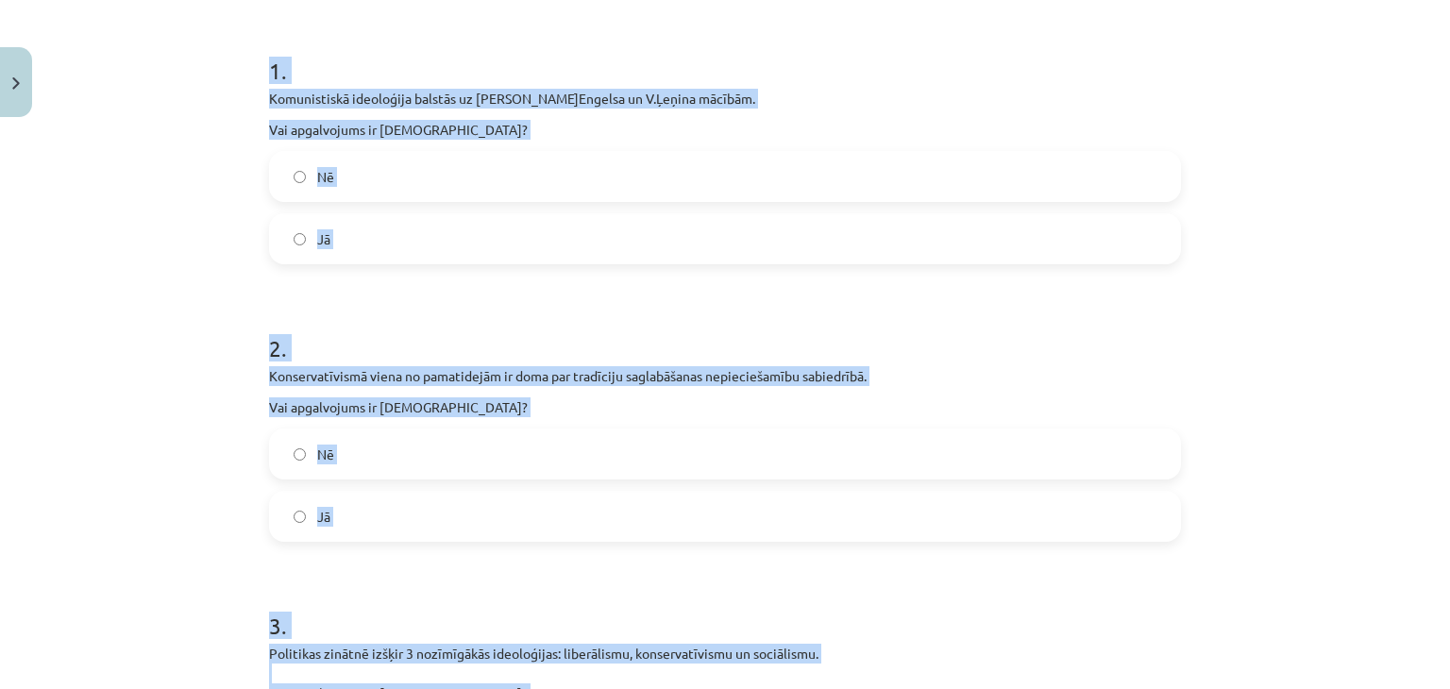
scroll to position [265, 0]
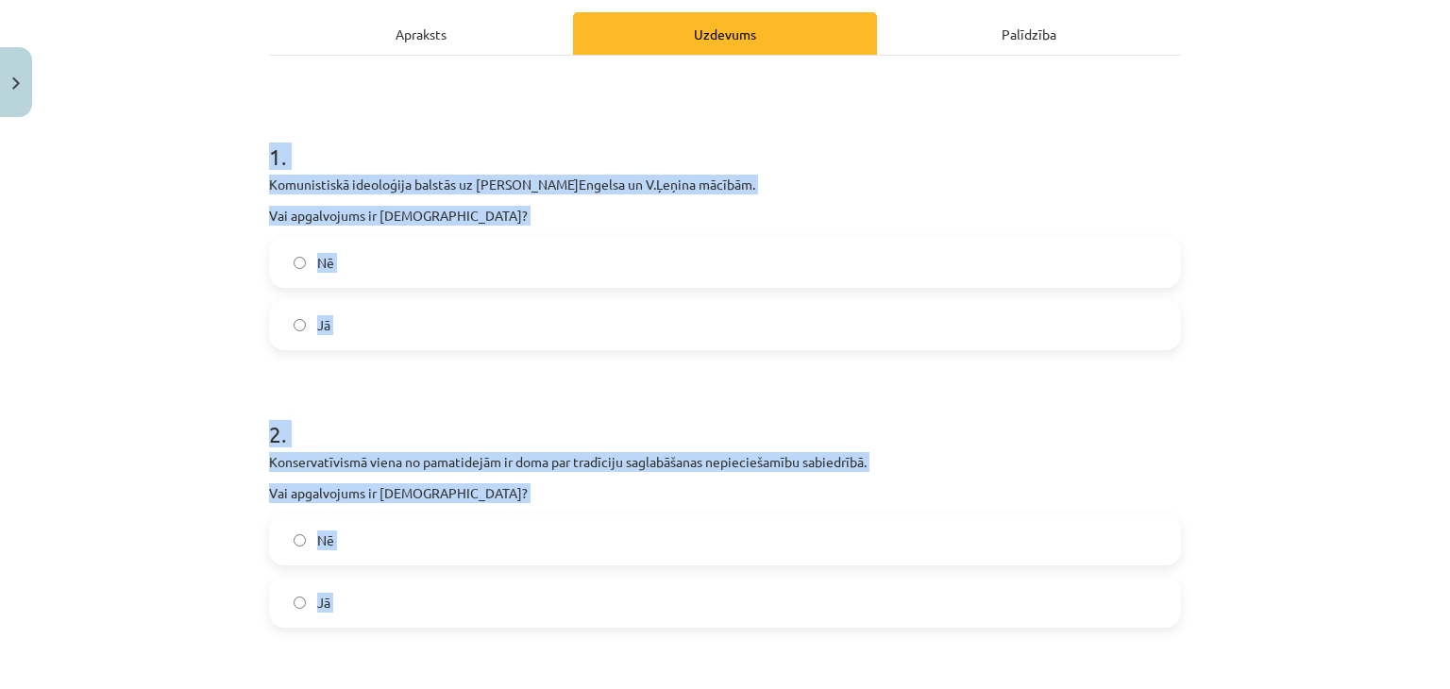
click at [215, 354] on div "Mācību tēma: Sociālās zinātnes i - 11. klases 1. ieskaites mācību materiāls #4 …" at bounding box center [725, 344] width 1450 height 689
click at [280, 601] on label "Jā" at bounding box center [725, 602] width 908 height 47
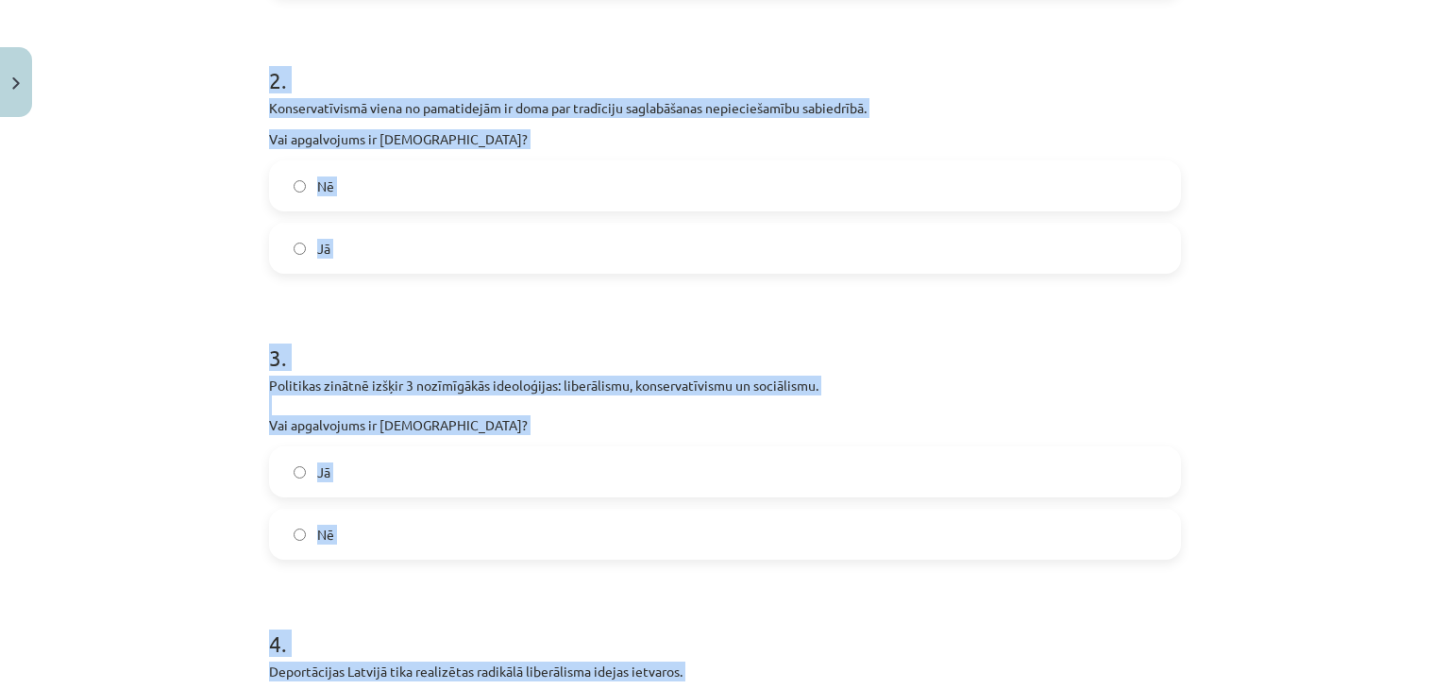
scroll to position [626, 0]
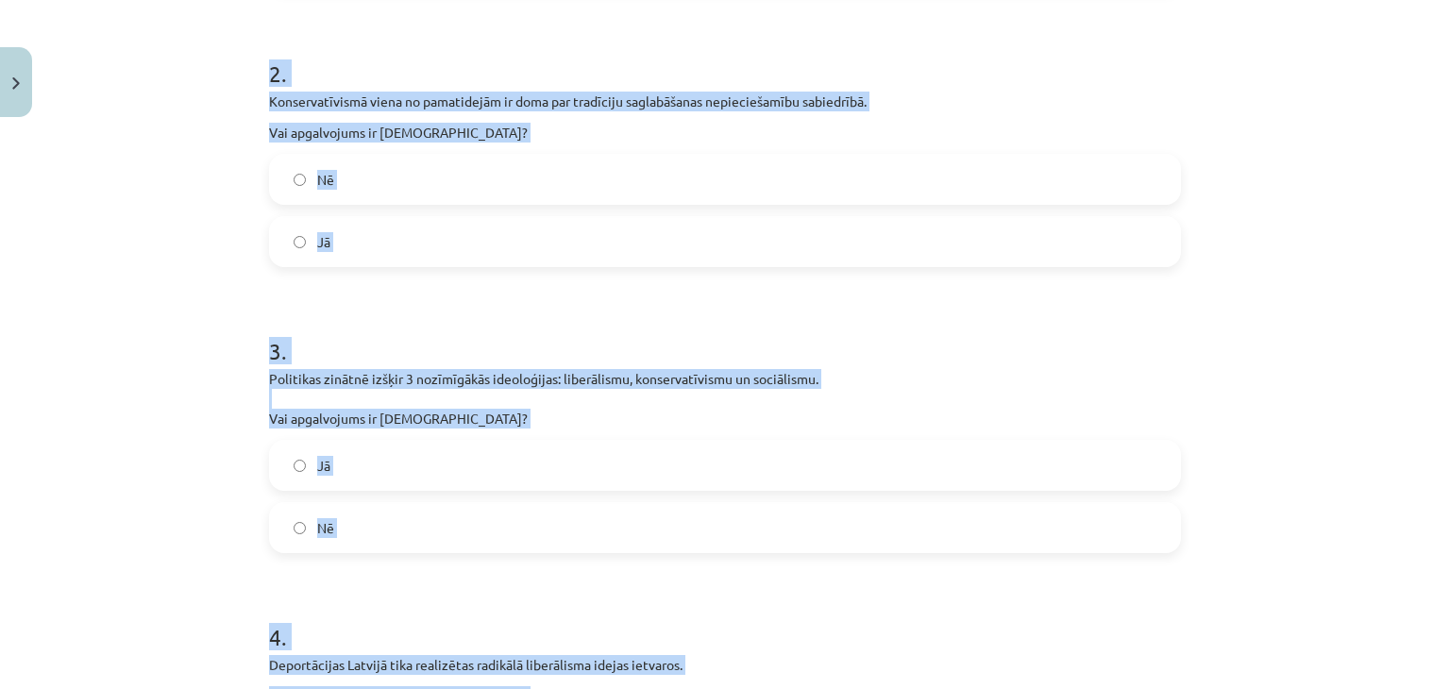
click at [280, 518] on label "Nē" at bounding box center [725, 527] width 908 height 47
click at [155, 473] on div "Mācību tēma: Sociālās zinātnes i - 11. klases 1. ieskaites mācību materiāls #4 …" at bounding box center [725, 344] width 1450 height 689
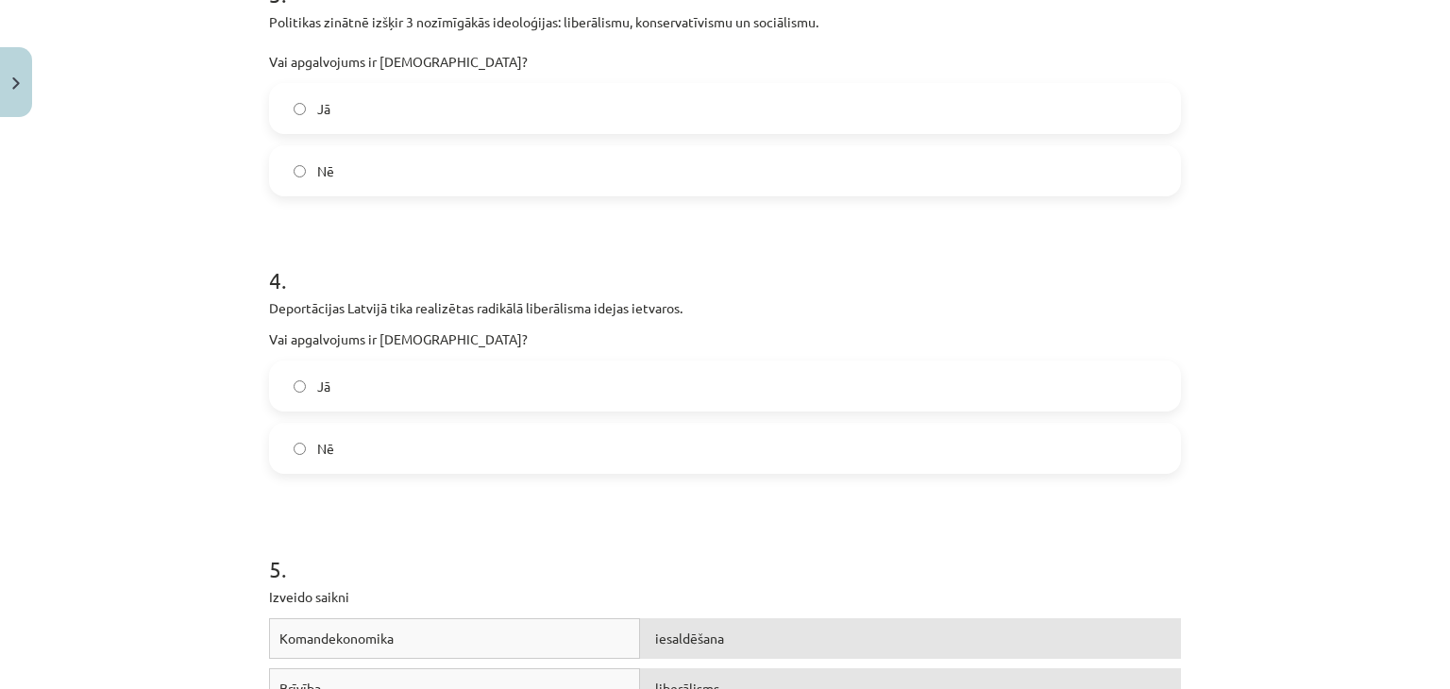
scroll to position [990, 0]
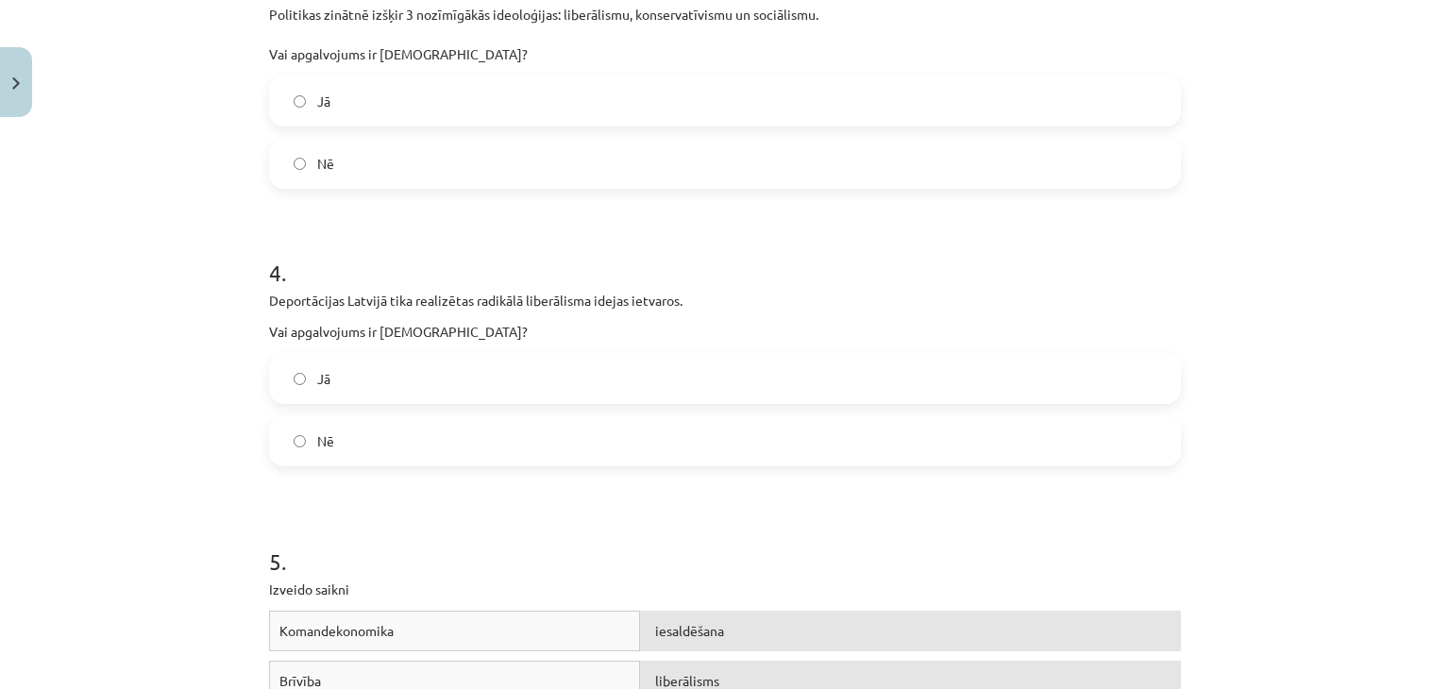
click at [302, 432] on label "Nē" at bounding box center [725, 440] width 908 height 47
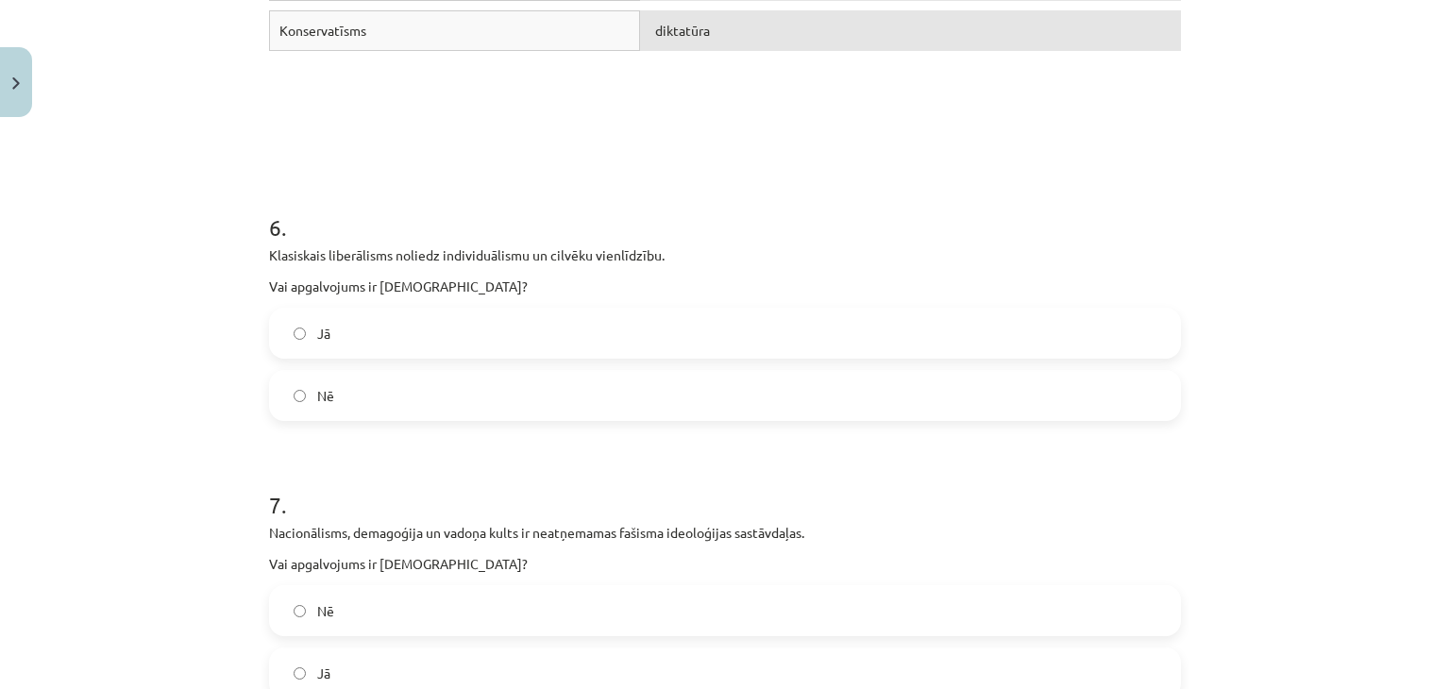
scroll to position [1746, 0]
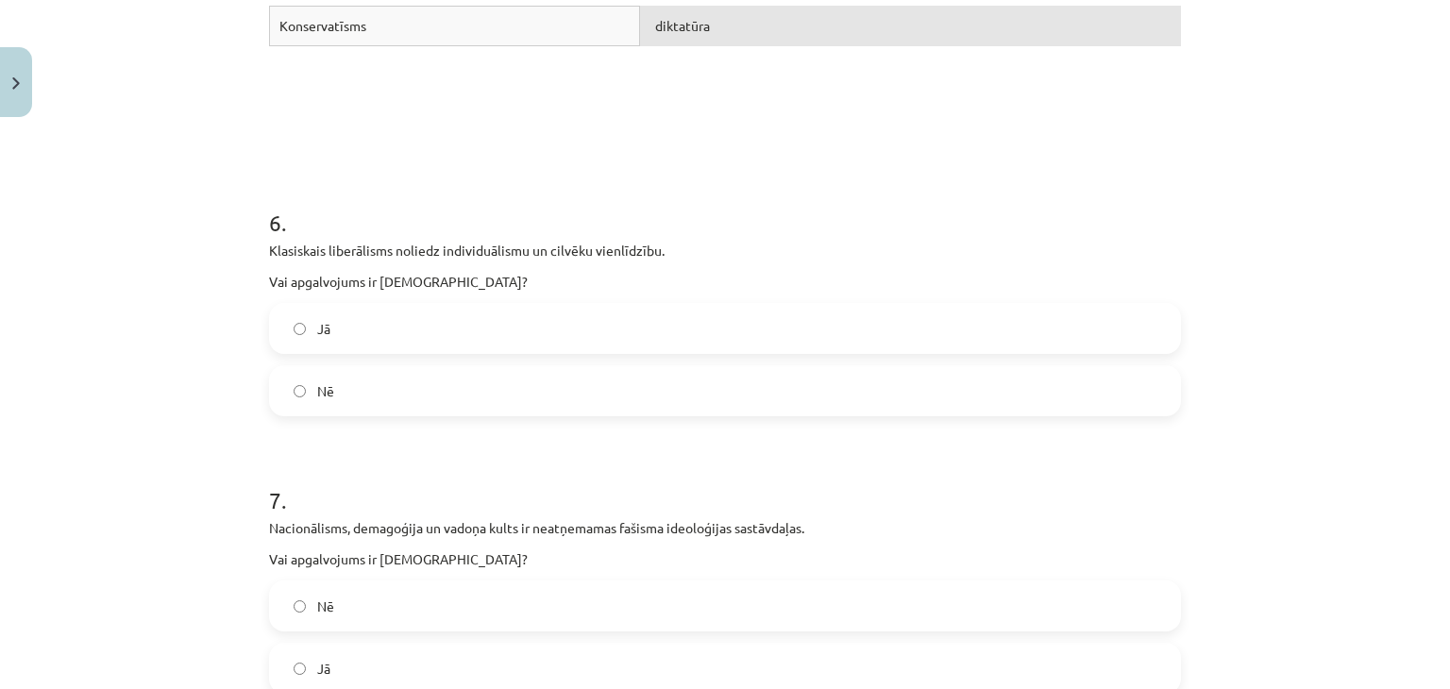
click at [370, 390] on label "Nē" at bounding box center [725, 390] width 908 height 47
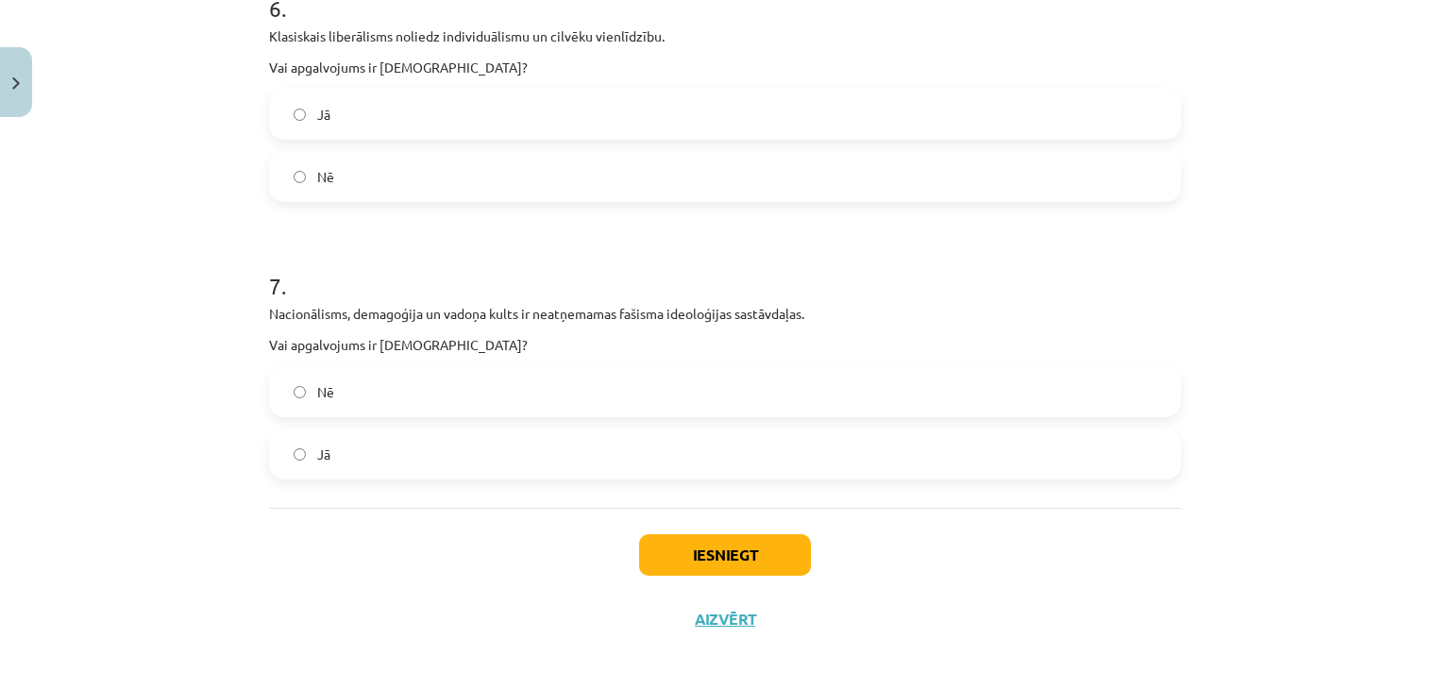
scroll to position [1969, 0]
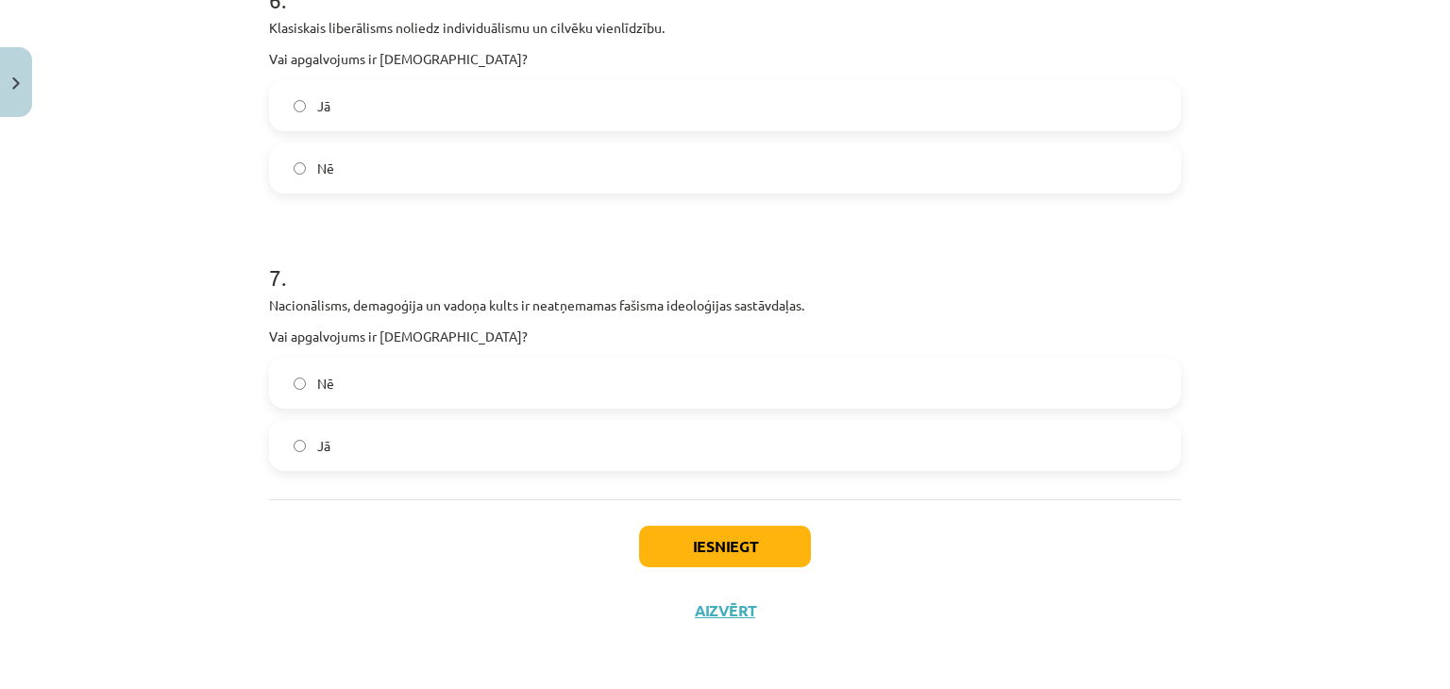
click at [364, 432] on label "Jā" at bounding box center [725, 445] width 908 height 47
click at [642, 529] on button "Iesniegt" at bounding box center [725, 547] width 172 height 42
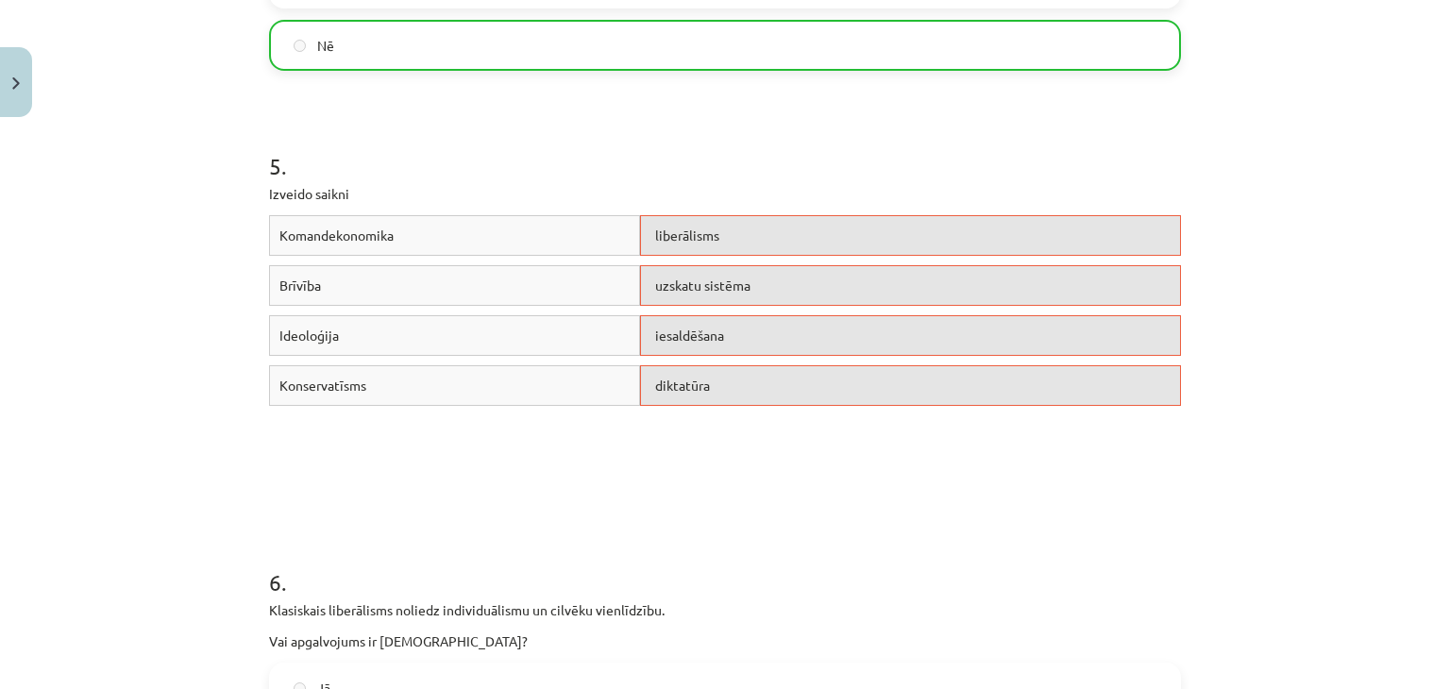
scroll to position [2028, 0]
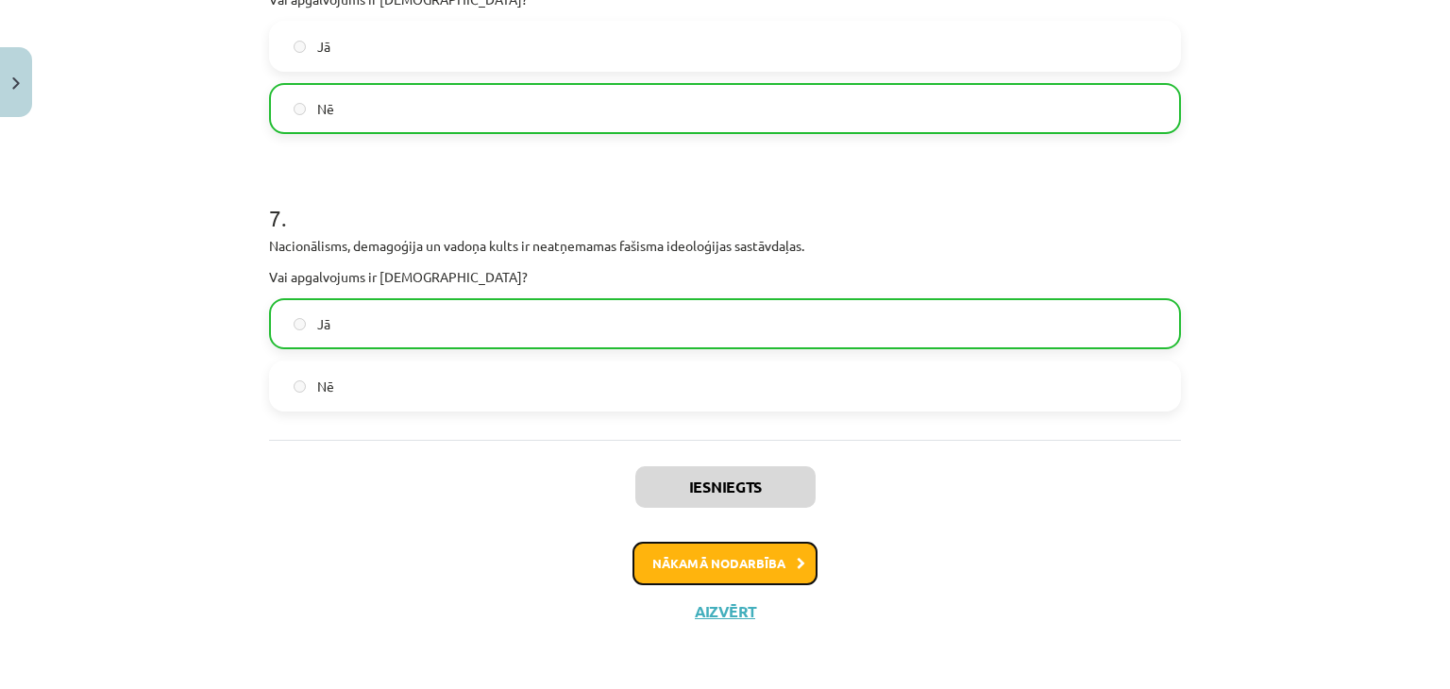
click at [681, 567] on button "Nākamā nodarbība" at bounding box center [725, 563] width 185 height 43
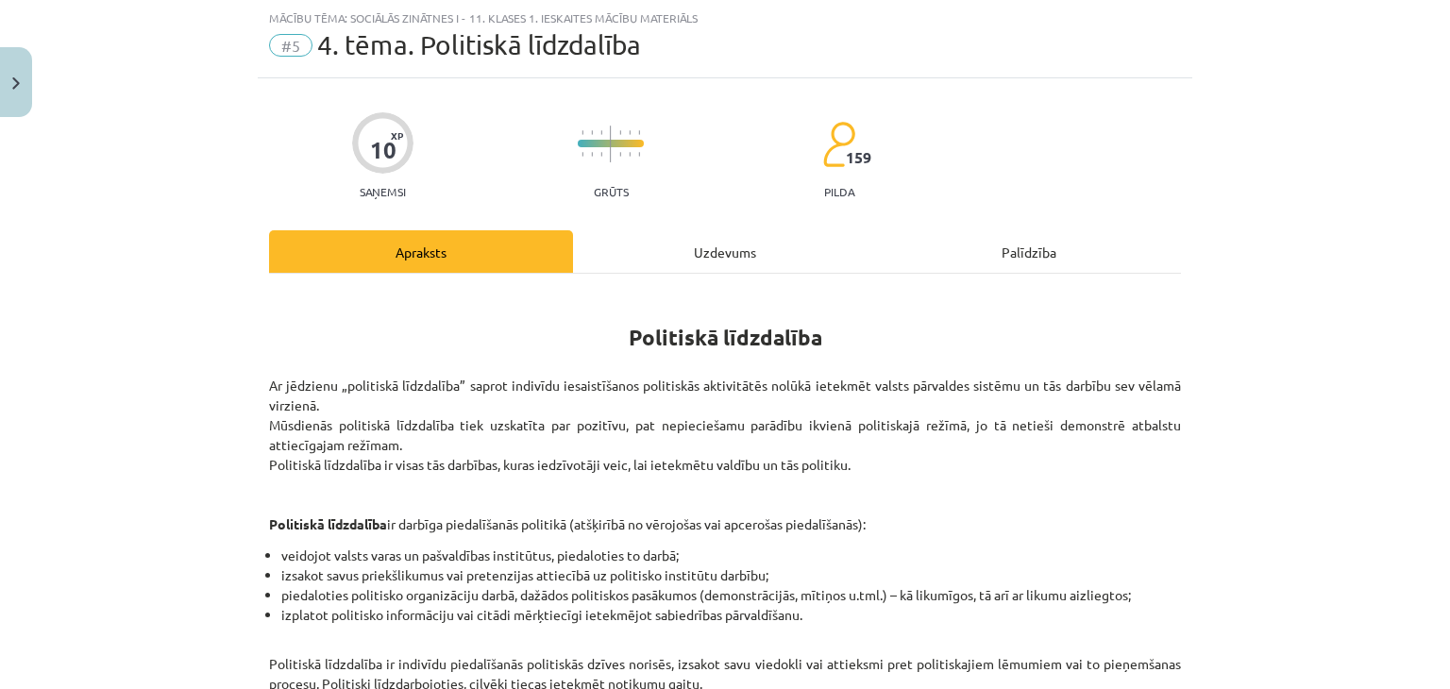
scroll to position [446, 0]
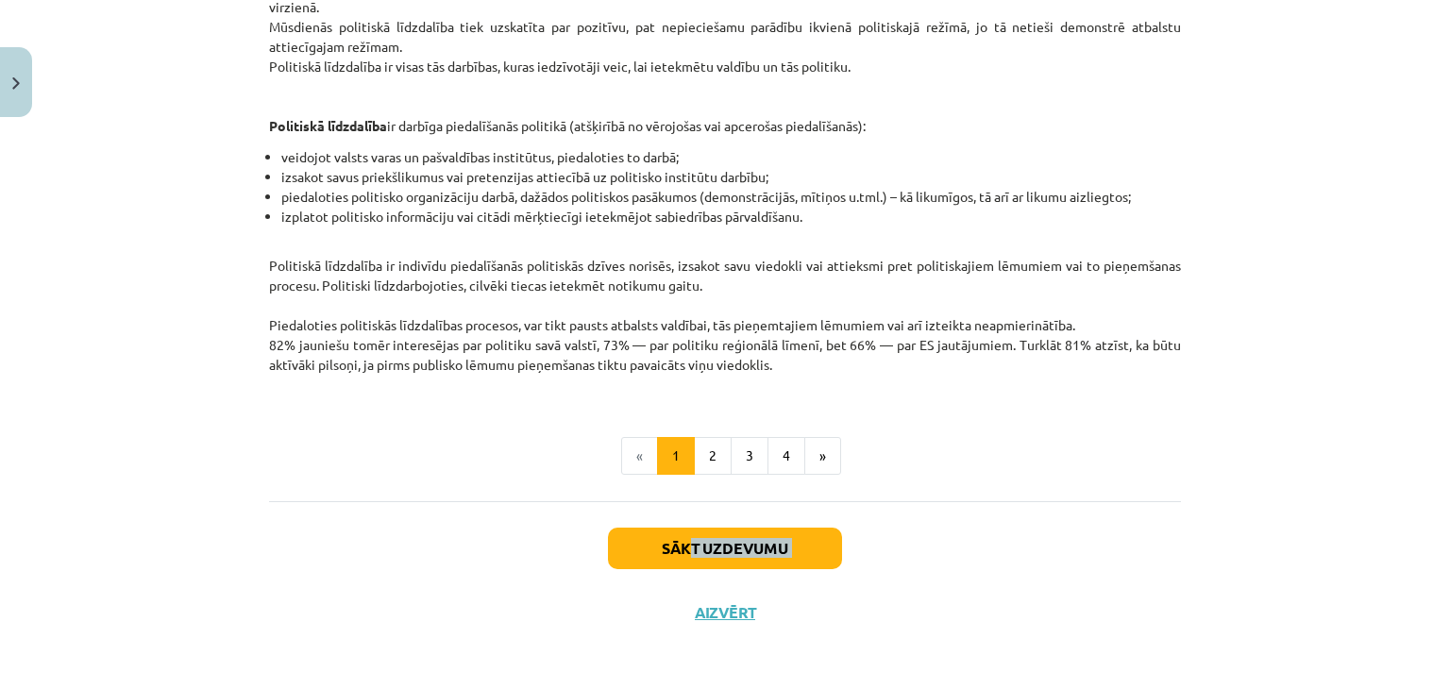
click at [687, 558] on div "Sākt uzdevumu Aizvērt" at bounding box center [725, 567] width 912 height 132
click at [654, 549] on button "Sākt uzdevumu" at bounding box center [725, 549] width 234 height 42
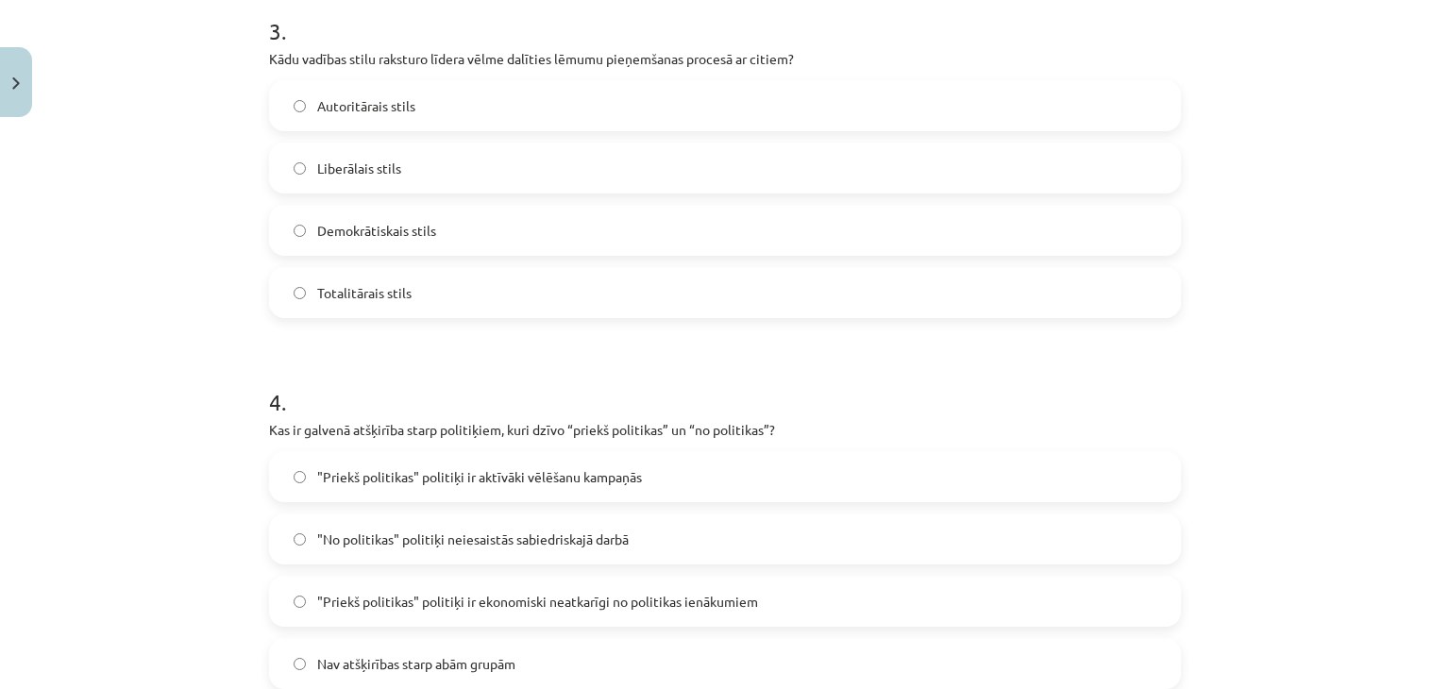
scroll to position [1722, 0]
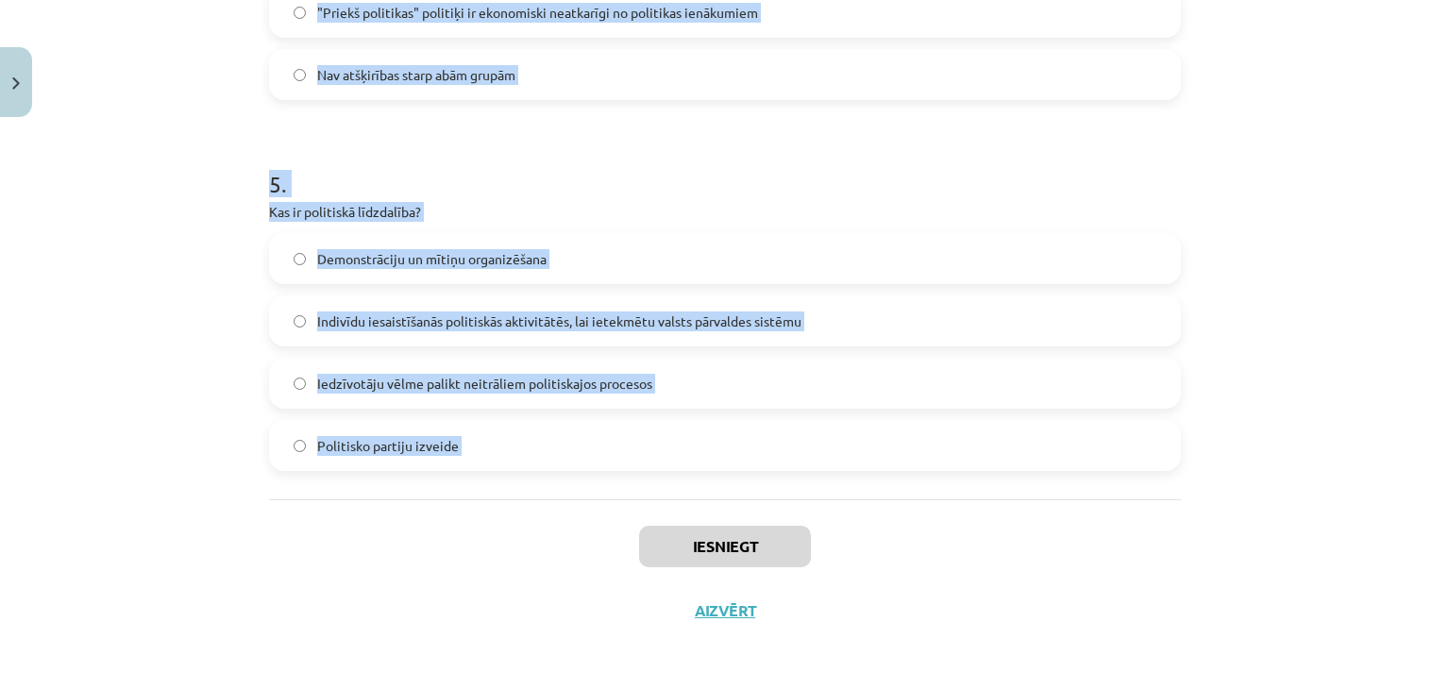
drag, startPoint x: 243, startPoint y: 84, endPoint x: 642, endPoint y: 500, distance: 577.0
click at [642, 500] on div "Mācību tēma: Sociālās zinātnes i - 11. klases 1. ieskaites mācību materiāls #5 …" at bounding box center [725, 344] width 1450 height 689
copy form "1 . Kāds ir viens no nekonvencionālās politiskās līdzdalības piemēriem? Darbība…"
click at [352, 168] on h1 "5 ." at bounding box center [725, 167] width 912 height 59
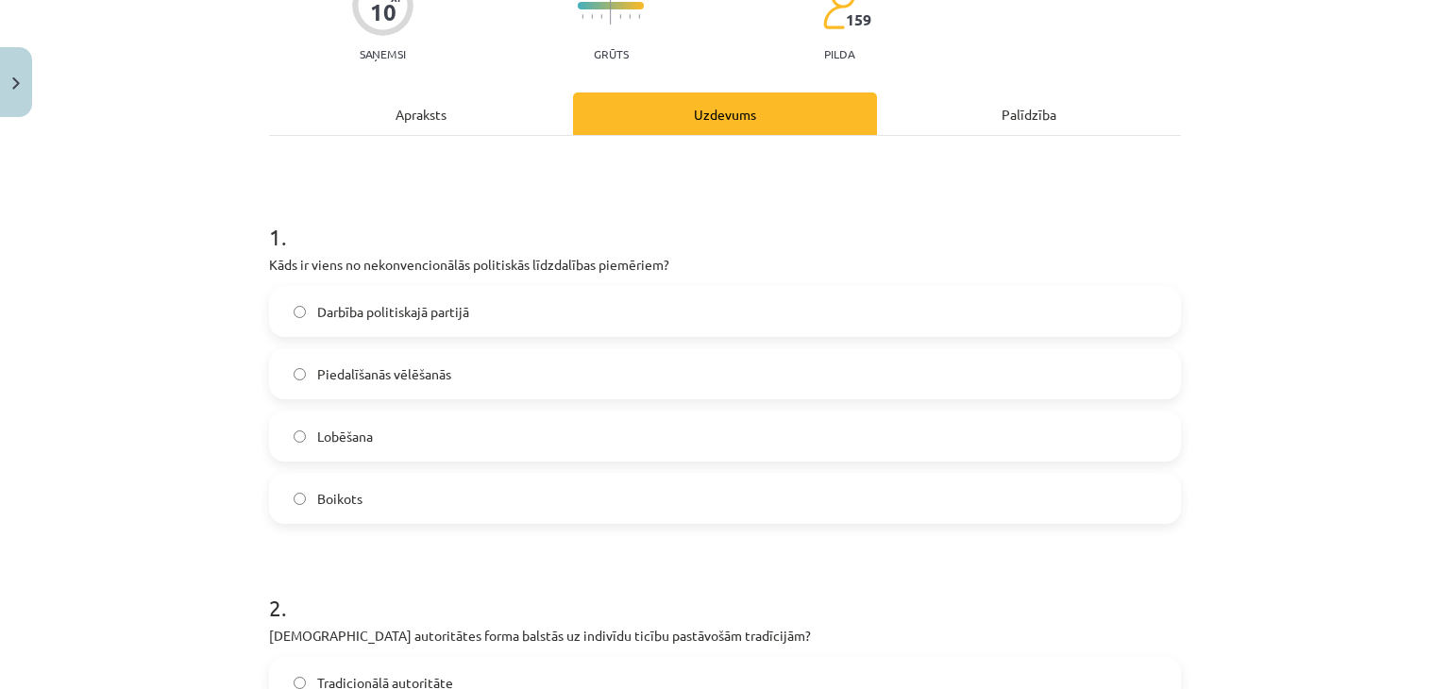
scroll to position [0, 0]
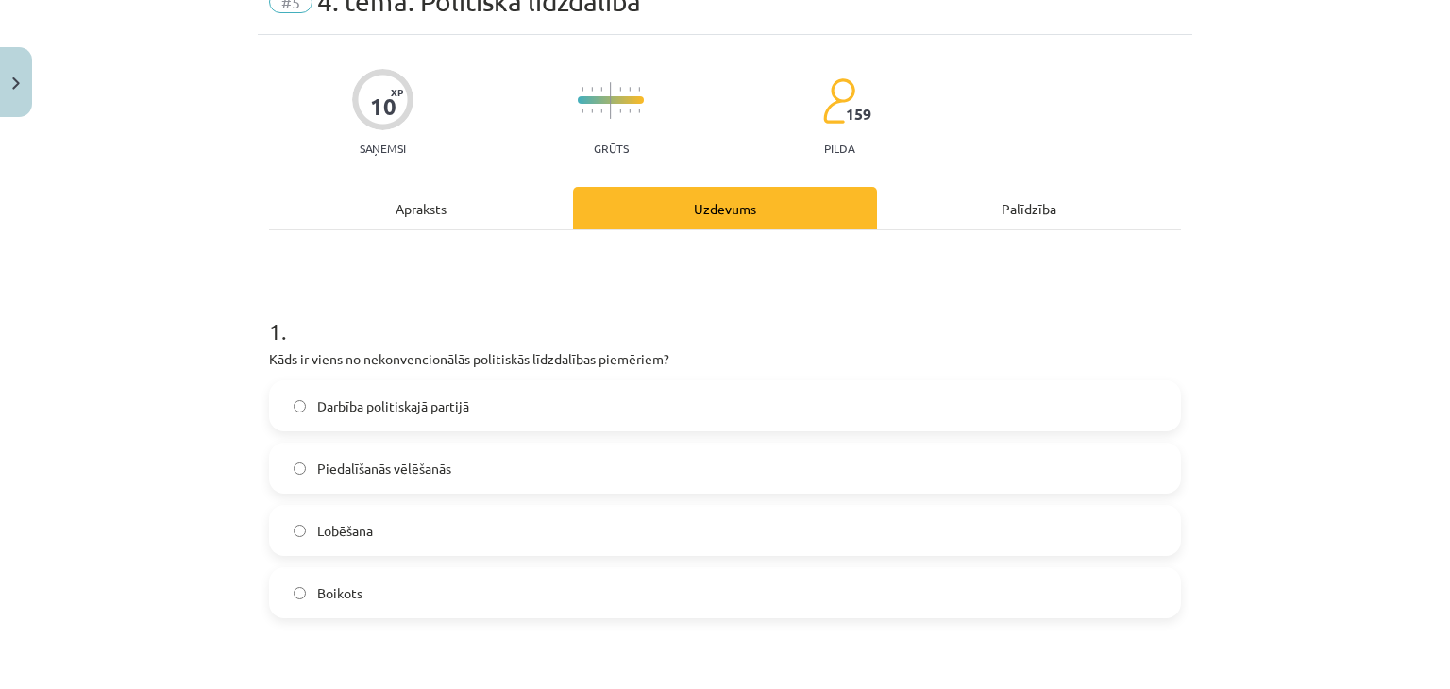
click at [335, 586] on span "Boikots" at bounding box center [339, 594] width 45 height 20
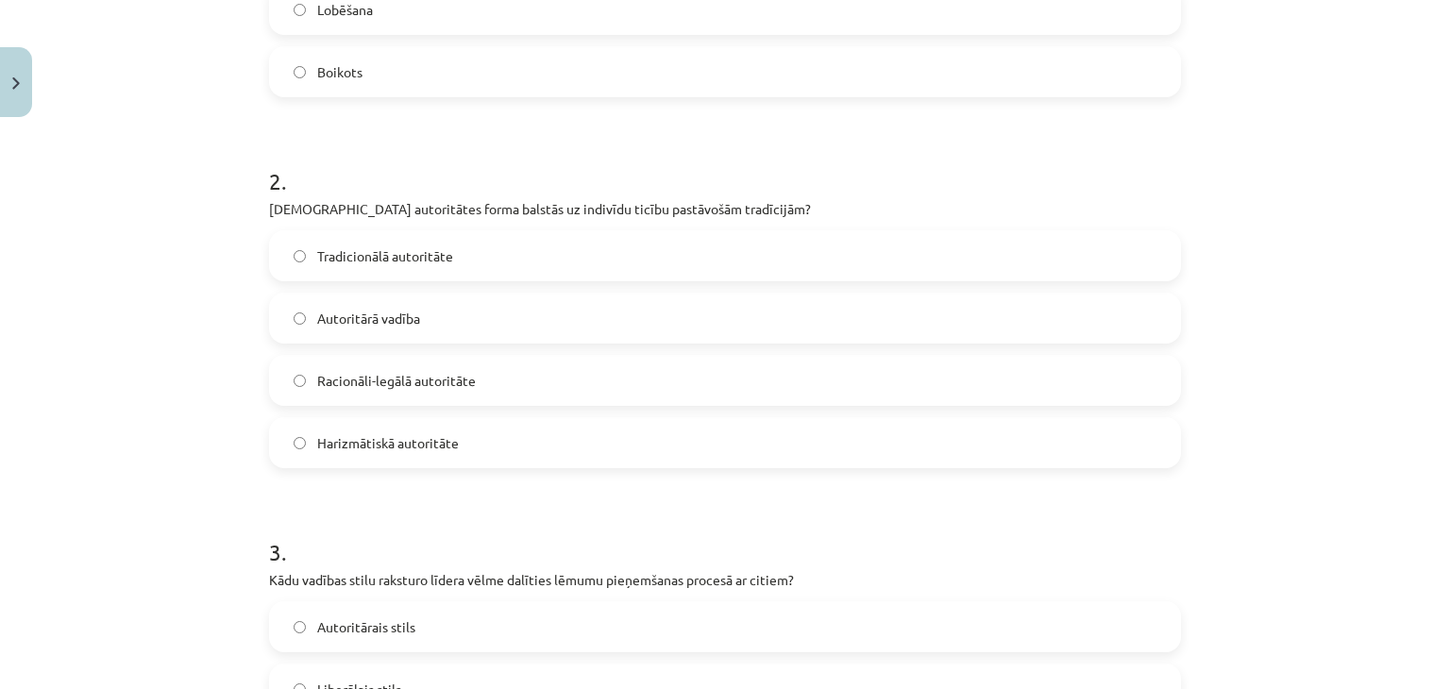
scroll to position [615, 0]
click at [366, 245] on span "Tradicionālā autoritāte" at bounding box center [385, 254] width 136 height 20
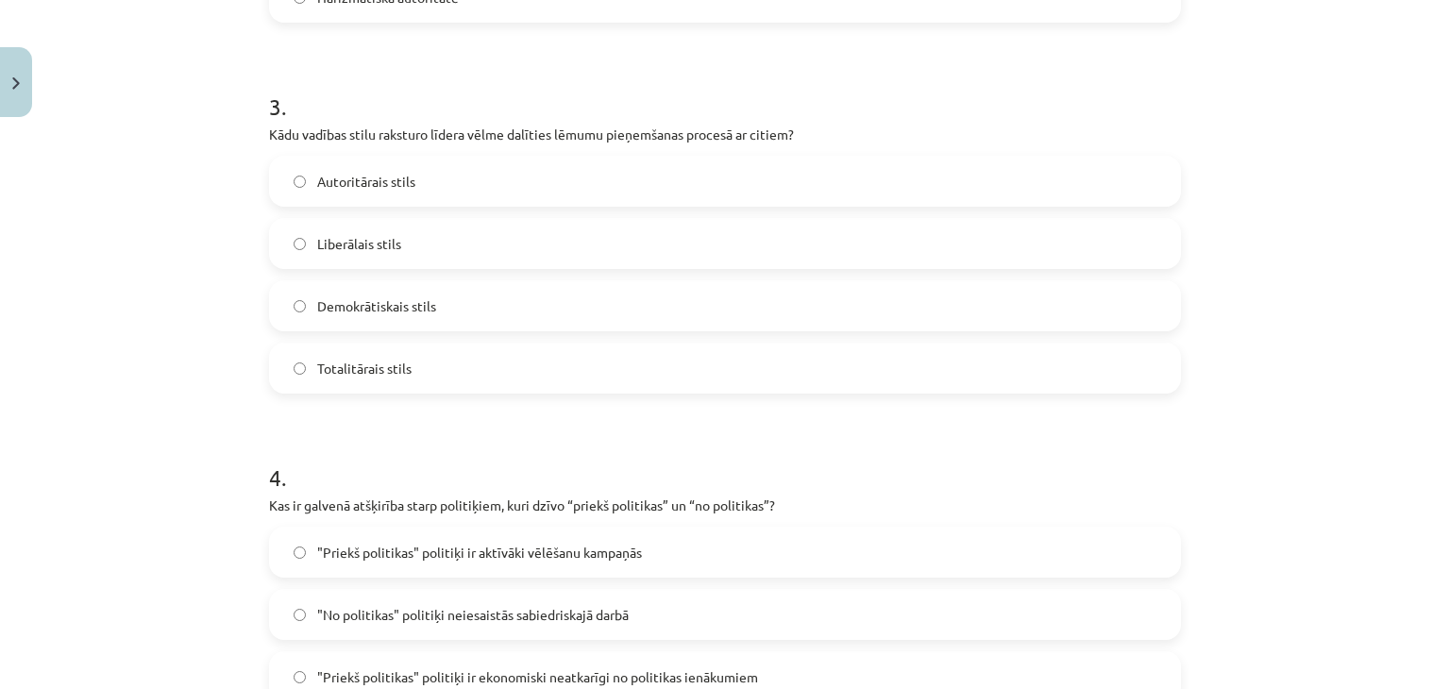
scroll to position [1067, 0]
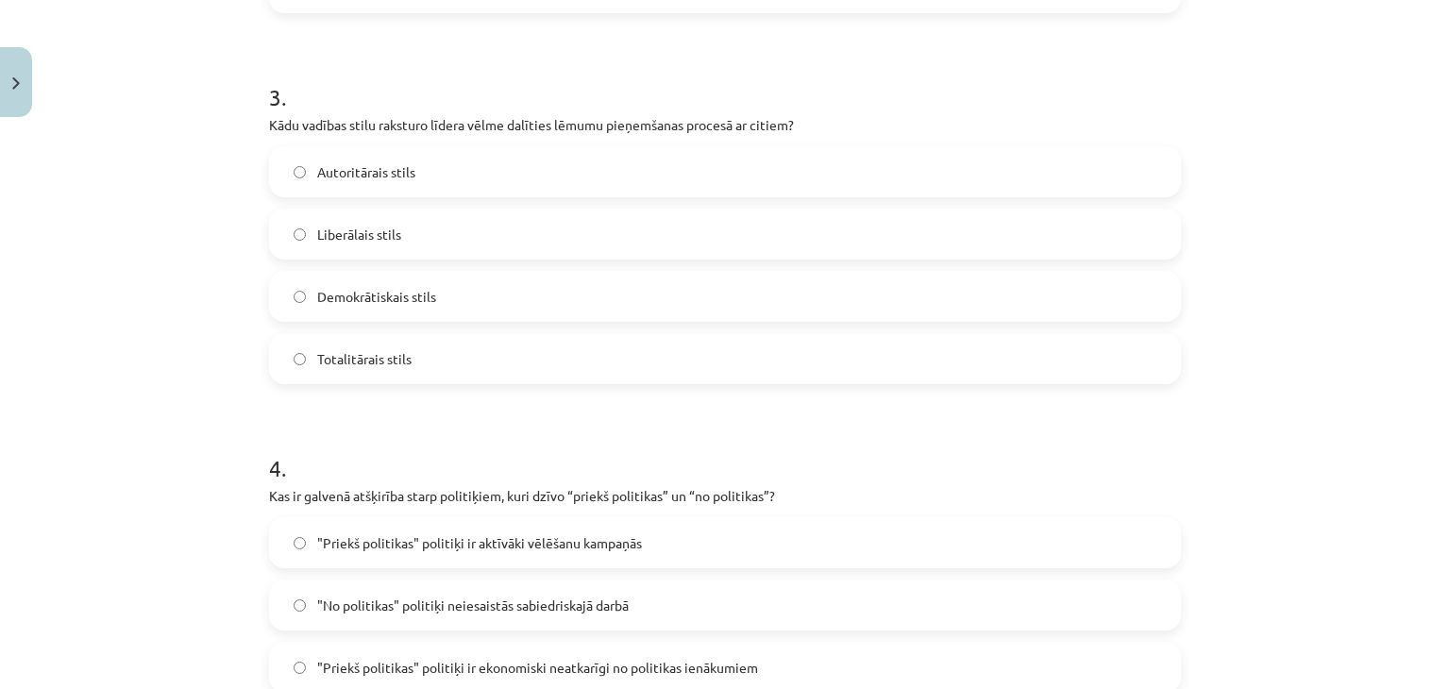
click at [329, 307] on label "Demokrātiskais stils" at bounding box center [725, 296] width 908 height 47
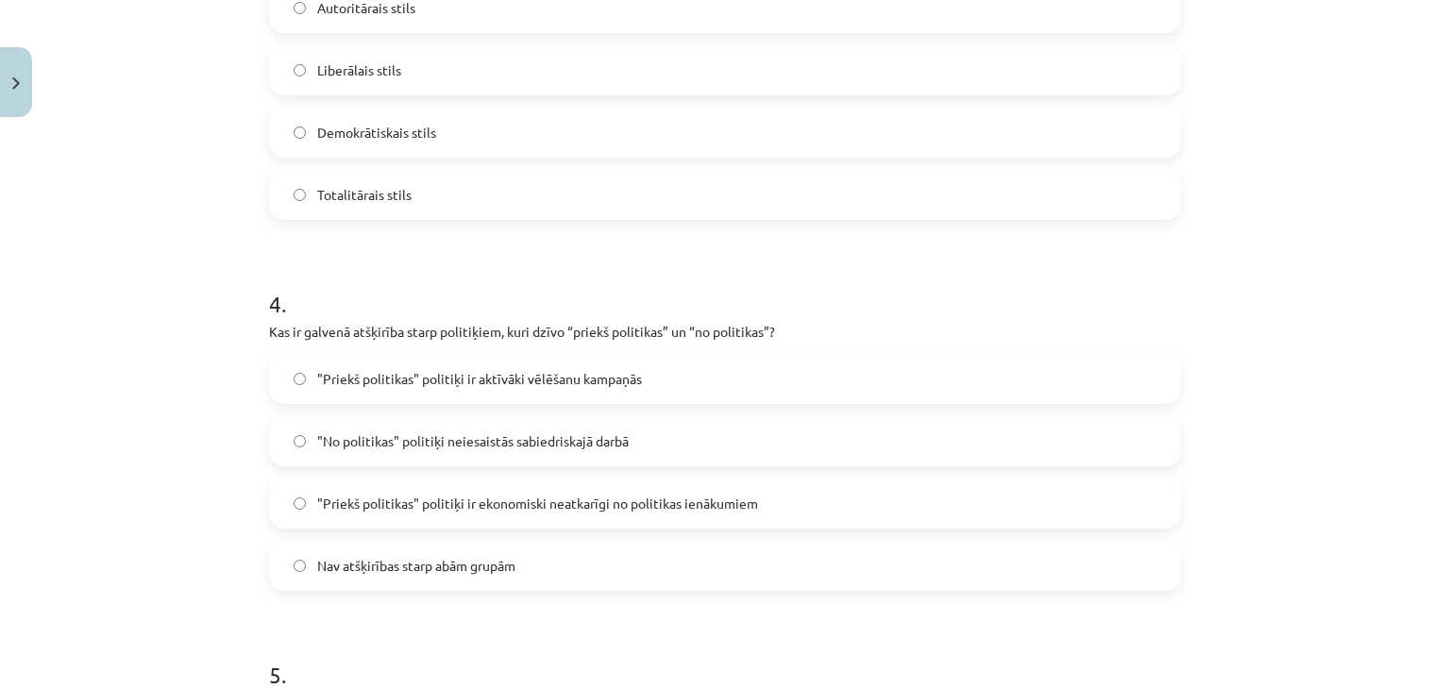
scroll to position [1258, 0]
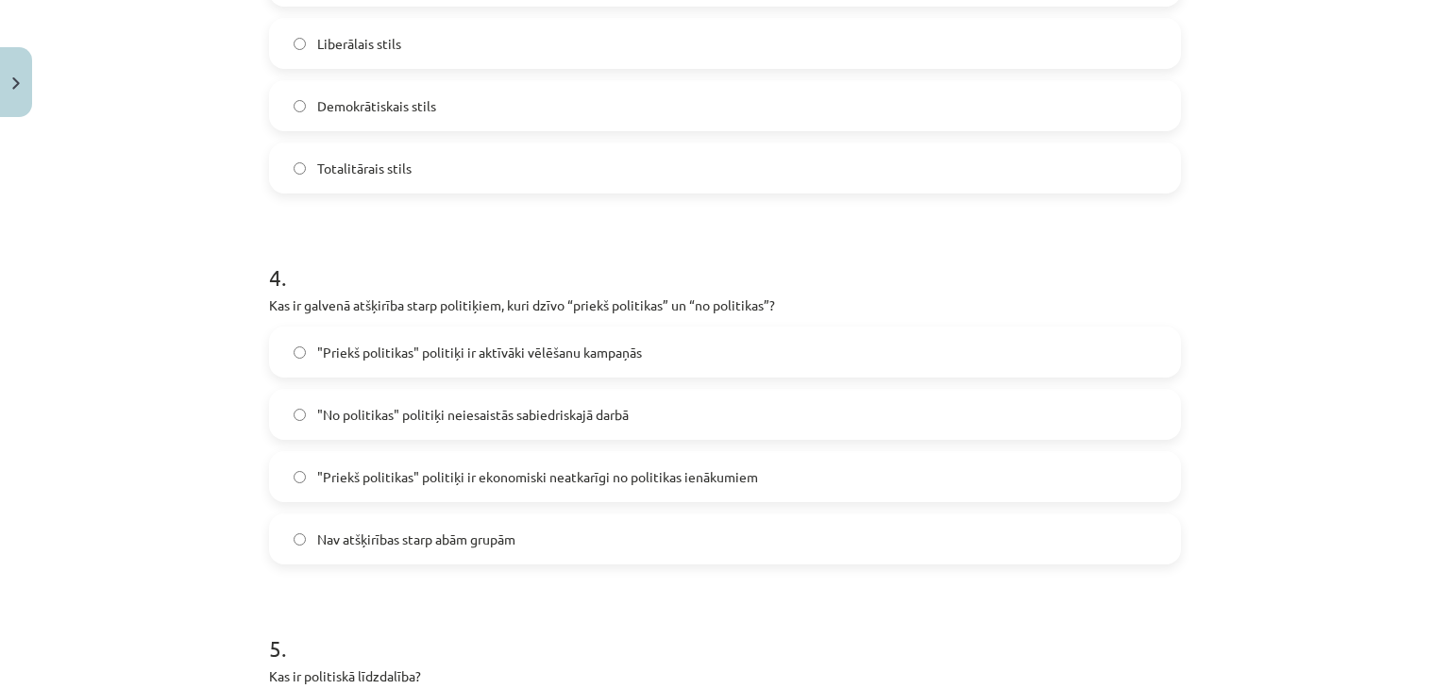
click at [385, 476] on span ""Priekš politikas" politiķi ir ekonomiski neatkarīgi no politikas ienākumiem" at bounding box center [537, 477] width 441 height 20
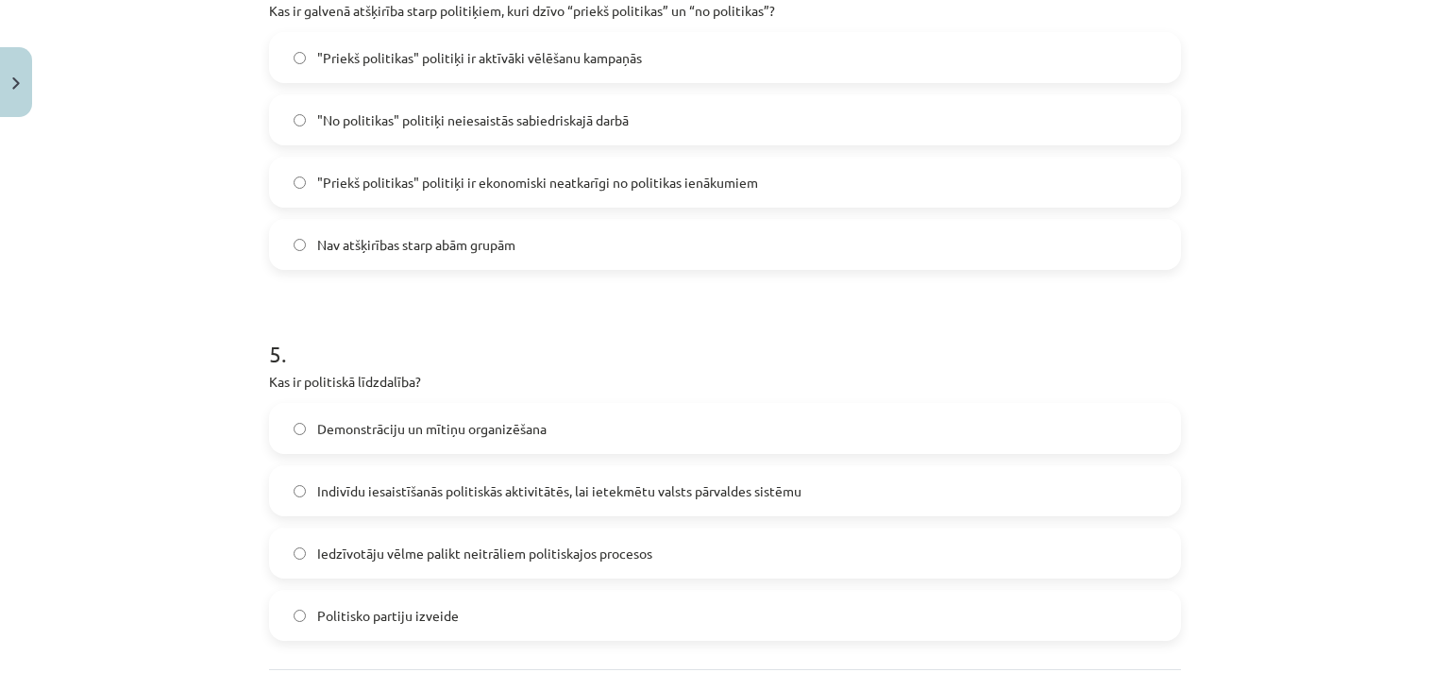
scroll to position [1564, 0]
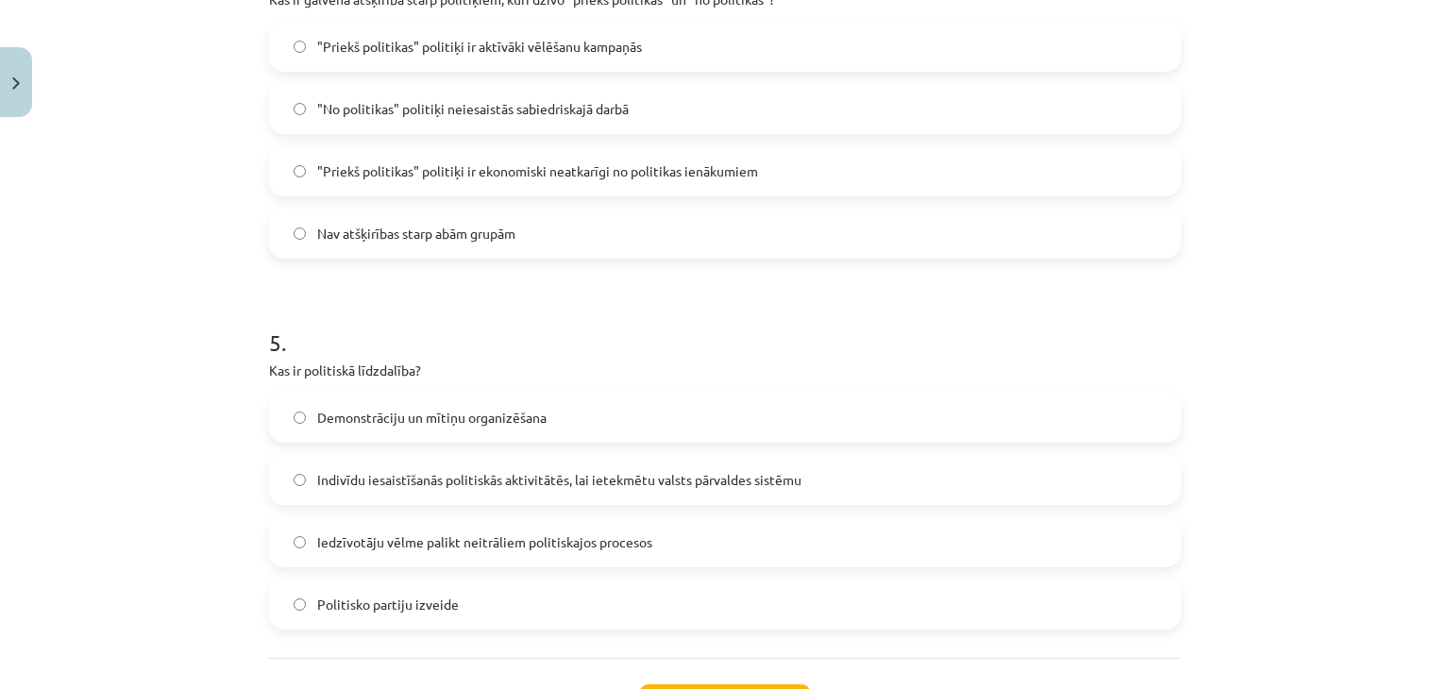
click at [332, 502] on div "Demonstrāciju un mītiņu organizēšana Indivīdu iesaistīšanās politiskās aktivitā…" at bounding box center [725, 511] width 912 height 238
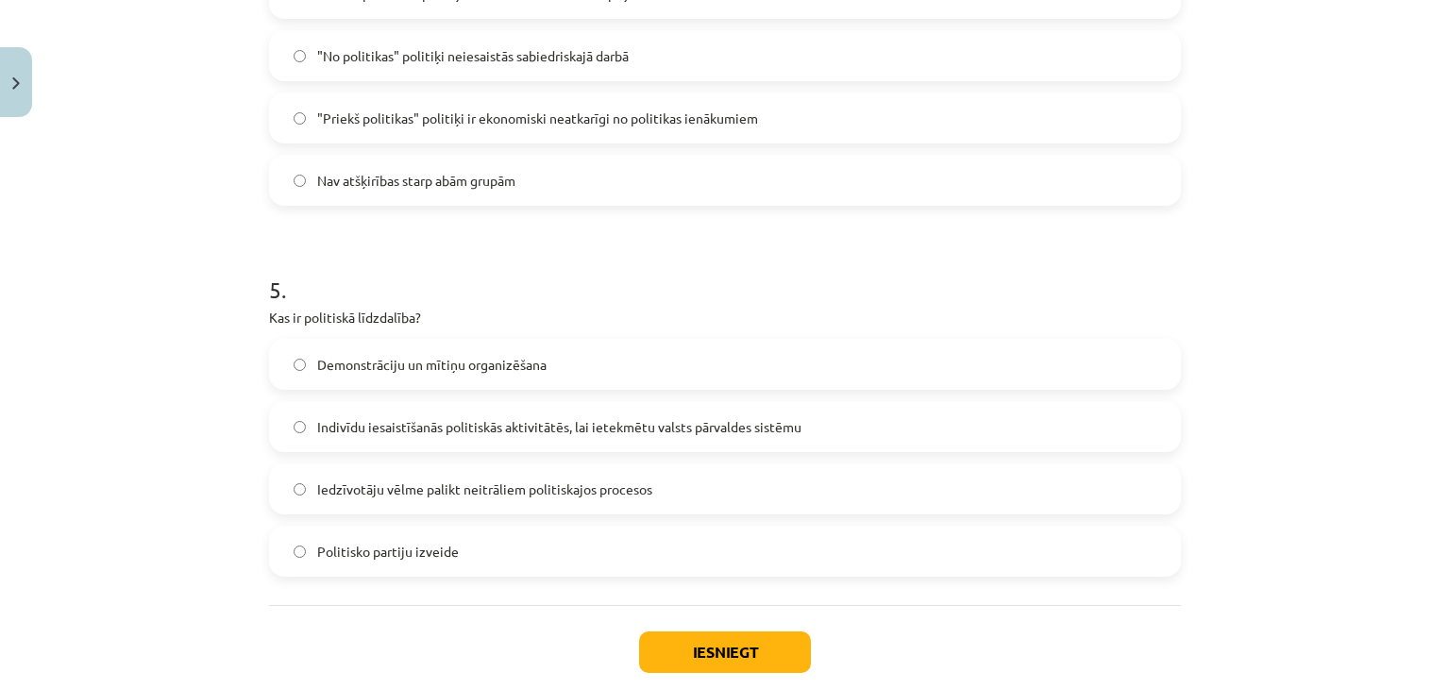
scroll to position [1626, 0]
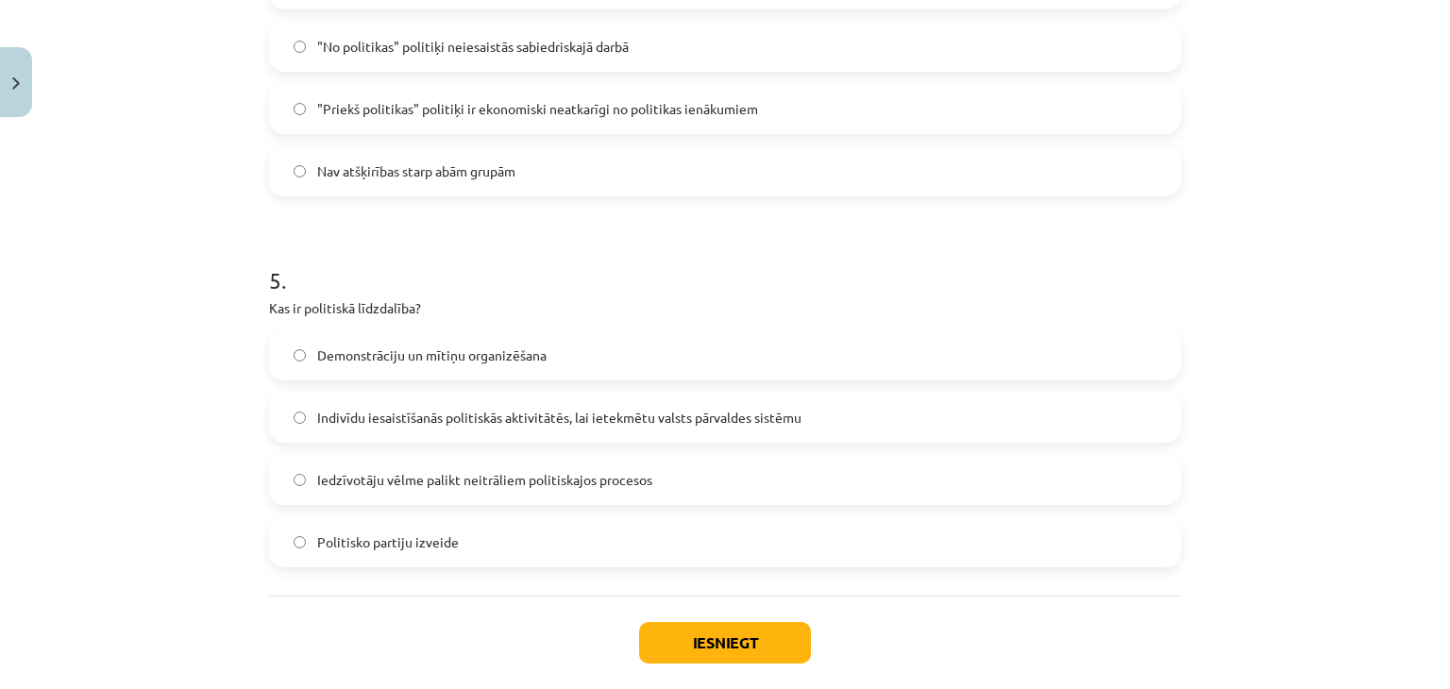
click at [371, 420] on span "Indivīdu iesaistīšanās politiskās aktivitātēs, lai ietekmētu valsts pārvaldes s…" at bounding box center [559, 418] width 484 height 20
click at [696, 638] on button "Iesniegt" at bounding box center [725, 643] width 172 height 42
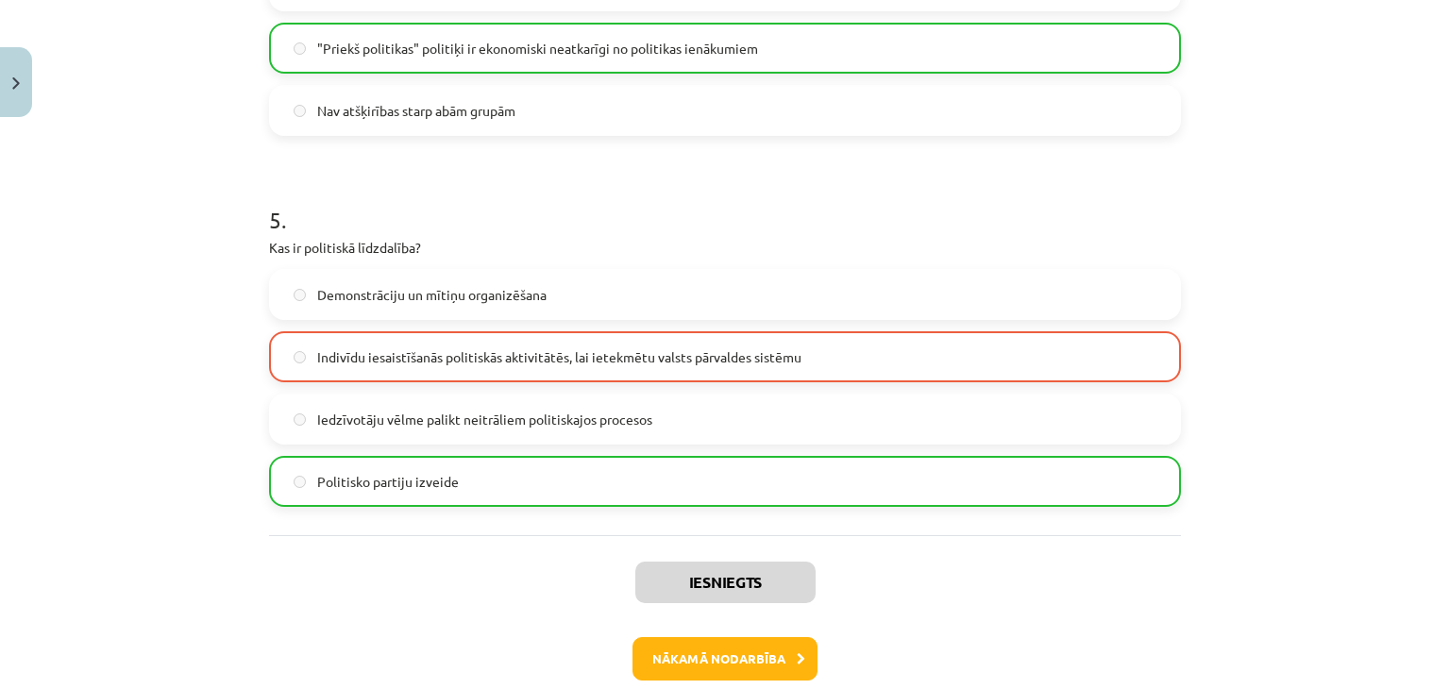
scroll to position [1783, 0]
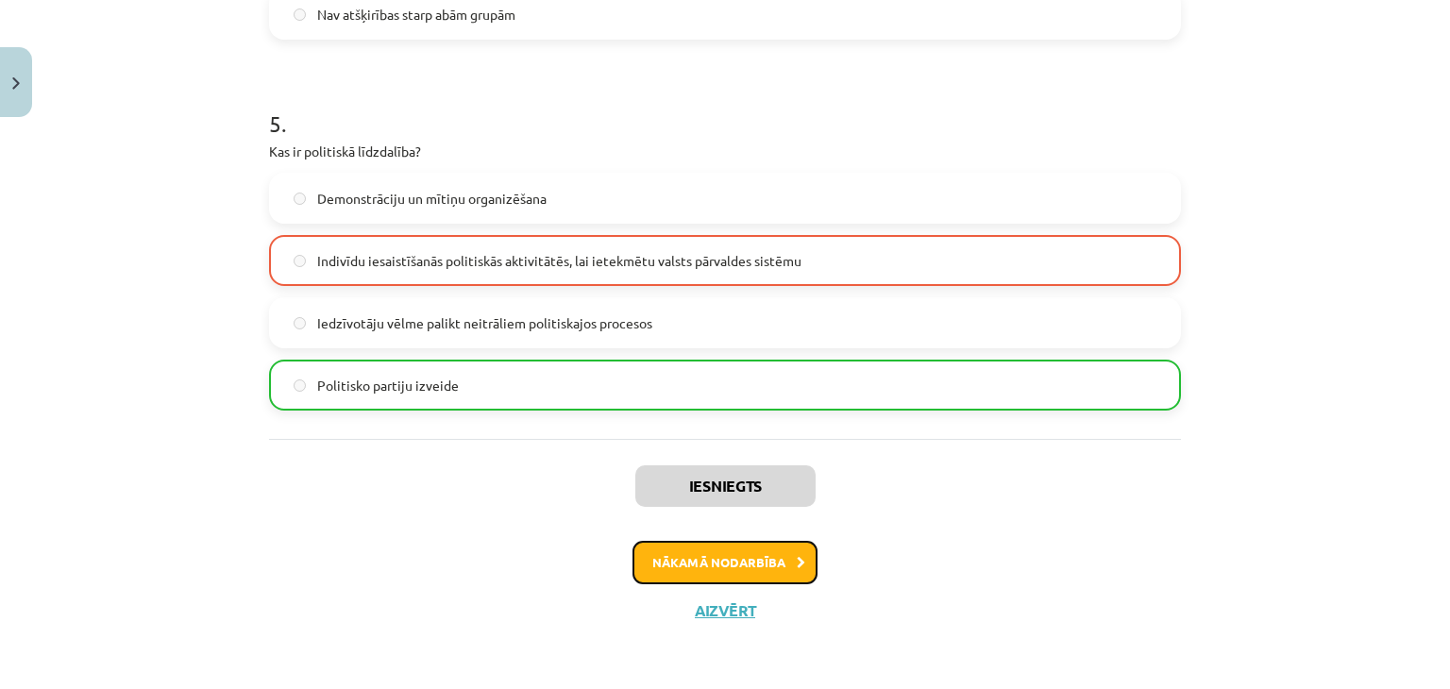
click at [729, 557] on button "Nākamā nodarbība" at bounding box center [725, 562] width 185 height 43
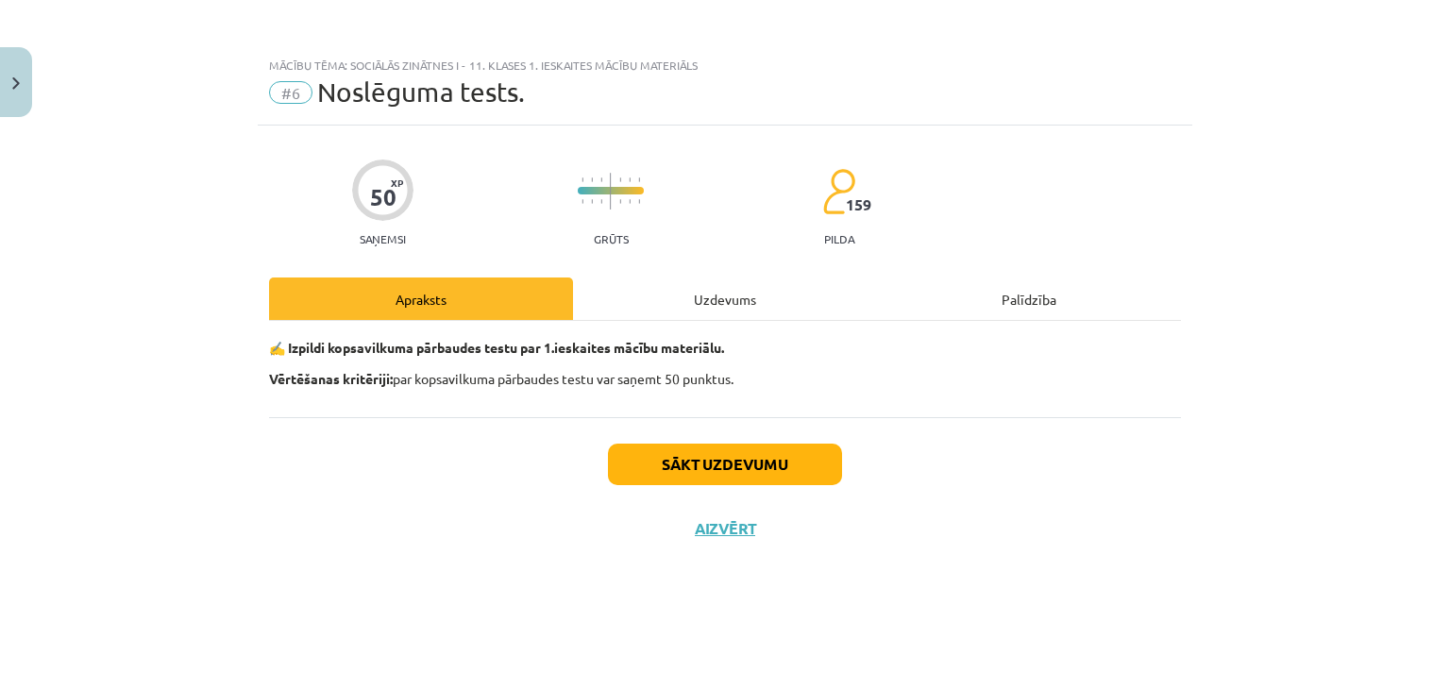
scroll to position [0, 0]
click at [727, 465] on button "Sākt uzdevumu" at bounding box center [725, 465] width 234 height 42
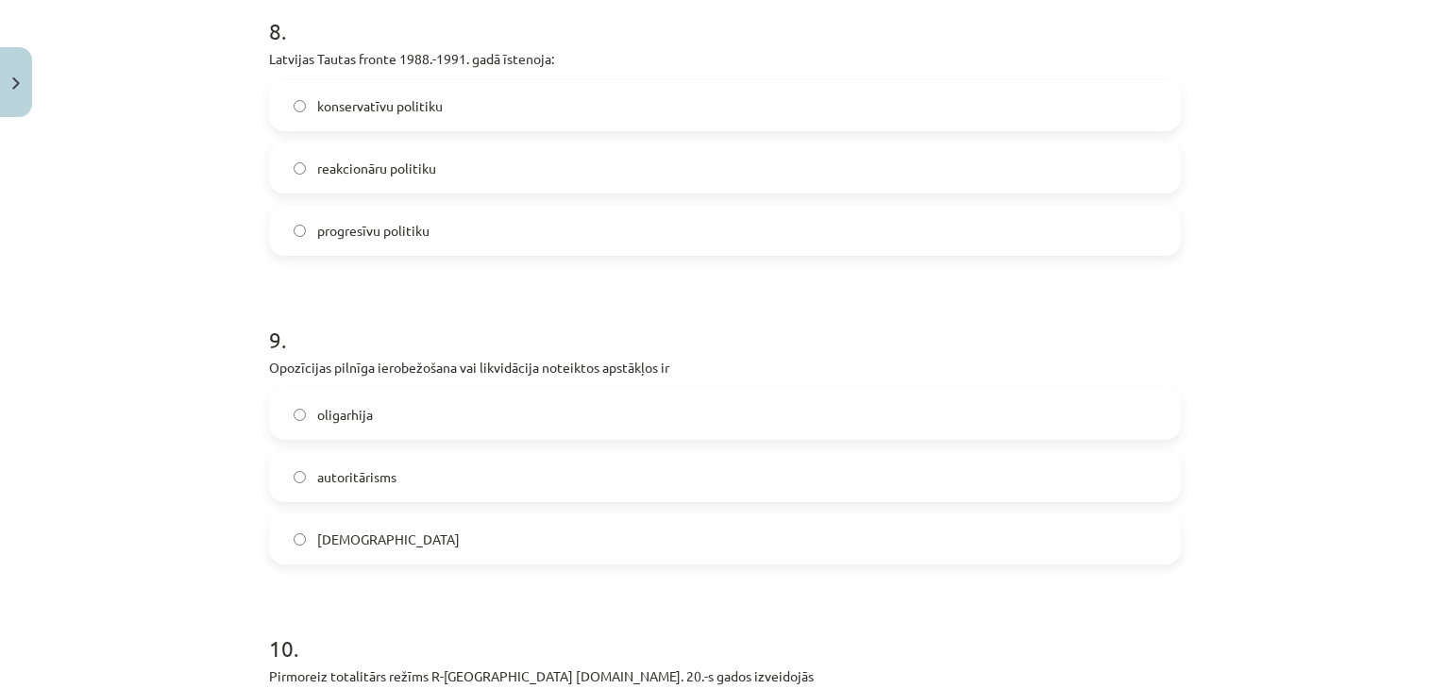
scroll to position [2954, 0]
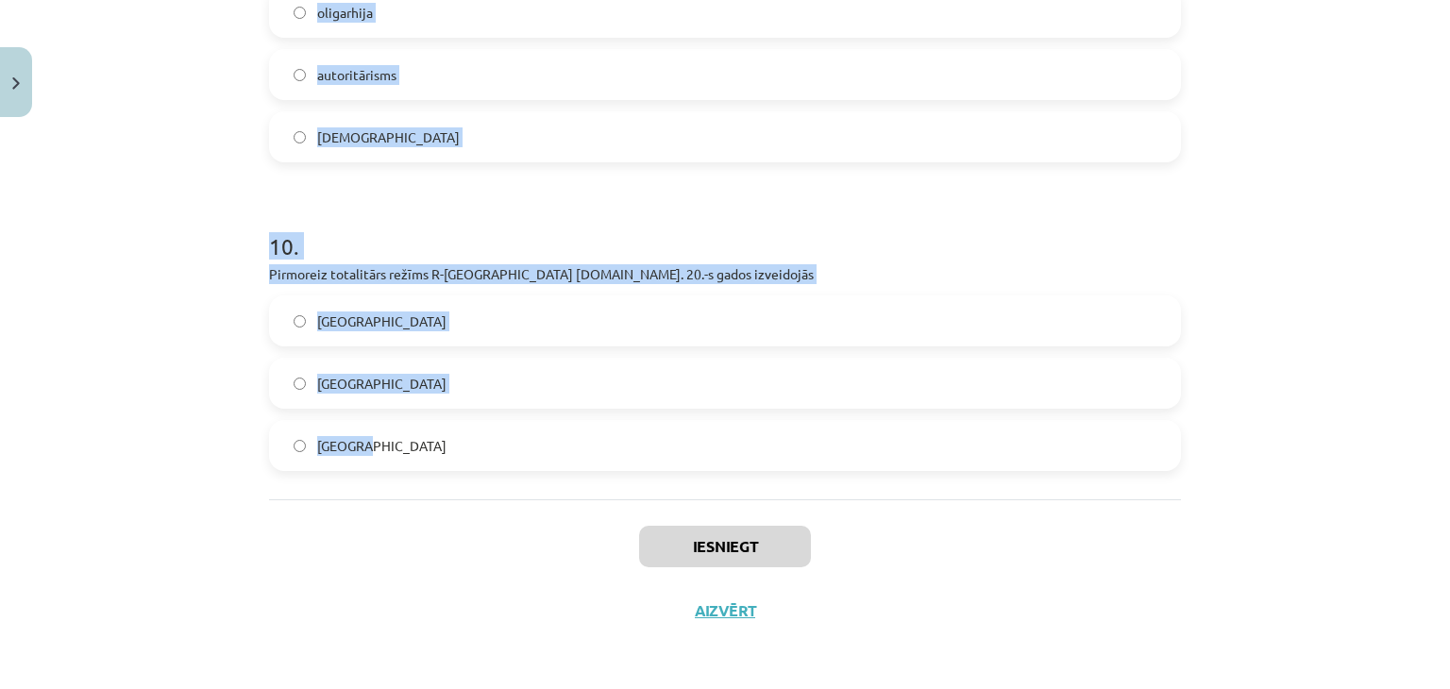
drag, startPoint x: 268, startPoint y: 411, endPoint x: 494, endPoint y: 422, distance: 226.0
copy form ". Latvijas Republikas Saeima ir: gan politikas subjekts, gan objekts politikas …"
click at [185, 163] on div "Mācību tēma: Sociālās zinātnes i - 11. klases 1. ieskaites mācību materiāls #6 …" at bounding box center [725, 344] width 1450 height 689
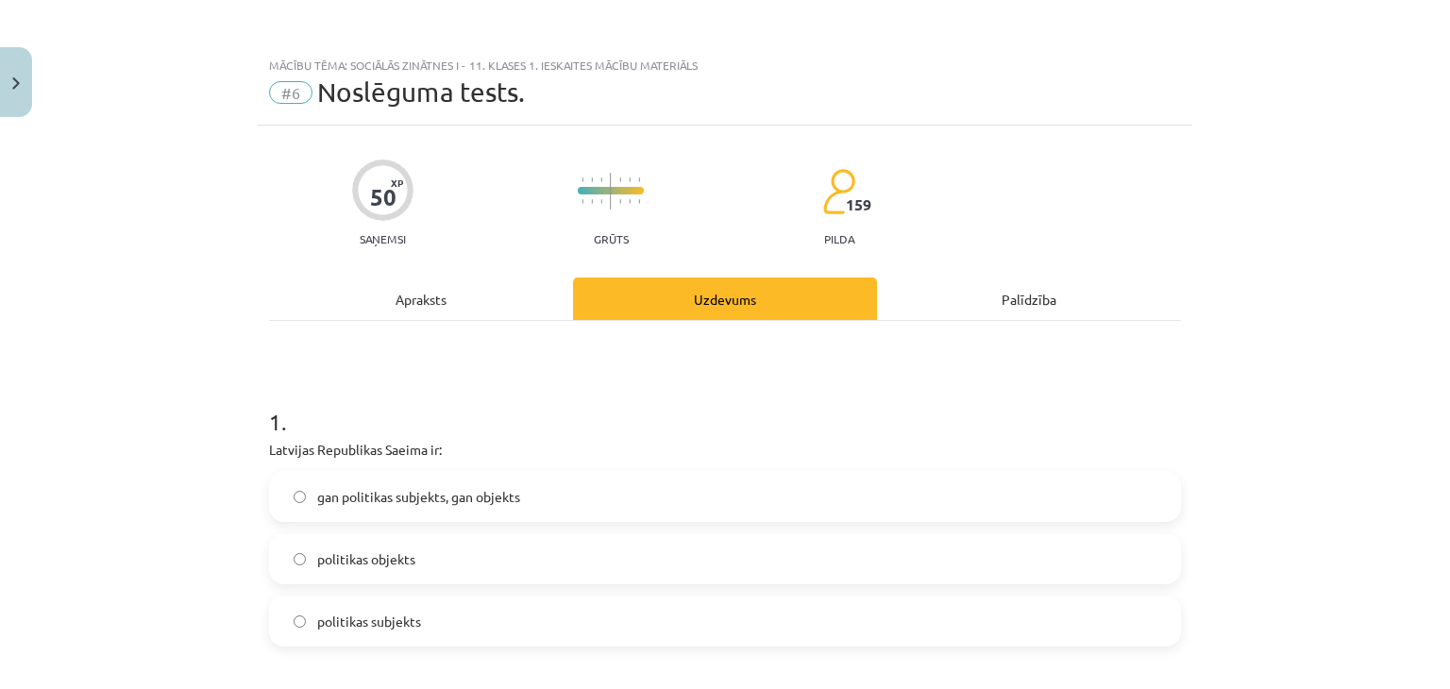
scroll to position [215, 0]
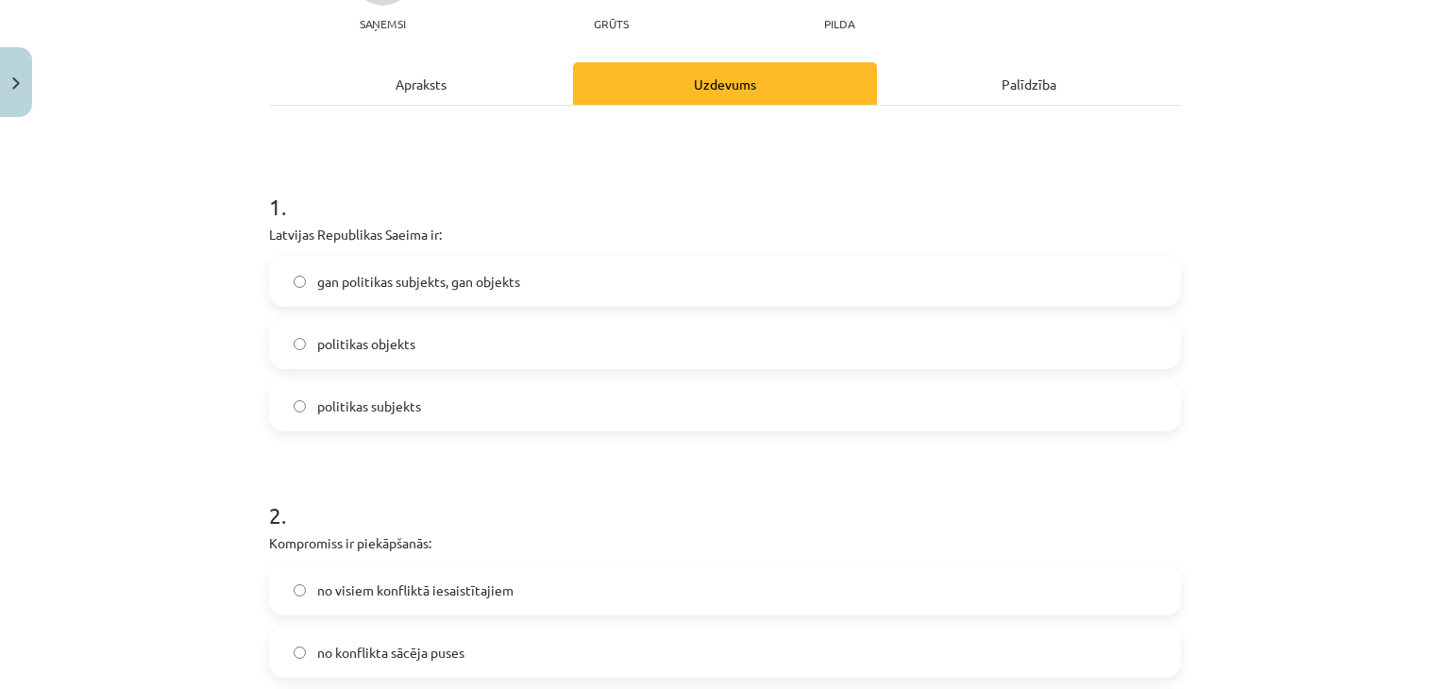
click at [340, 287] on span "gan politikas subjekts, gan objekts" at bounding box center [418, 282] width 203 height 20
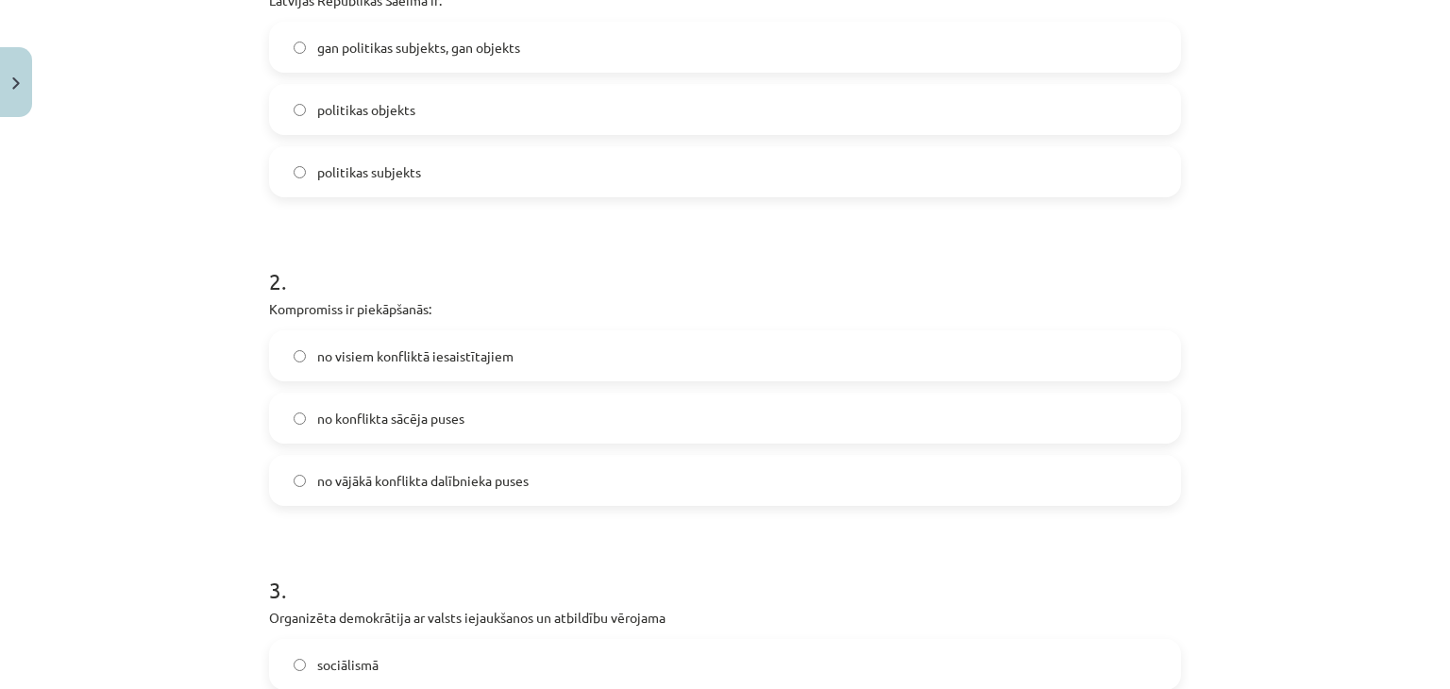
scroll to position [459, 0]
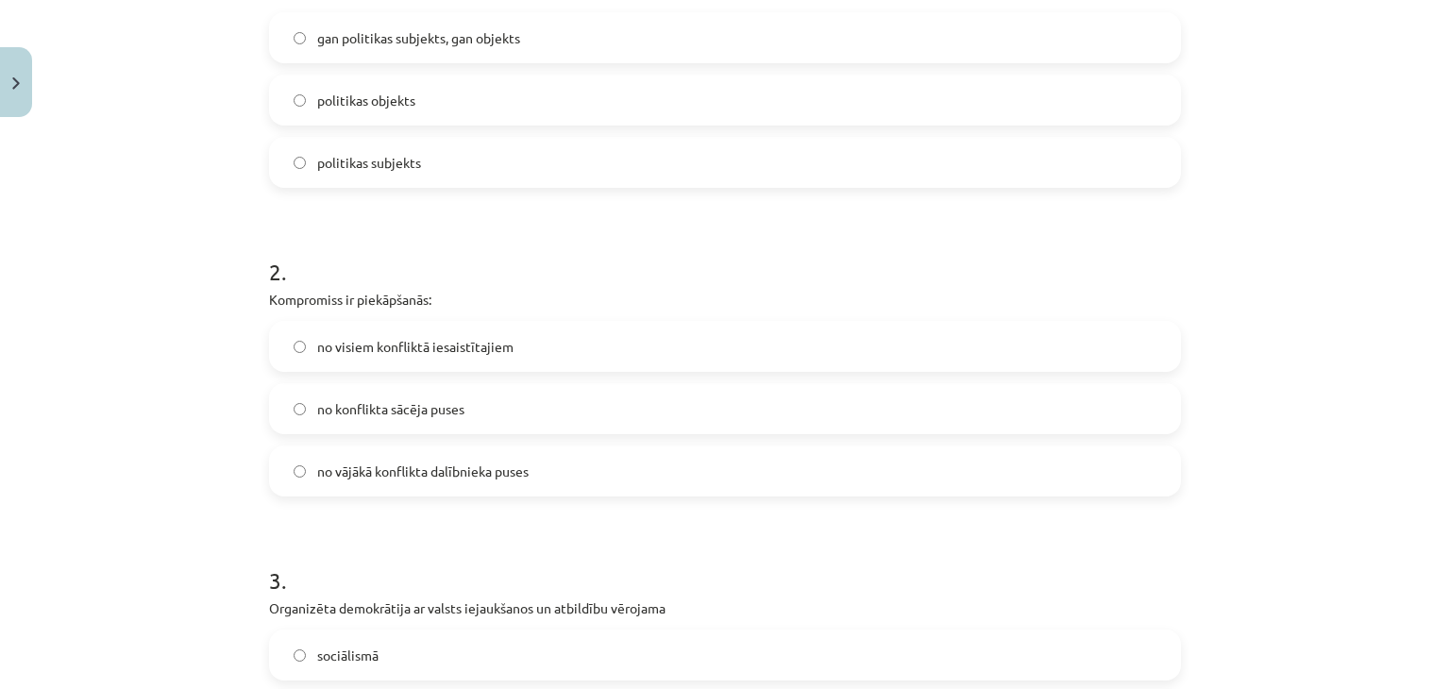
click at [317, 352] on span "no visiem konfliktā iesaistītajiem" at bounding box center [415, 347] width 196 height 20
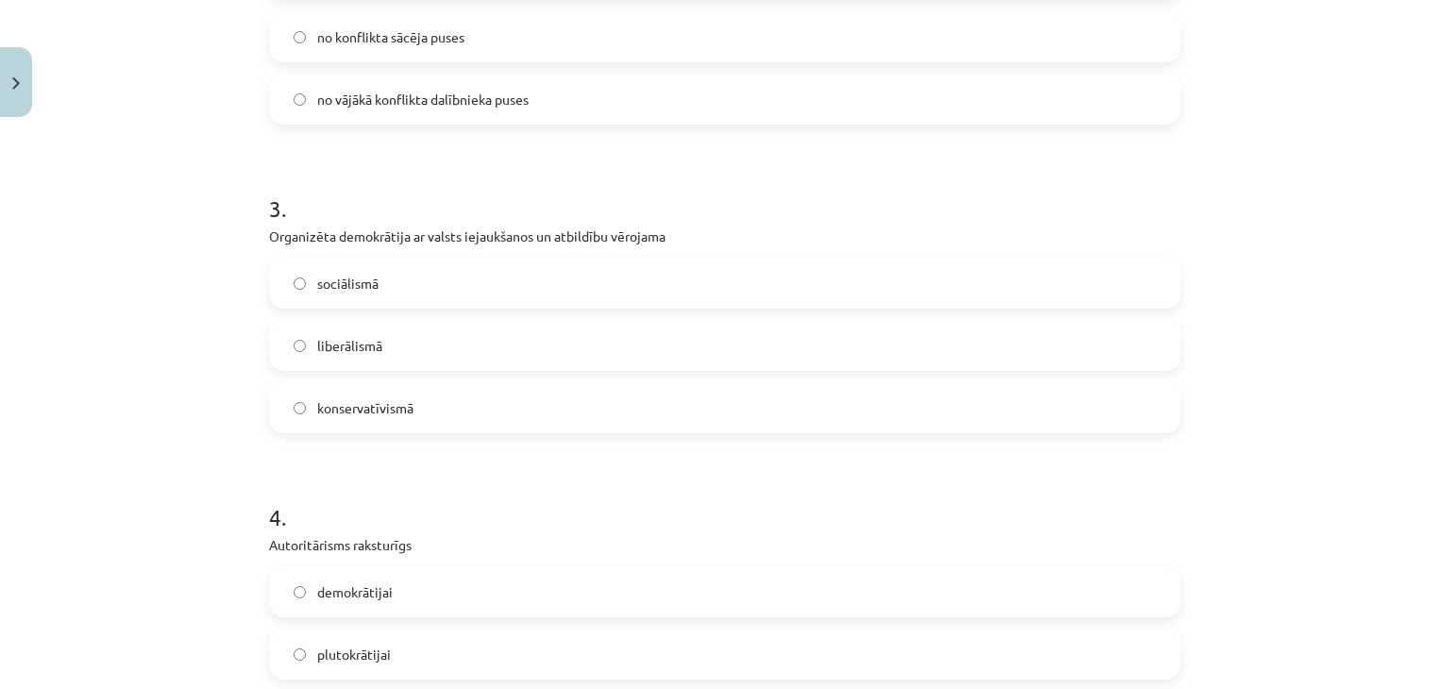
scroll to position [833, 0]
click at [283, 278] on label "sociālismā" at bounding box center [725, 281] width 908 height 47
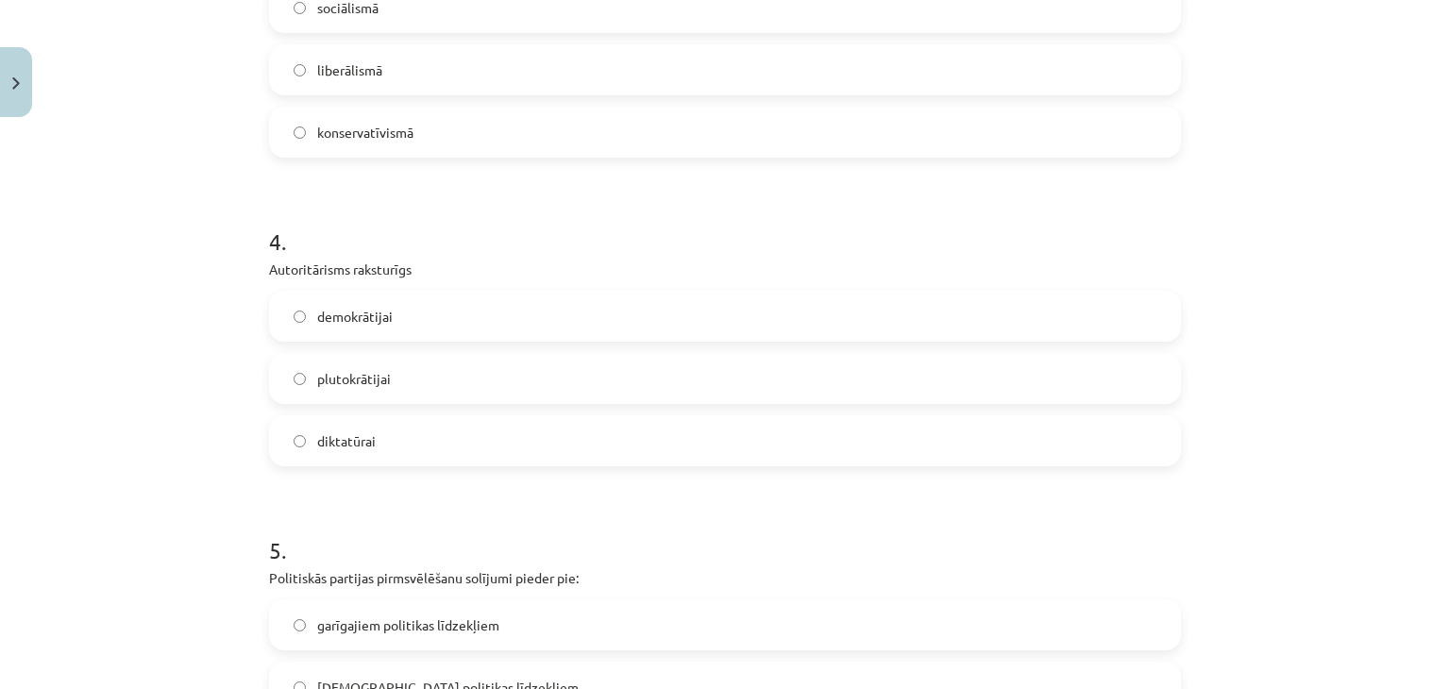
scroll to position [1109, 0]
click at [343, 433] on span "diktatūrai" at bounding box center [346, 440] width 59 height 20
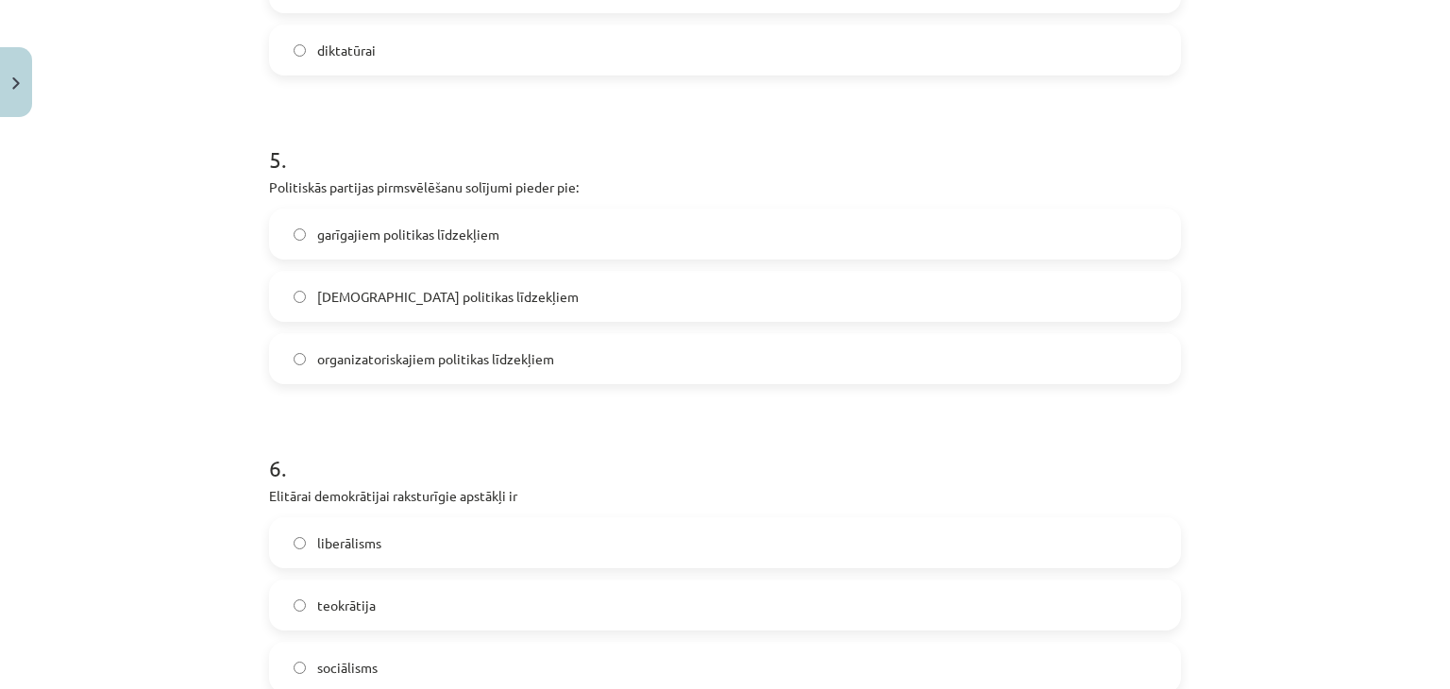
scroll to position [1522, 0]
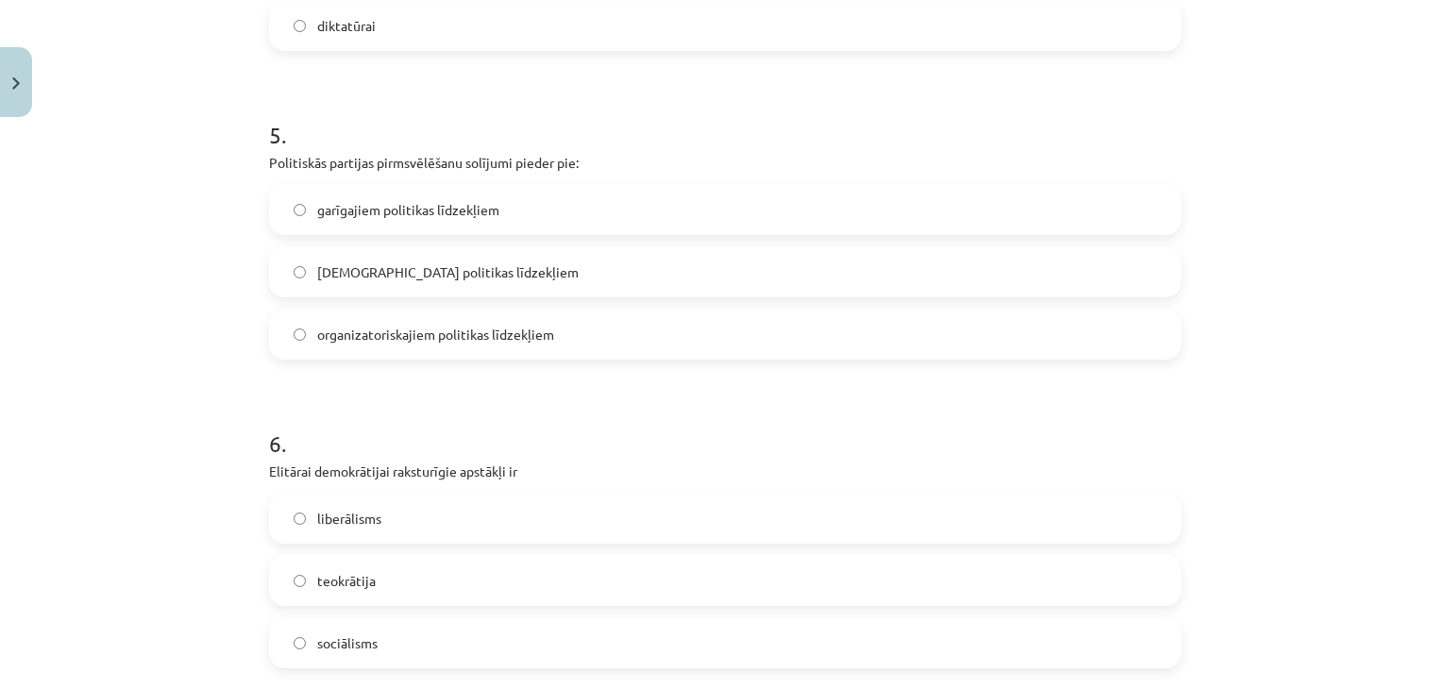
click at [372, 211] on span "garīgajiem politikas līdzekļiem" at bounding box center [408, 210] width 182 height 20
click at [295, 509] on label "liberālisms" at bounding box center [725, 518] width 908 height 47
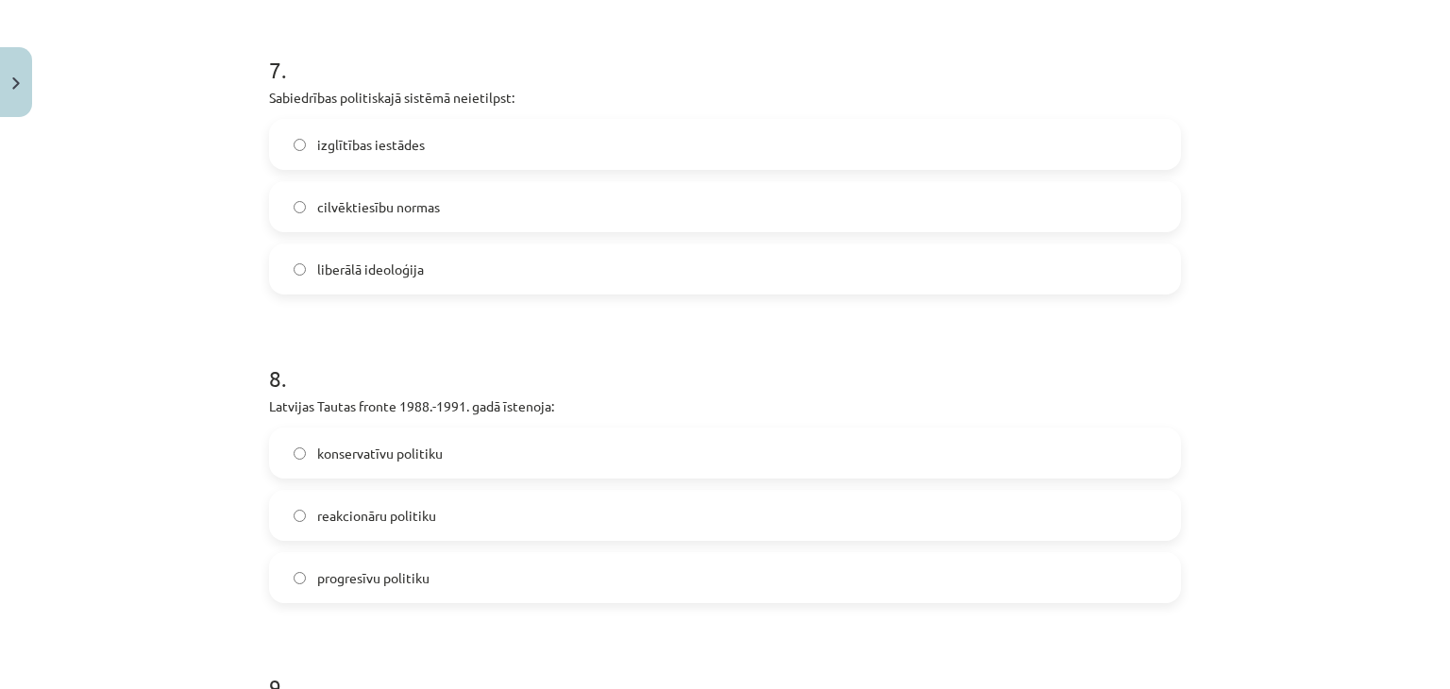
scroll to position [2209, 0]
click at [364, 138] on span "izglītības iestādes" at bounding box center [371, 141] width 108 height 20
click at [307, 567] on label "progresīvu politiku" at bounding box center [725, 573] width 908 height 47
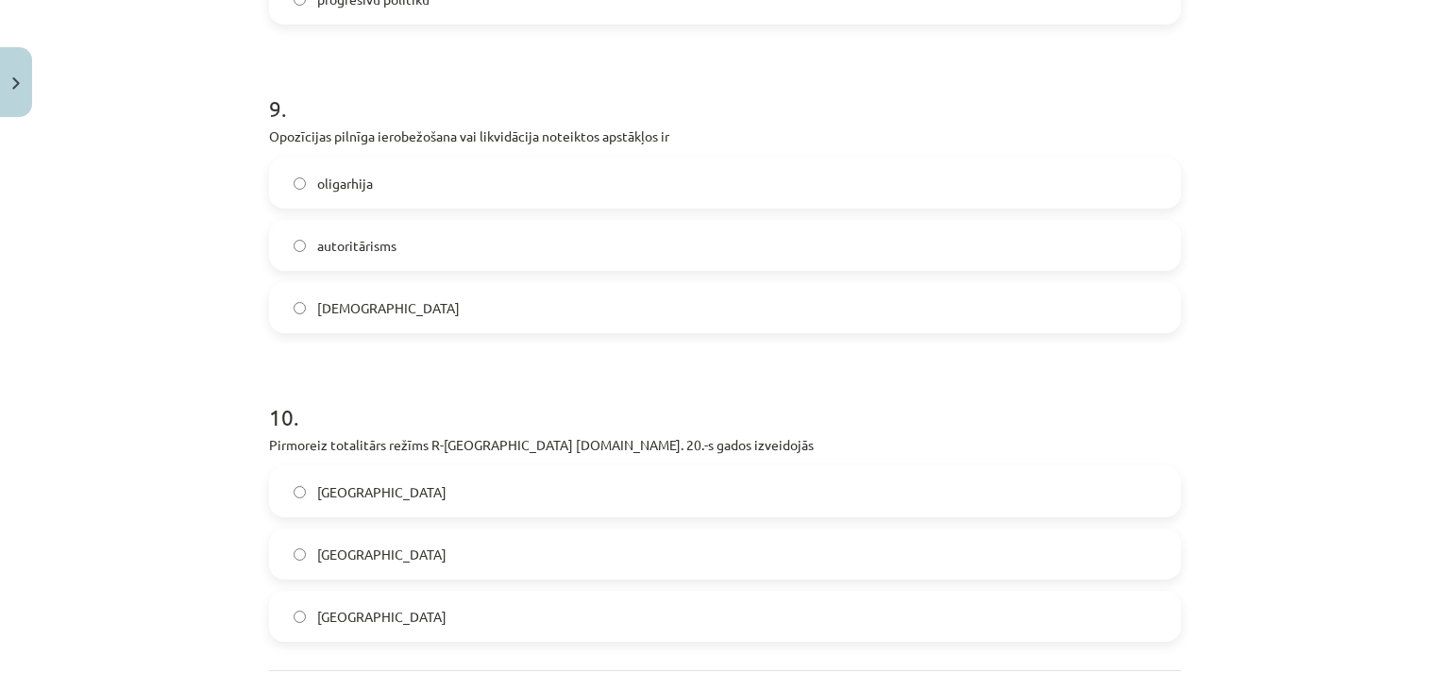
scroll to position [2828, 0]
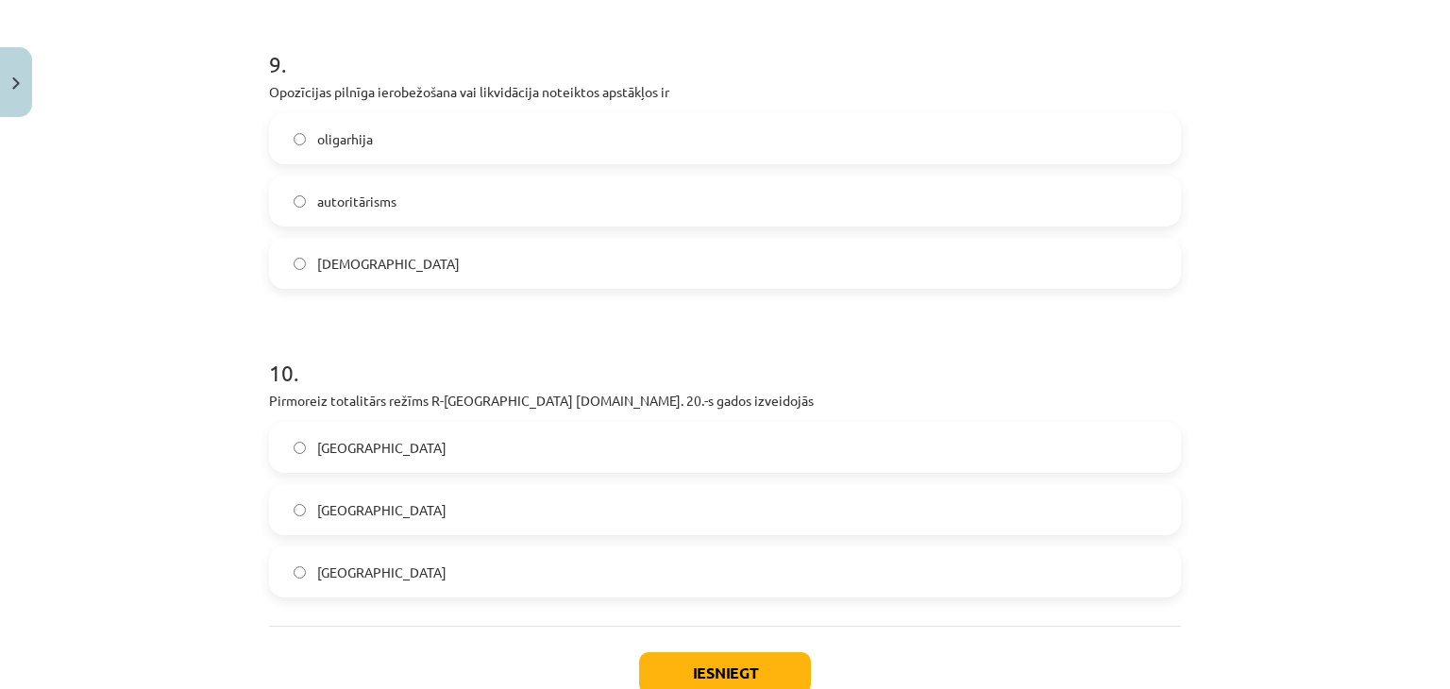
click at [350, 262] on span "totalitārisms" at bounding box center [388, 264] width 143 height 20
click at [326, 580] on span "Itālijā" at bounding box center [381, 573] width 129 height 20
click at [676, 679] on button "Iesniegt" at bounding box center [725, 673] width 172 height 42
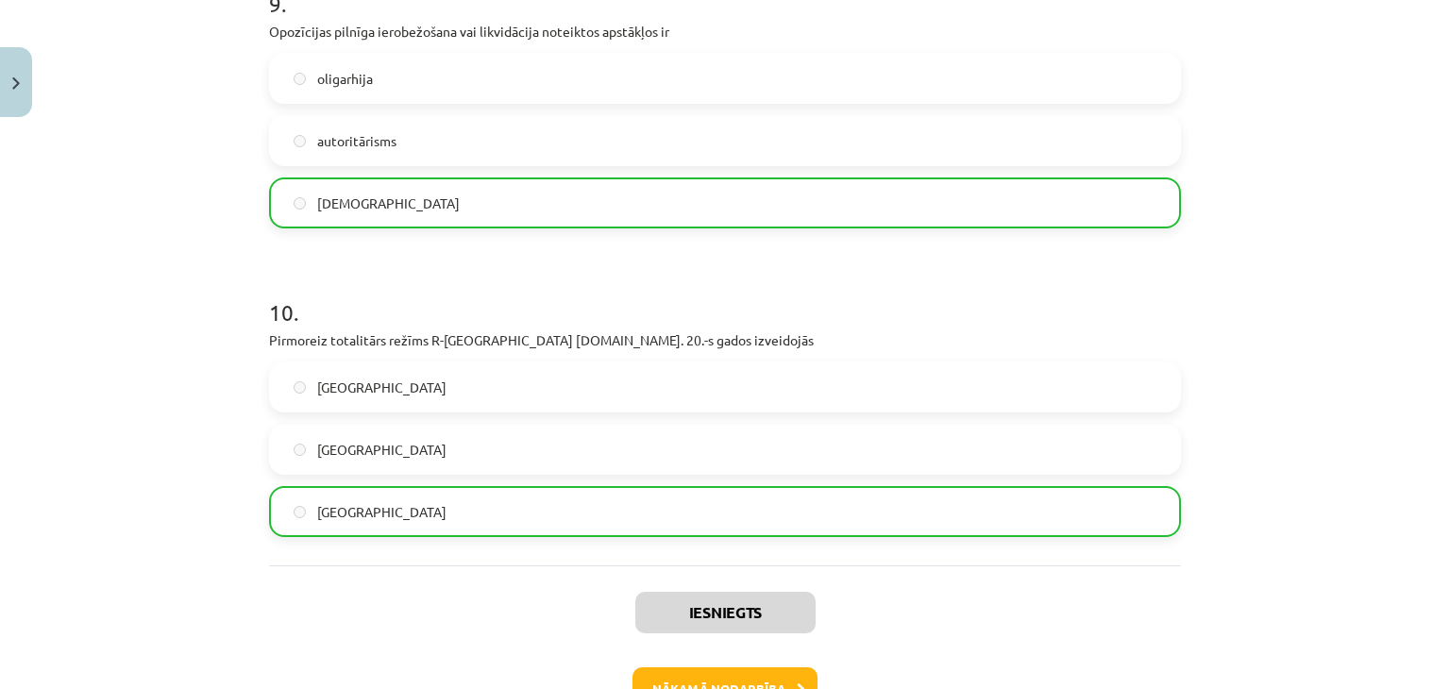
scroll to position [3014, 0]
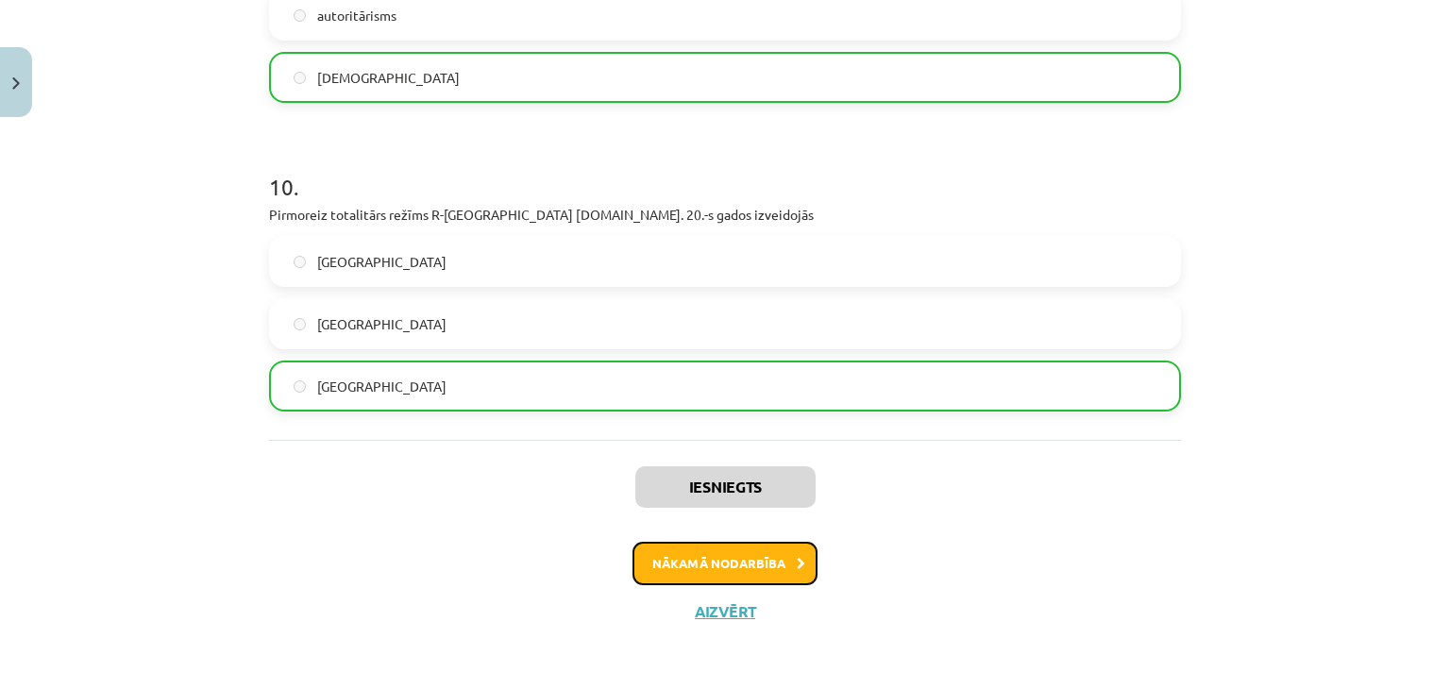
click at [709, 550] on button "Nākamā nodarbība" at bounding box center [725, 563] width 185 height 43
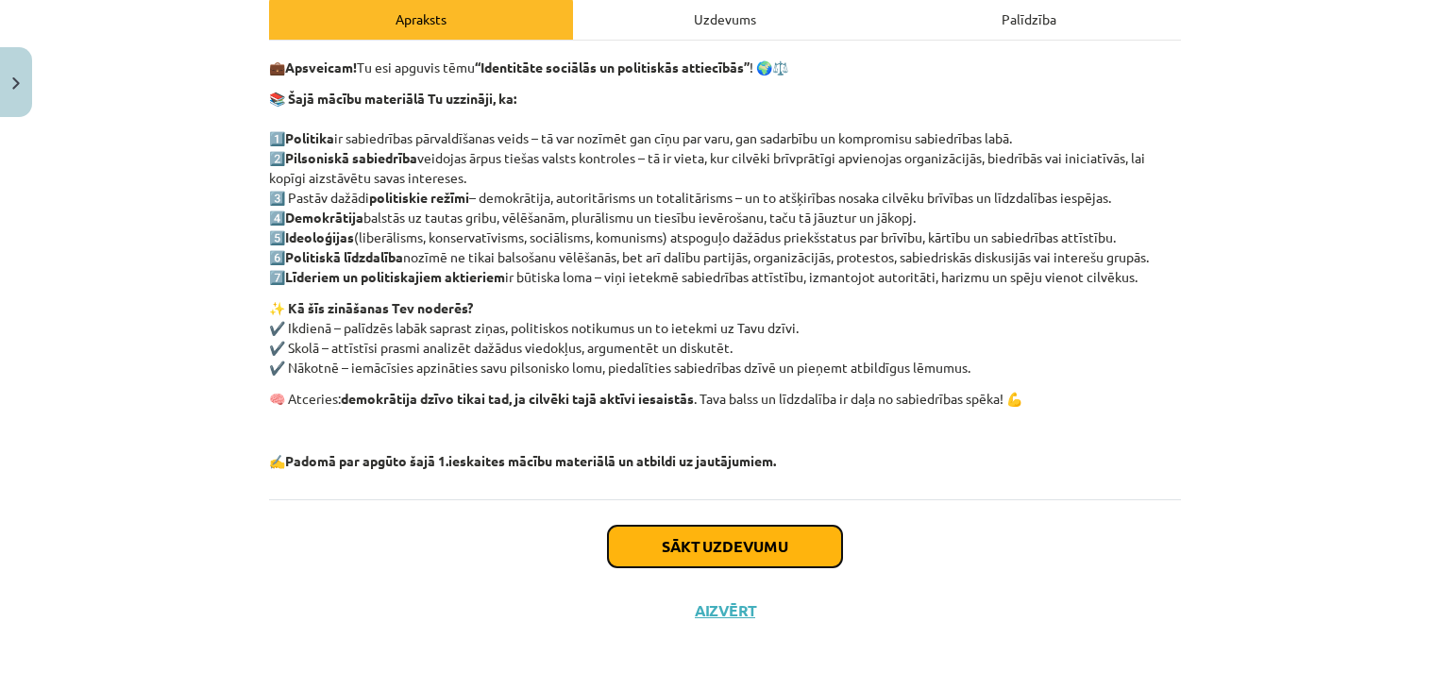
click at [709, 554] on button "Sākt uzdevumu" at bounding box center [725, 547] width 234 height 42
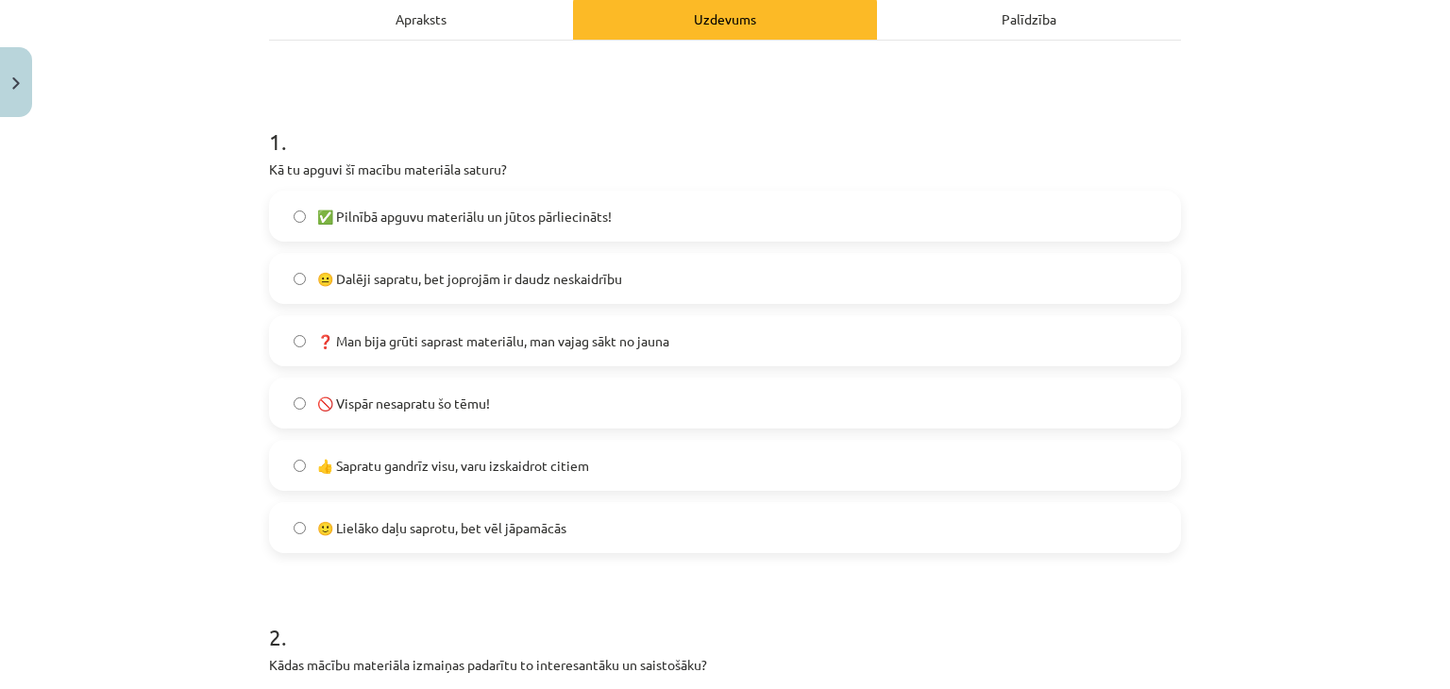
scroll to position [47, 0]
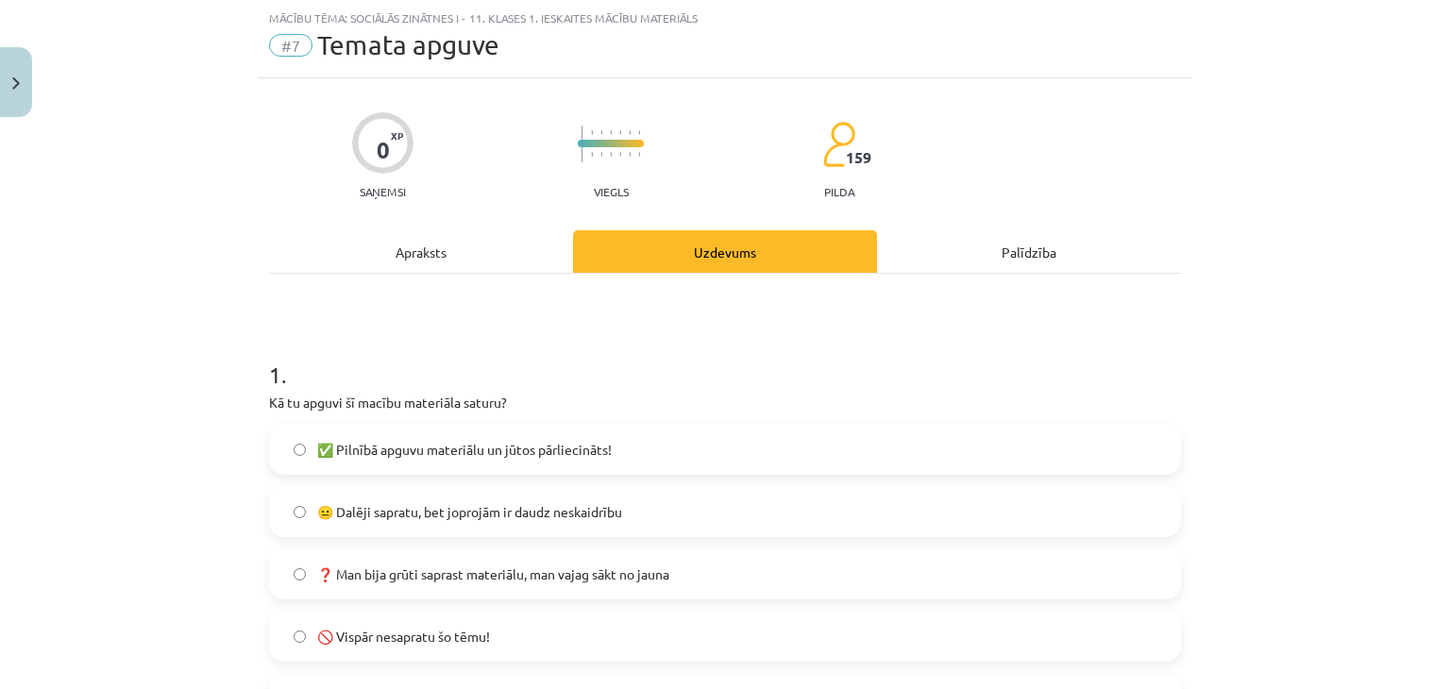
click at [521, 488] on label "😐 Dalēji sapratu, bet joprojām ir daudz neskaidrību" at bounding box center [725, 511] width 908 height 47
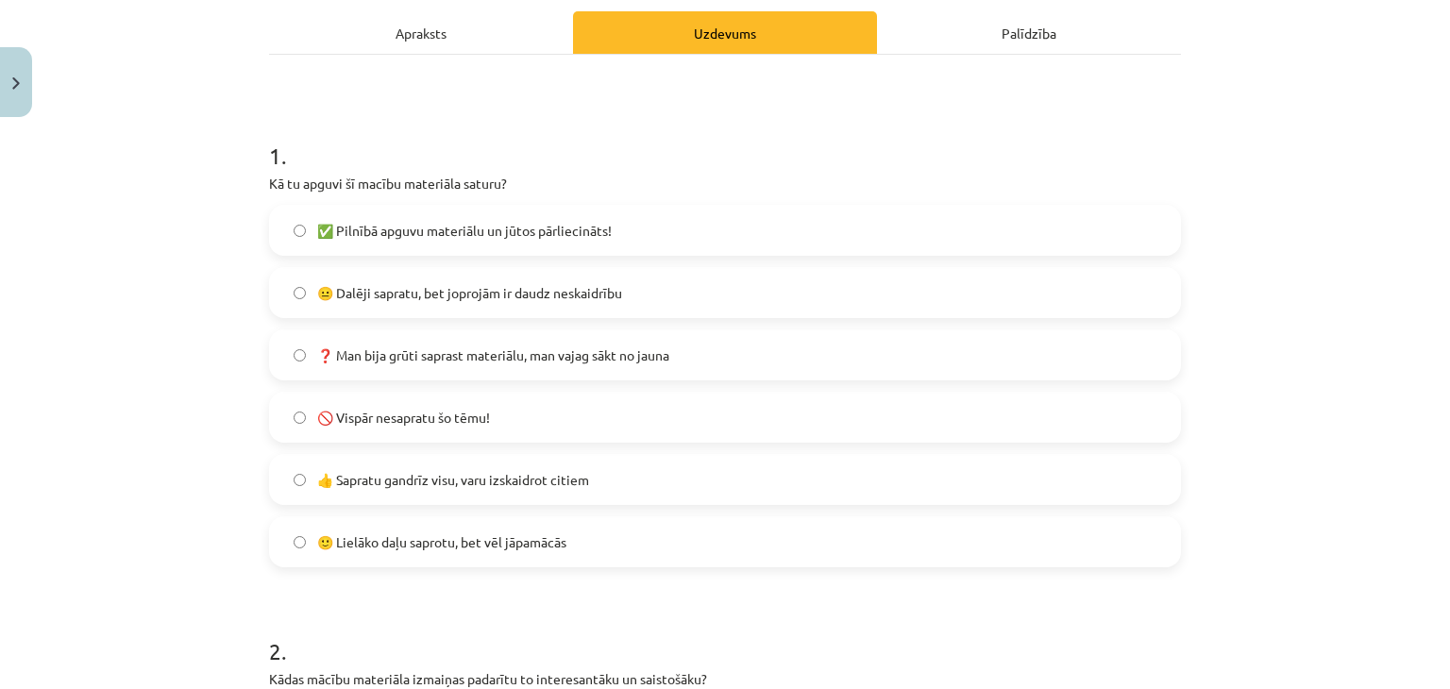
scroll to position [275, 0]
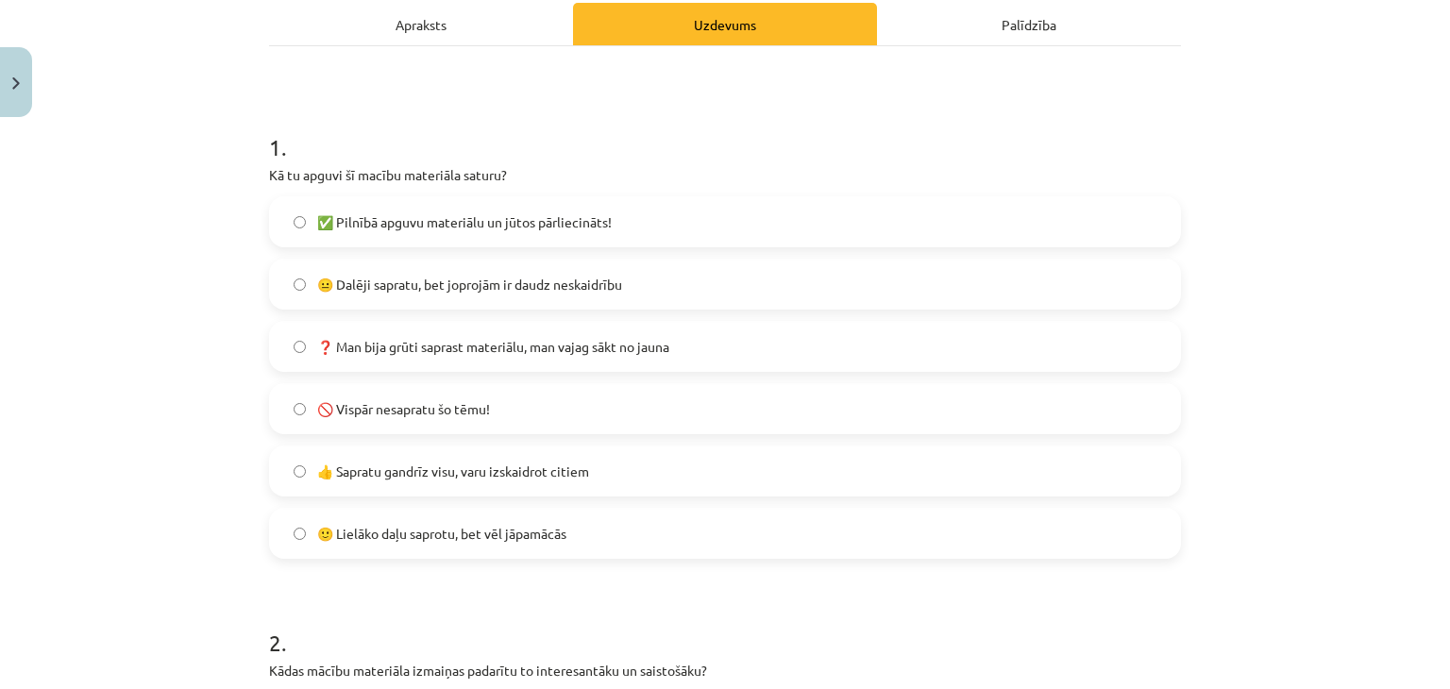
click at [493, 518] on label "🙂 Lielāko daļu saprotu, bet vēl jāpamācās" at bounding box center [725, 533] width 908 height 47
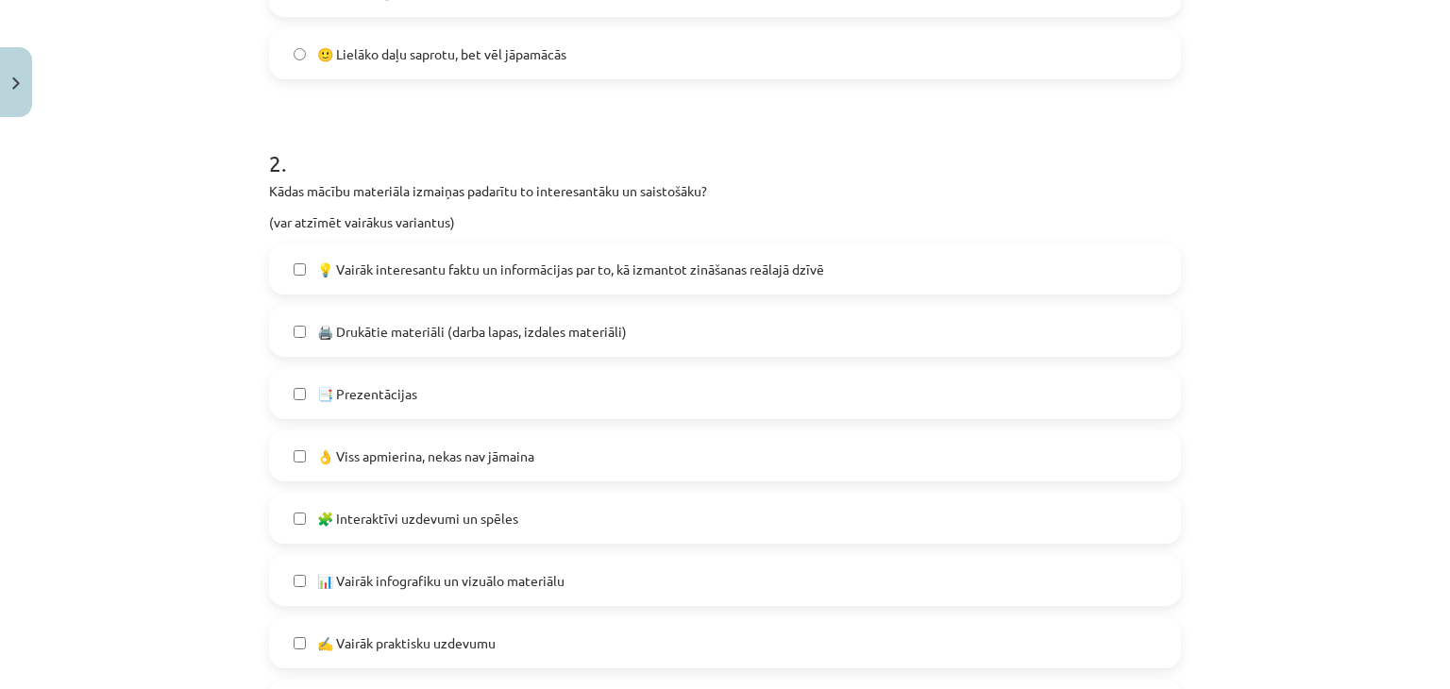
scroll to position [755, 0]
click at [555, 261] on span "💡 Vairāk interesantu faktu un informācijas par to, kā izmantot zināšanas reālaj…" at bounding box center [570, 269] width 507 height 20
click at [457, 437] on label "👌 Viss apmierina, nekas nav jāmaina" at bounding box center [725, 455] width 908 height 47
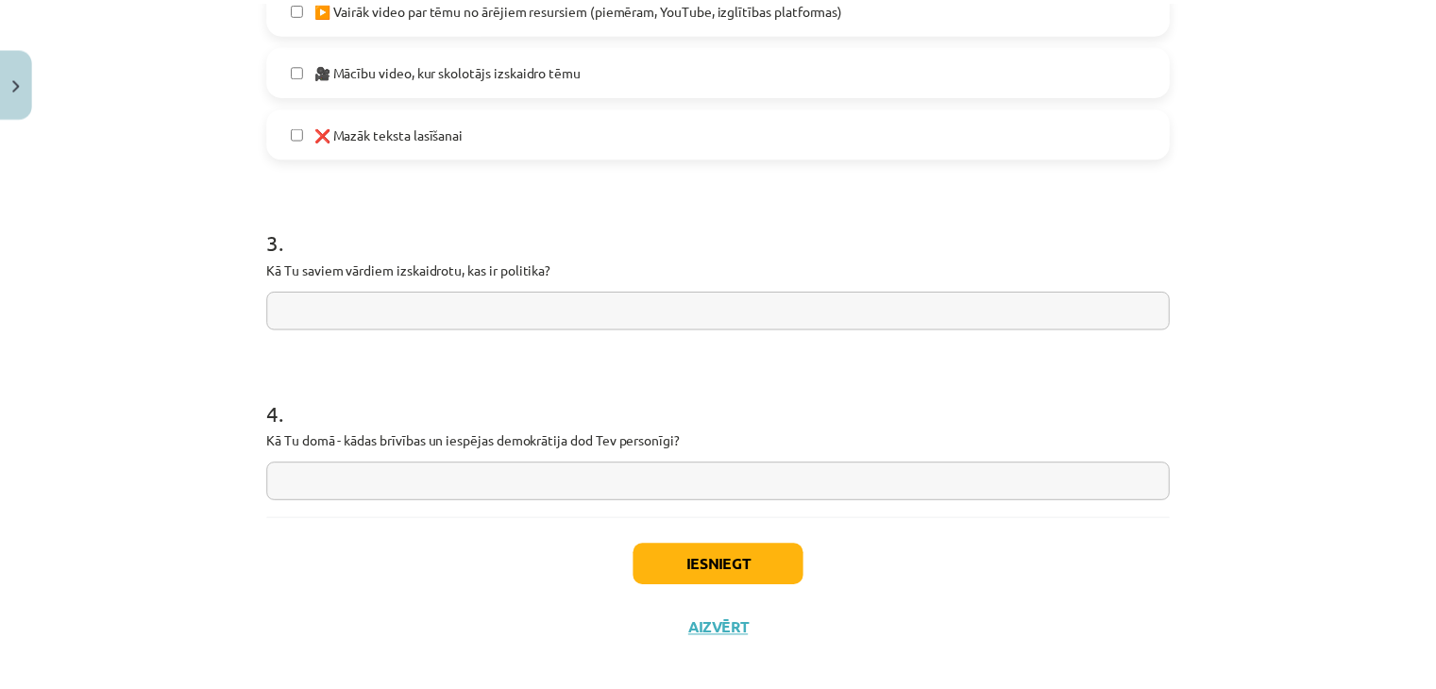
scroll to position [1472, 0]
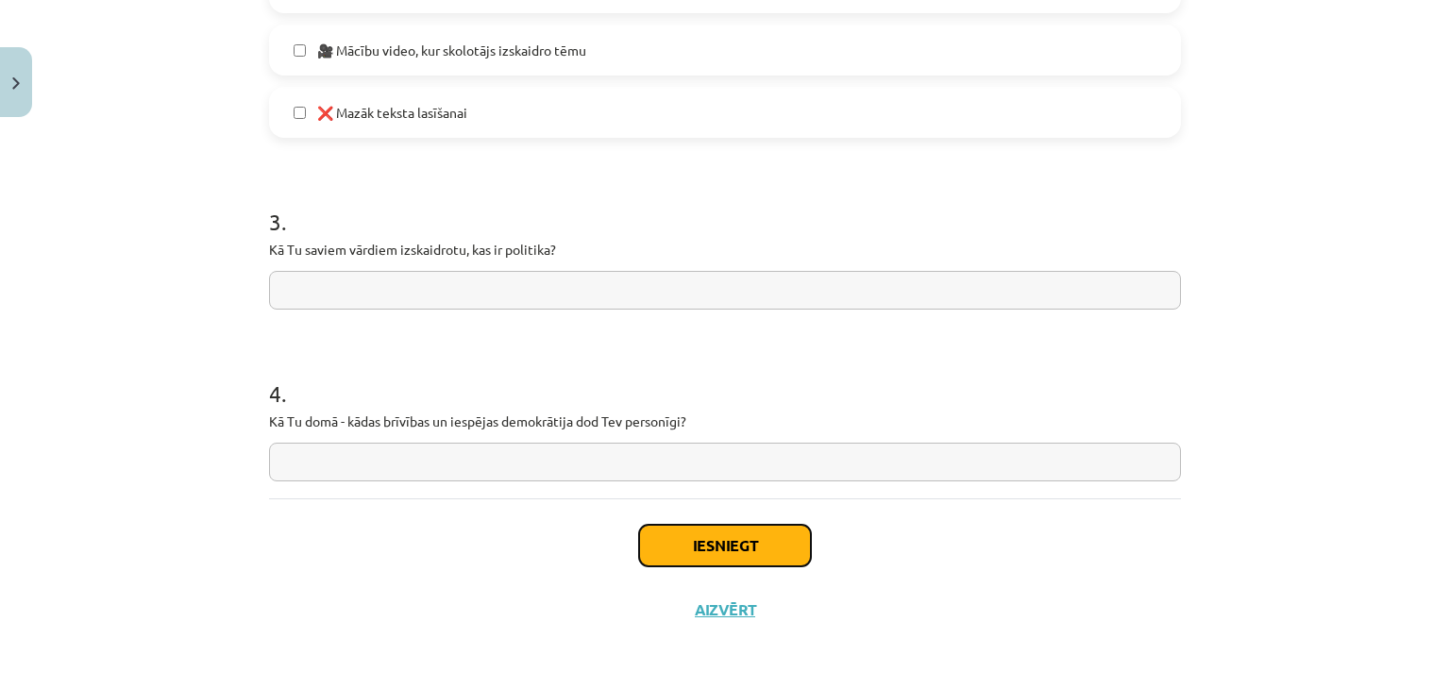
click at [686, 545] on button "Iesniegt" at bounding box center [725, 546] width 172 height 42
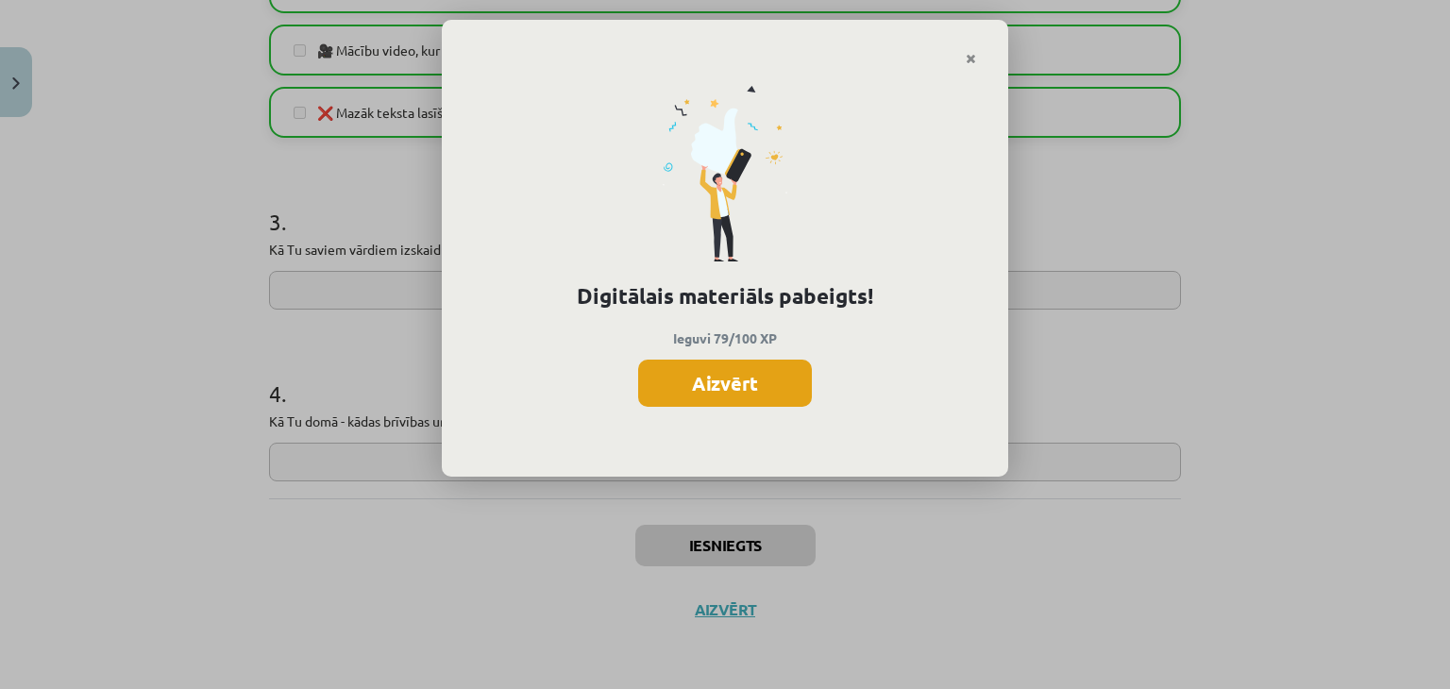
click at [741, 371] on button "Aizvērt" at bounding box center [725, 383] width 174 height 47
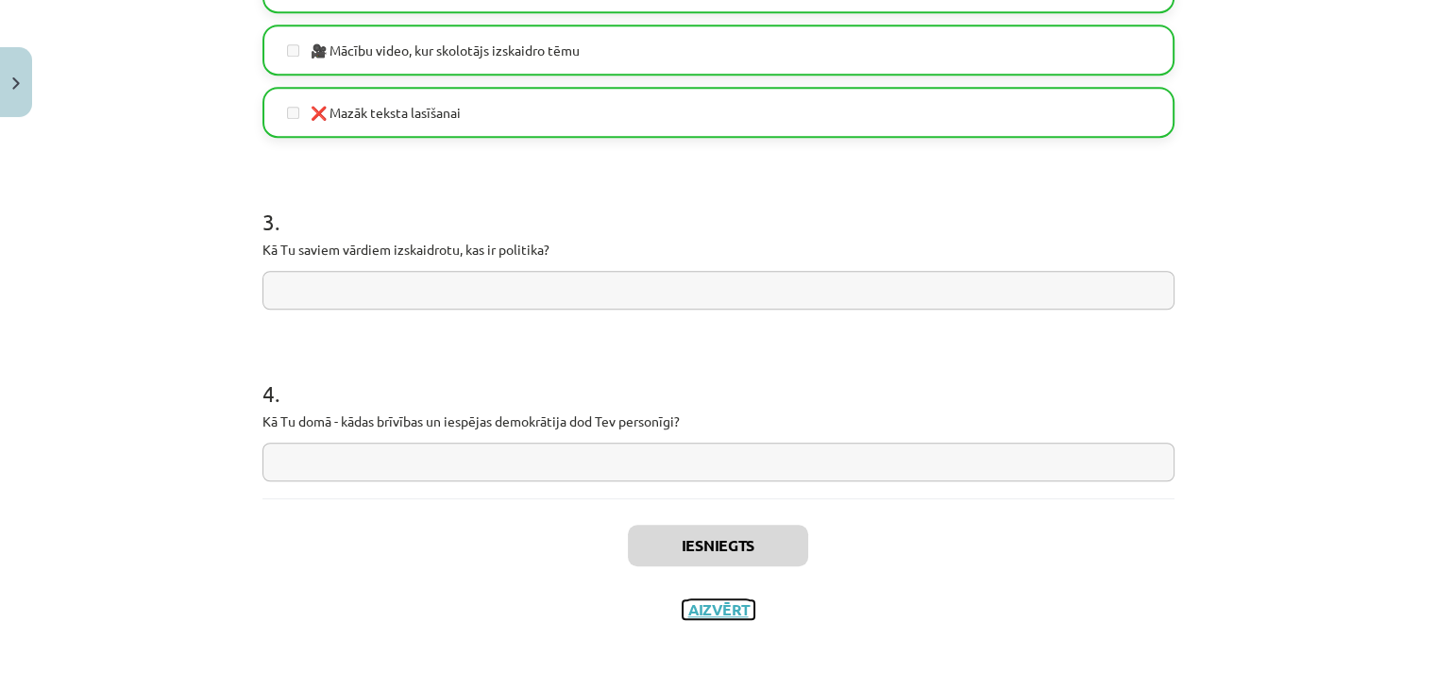
click at [706, 616] on button "Aizvērt" at bounding box center [719, 610] width 72 height 19
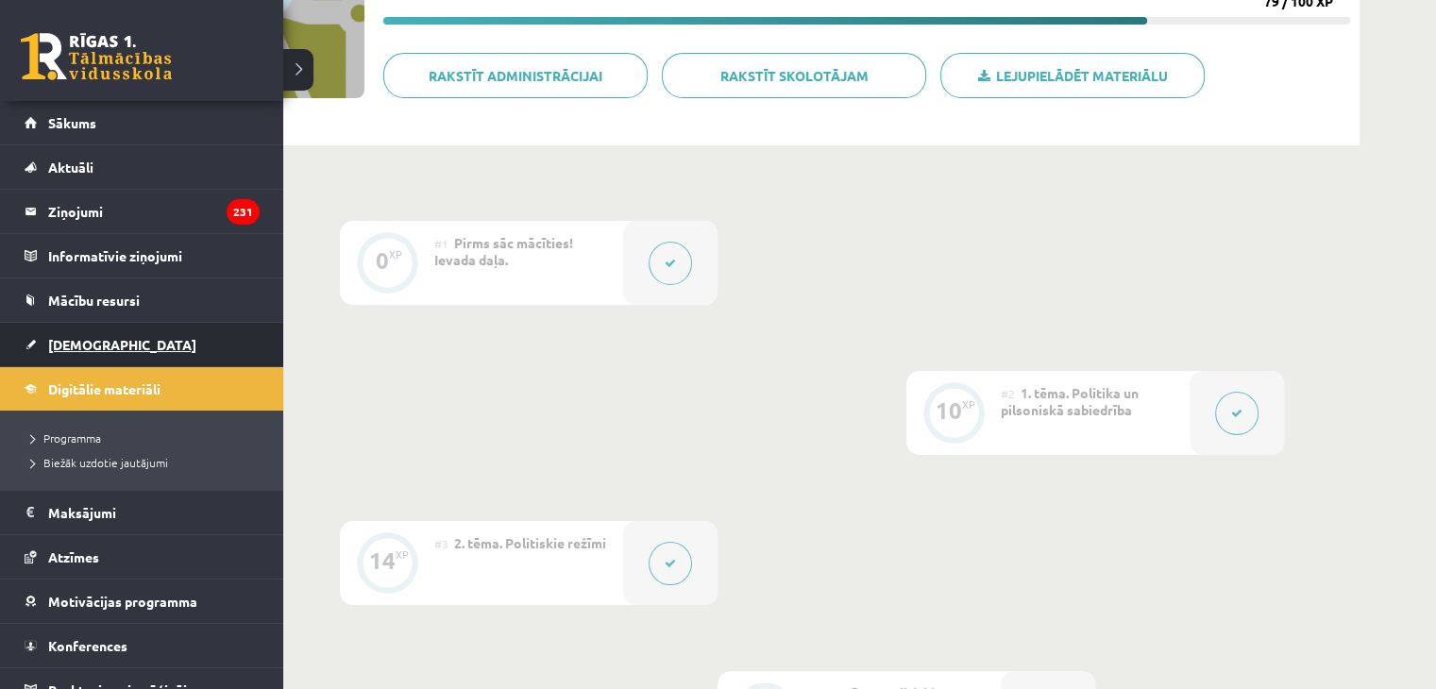
click at [54, 341] on span "[DEMOGRAPHIC_DATA]" at bounding box center [122, 344] width 148 height 17
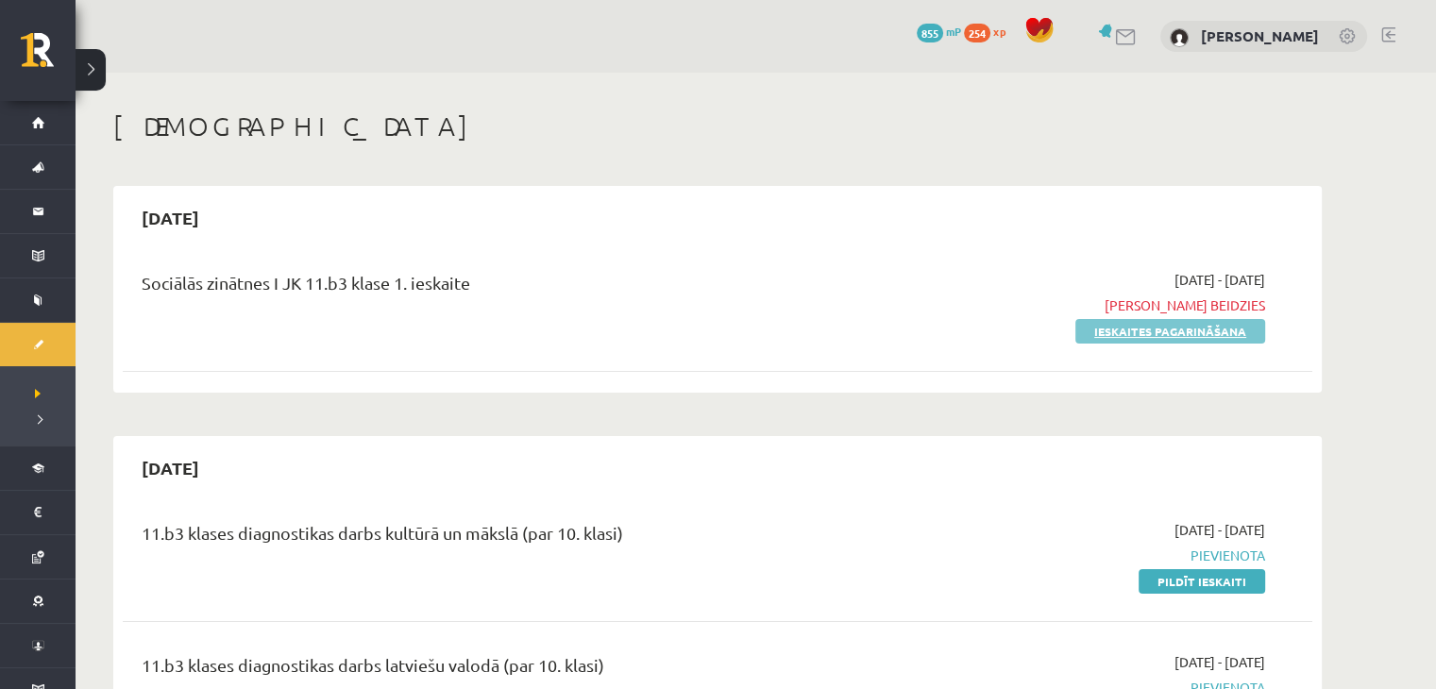
click at [1125, 327] on link "Ieskaites pagarināšana" at bounding box center [1170, 331] width 190 height 25
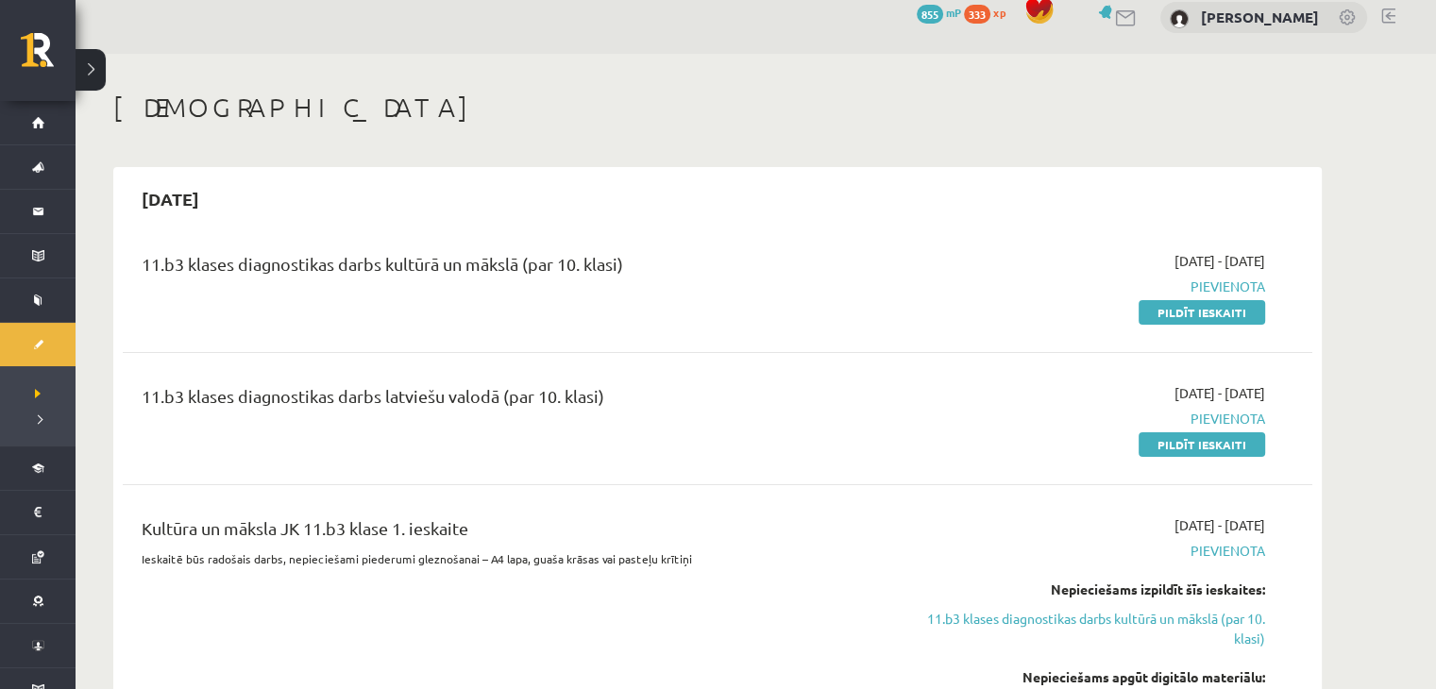
scroll to position [18, 0]
click at [1190, 318] on link "Pildīt ieskaiti" at bounding box center [1202, 313] width 127 height 25
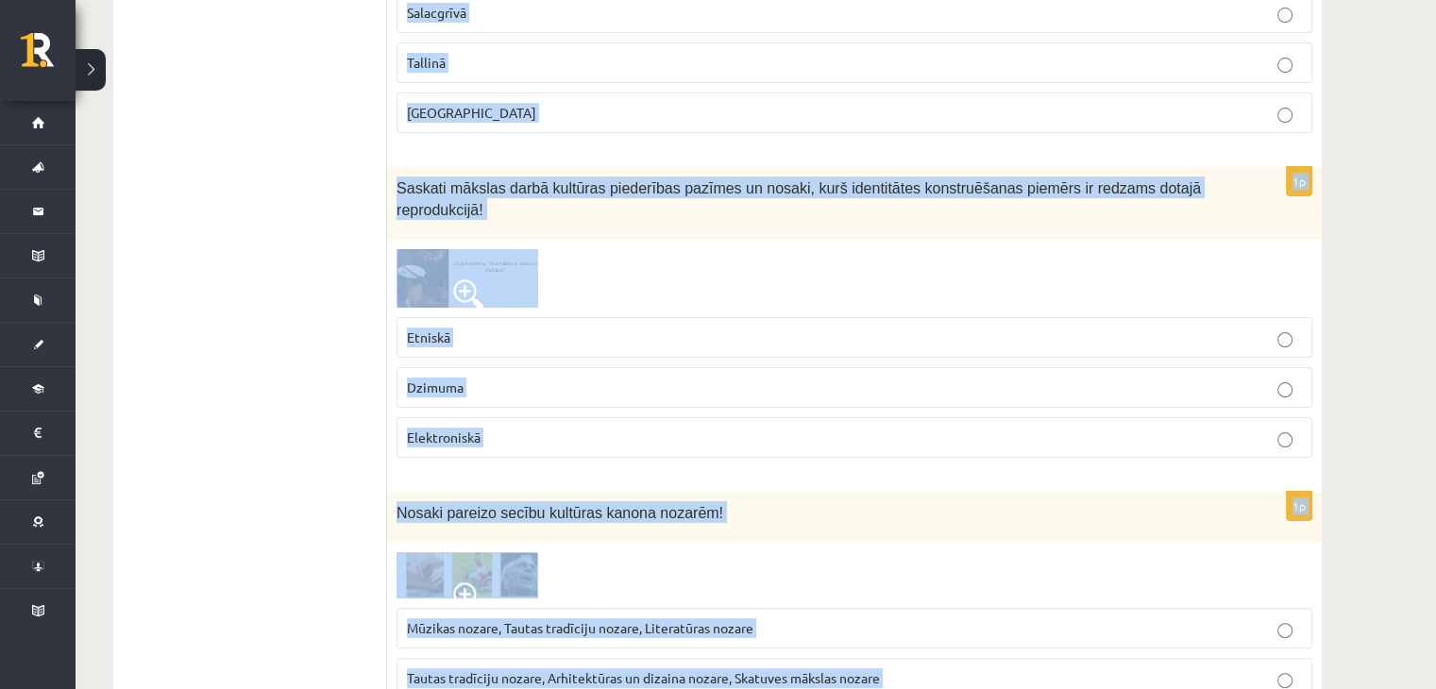
scroll to position [7554, 0]
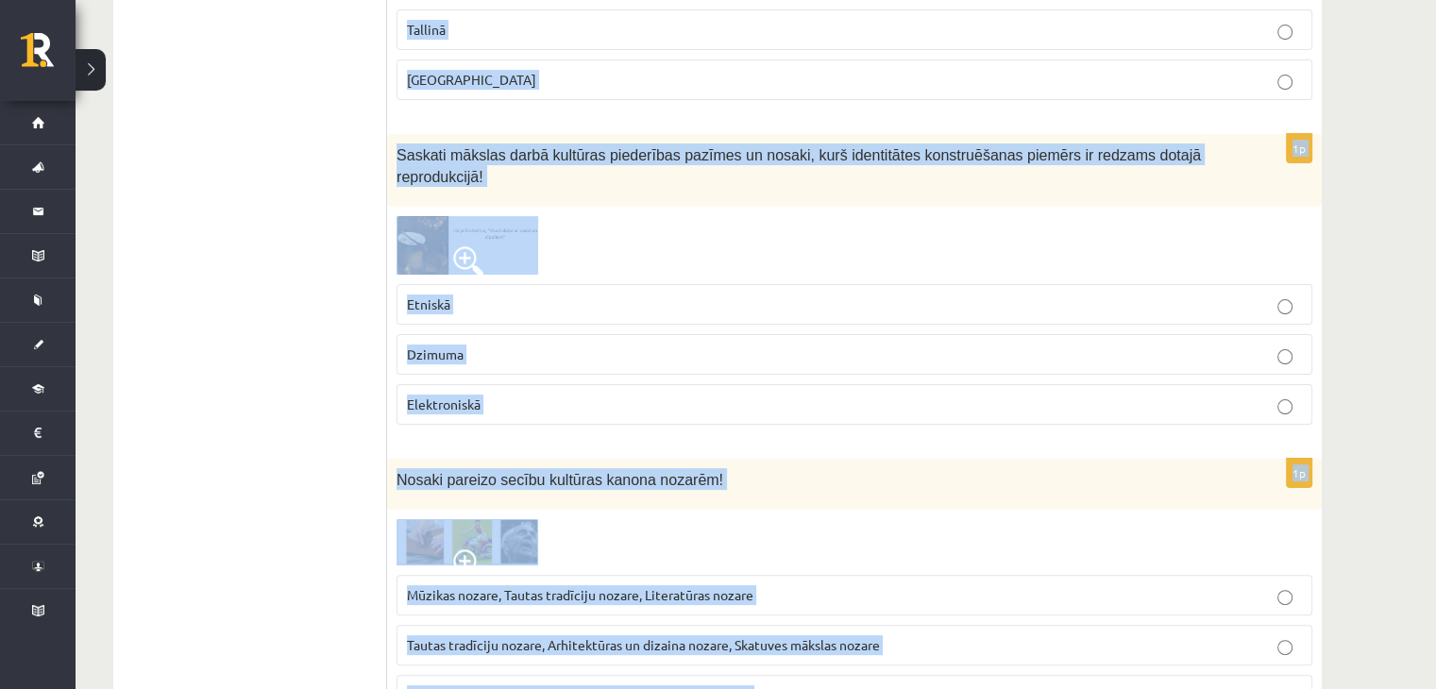
drag, startPoint x: 399, startPoint y: 379, endPoint x: 932, endPoint y: 567, distance: 565.0
copy form "Kā izpaužas nemateriālais kultūras mantojums? Atzīmē nepareizo atbildi! Mutvārd…"
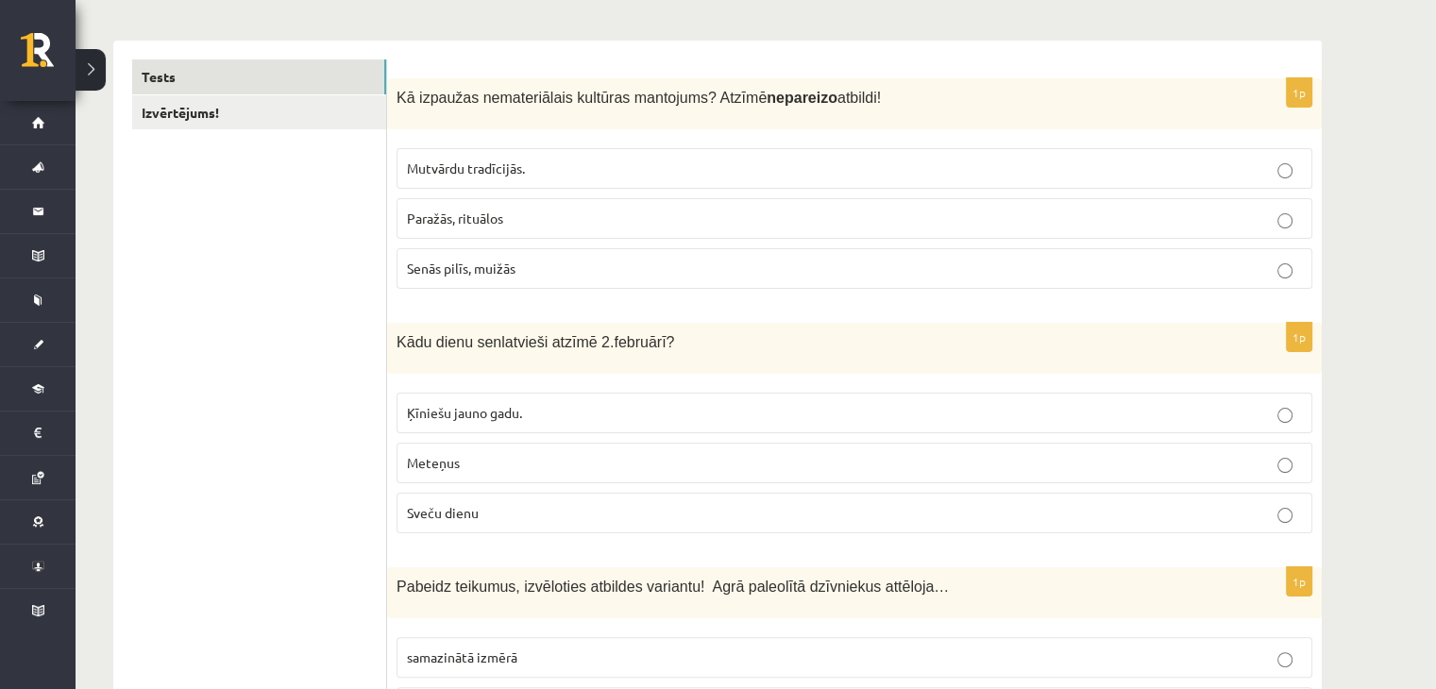
scroll to position [295, 0]
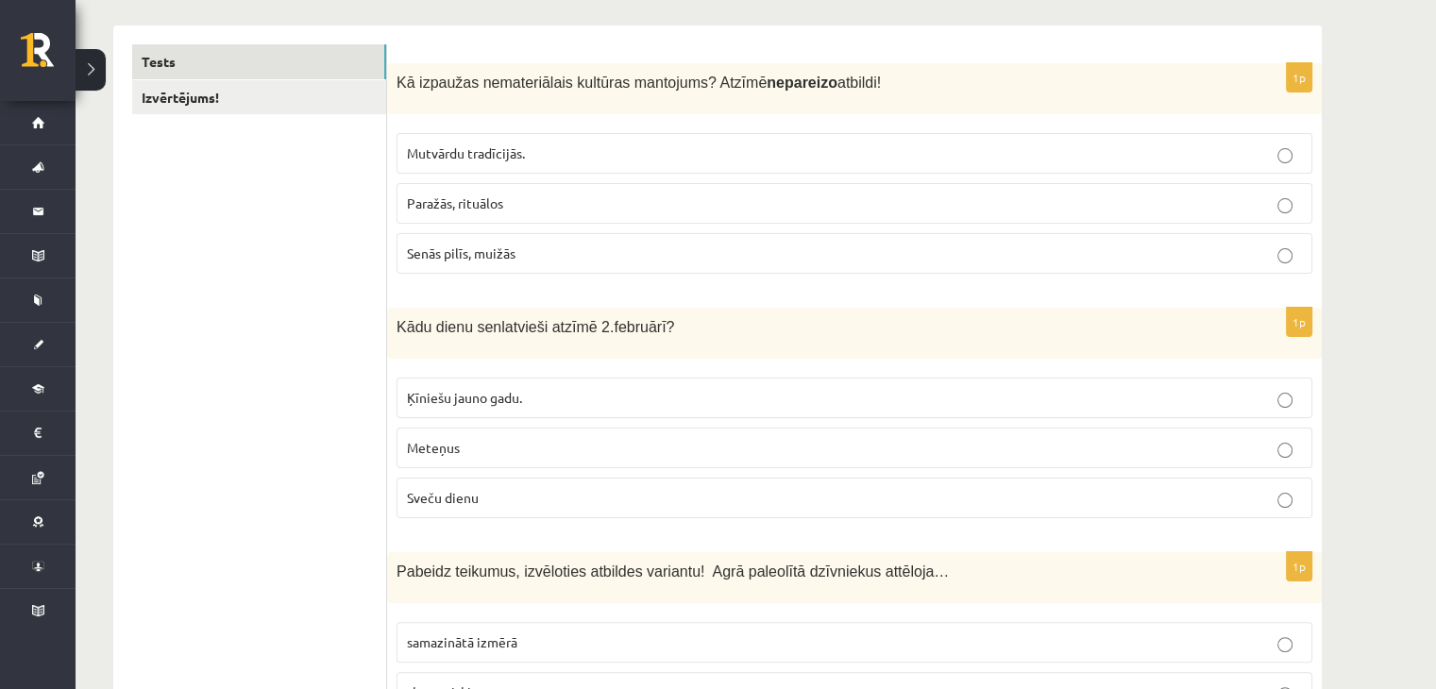
click at [457, 250] on span "Senās pilīs, muižās" at bounding box center [461, 253] width 109 height 17
click at [438, 433] on label "Meteņus" at bounding box center [855, 448] width 916 height 41
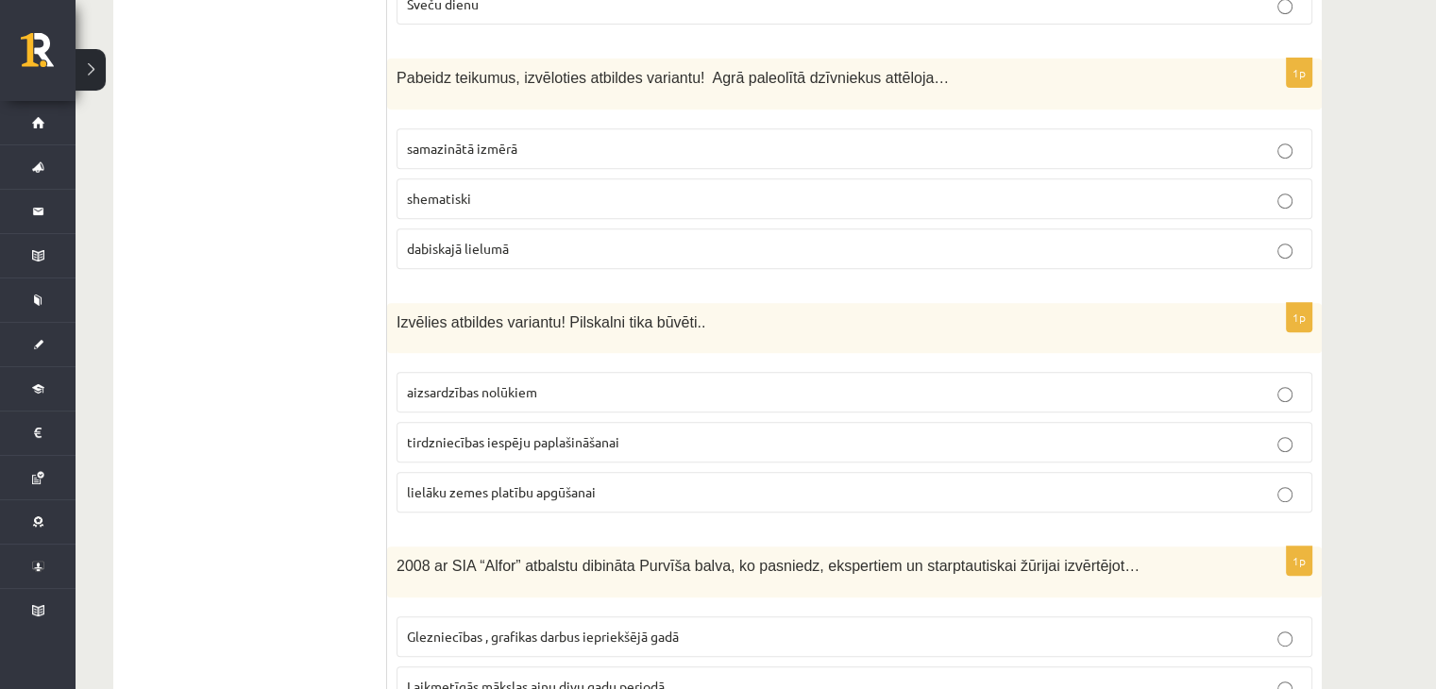
scroll to position [789, 0]
click at [453, 242] on span "dabiskajā lielumā" at bounding box center [458, 247] width 102 height 17
click at [468, 390] on span "aizsardzības nolūkiem" at bounding box center [472, 390] width 130 height 17
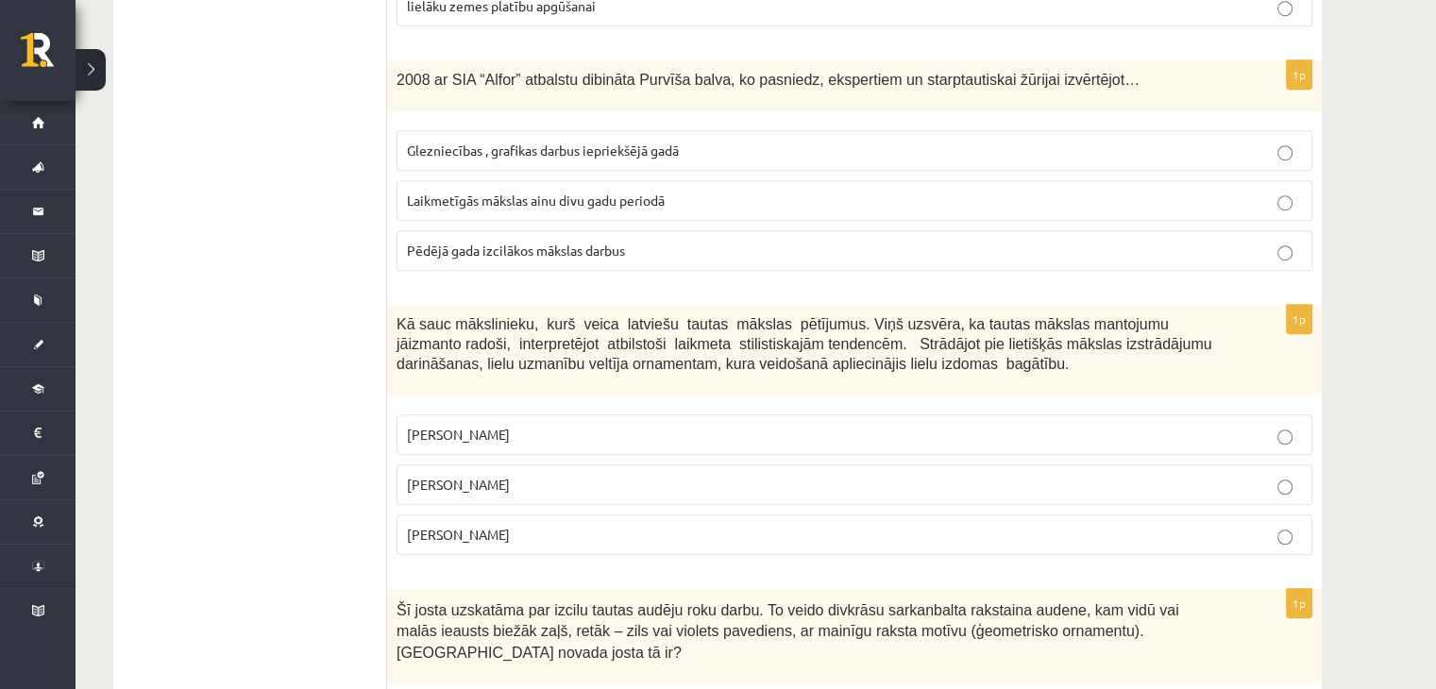
scroll to position [1276, 0]
click at [495, 258] on label "Pēdējā gada izcilākos mākslas darbus" at bounding box center [855, 249] width 916 height 41
click at [477, 426] on span "Ansis Cīrulis" at bounding box center [458, 433] width 103 height 17
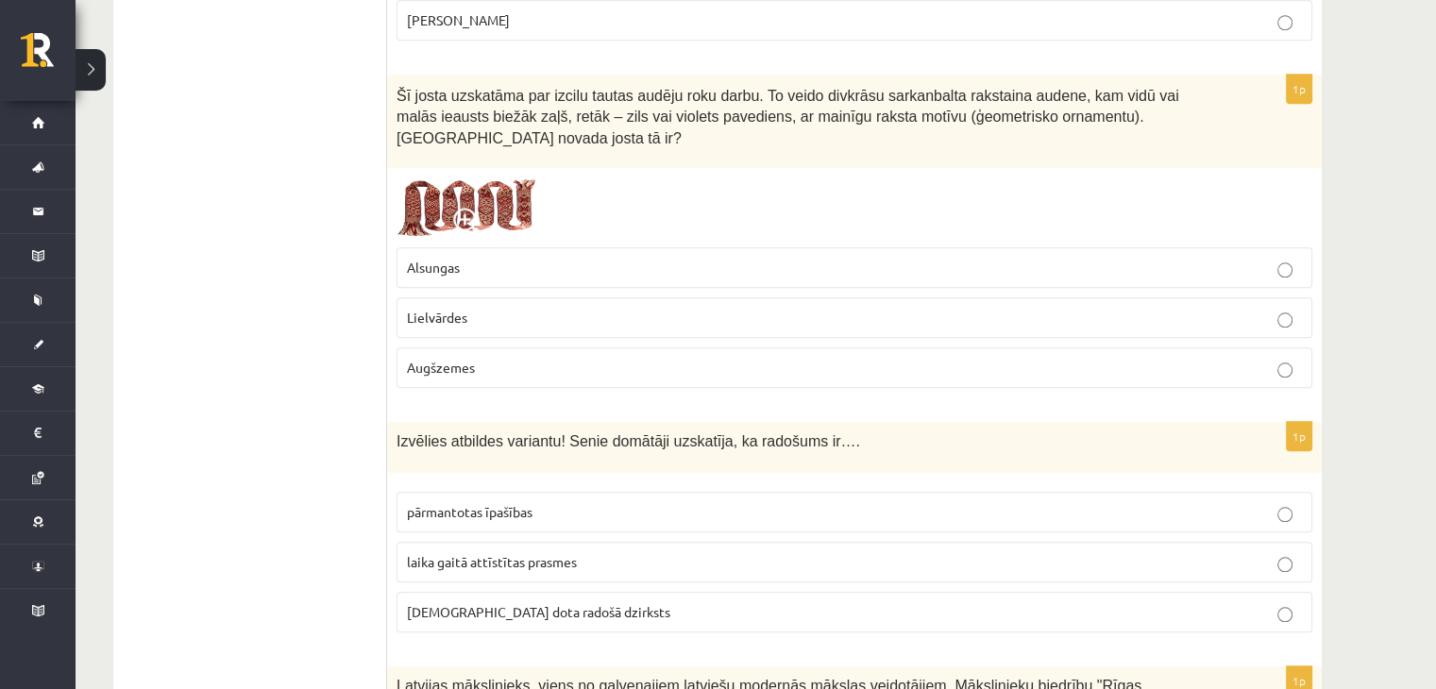
scroll to position [1790, 0]
click at [433, 308] on span "Lielvārdes" at bounding box center [437, 316] width 60 height 17
click at [453, 591] on label "dieva dota radošā dzirksts" at bounding box center [855, 611] width 916 height 41
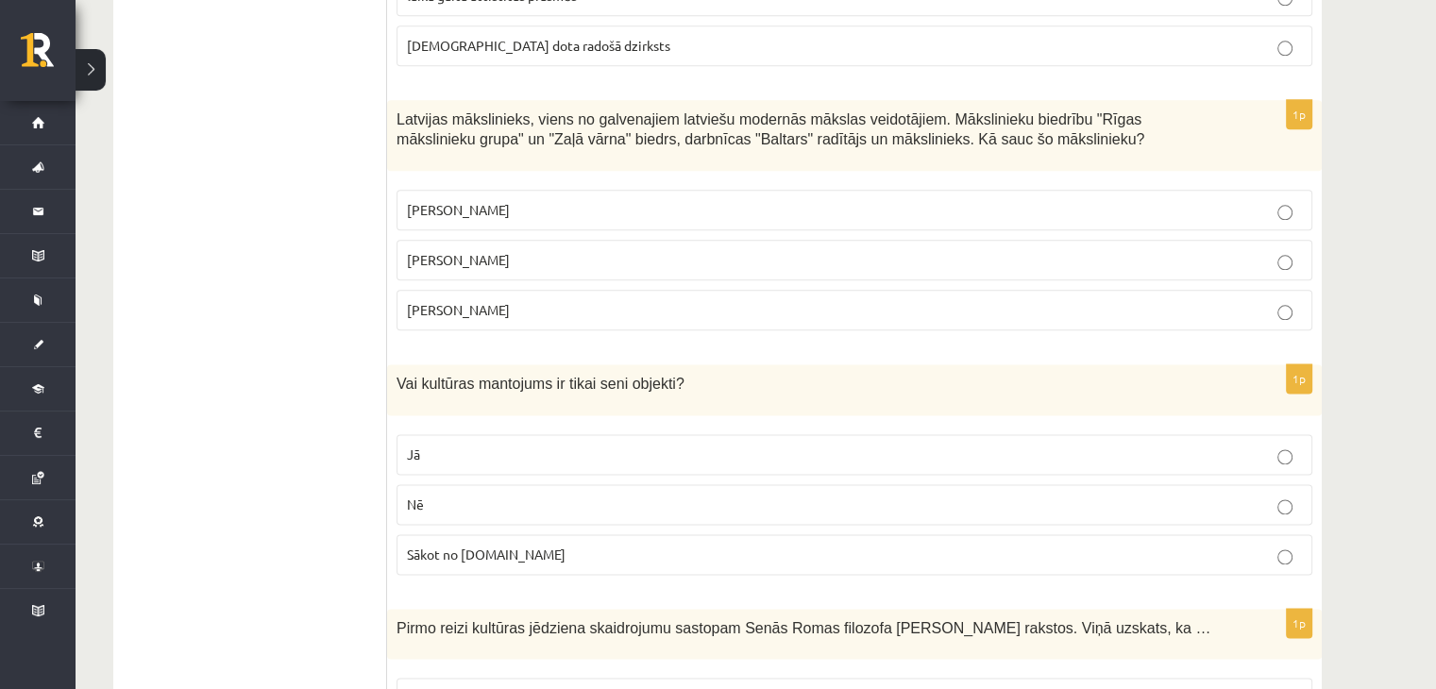
scroll to position [2412, 0]
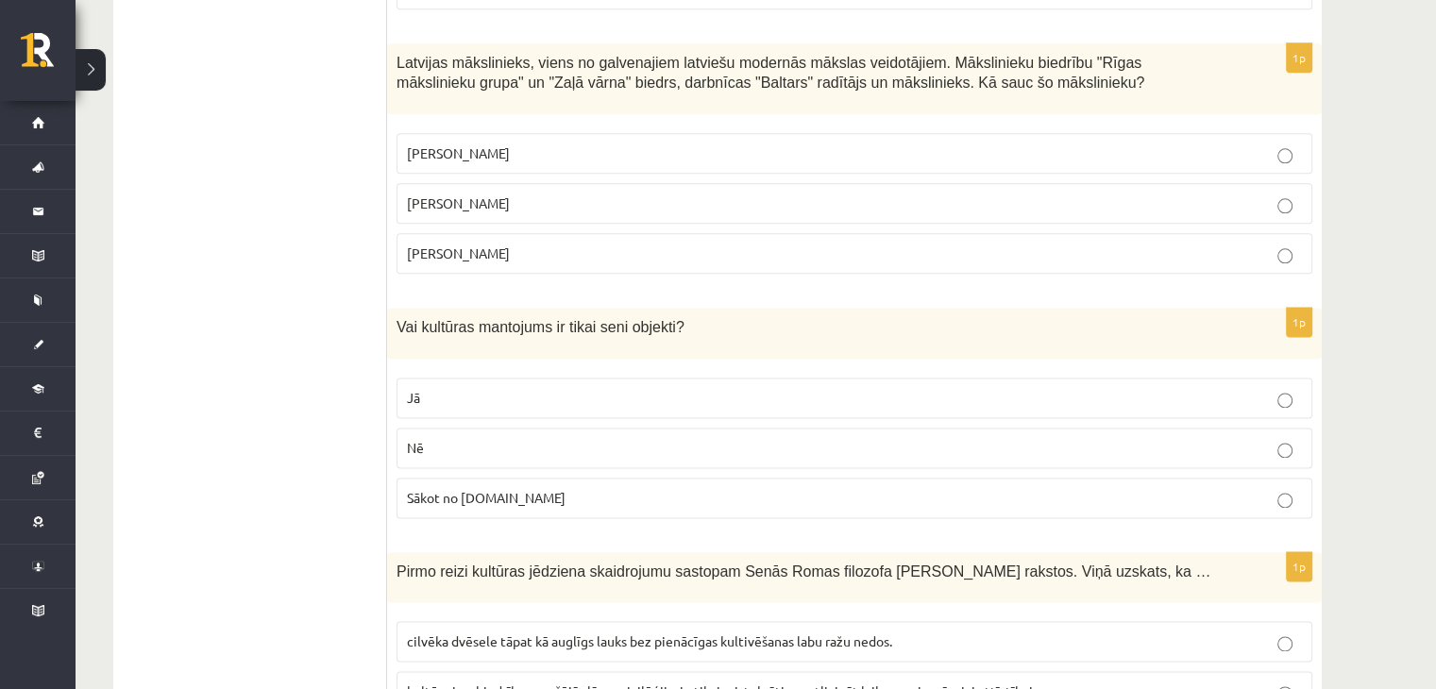
click at [469, 183] on label "Romāns Suta" at bounding box center [855, 203] width 916 height 41
click at [443, 438] on p "Nē" at bounding box center [854, 448] width 895 height 20
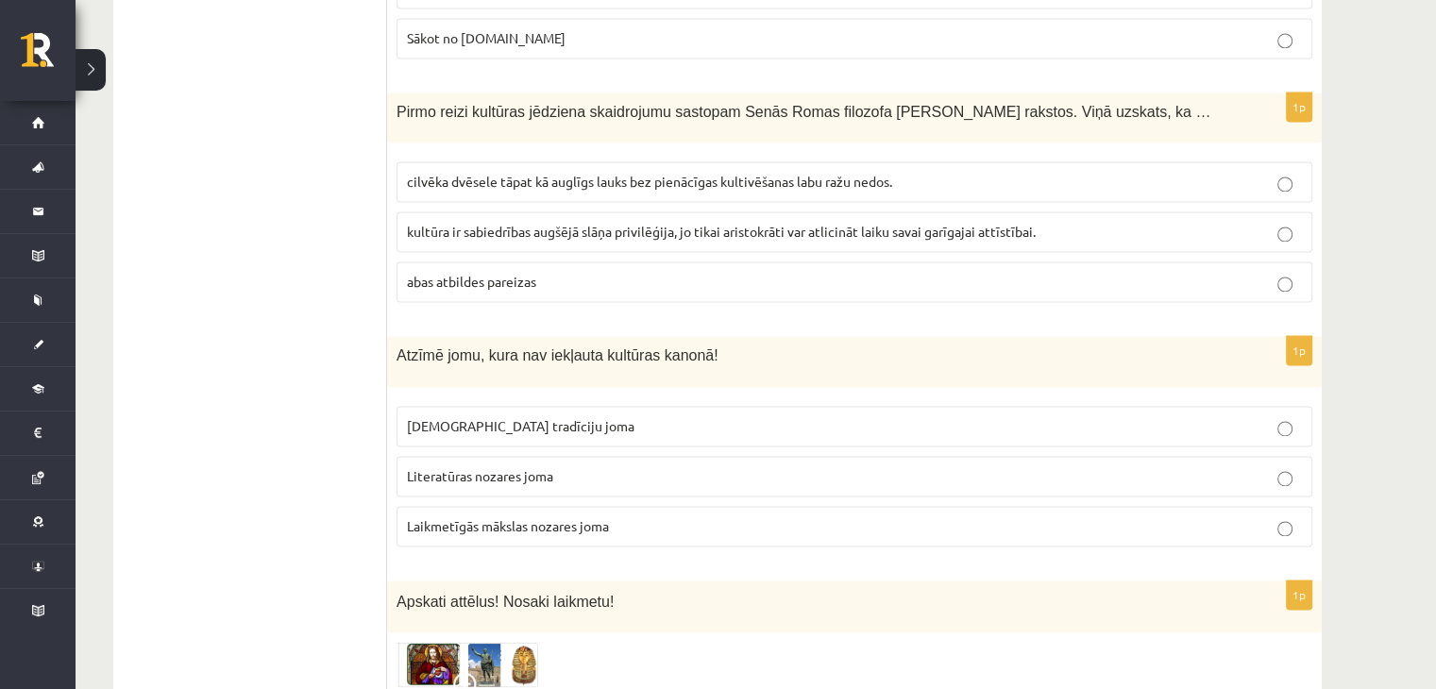
scroll to position [2874, 0]
click at [450, 171] on span "cilvēka dvēsele tāpat kā auglīgs lauks bez pienācīgas kultivēšanas labu ražu ne…" at bounding box center [649, 179] width 485 height 17
click at [471, 516] on span "Laikmetīgās mākslas nozares joma" at bounding box center [508, 524] width 202 height 17
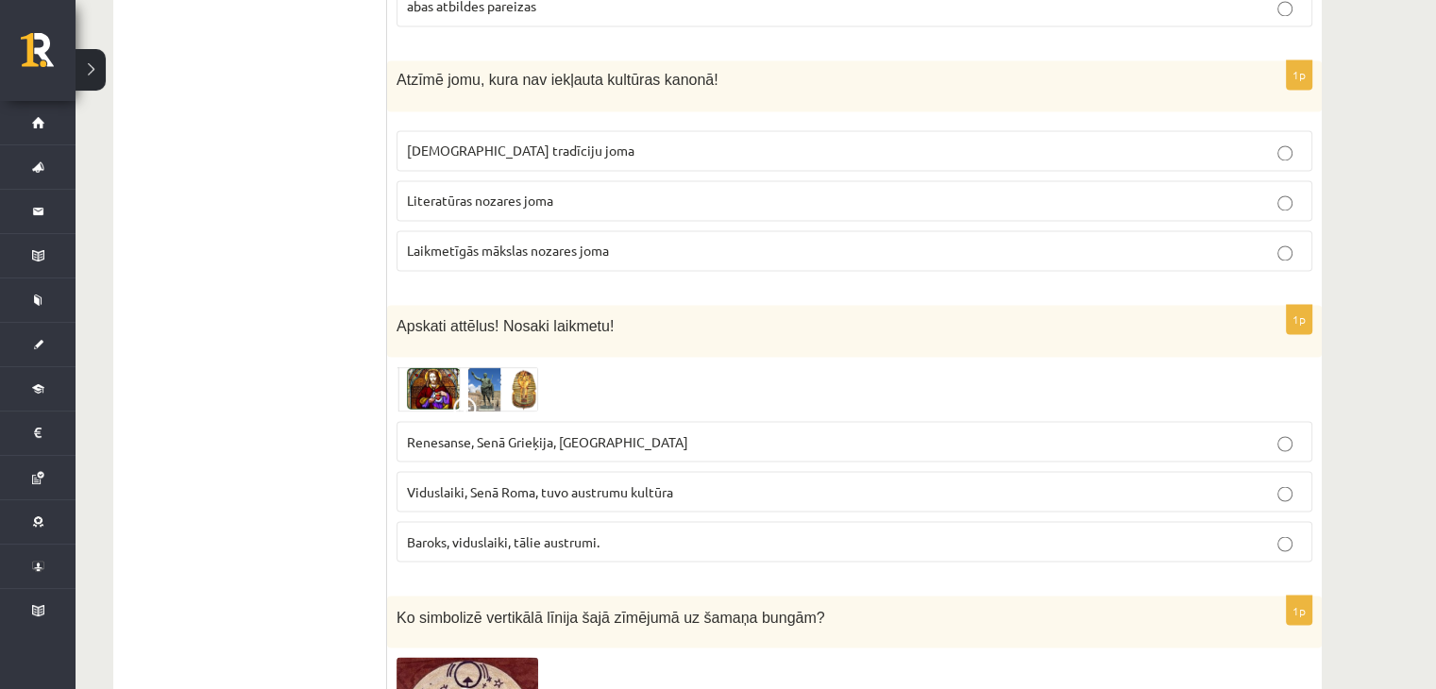
scroll to position [3152, 0]
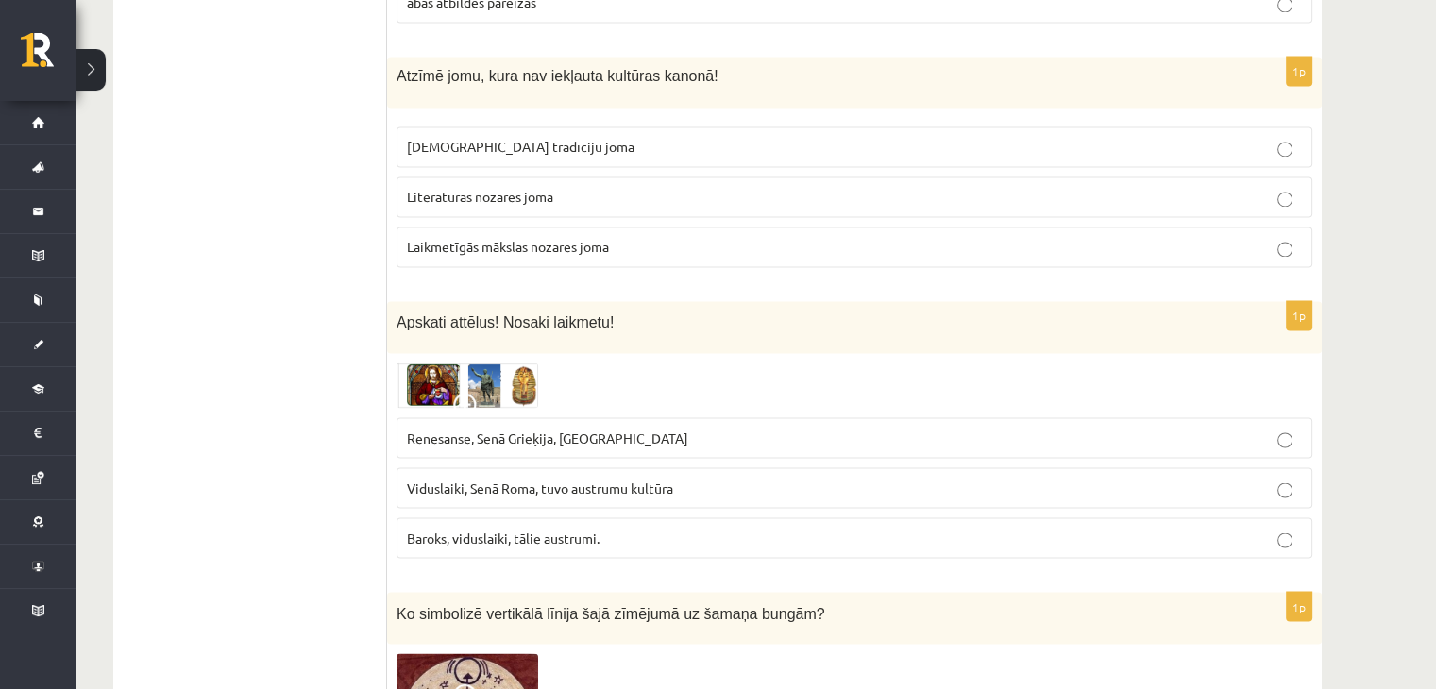
click at [510, 417] on label "Renesanse, Senā Grieķija, Ēģipte" at bounding box center [855, 437] width 916 height 41
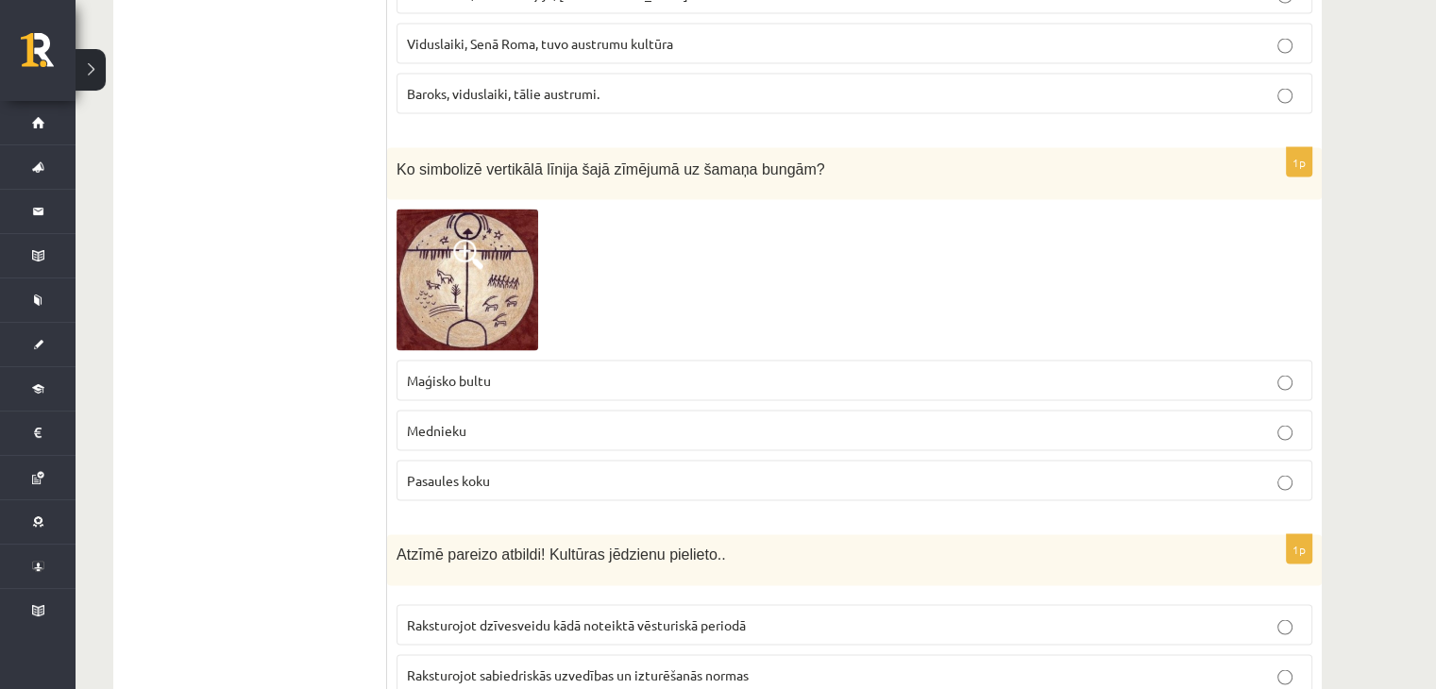
scroll to position [3597, 0]
click at [470, 359] on label "Maģisko bultu" at bounding box center [855, 379] width 916 height 41
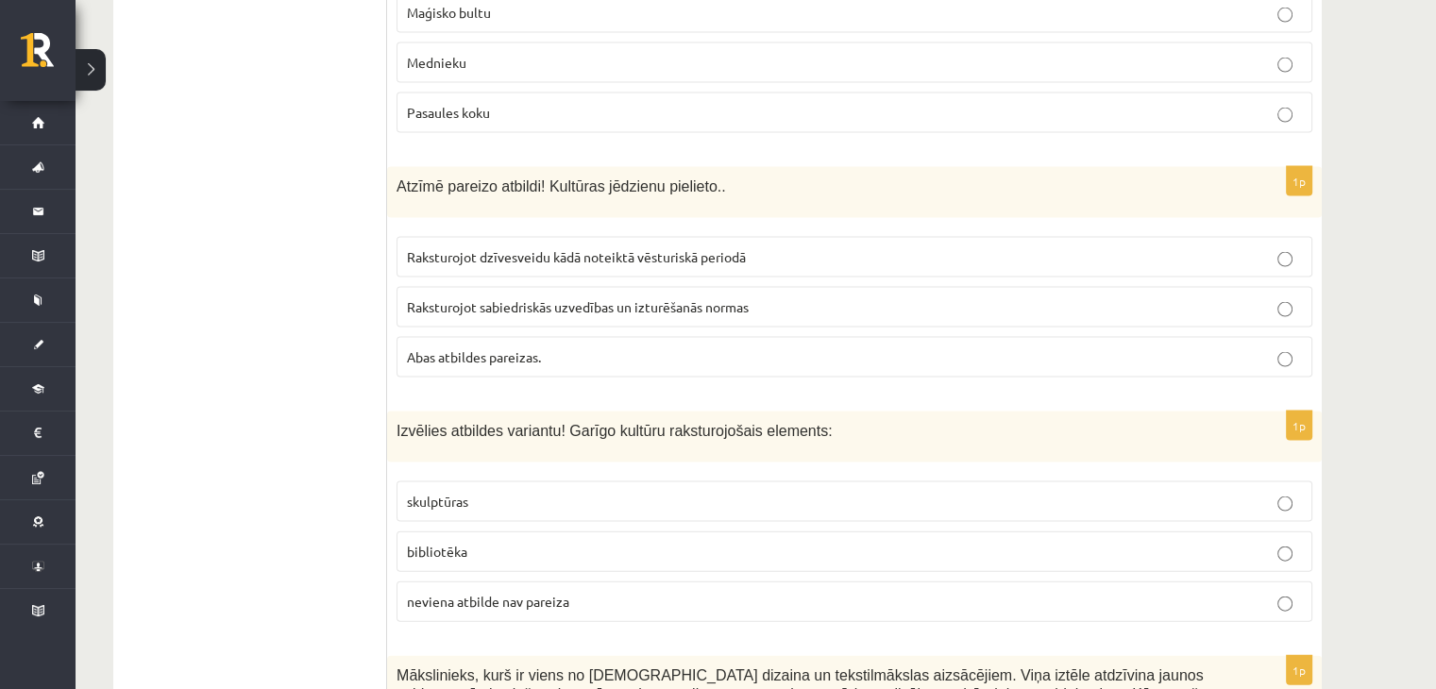
scroll to position [3966, 0]
click at [478, 335] on label "Abas atbildes pareizas." at bounding box center [855, 355] width 916 height 41
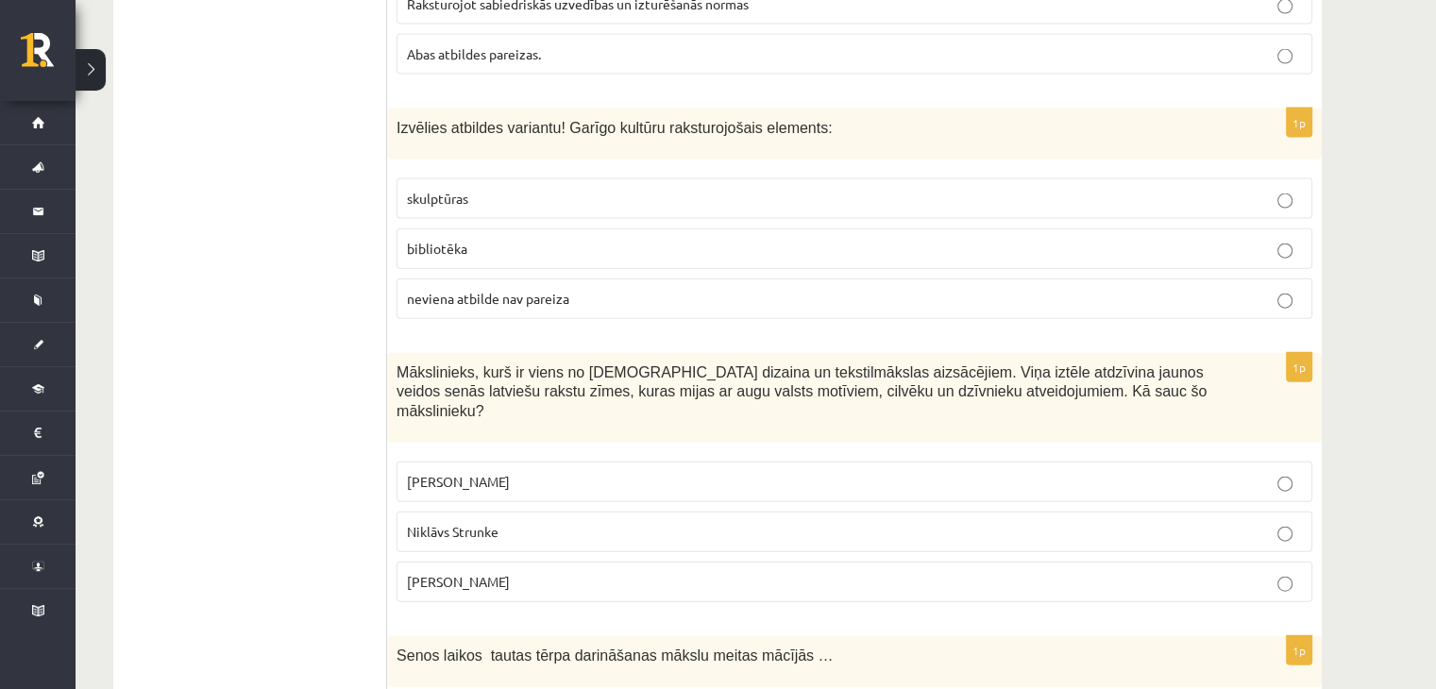
scroll to position [4268, 0]
click at [469, 238] on p "bibliotēka" at bounding box center [854, 248] width 895 height 20
click at [444, 472] on span "Ansis Cīrulis" at bounding box center [458, 480] width 103 height 17
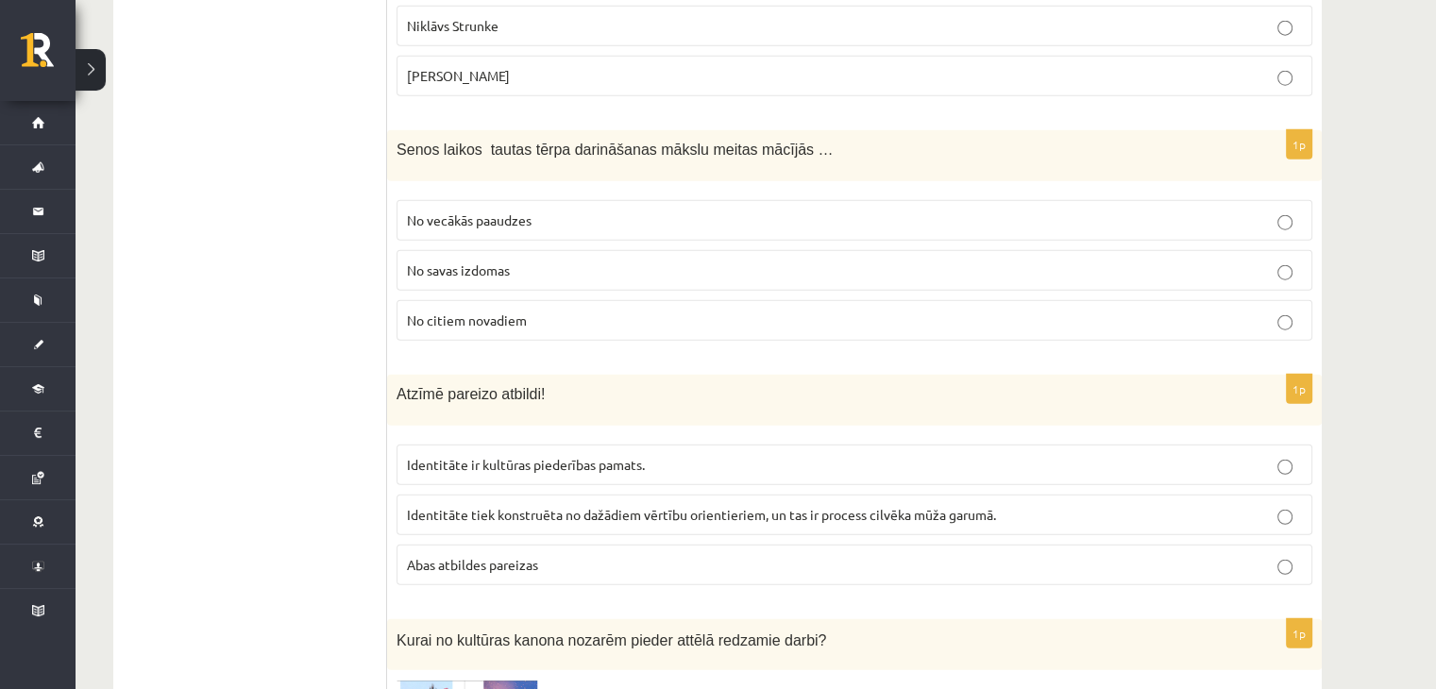
scroll to position [4774, 0]
click at [476, 199] on label "No vecākās paaudzes" at bounding box center [855, 219] width 916 height 41
click at [440, 554] on p "Abas atbildes pareizas" at bounding box center [854, 564] width 895 height 20
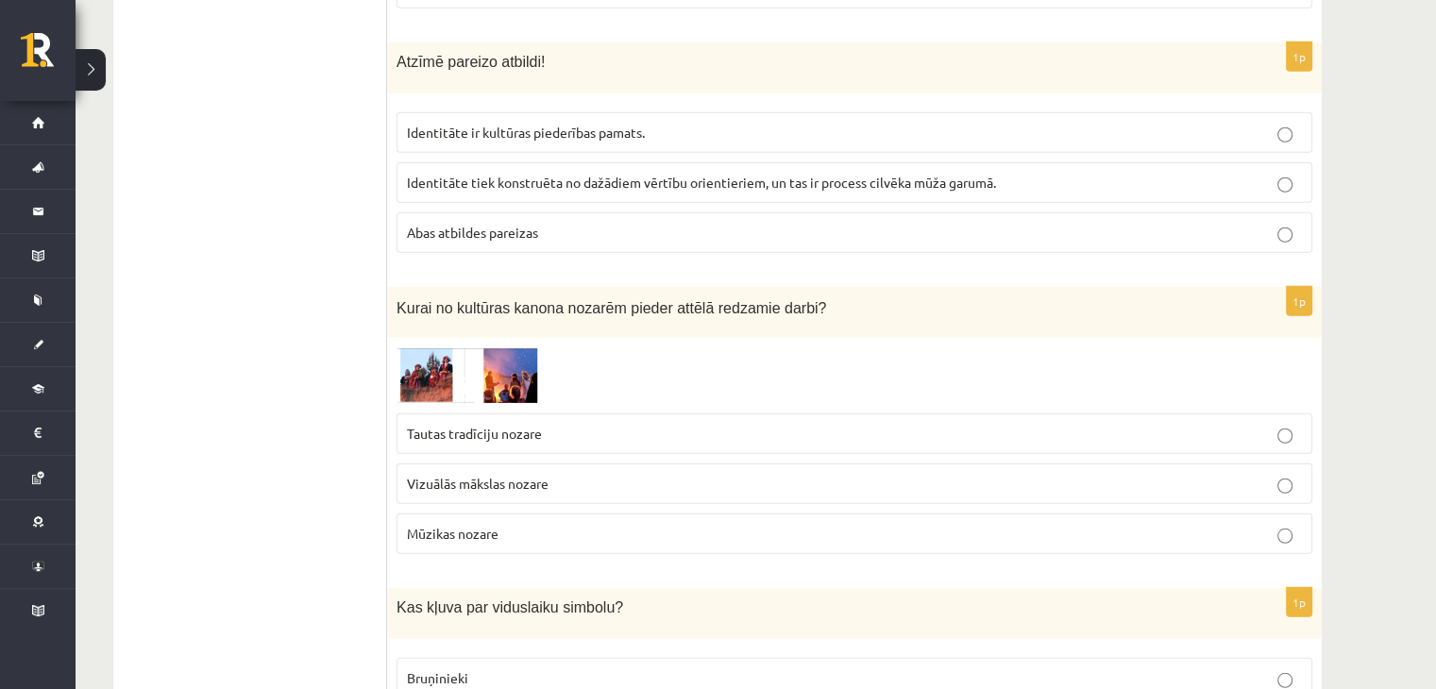
scroll to position [5110, 0]
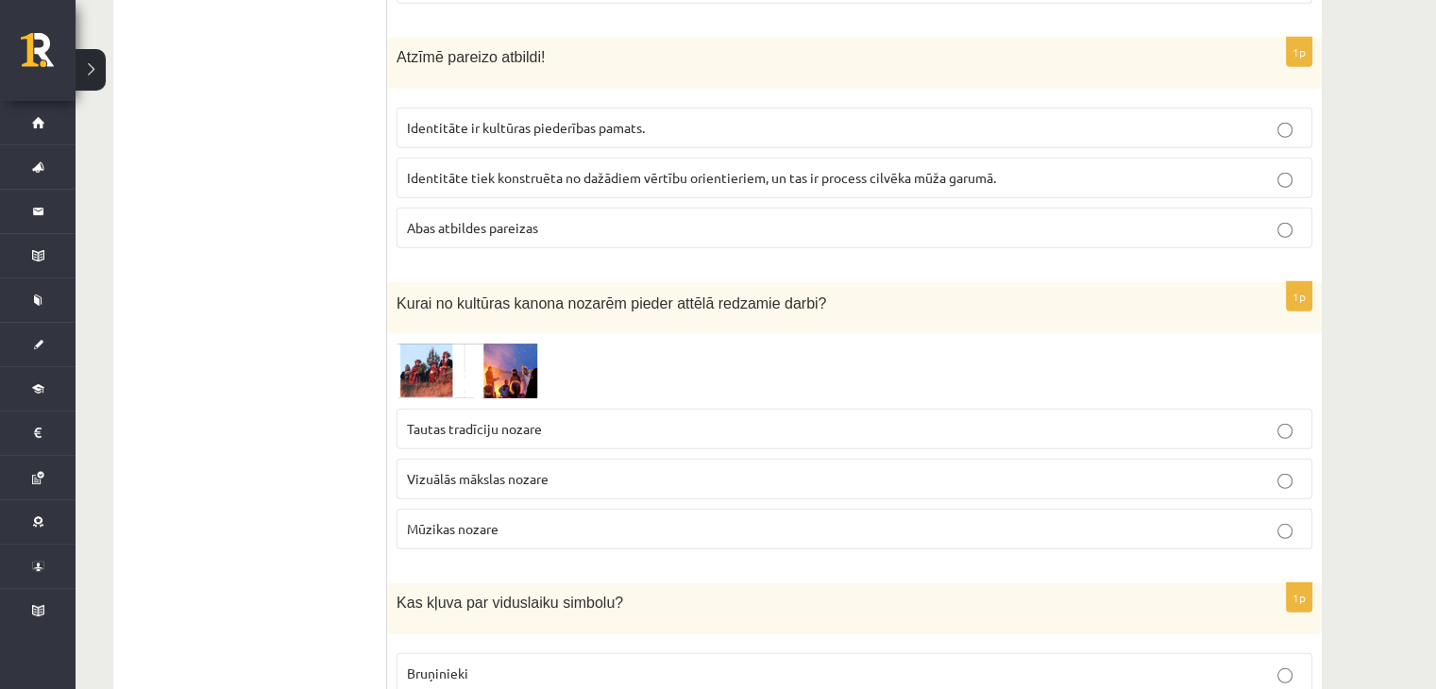
click at [525, 409] on label "Tautas tradīciju nozare" at bounding box center [855, 429] width 916 height 41
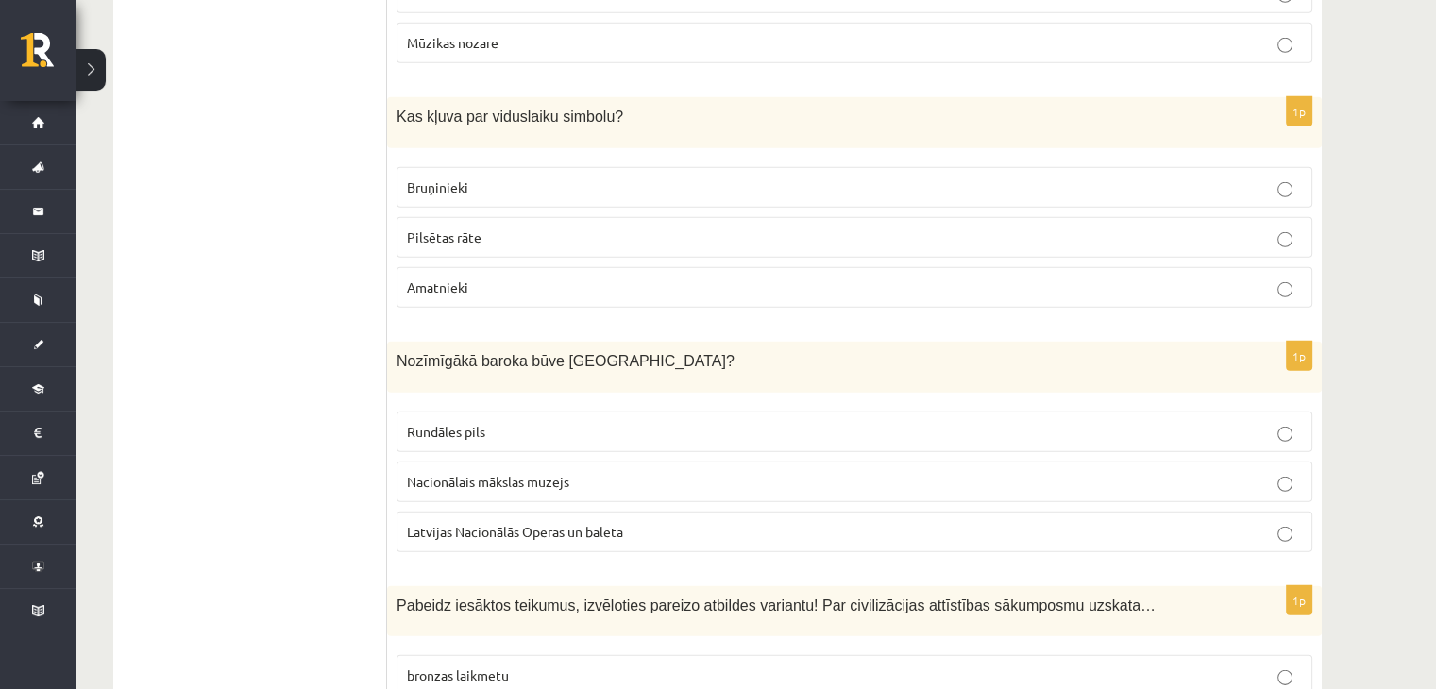
scroll to position [5597, 0]
click at [449, 177] on p "Bruņinieki" at bounding box center [854, 187] width 895 height 20
click at [477, 422] on span "Rundāles pils" at bounding box center [446, 430] width 78 height 17
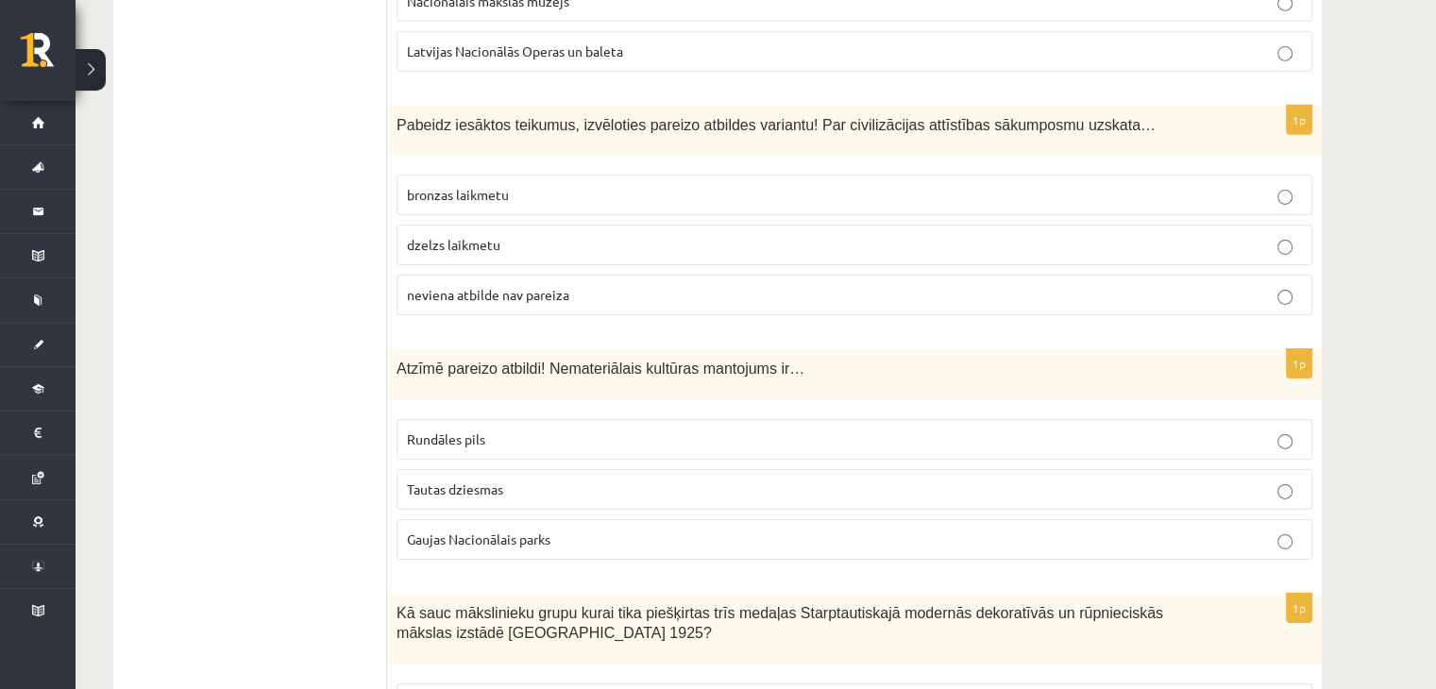
scroll to position [6085, 0]
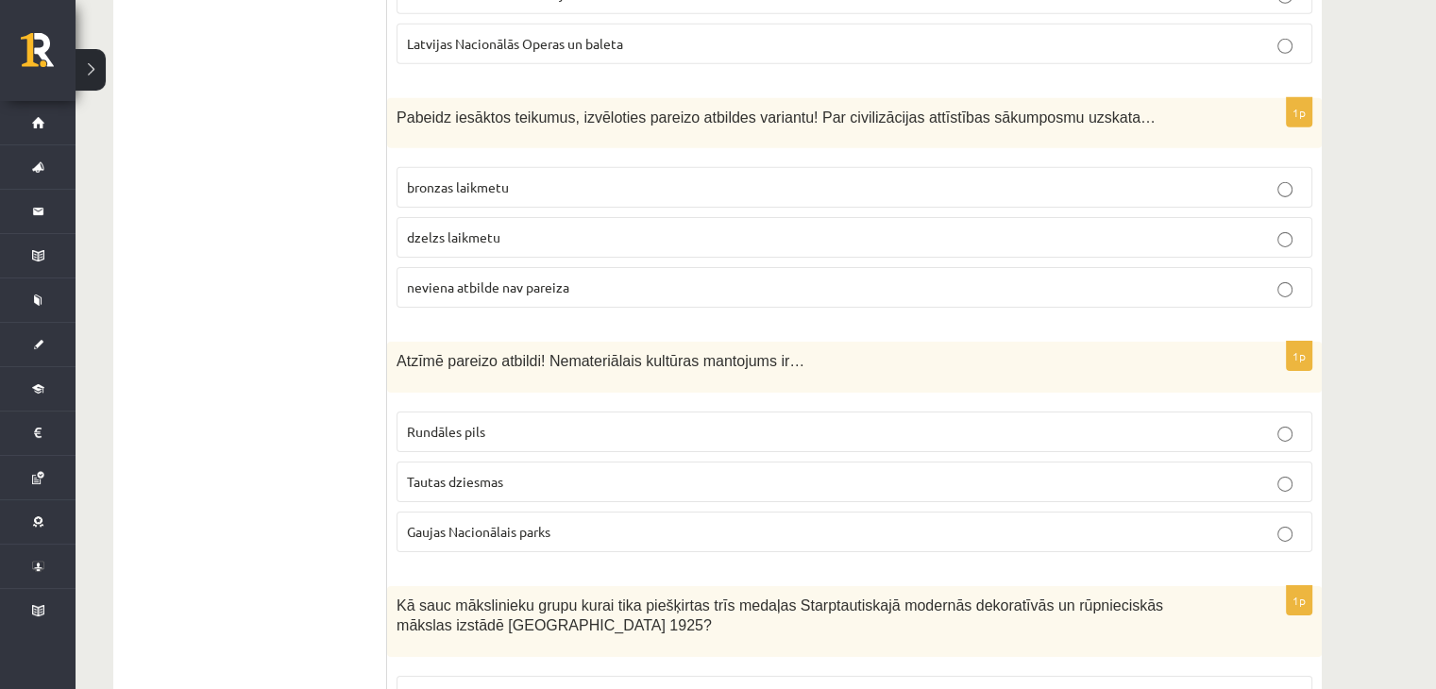
click at [486, 278] on p "neviena atbilde nav pareiza" at bounding box center [854, 288] width 895 height 20
click at [468, 473] on span "Tautas dziesmas" at bounding box center [455, 481] width 96 height 17
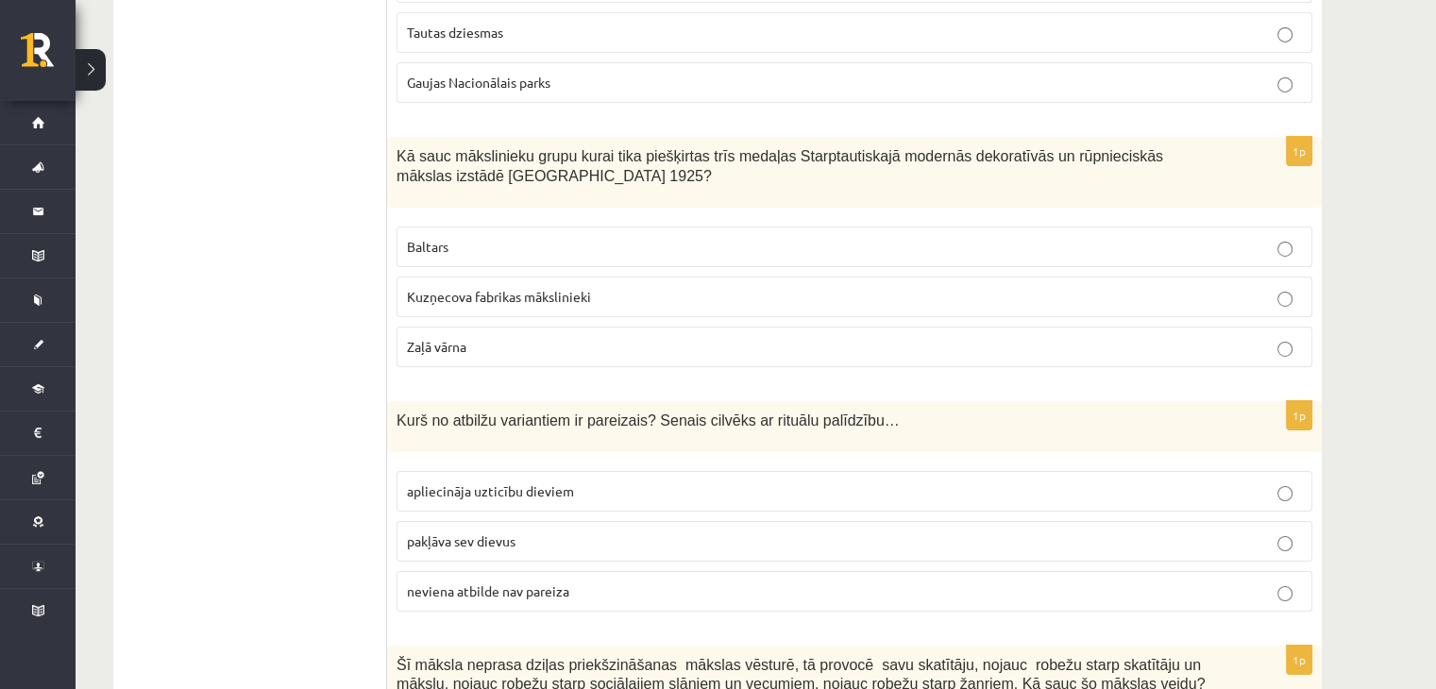
scroll to position [6536, 0]
click at [472, 225] on label "Baltars" at bounding box center [855, 245] width 916 height 41
click at [502, 480] on p "apliecināja uzticību dieviem" at bounding box center [854, 490] width 895 height 20
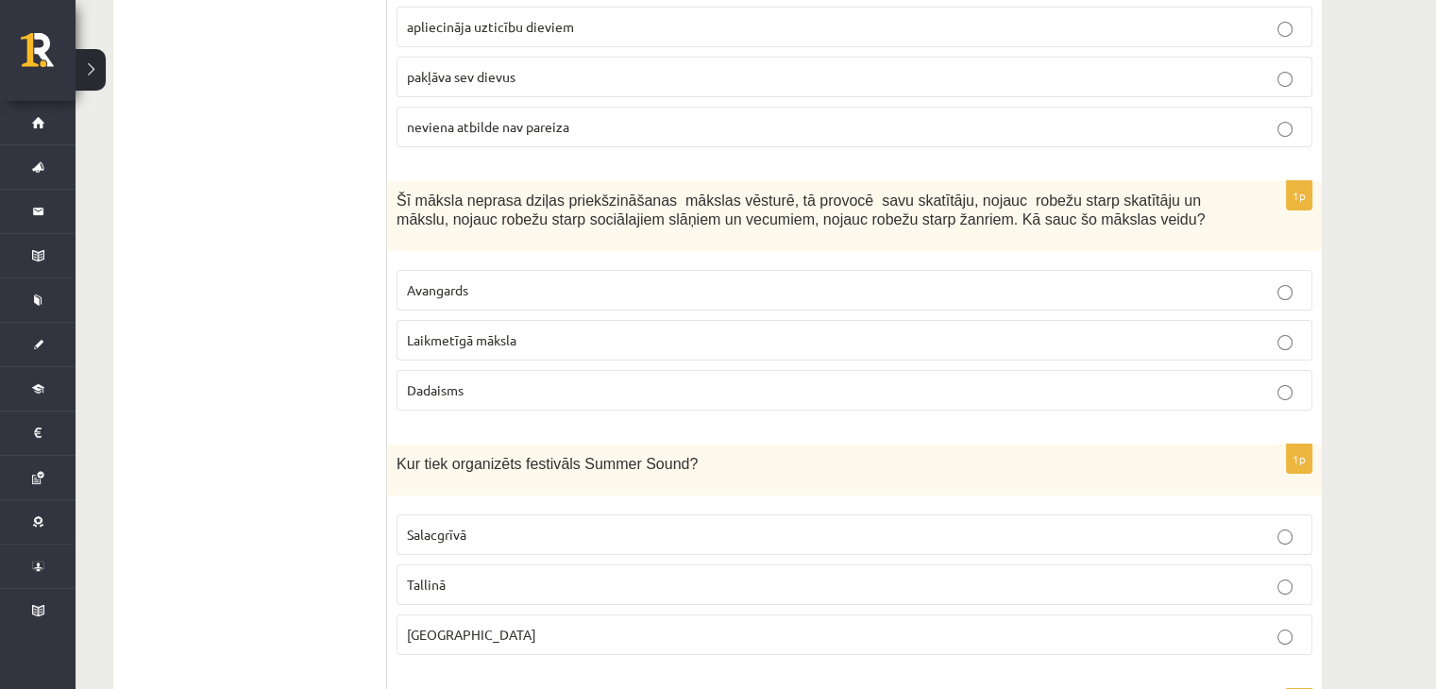
scroll to position [7001, 0]
click at [482, 329] on span "Laikmetīgā māksla" at bounding box center [462, 337] width 110 height 17
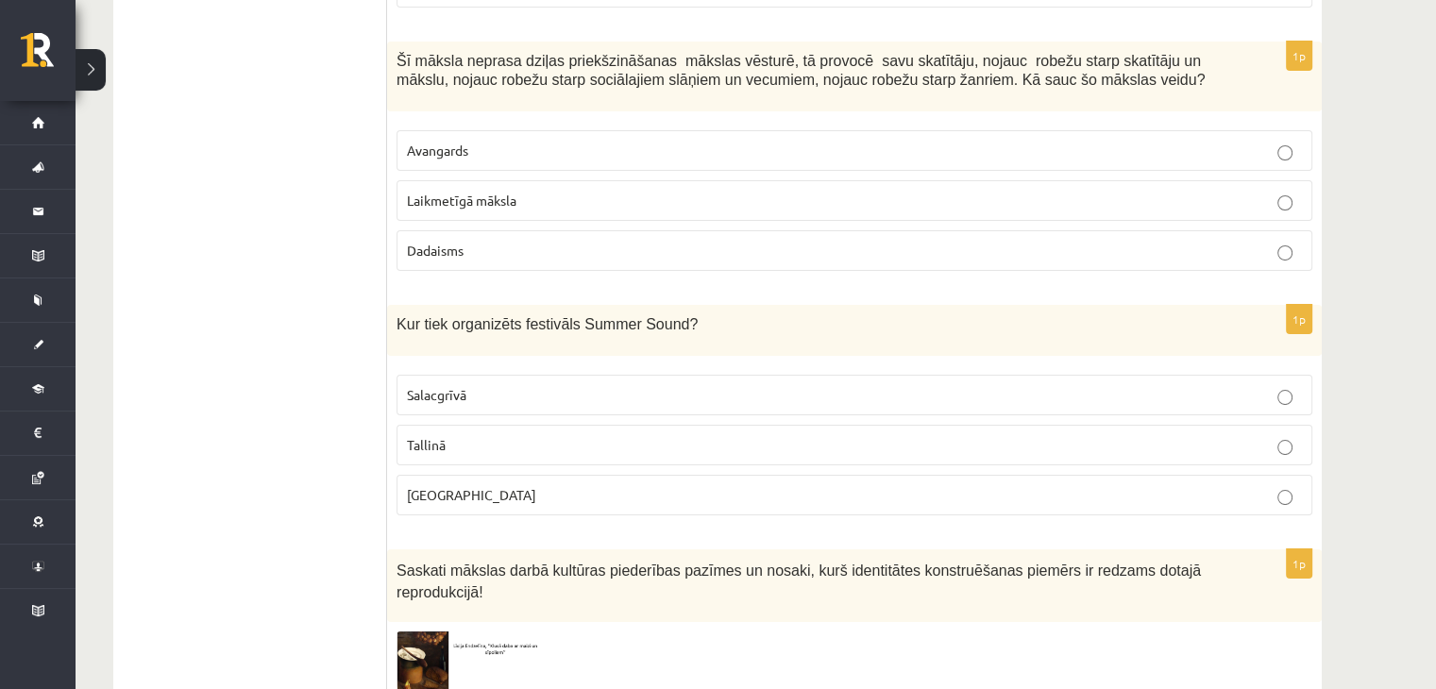
scroll to position [7140, 0]
click at [442, 484] on span "Liepājā" at bounding box center [471, 492] width 129 height 17
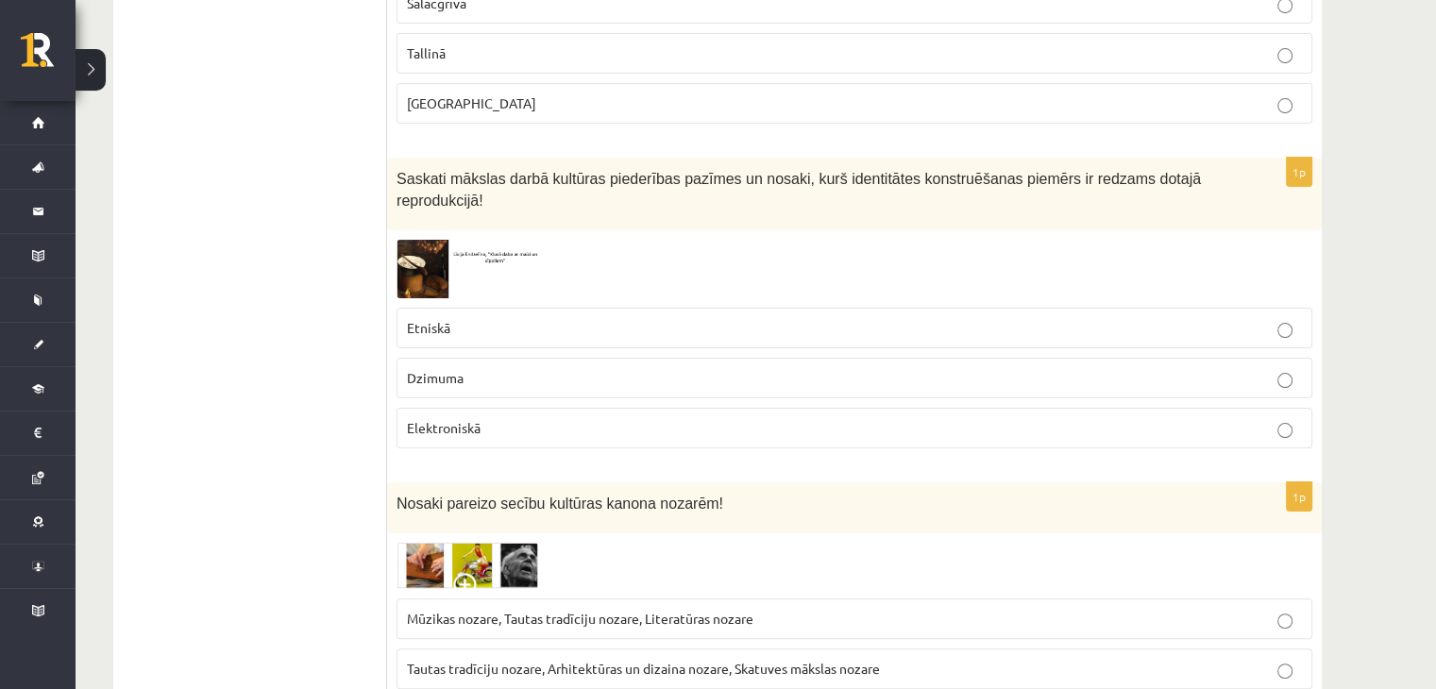
scroll to position [7531, 0]
click at [465, 407] on label "Elektroniskā" at bounding box center [855, 427] width 916 height 41
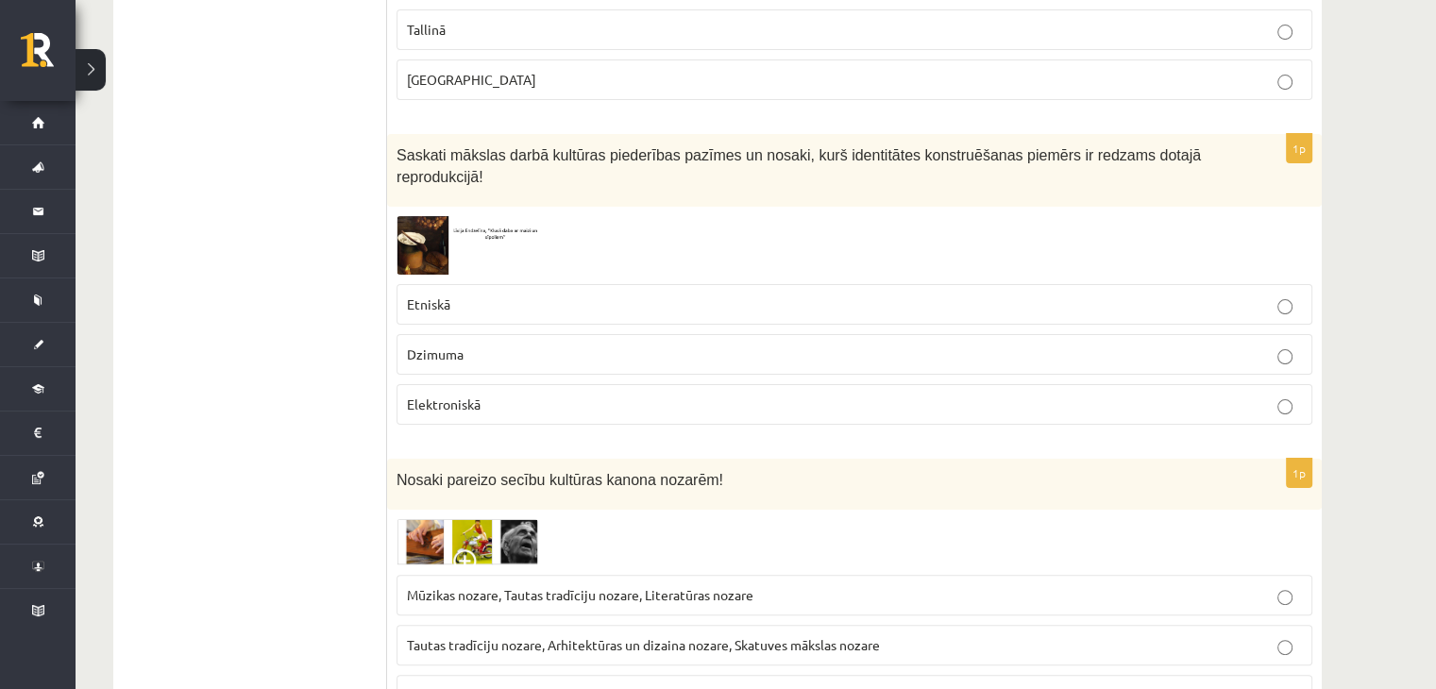
click at [427, 519] on img at bounding box center [468, 542] width 142 height 46
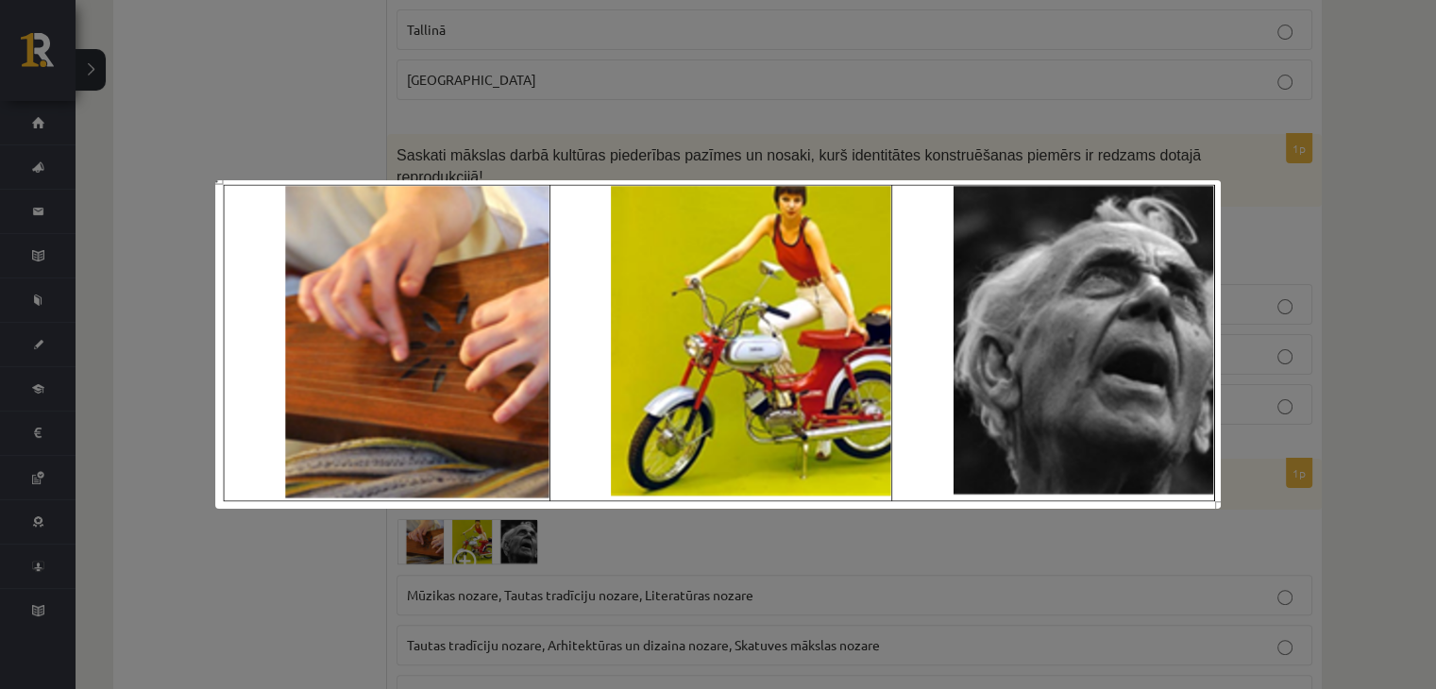
click at [397, 578] on div at bounding box center [718, 344] width 1436 height 689
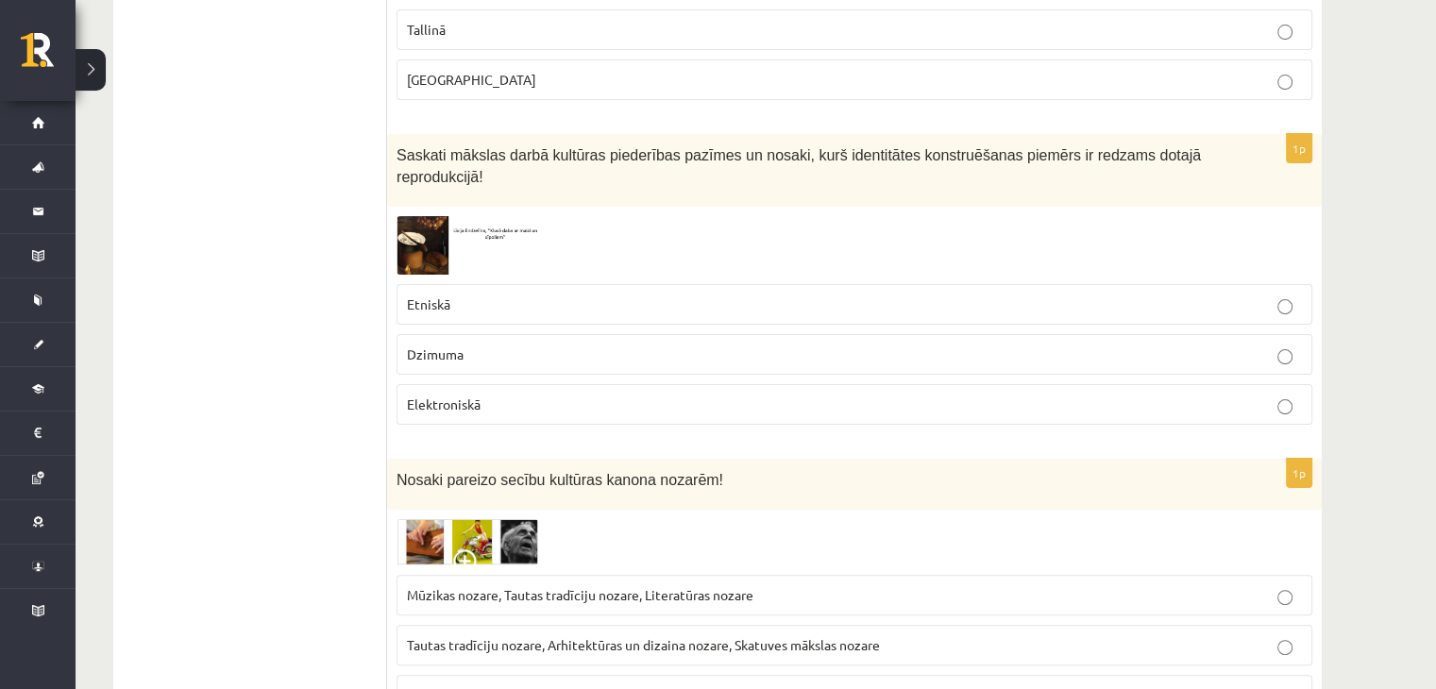
click at [612, 636] on span "Tautas tradīciju nozare, Arhitektūras un dizaina nozare, Skatuves mākslas nozare" at bounding box center [643, 644] width 473 height 17
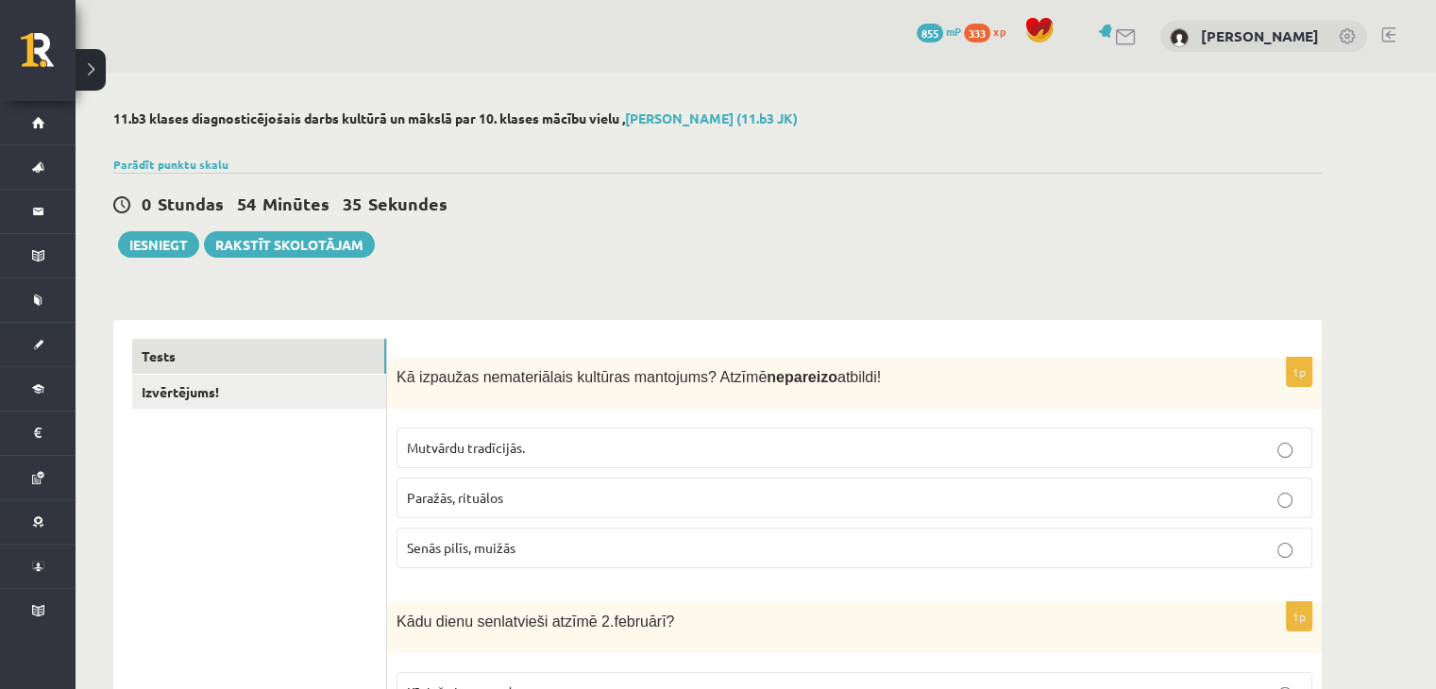
scroll to position [0, 0]
click at [144, 245] on button "Iesniegt" at bounding box center [158, 244] width 81 height 26
click at [245, 392] on link "Izvērtējums!" at bounding box center [259, 392] width 254 height 35
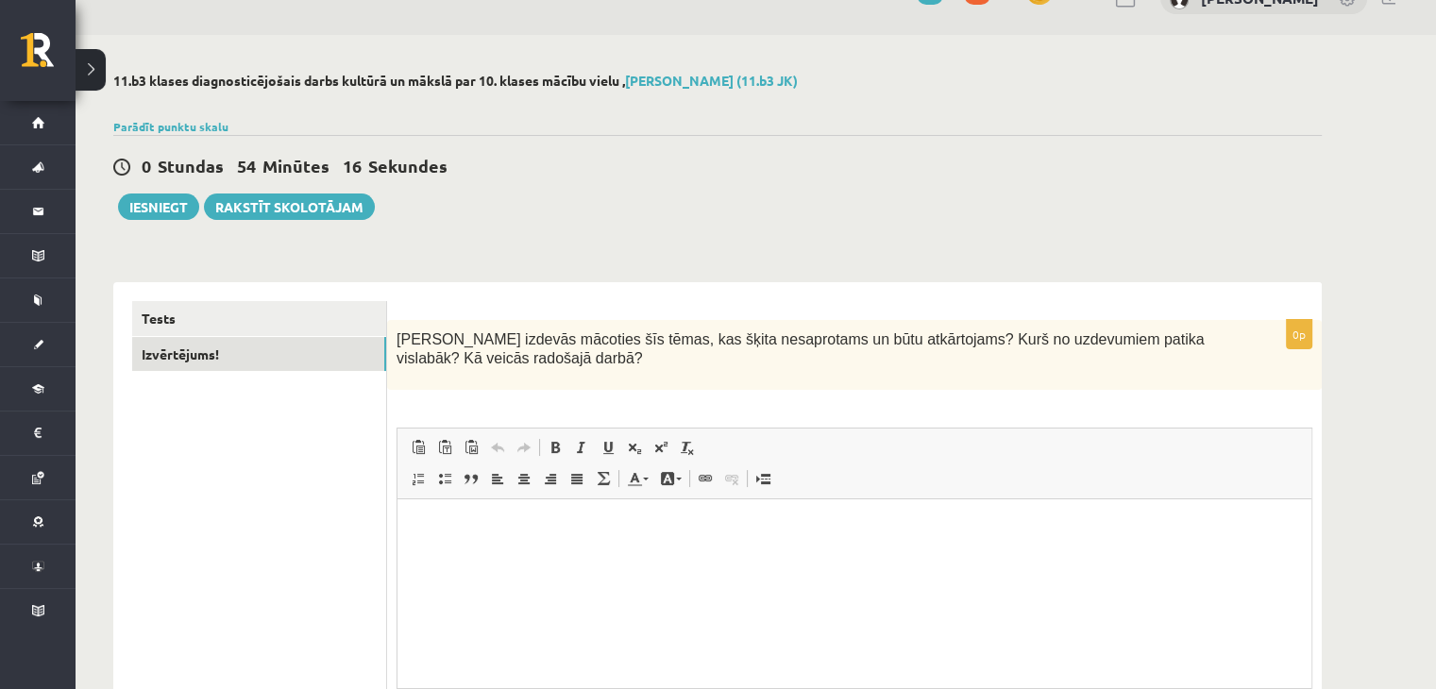
scroll to position [226, 0]
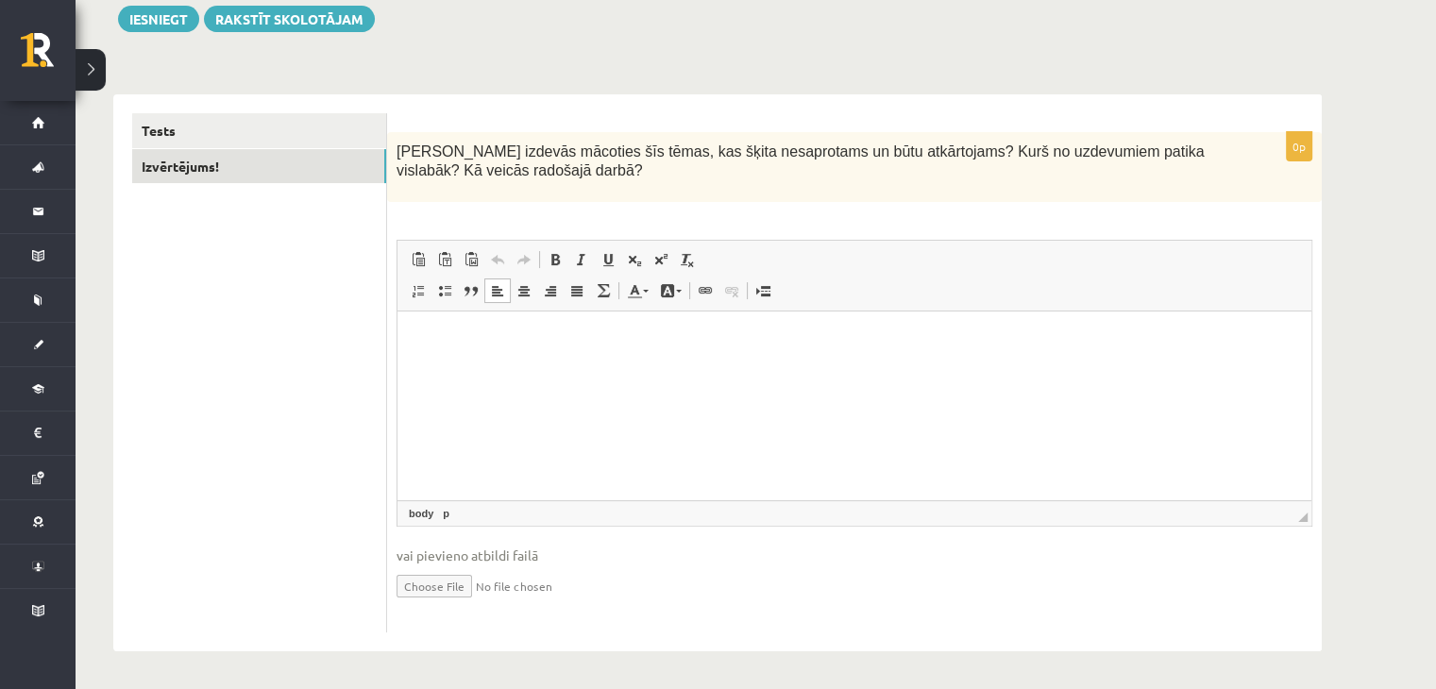
click at [445, 369] on html at bounding box center [855, 341] width 914 height 58
click at [181, 13] on button "Iesniegt" at bounding box center [158, 19] width 81 height 26
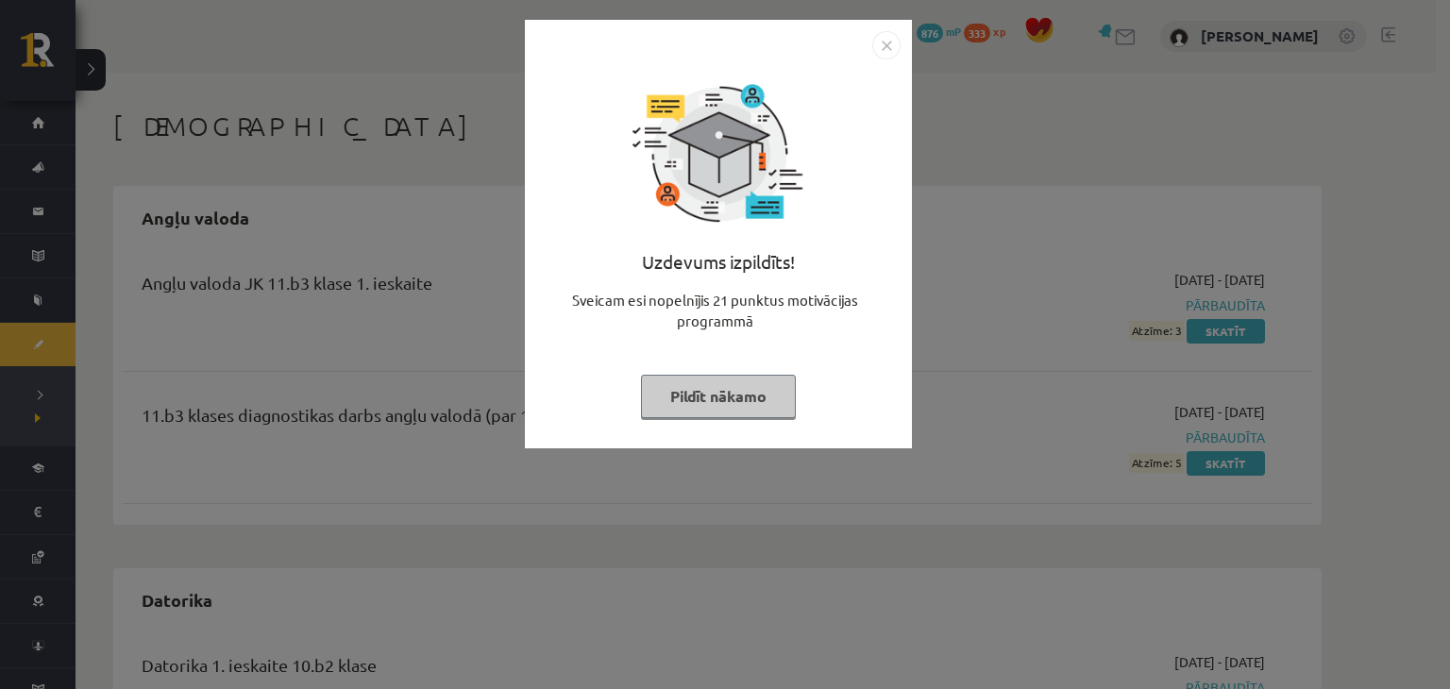
click at [740, 389] on button "Pildīt nākamo" at bounding box center [718, 396] width 155 height 43
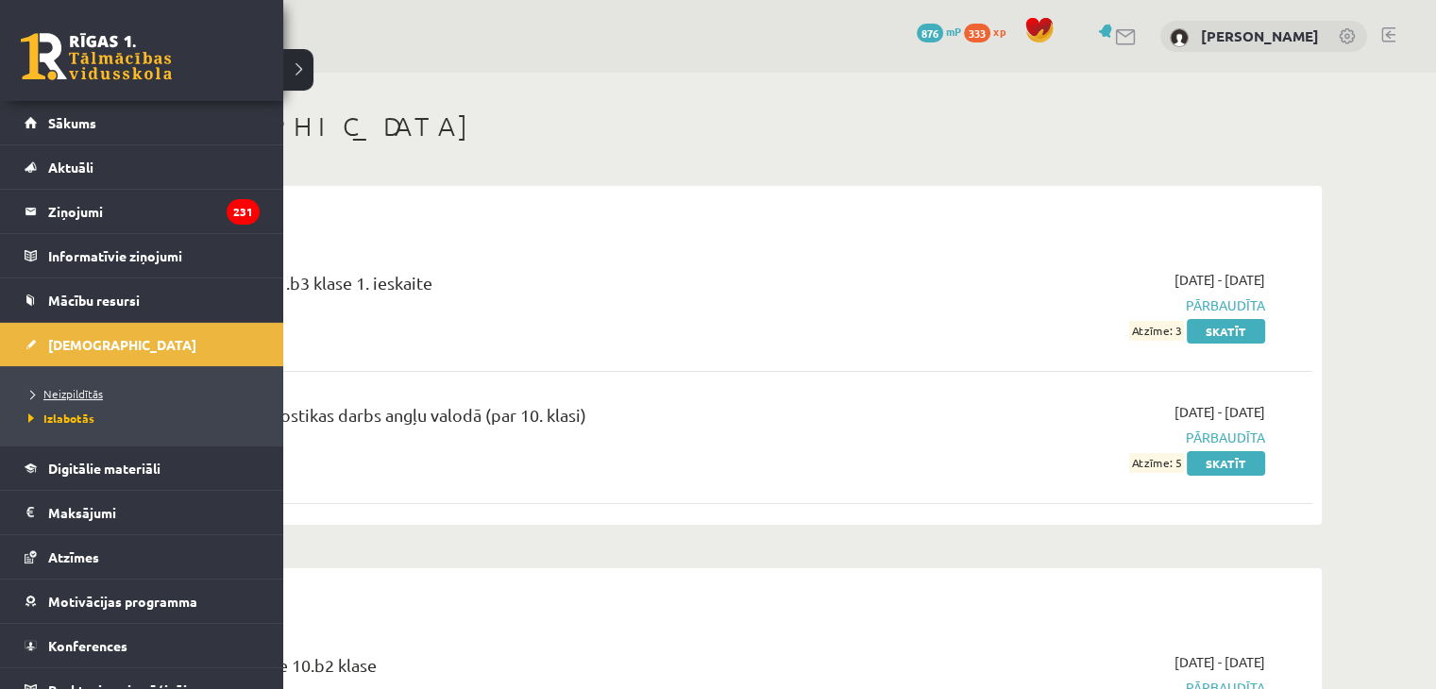
click at [67, 398] on span "Neizpildītās" at bounding box center [63, 393] width 79 height 15
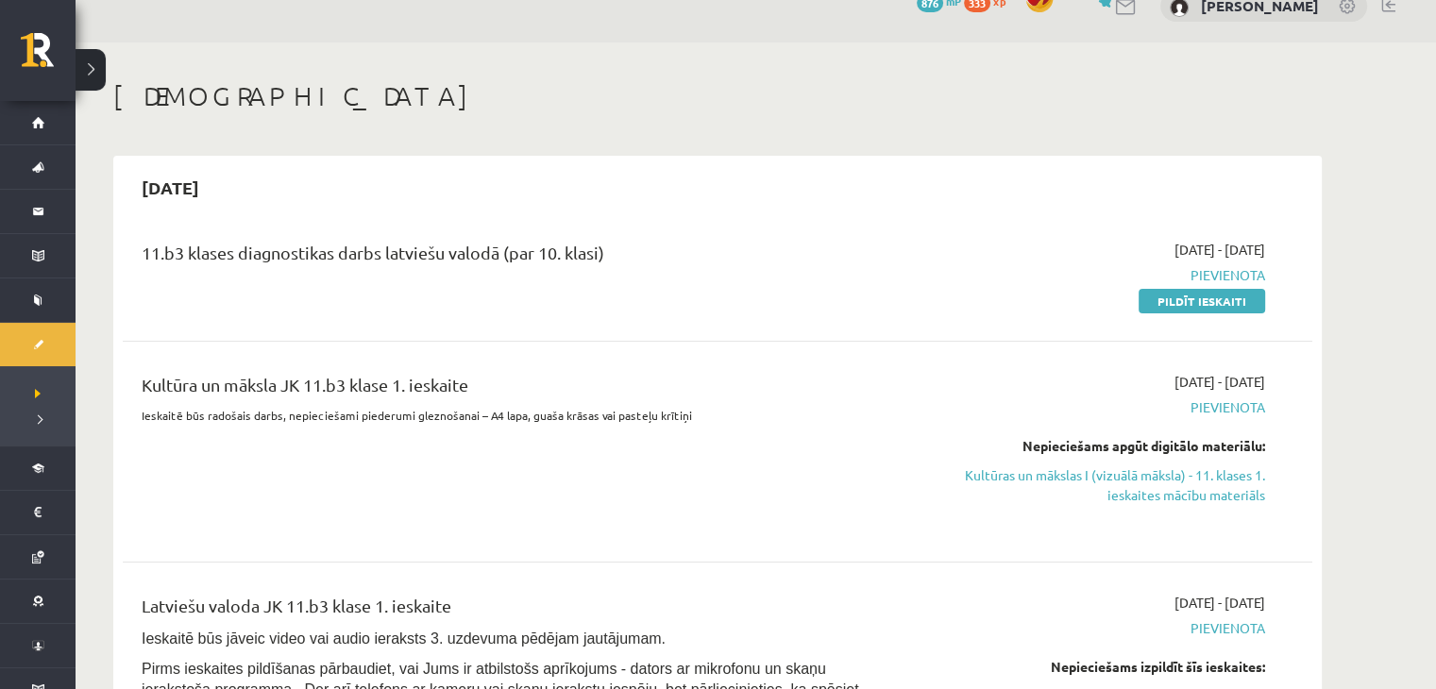
scroll to position [136, 0]
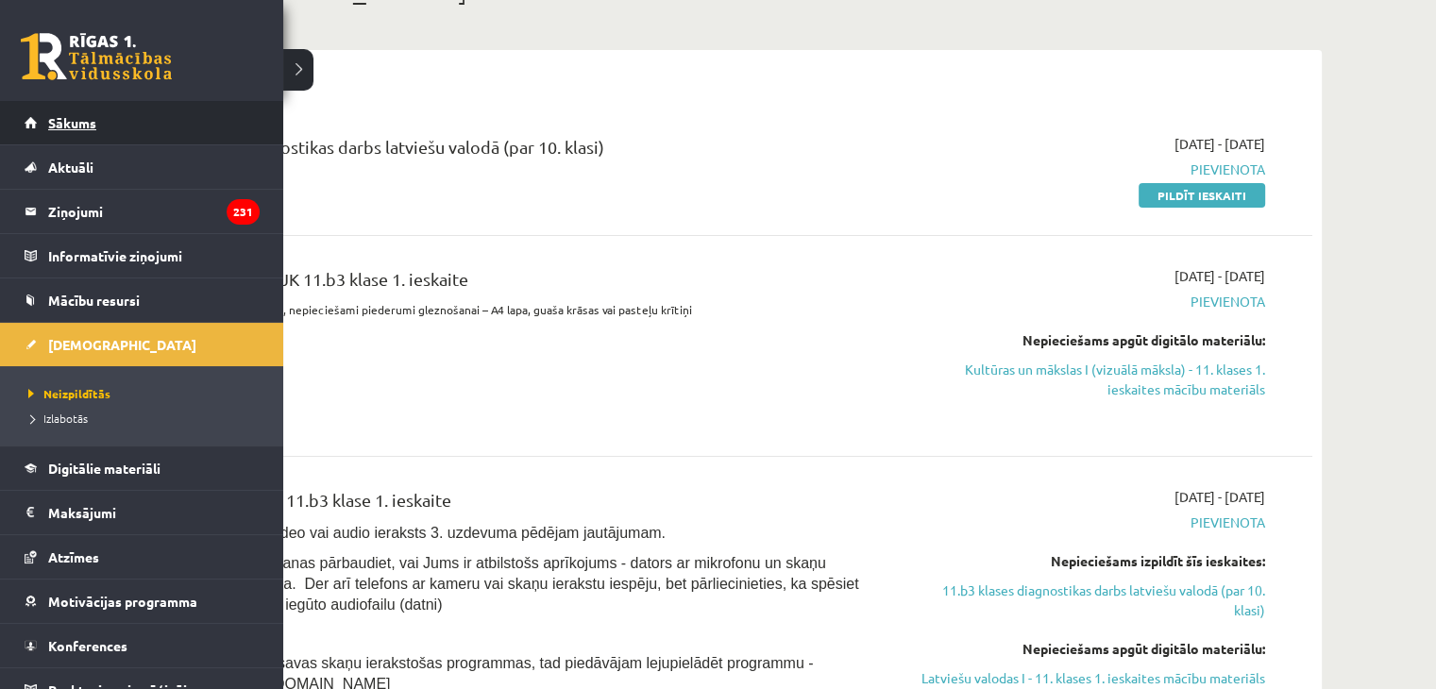
click at [38, 115] on link "Sākums" at bounding box center [142, 122] width 235 height 43
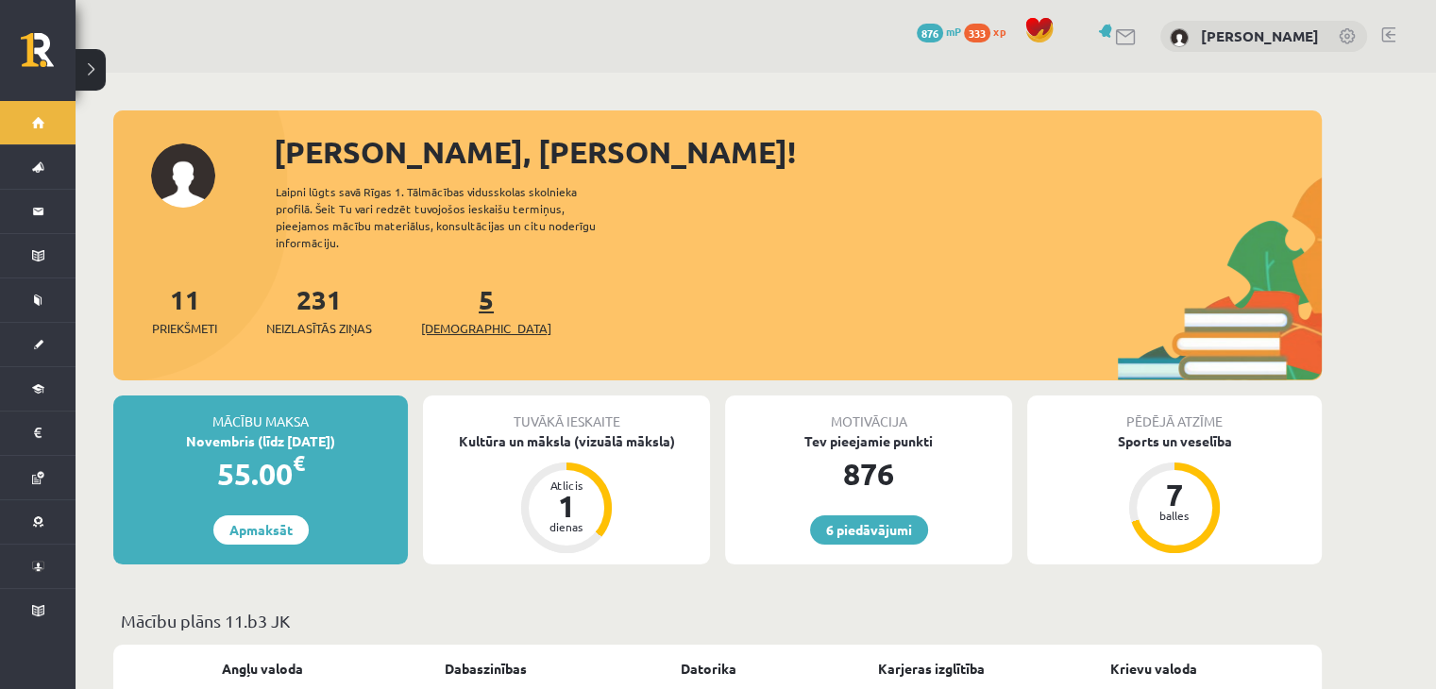
click at [456, 319] on span "[DEMOGRAPHIC_DATA]" at bounding box center [486, 328] width 130 height 19
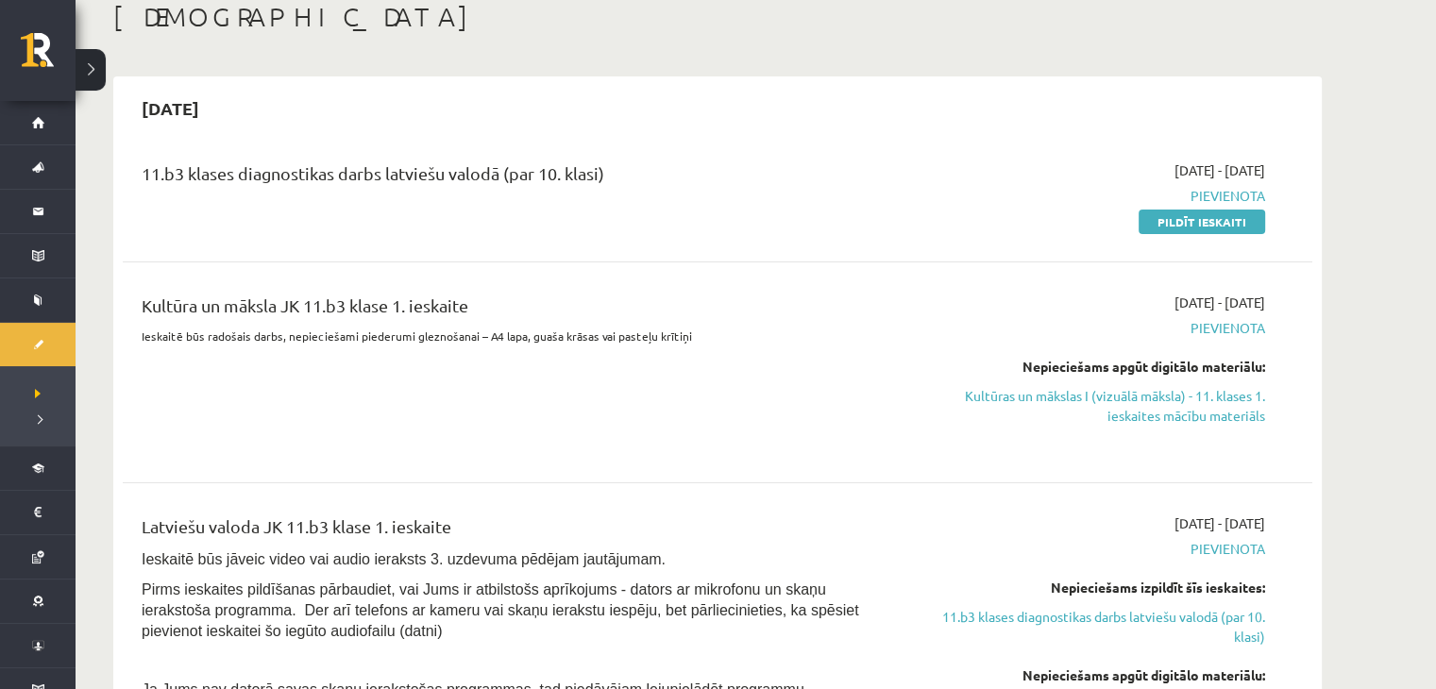
scroll to position [109, 0]
